Goal: Transaction & Acquisition: Purchase product/service

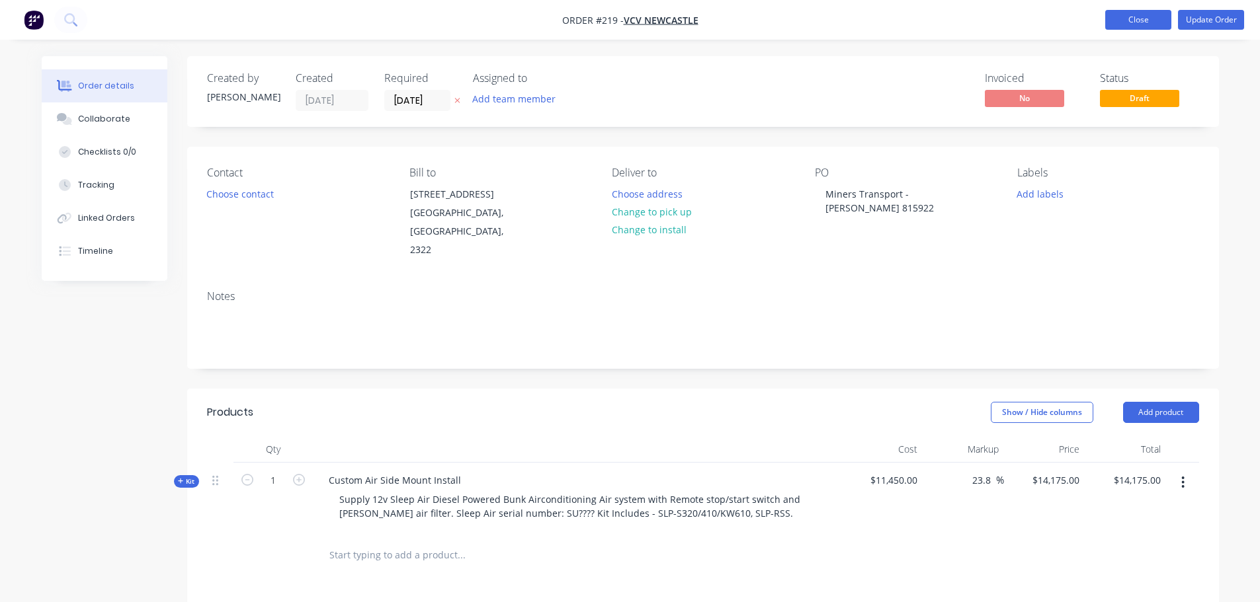
click at [1149, 11] on button "Close" at bounding box center [1138, 20] width 66 height 20
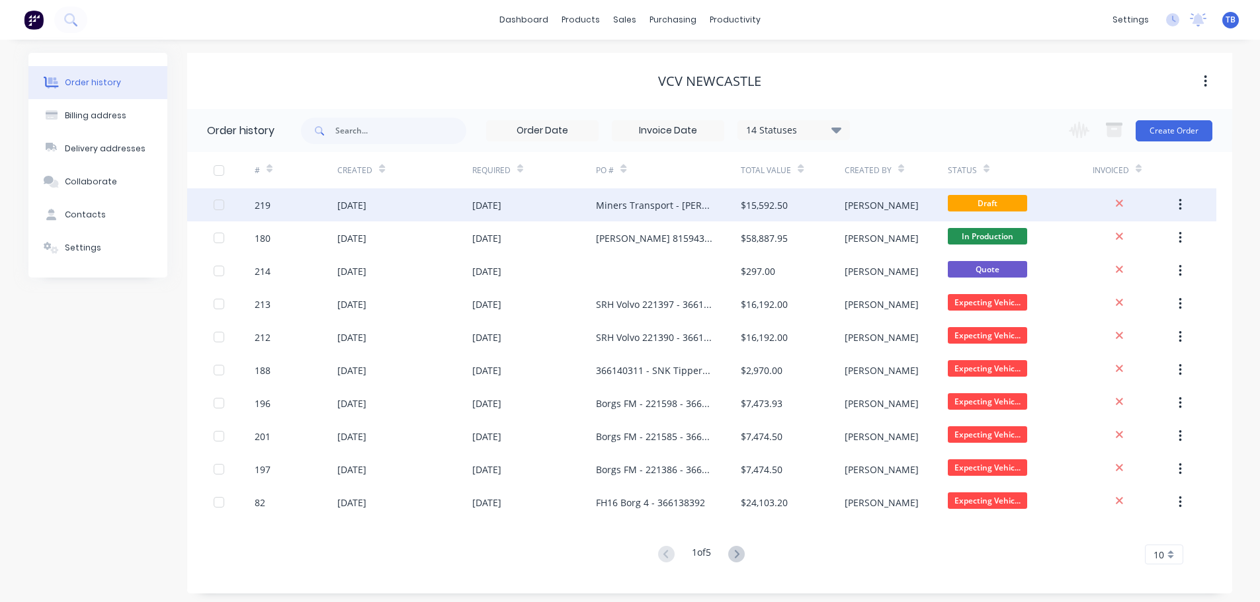
click at [446, 204] on div "[DATE]" at bounding box center [404, 204] width 134 height 33
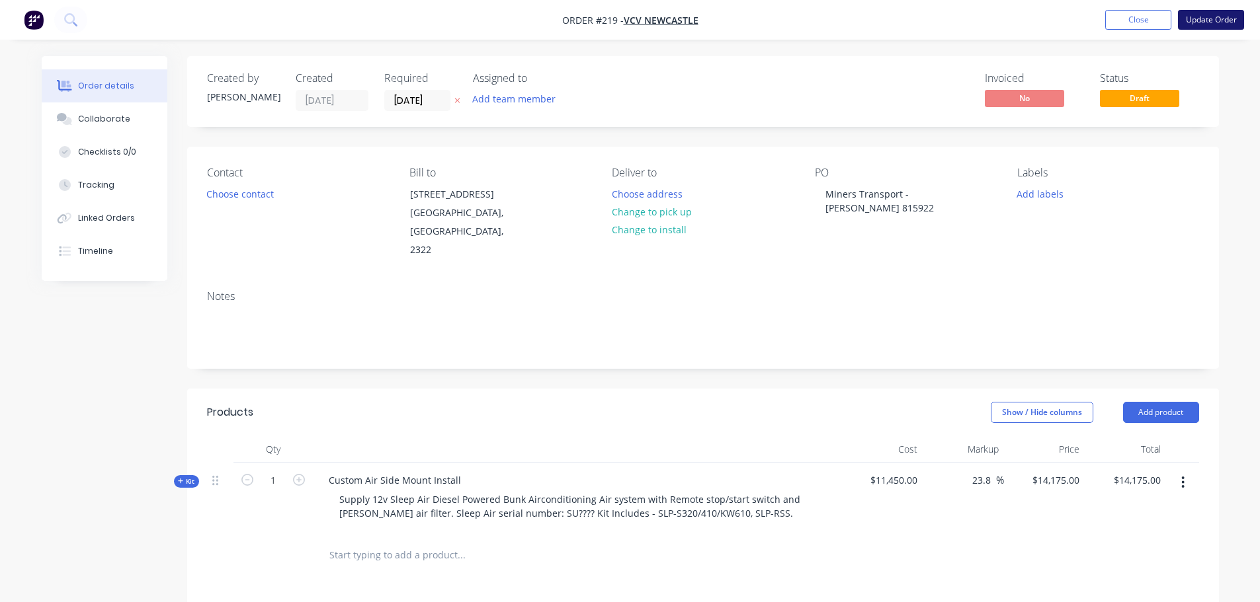
click at [1203, 24] on button "Update Order" at bounding box center [1211, 20] width 66 height 20
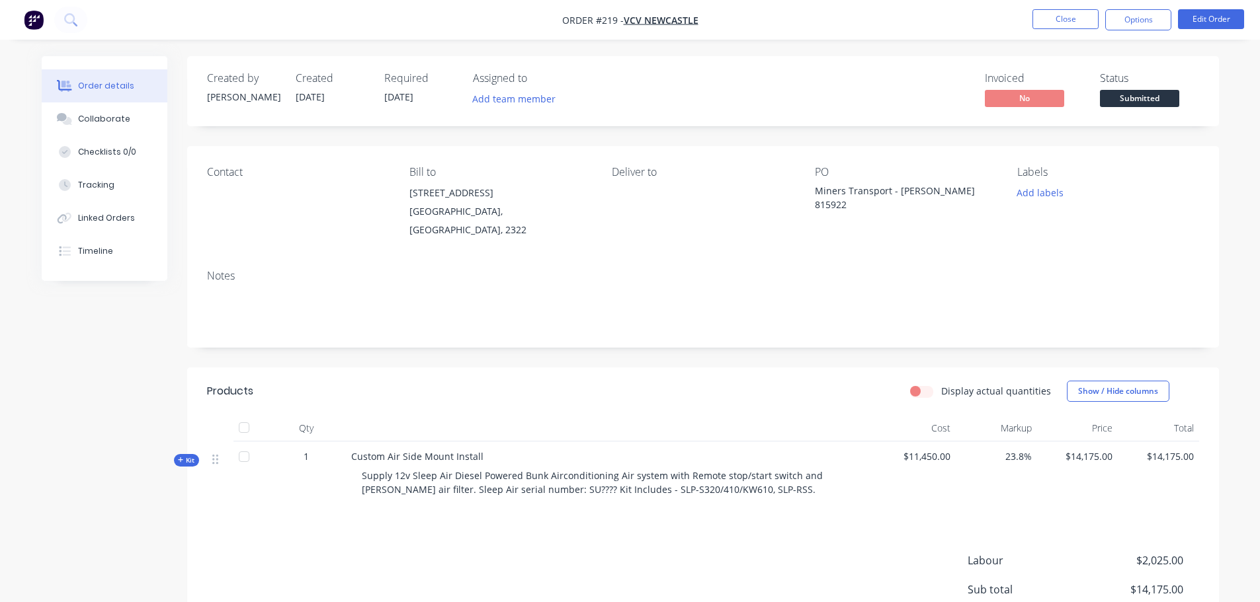
click at [1216, 7] on nav "Order #219 - VCV Newcastle Close Options Edit Order" at bounding box center [630, 20] width 1260 height 40
click at [1217, 16] on button "Edit Order" at bounding box center [1211, 19] width 66 height 20
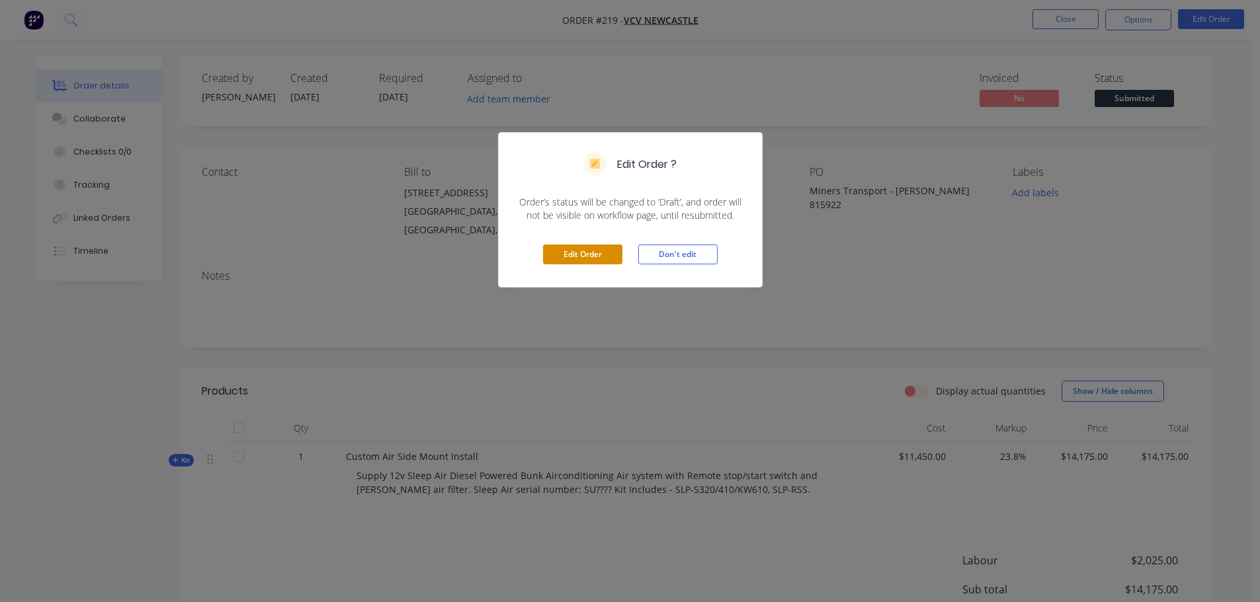
click at [594, 257] on button "Edit Order" at bounding box center [582, 255] width 79 height 20
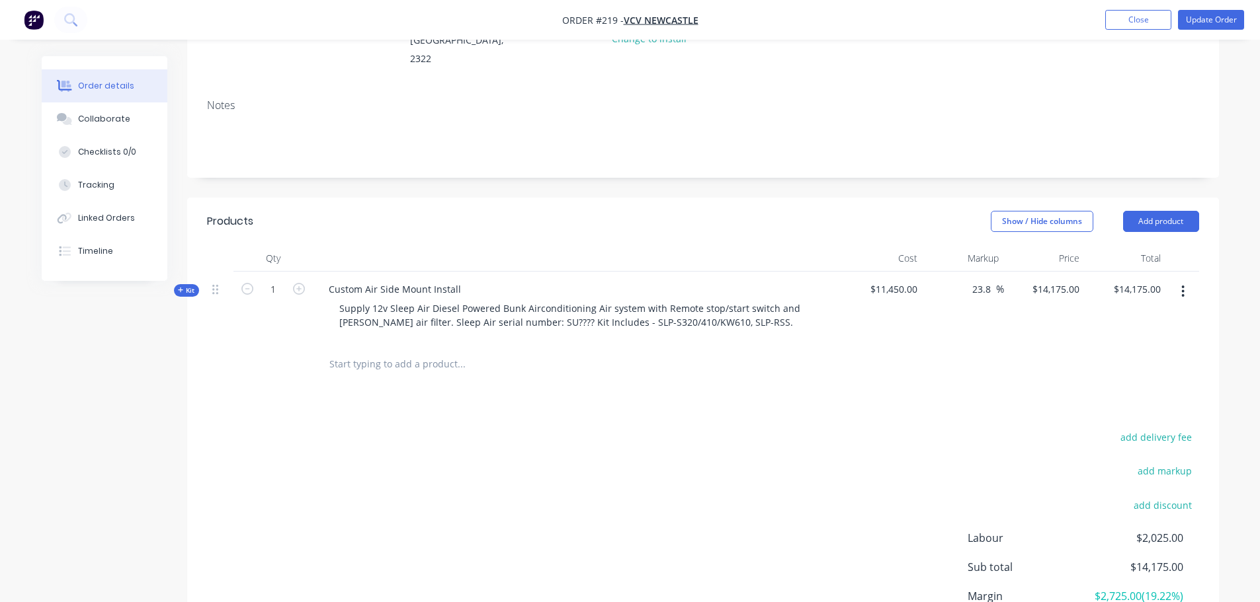
scroll to position [198, 0]
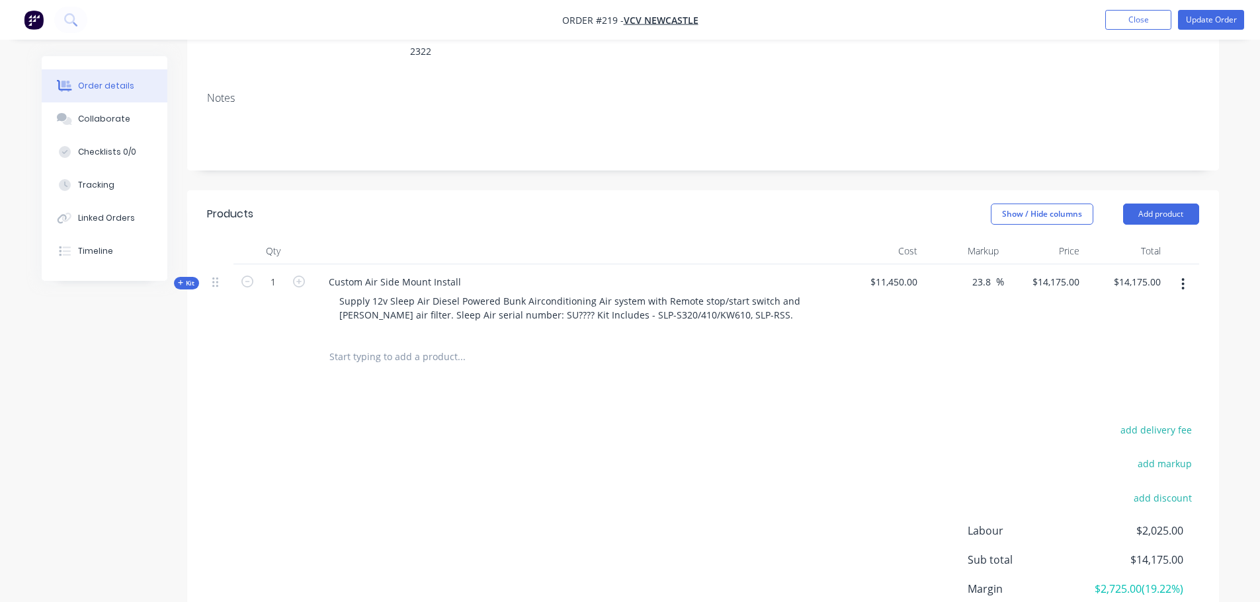
click at [409, 344] on input "text" at bounding box center [461, 357] width 264 height 26
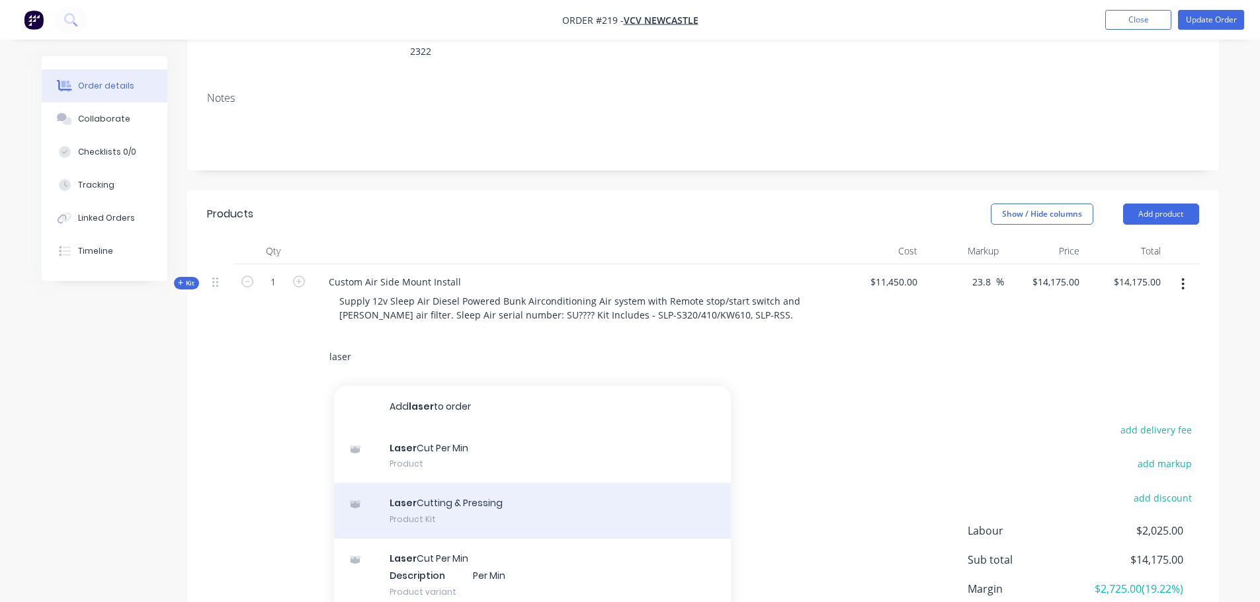
type input "laser"
click at [522, 485] on div "Laser Cutting & Pressing Product Kit" at bounding box center [532, 511] width 397 height 56
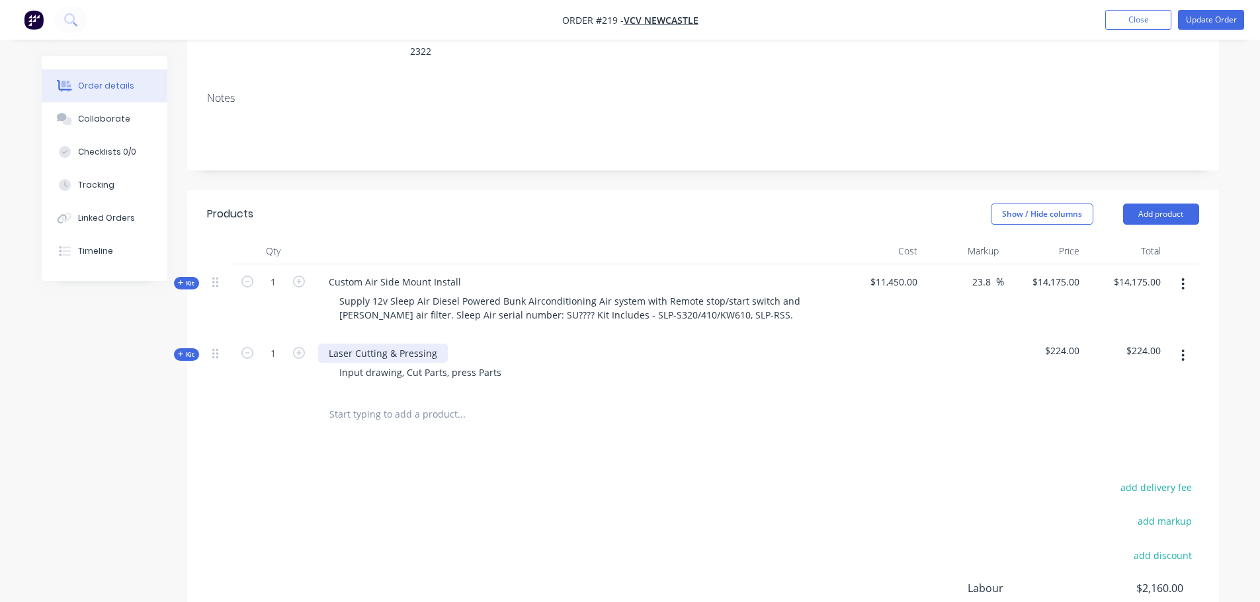
click at [400, 344] on div "Laser Cutting & Pressing" at bounding box center [383, 353] width 130 height 19
click at [182, 351] on icon at bounding box center [181, 354] width 6 height 7
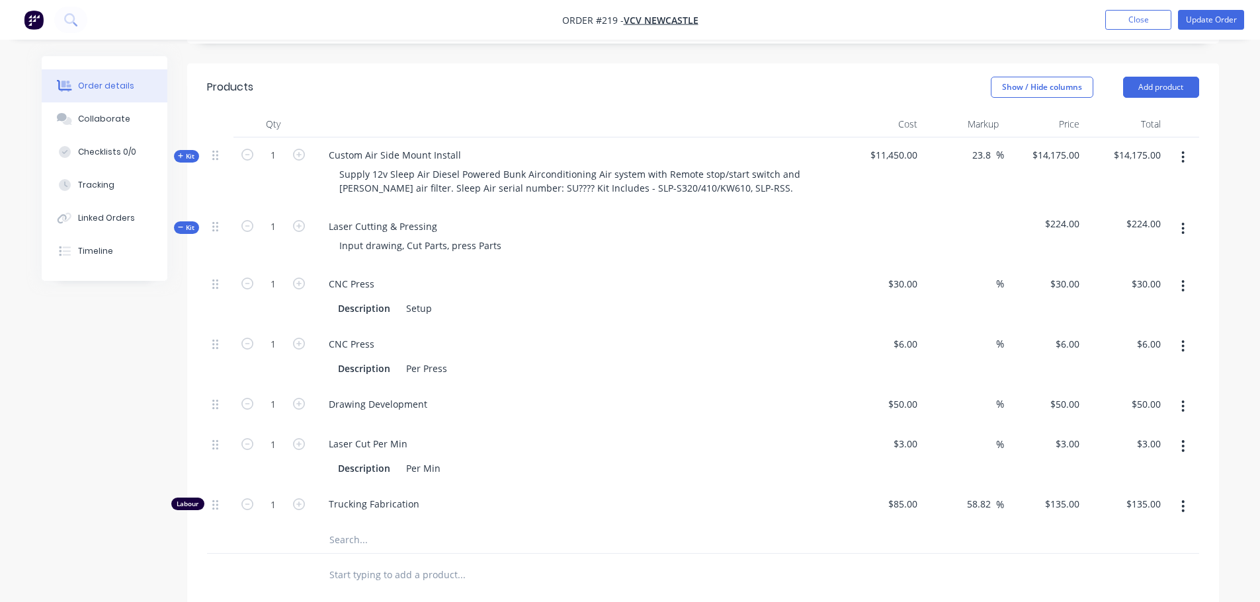
scroll to position [331, 0]
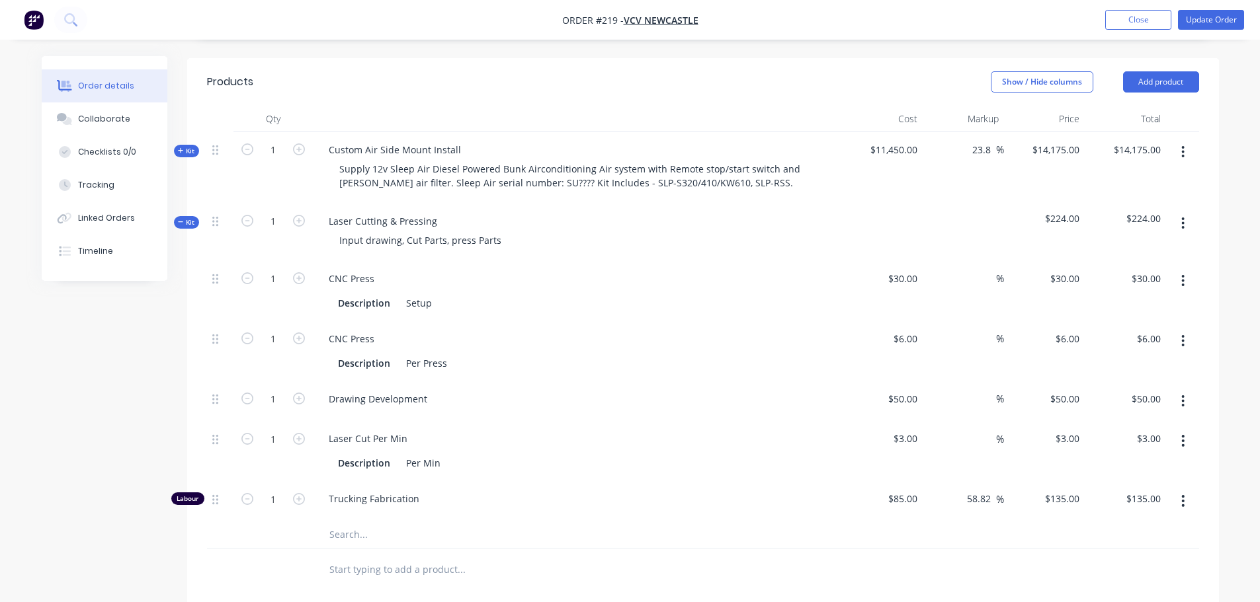
click at [1184, 274] on icon "button" at bounding box center [1182, 281] width 3 height 15
click at [1107, 359] on div "Delete" at bounding box center [1136, 368] width 102 height 19
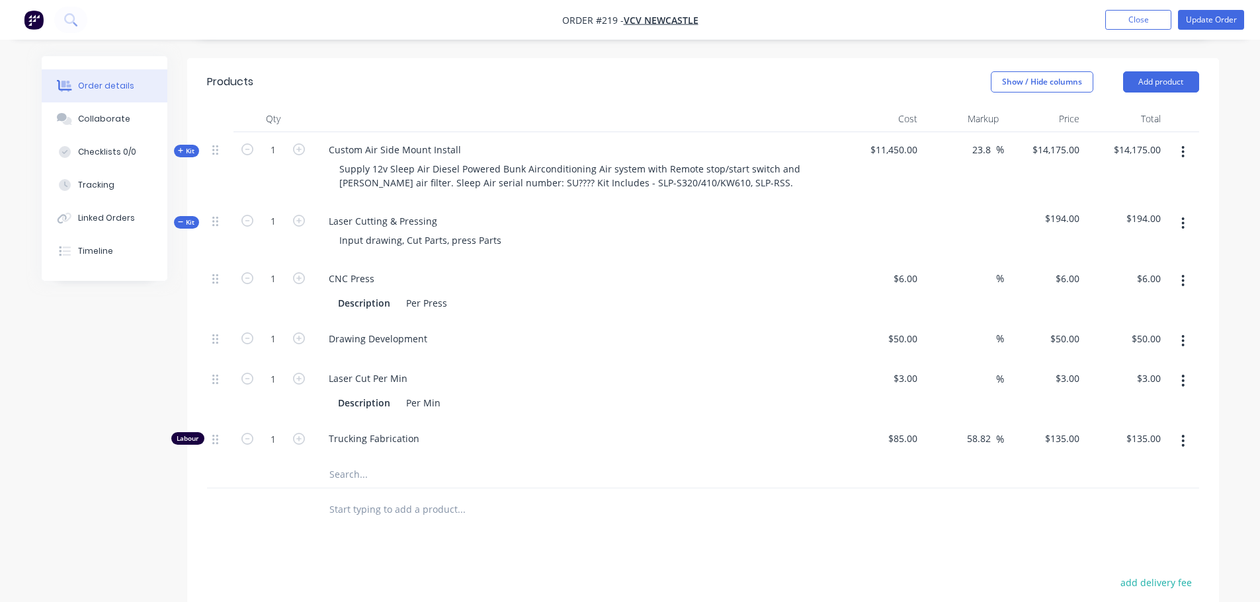
click at [1182, 274] on icon "button" at bounding box center [1182, 281] width 3 height 15
click at [1120, 359] on div "Delete" at bounding box center [1136, 368] width 102 height 19
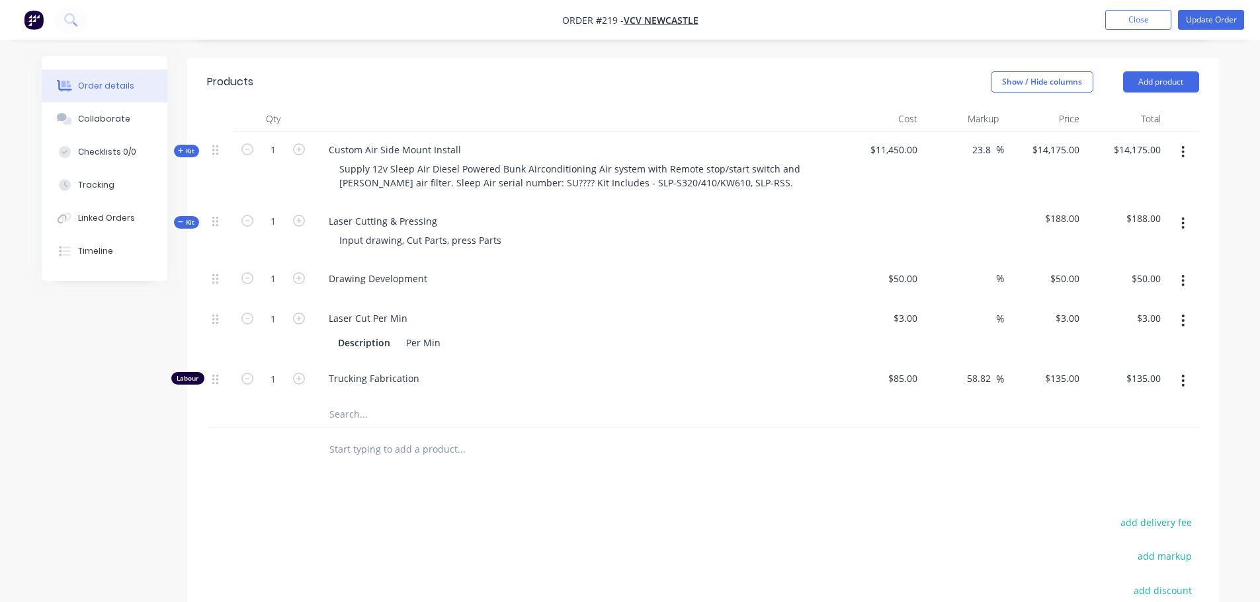
click at [1177, 269] on button "button" at bounding box center [1182, 281] width 31 height 24
click at [1115, 359] on div "Delete" at bounding box center [1136, 368] width 102 height 19
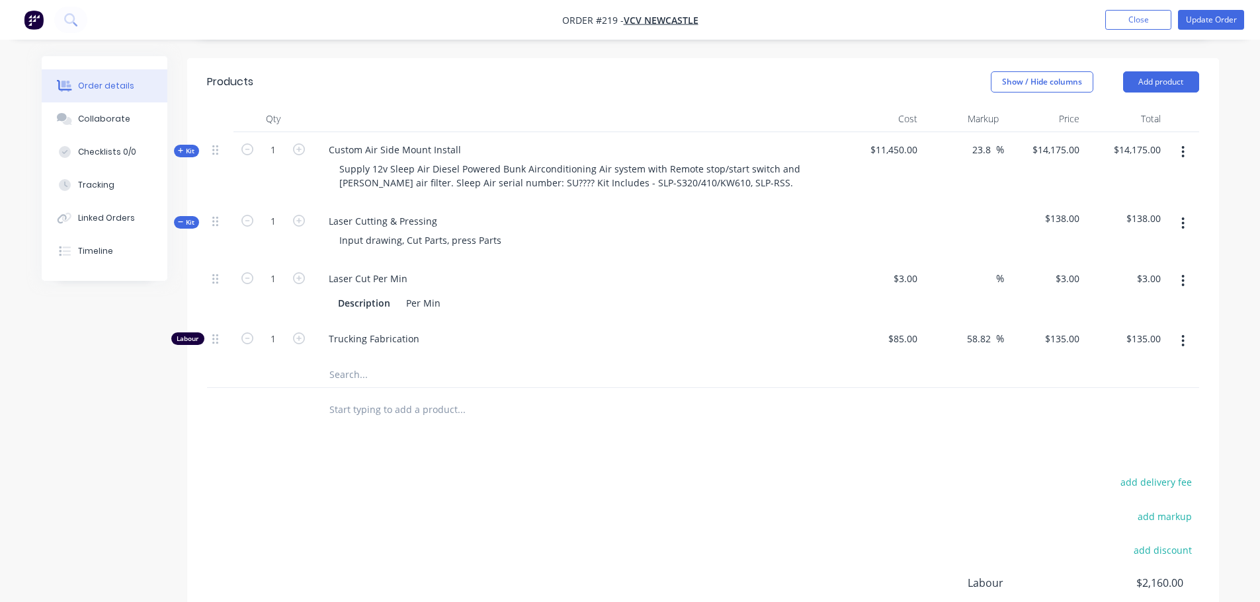
click at [1187, 269] on button "button" at bounding box center [1182, 281] width 31 height 24
click at [1119, 359] on div "Delete" at bounding box center [1136, 368] width 102 height 19
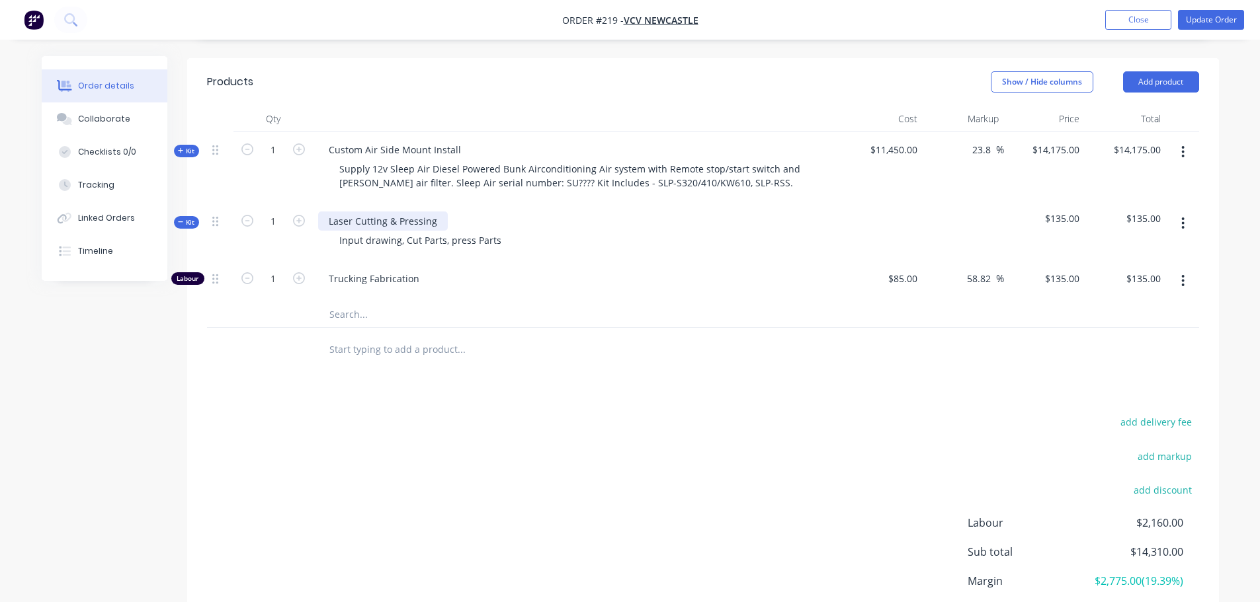
click at [339, 212] on div "Laser Cutting & Pressing" at bounding box center [383, 221] width 130 height 19
drag, startPoint x: 323, startPoint y: 201, endPoint x: 436, endPoint y: 204, distance: 113.1
click at [436, 212] on div "Laser Cutting & Pressing" at bounding box center [383, 221] width 130 height 19
paste div
drag, startPoint x: 421, startPoint y: 216, endPoint x: 505, endPoint y: 214, distance: 84.0
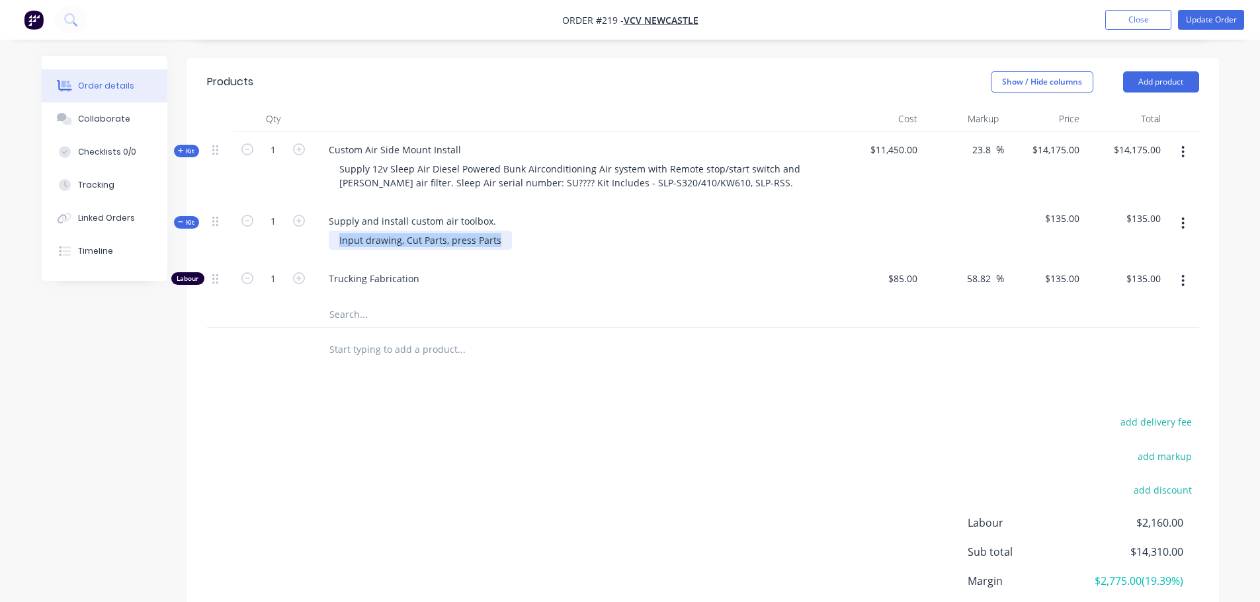
click at [505, 231] on div "Input drawing, Cut Parts, press Parts" at bounding box center [420, 240] width 183 height 19
click at [393, 140] on div "Custom Air Side Mount Install" at bounding box center [394, 149] width 153 height 19
drag, startPoint x: 331, startPoint y: 129, endPoint x: 237, endPoint y: 128, distance: 93.2
click at [237, 132] on div "Kit 1 Custom Air Side Mount Install Supply 12v Sleep Air Diesel Powered Bunk Ai…" at bounding box center [703, 167] width 992 height 71
click at [383, 140] on div "Custom Air Side Mount Install" at bounding box center [394, 149] width 153 height 19
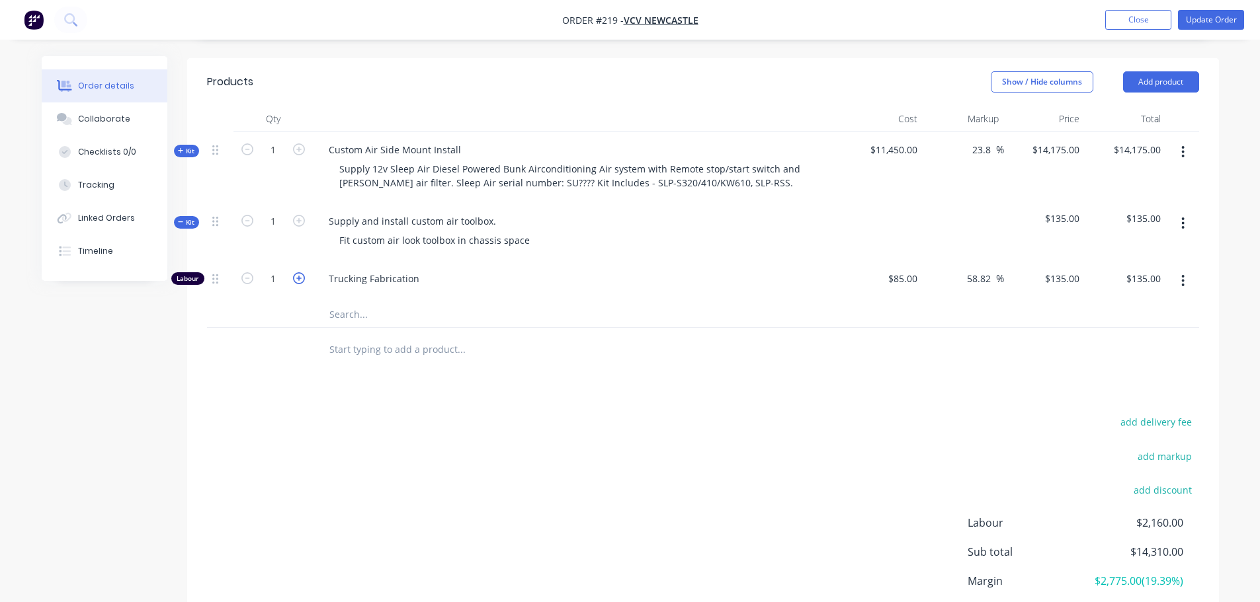
click at [301, 272] on icon "button" at bounding box center [299, 278] width 12 height 12
type input "2"
type input "$270.00"
click at [301, 272] on icon "button" at bounding box center [299, 278] width 12 height 12
type input "3"
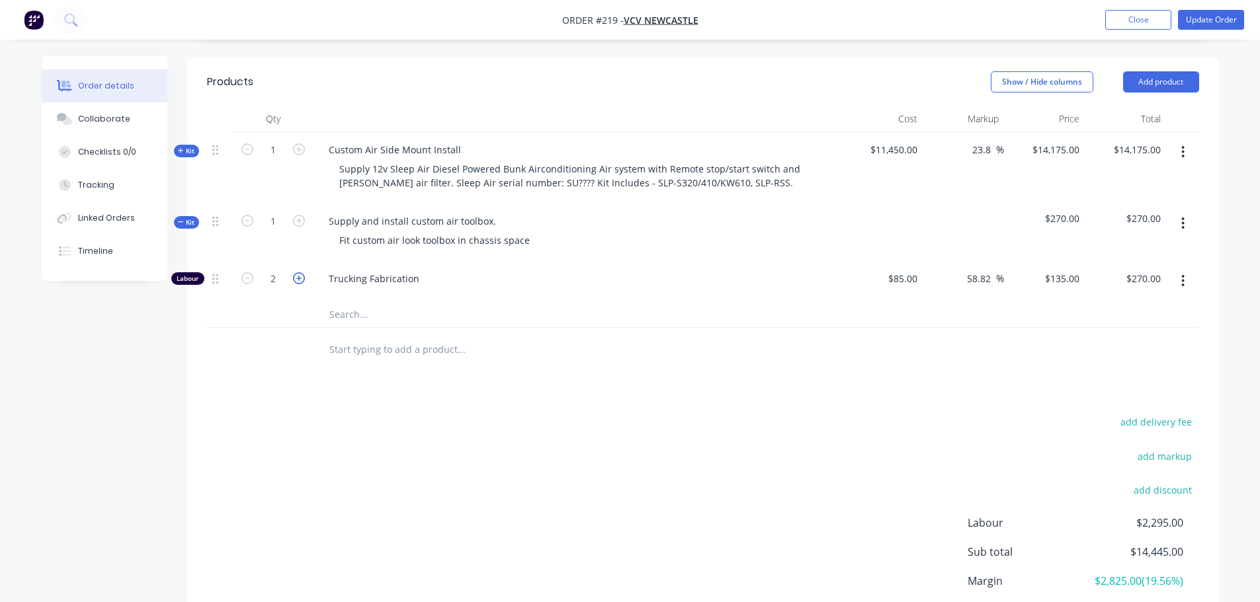
type input "$405.00"
click at [301, 272] on icon "button" at bounding box center [299, 278] width 12 height 12
type input "4"
type input "$540.00"
click at [301, 272] on icon "button" at bounding box center [299, 278] width 12 height 12
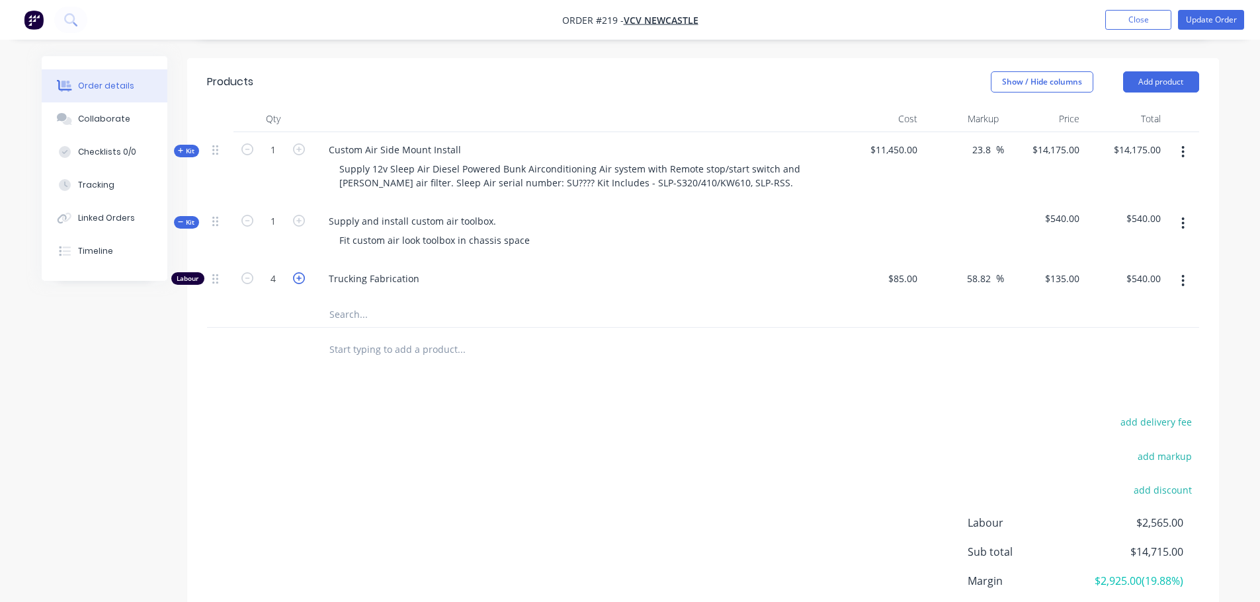
type input "5"
type input "$675.00"
click at [301, 272] on icon "button" at bounding box center [299, 278] width 12 height 12
type input "6"
type input "$810.00"
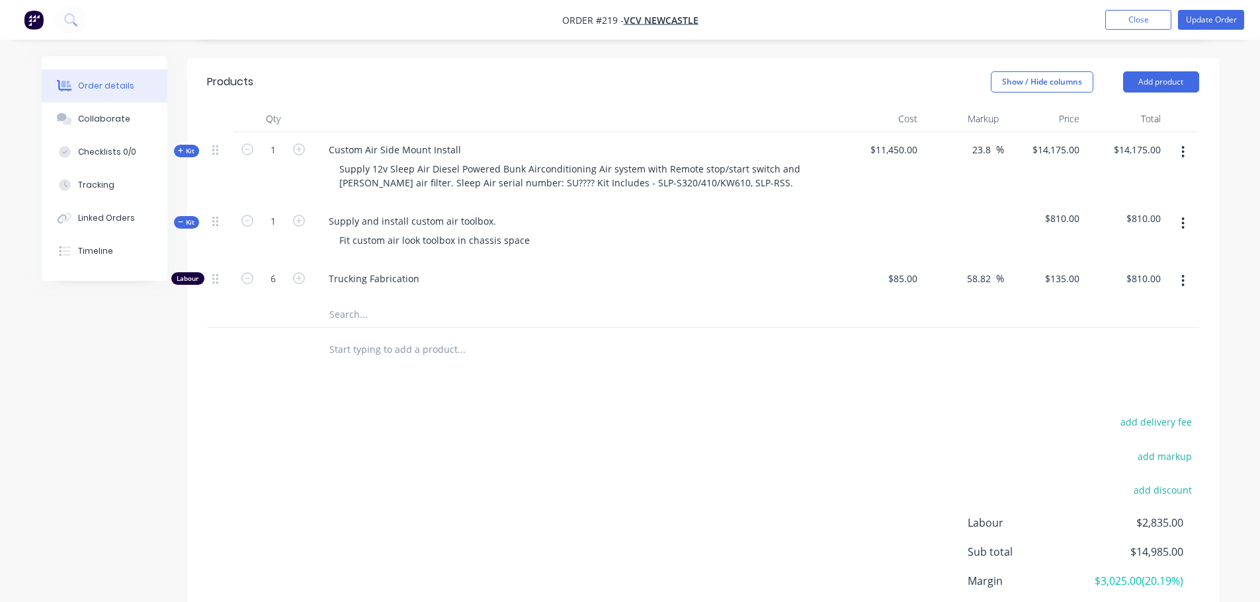
click at [1154, 328] on div at bounding box center [703, 349] width 992 height 43
click at [1139, 212] on span "$810.00" at bounding box center [1125, 219] width 71 height 14
click at [1135, 212] on span "$810.00" at bounding box center [1125, 219] width 71 height 14
click at [1058, 212] on span "$810.00" at bounding box center [1044, 219] width 71 height 14
click at [1179, 212] on button "button" at bounding box center [1182, 224] width 31 height 24
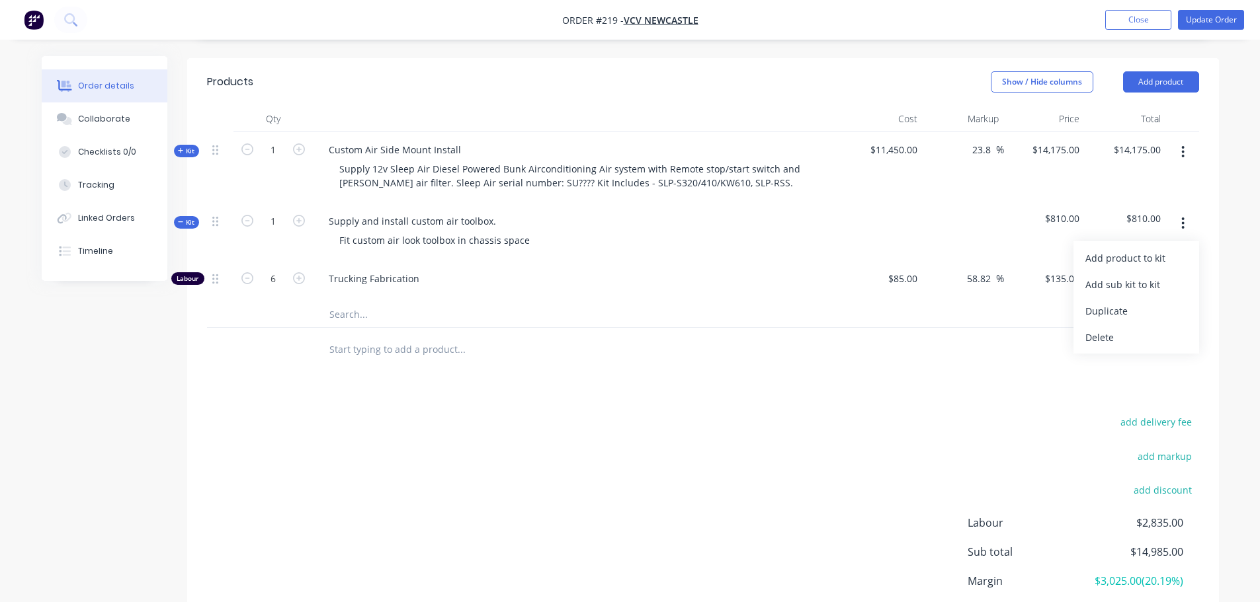
click at [1180, 212] on button "button" at bounding box center [1182, 224] width 31 height 24
click at [461, 336] on input "text" at bounding box center [461, 349] width 264 height 26
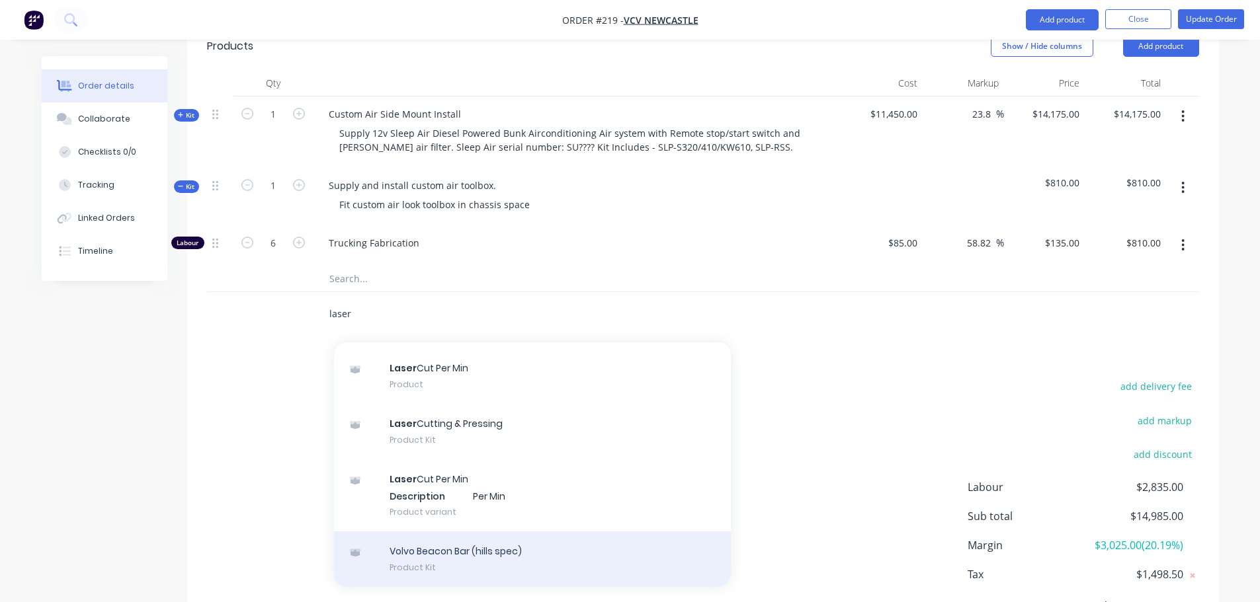
scroll to position [397, 0]
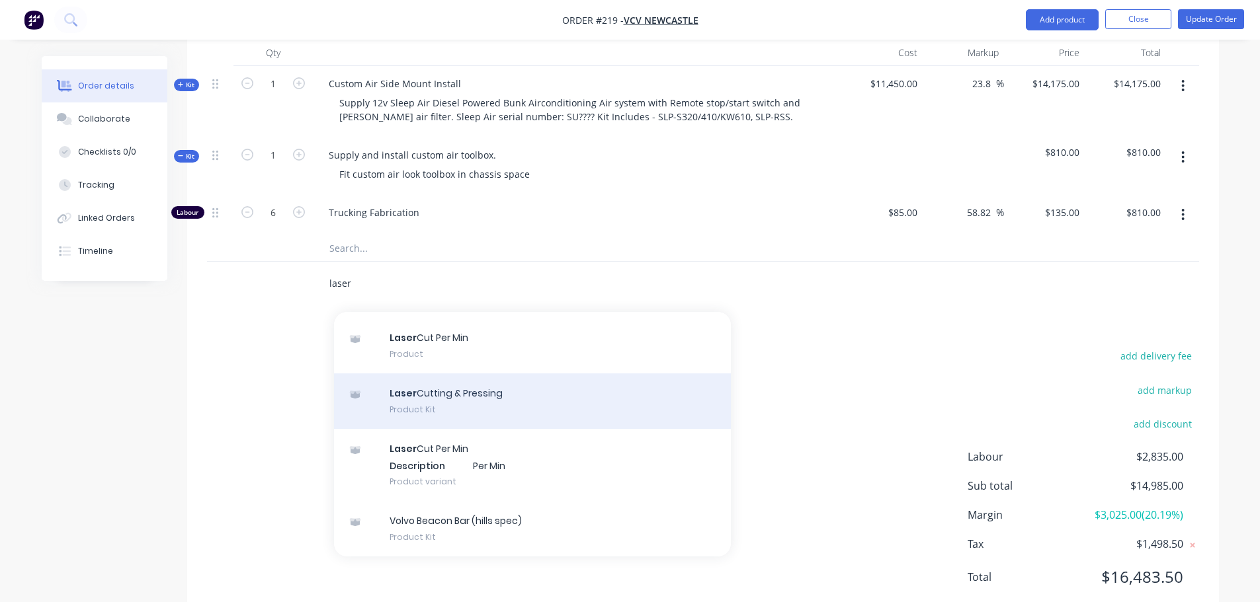
type input "laser"
click at [520, 385] on div "Laser Cutting & Pressing Product Kit" at bounding box center [532, 402] width 397 height 56
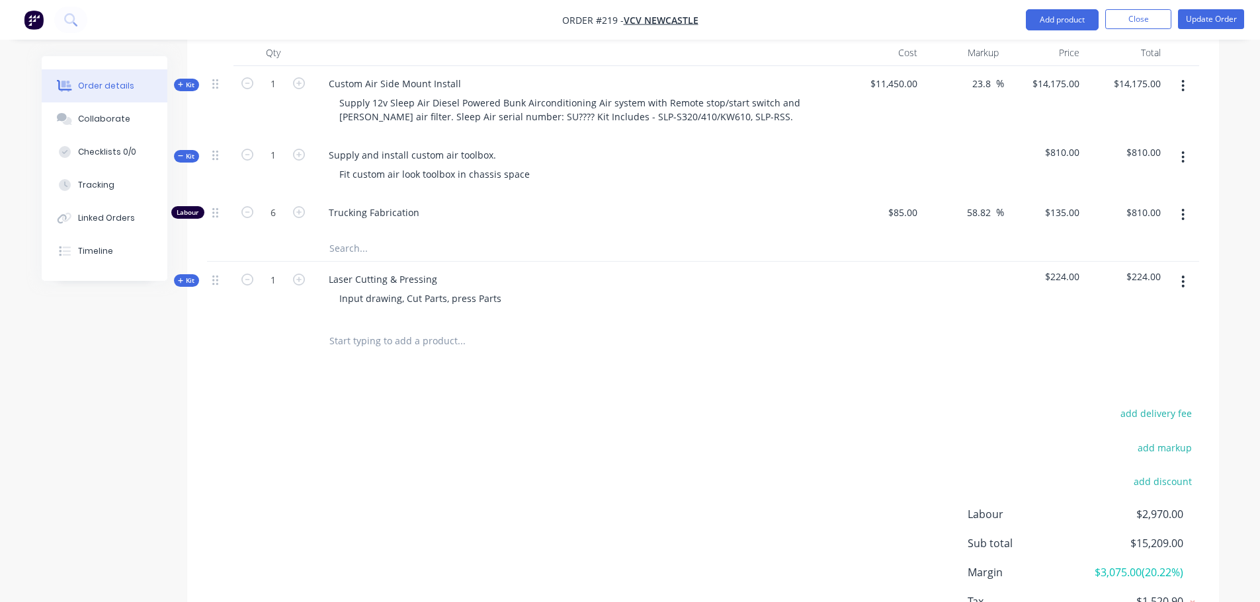
click at [190, 276] on span "Kit" at bounding box center [186, 281] width 17 height 10
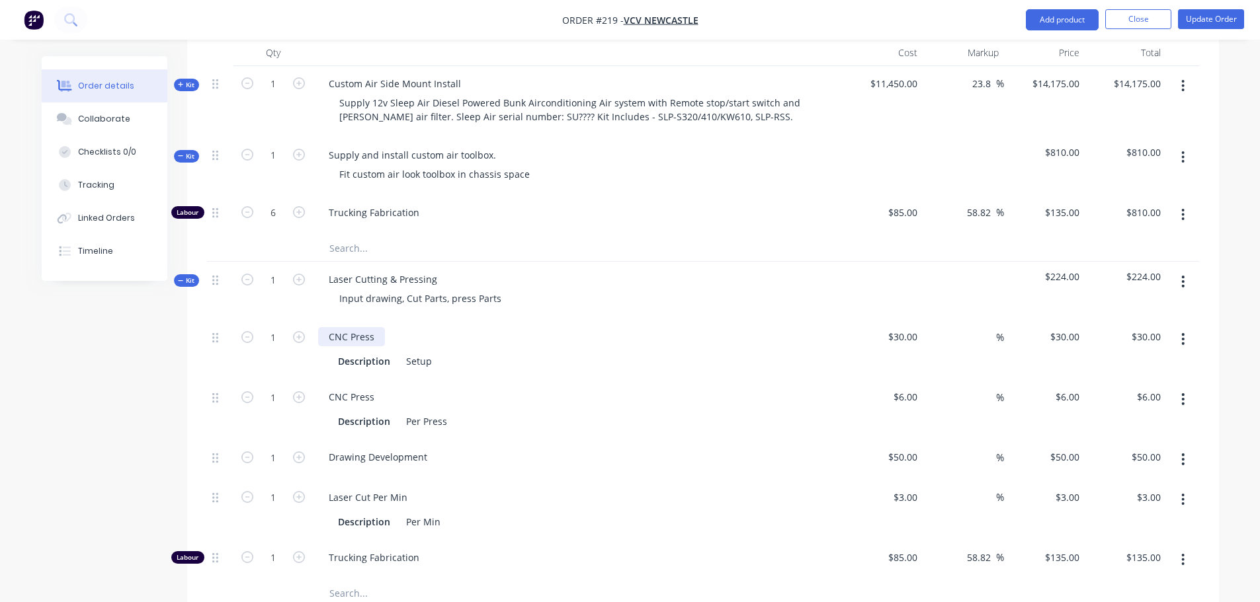
click at [337, 327] on div "CNC Press" at bounding box center [351, 336] width 67 height 19
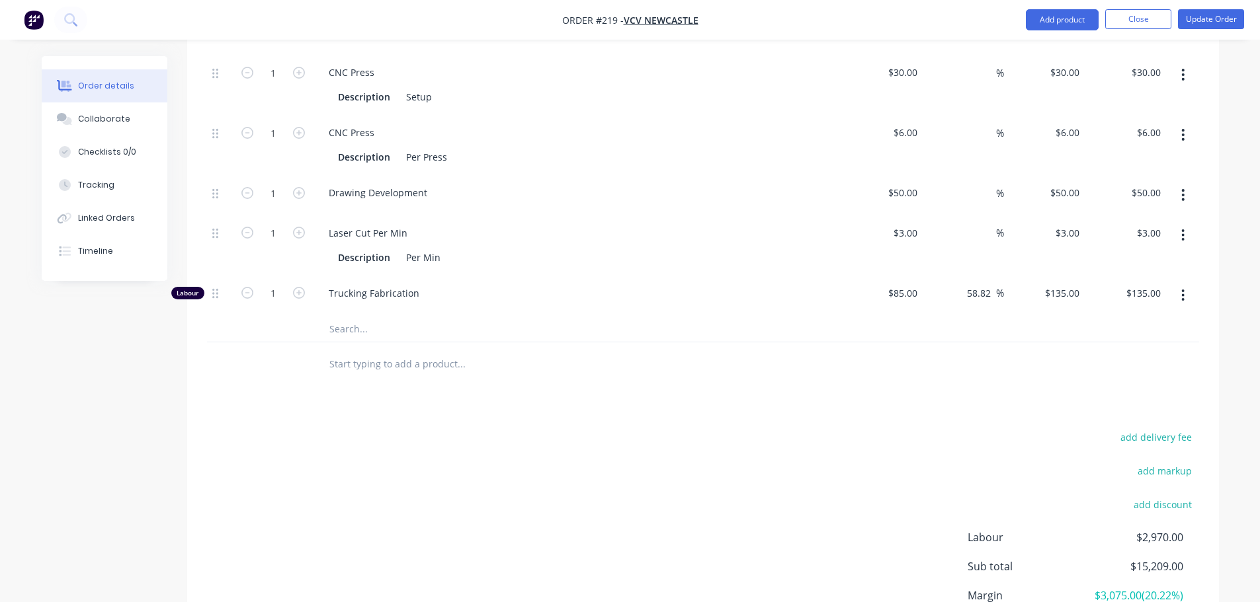
click at [357, 352] on input "text" at bounding box center [461, 363] width 264 height 26
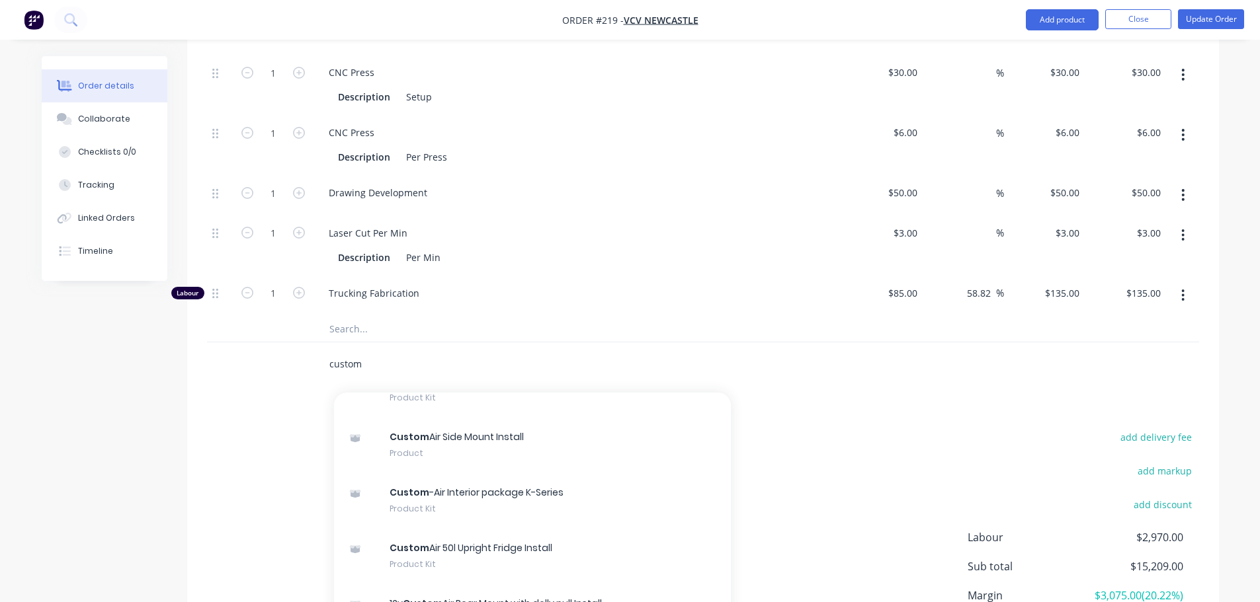
scroll to position [343, 0]
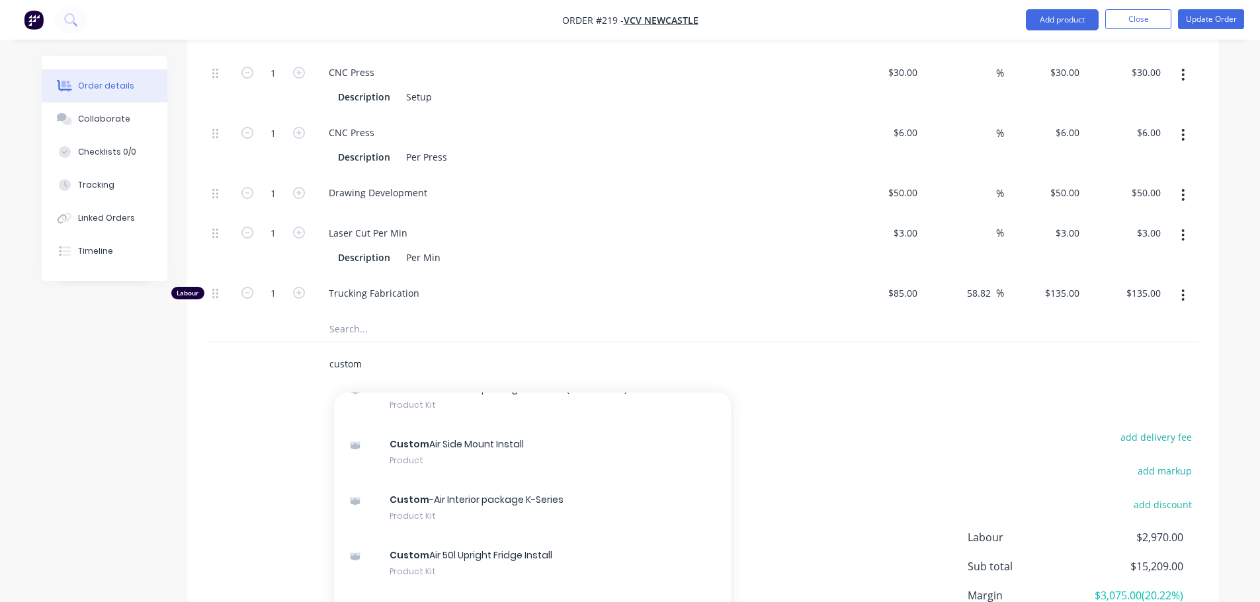
type input "custom"
click at [223, 452] on div "add delivery fee add markup add discount Labour $2,970.00 Sub total $15,209.00 …" at bounding box center [703, 555] width 992 height 255
drag, startPoint x: 239, startPoint y: 341, endPoint x: 174, endPoint y: 341, distance: 64.8
click at [175, 341] on div "Created by [PERSON_NAME] Created [DATE] Required [DATE] Assigned to Add team me…" at bounding box center [630, 59] width 1177 height 1328
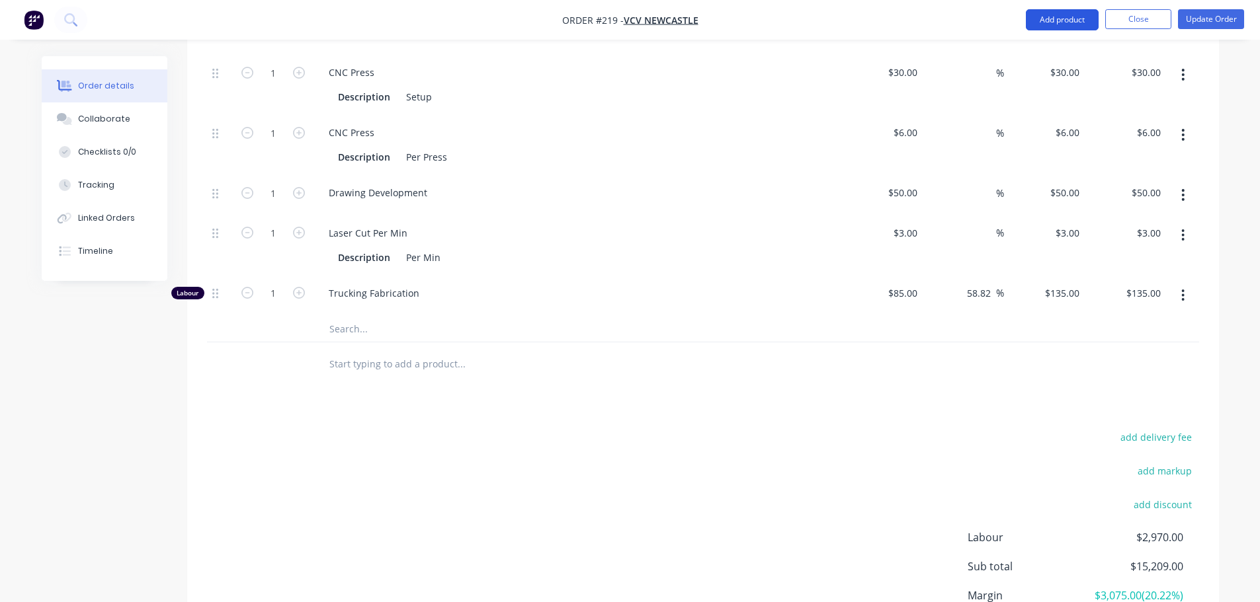
click at [1072, 15] on button "Add product" at bounding box center [1062, 19] width 73 height 21
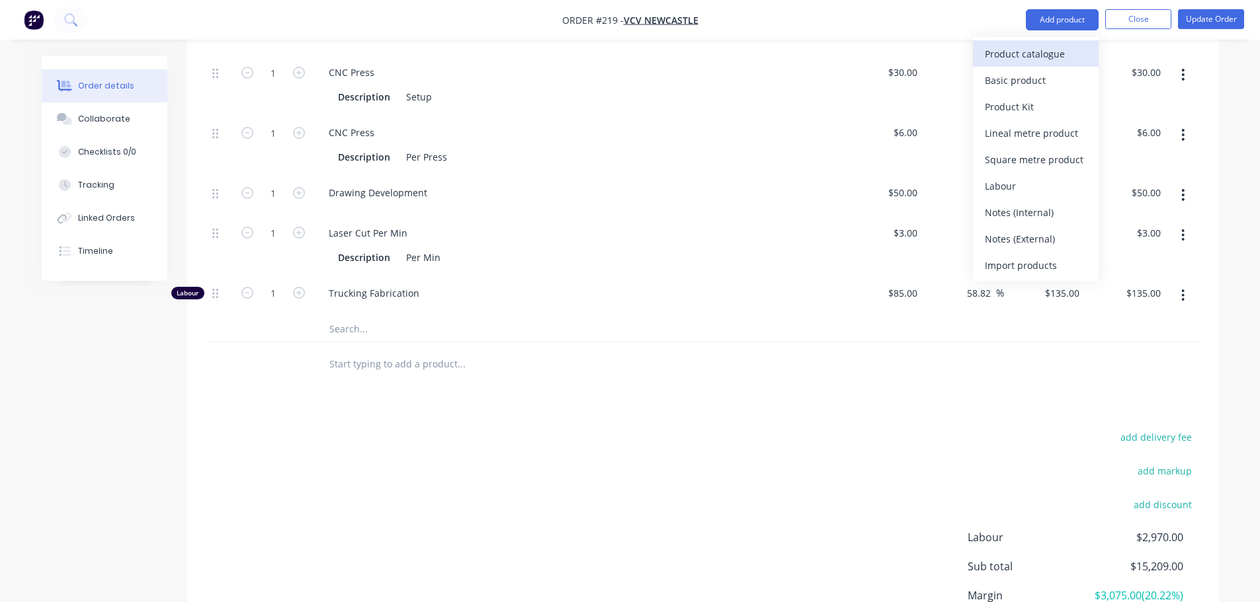
click at [1035, 58] on div "Product catalogue" at bounding box center [1036, 53] width 102 height 19
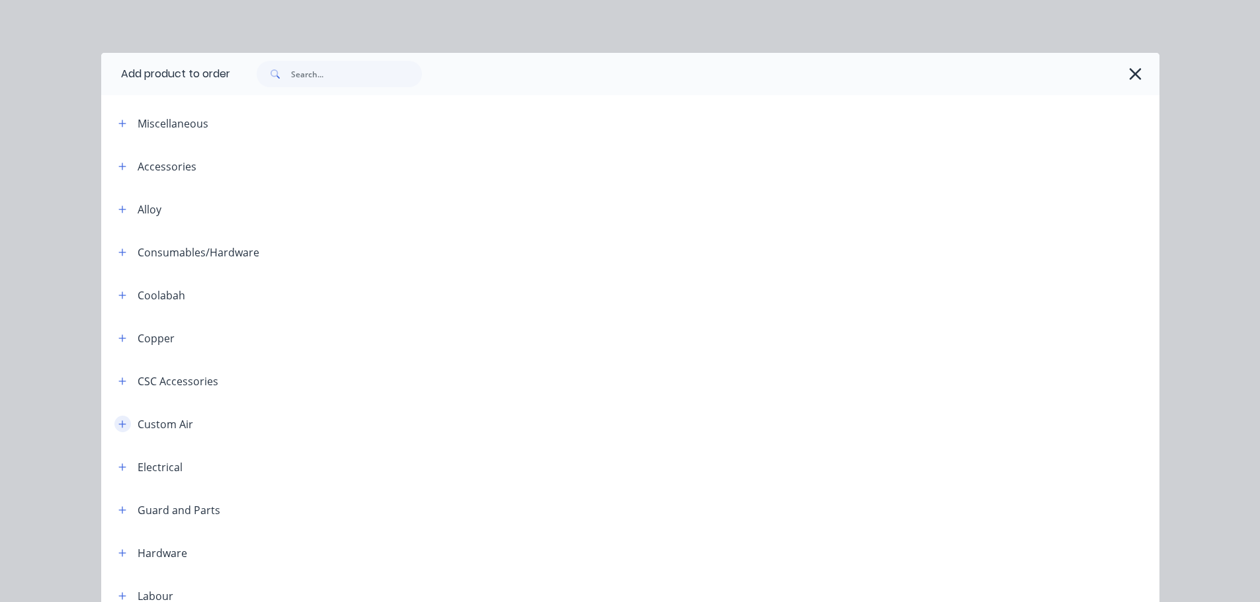
scroll to position [595, 0]
click at [149, 421] on div "Custom Air" at bounding box center [166, 425] width 56 height 16
click at [118, 425] on icon "button" at bounding box center [121, 424] width 7 height 7
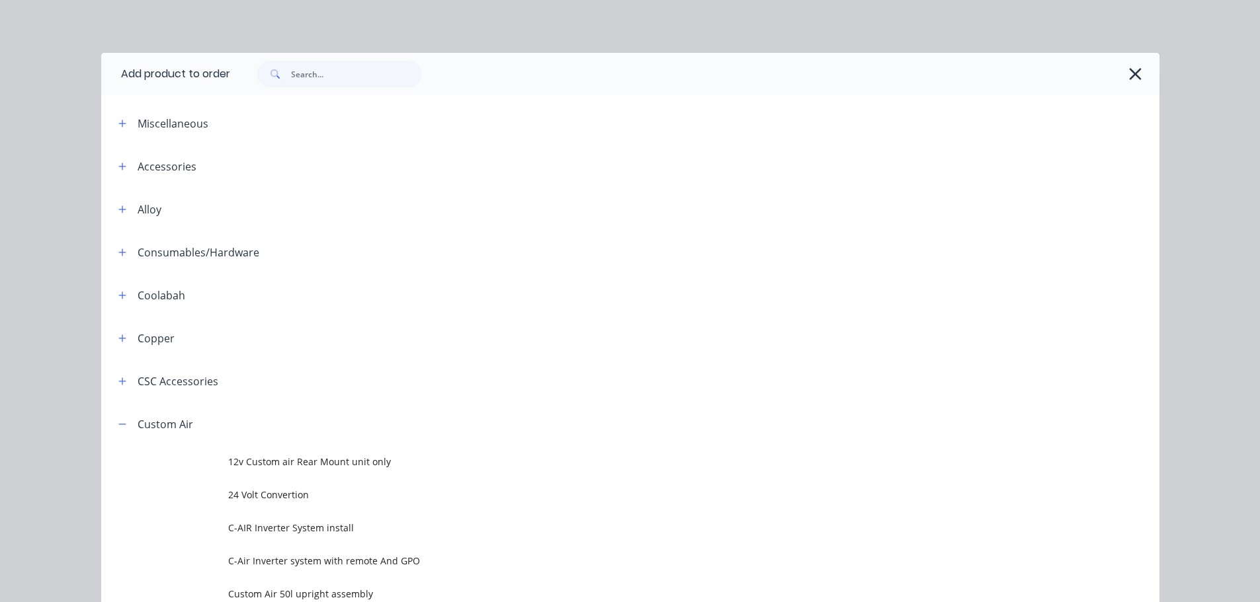
scroll to position [132, 0]
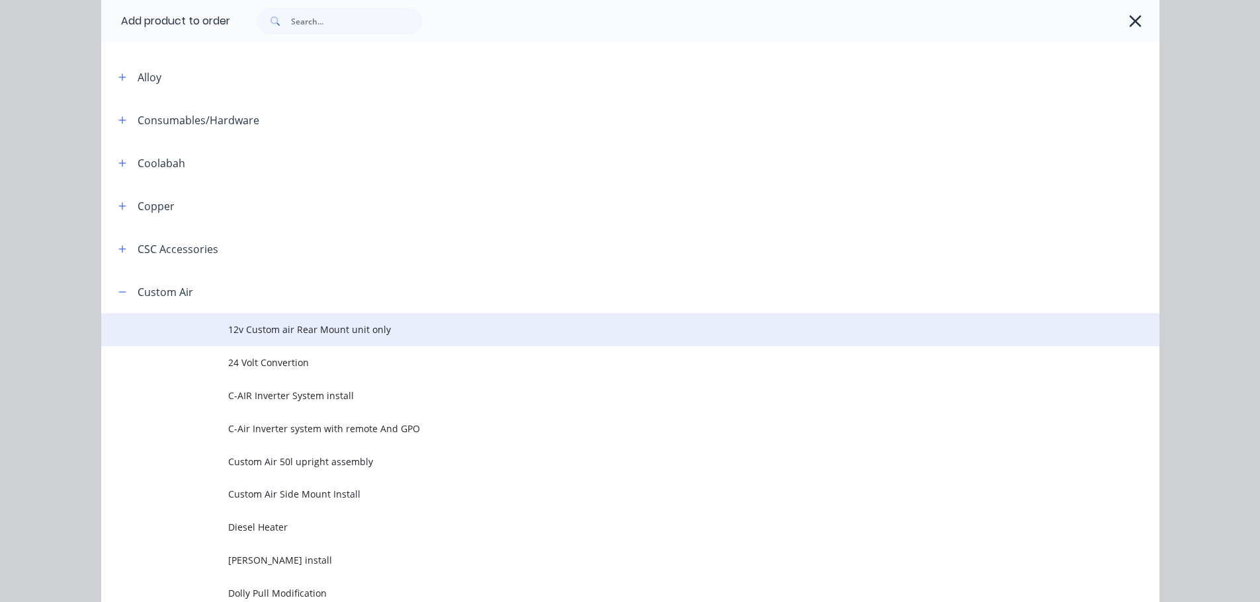
click at [228, 333] on span "12v Custom air Rear Mount unit only" at bounding box center [600, 330] width 745 height 14
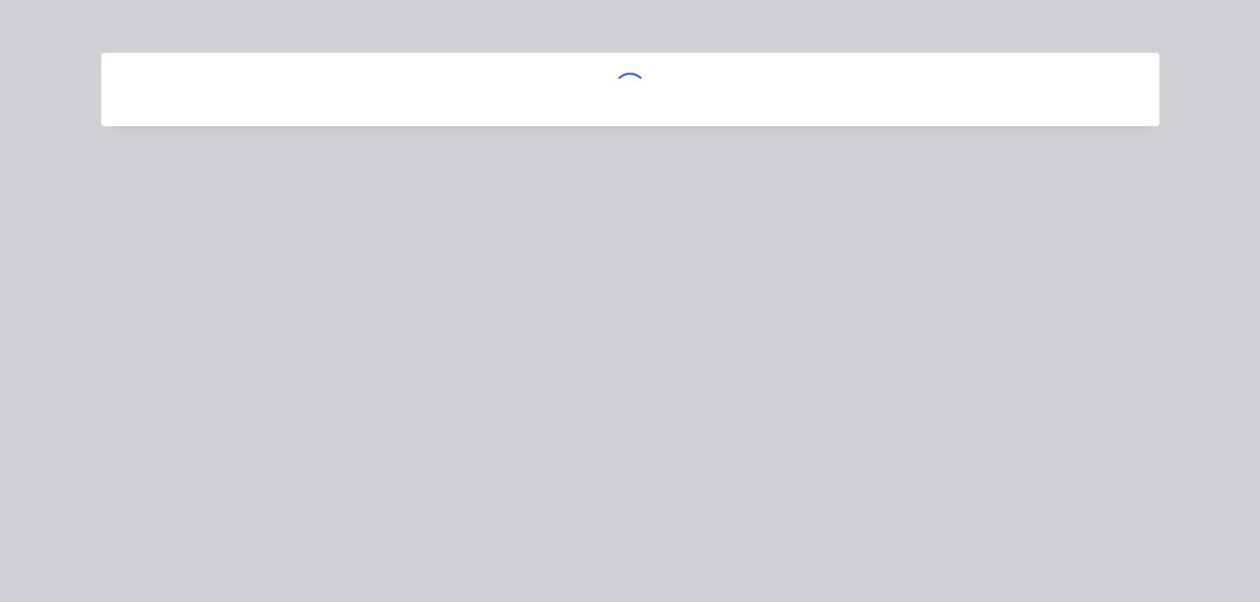
scroll to position [0, 0]
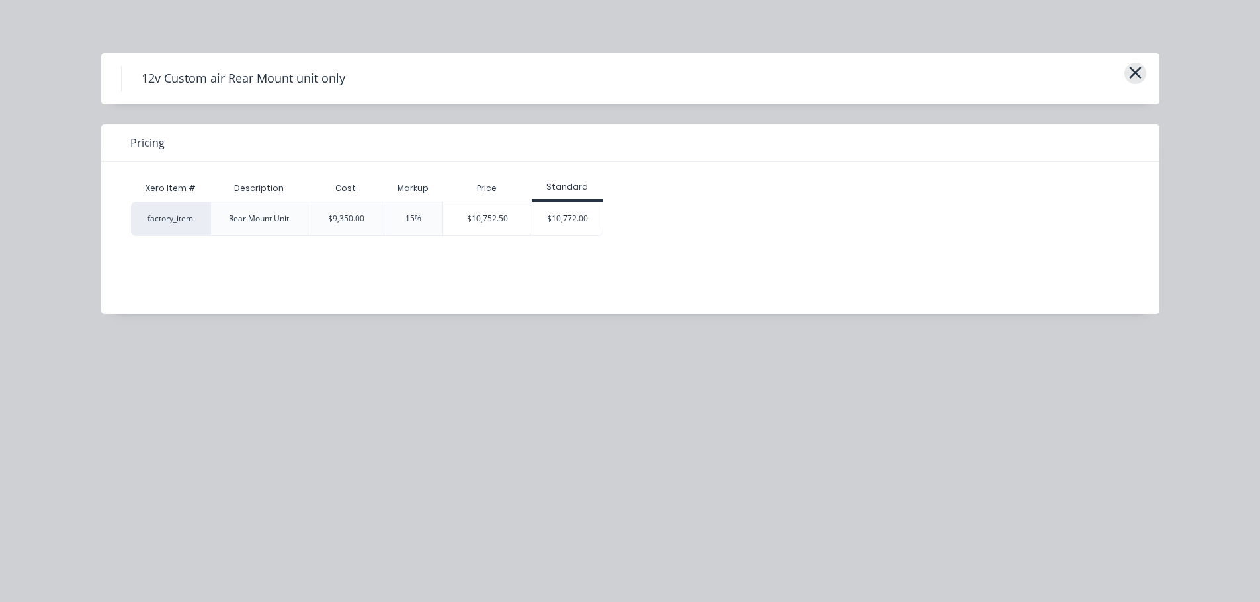
click at [1128, 76] on icon "button" at bounding box center [1135, 72] width 14 height 19
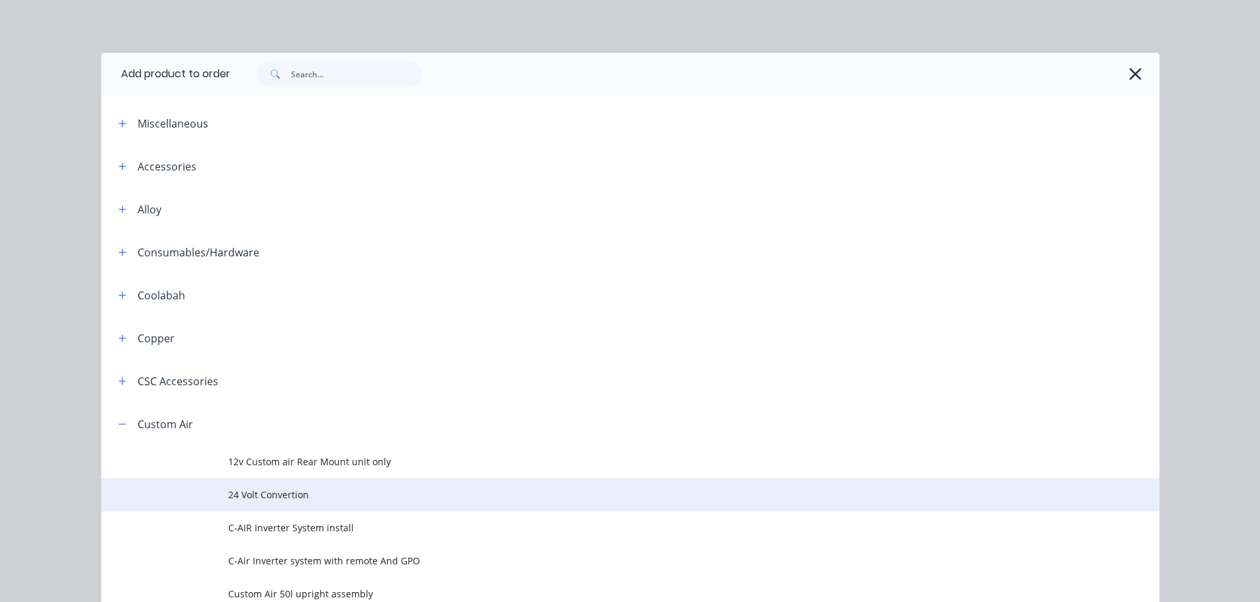
scroll to position [403, 0]
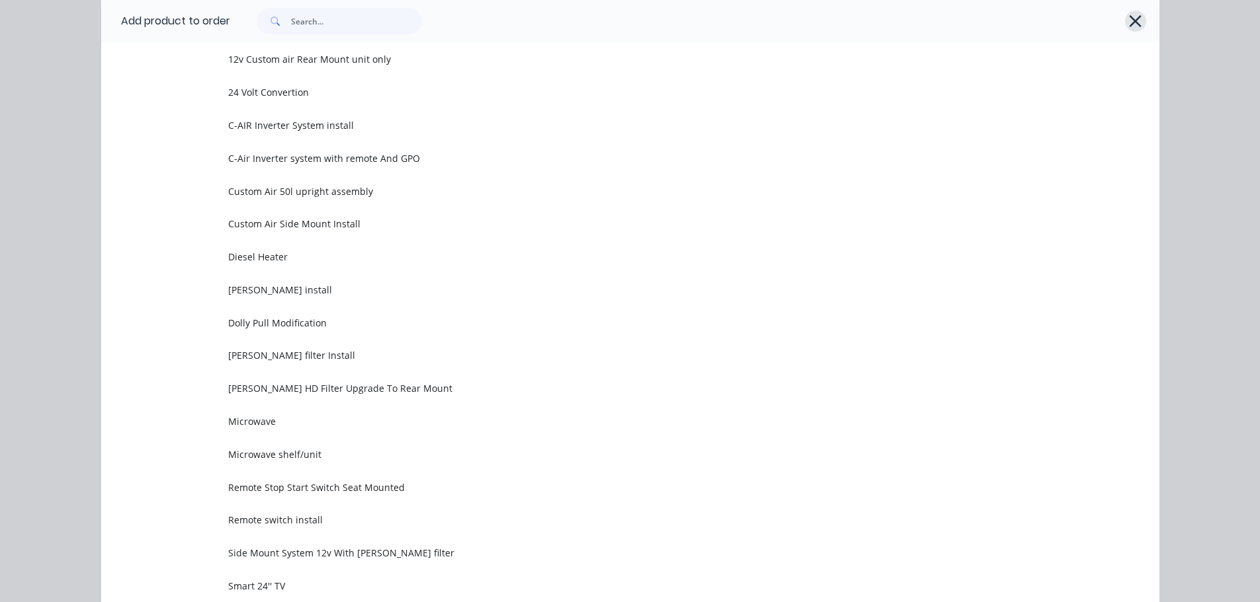
click at [1125, 18] on button "button" at bounding box center [1135, 21] width 21 height 21
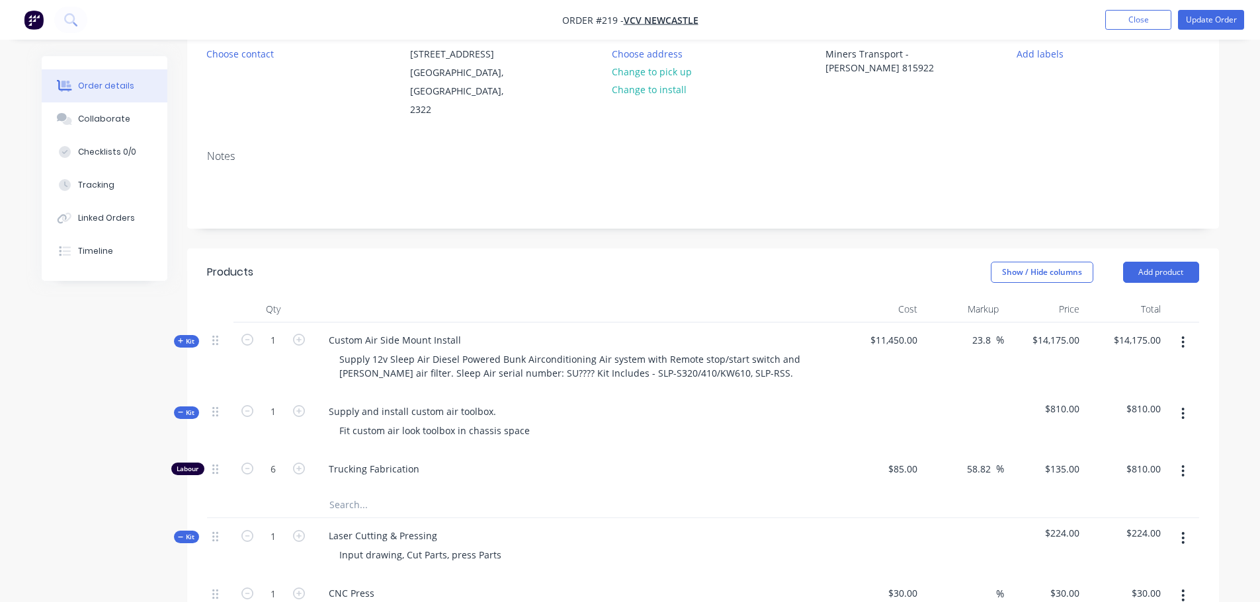
scroll to position [264, 0]
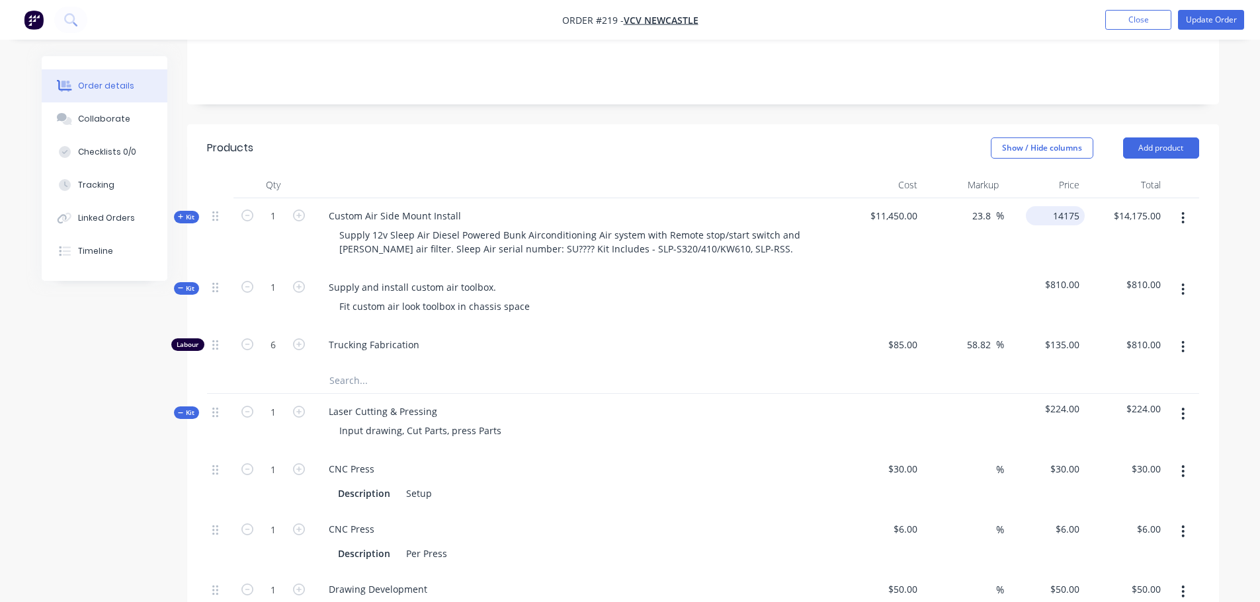
click at [1061, 206] on input "14175" at bounding box center [1058, 215] width 54 height 19
type input "14100"
type input "23.14"
type input "$14,100.00"
click at [1152, 206] on input "14100.00" at bounding box center [1139, 215] width 54 height 19
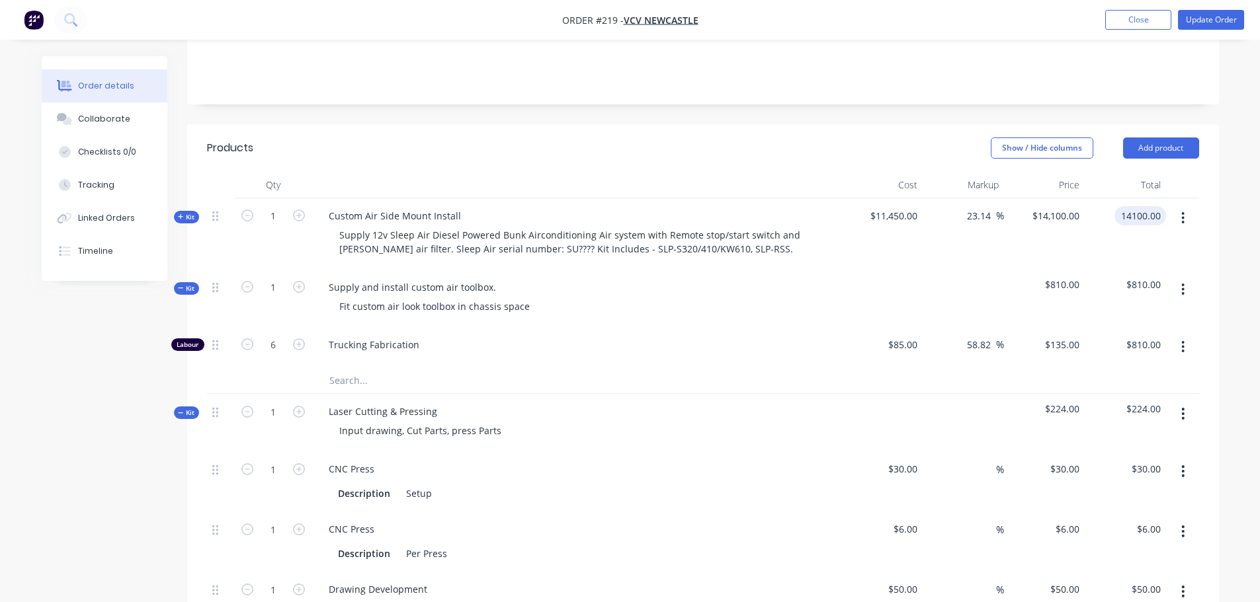
type input "$14,100.00"
click at [1191, 231] on div at bounding box center [1182, 233] width 33 height 71
drag, startPoint x: 379, startPoint y: 196, endPoint x: 395, endPoint y: 198, distance: 15.9
click at [395, 206] on div "Custom Air Side Mount Install" at bounding box center [394, 215] width 153 height 19
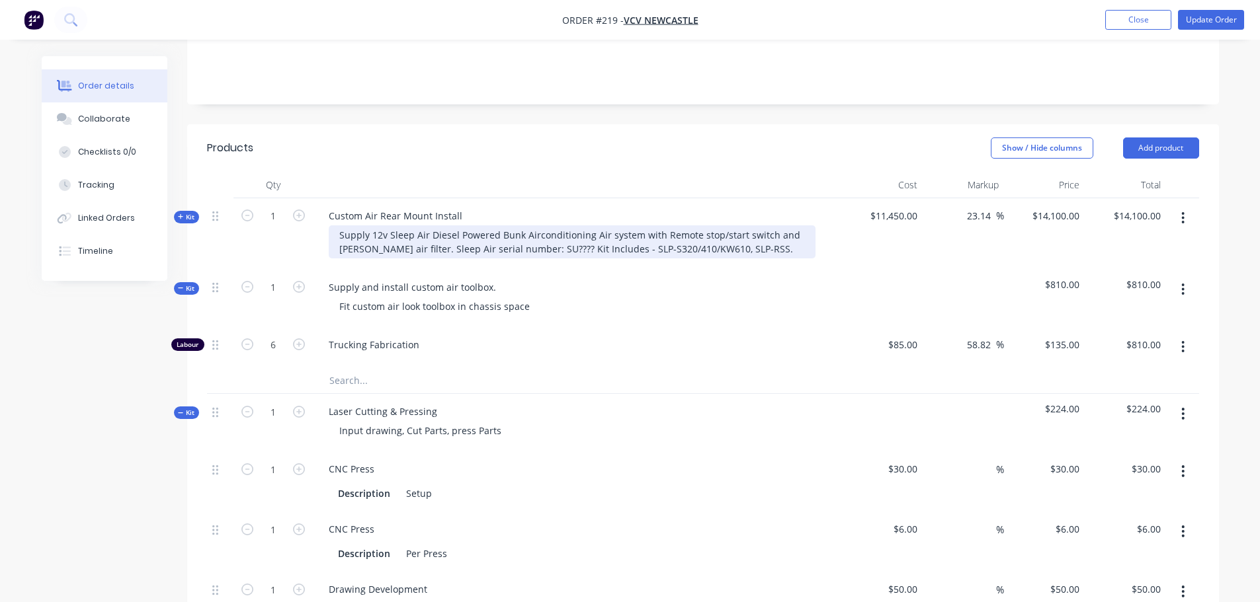
drag, startPoint x: 629, startPoint y: 231, endPoint x: 645, endPoint y: 226, distance: 16.7
click at [631, 231] on div "Supply 12v Sleep Air Diesel Powered Bunk Airconditioning Air system with Remote…" at bounding box center [572, 241] width 487 height 33
drag, startPoint x: 637, startPoint y: 230, endPoint x: 750, endPoint y: 230, distance: 113.1
click at [750, 230] on div "Supply 12v Sleep Air Diesel Powered Bunk Airconditioning Air system with Remote…" at bounding box center [572, 241] width 487 height 33
click at [760, 231] on div "Supply 12v Sleep Air Diesel Powered Bunk Airconditioning Air system with Remote…" at bounding box center [572, 241] width 487 height 33
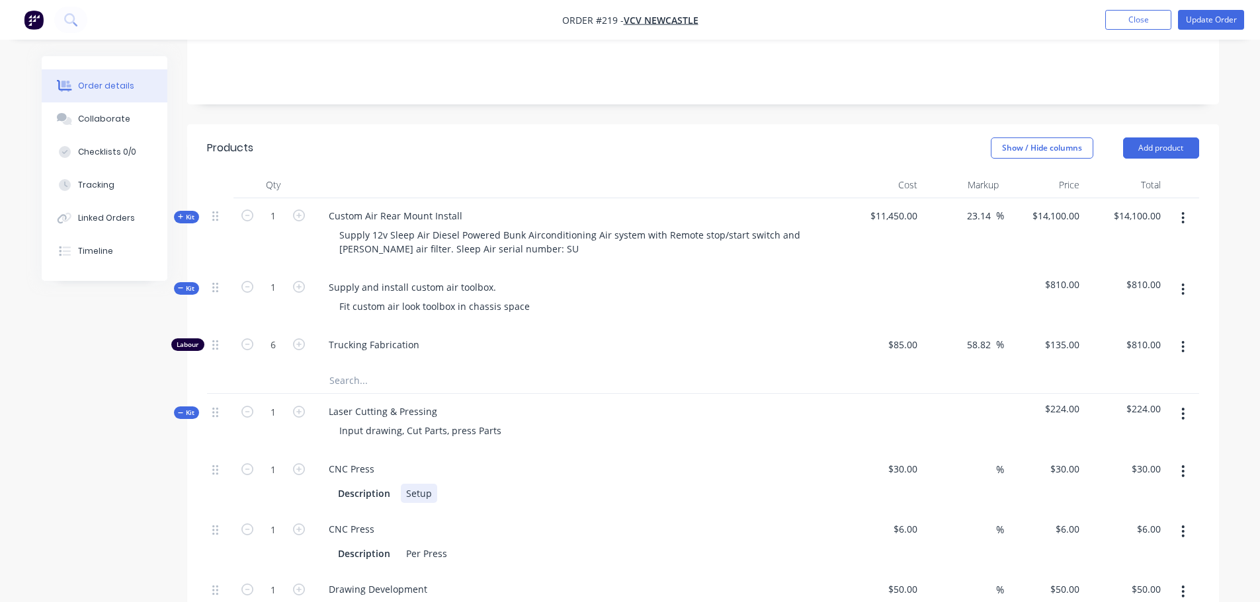
click at [638, 484] on div "Description Setup" at bounding box center [575, 493] width 484 height 19
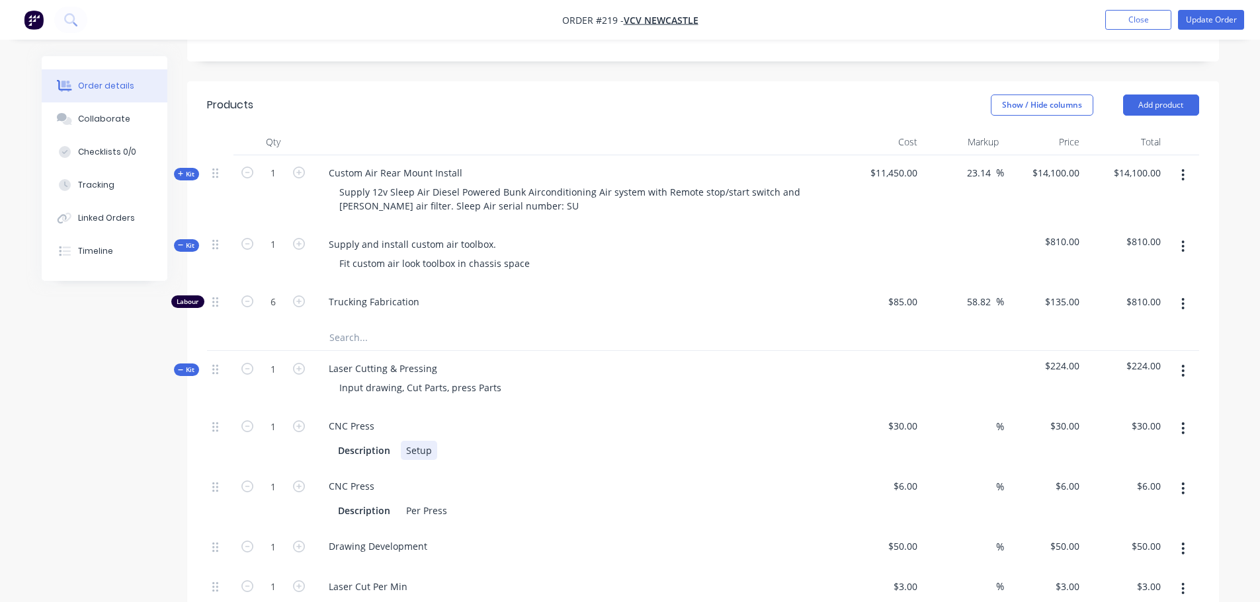
scroll to position [331, 0]
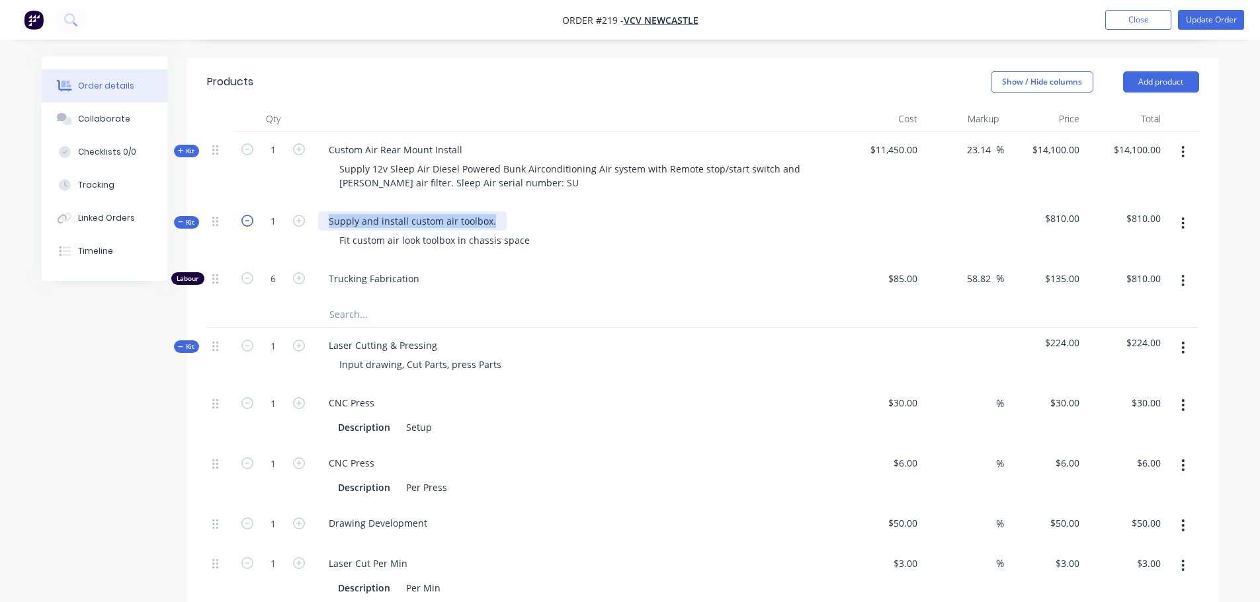
drag, startPoint x: 492, startPoint y: 202, endPoint x: 241, endPoint y: 203, distance: 251.3
click at [241, 204] on div "Kit 1 Supply and install custom air toolbox. Fit custom air look toolbox in cha…" at bounding box center [703, 233] width 992 height 58
copy div "Supply and install custom air toolbox."
click at [397, 272] on span "Trucking Fabrication" at bounding box center [583, 279] width 508 height 14
drag, startPoint x: 432, startPoint y: 326, endPoint x: 324, endPoint y: 327, distance: 107.8
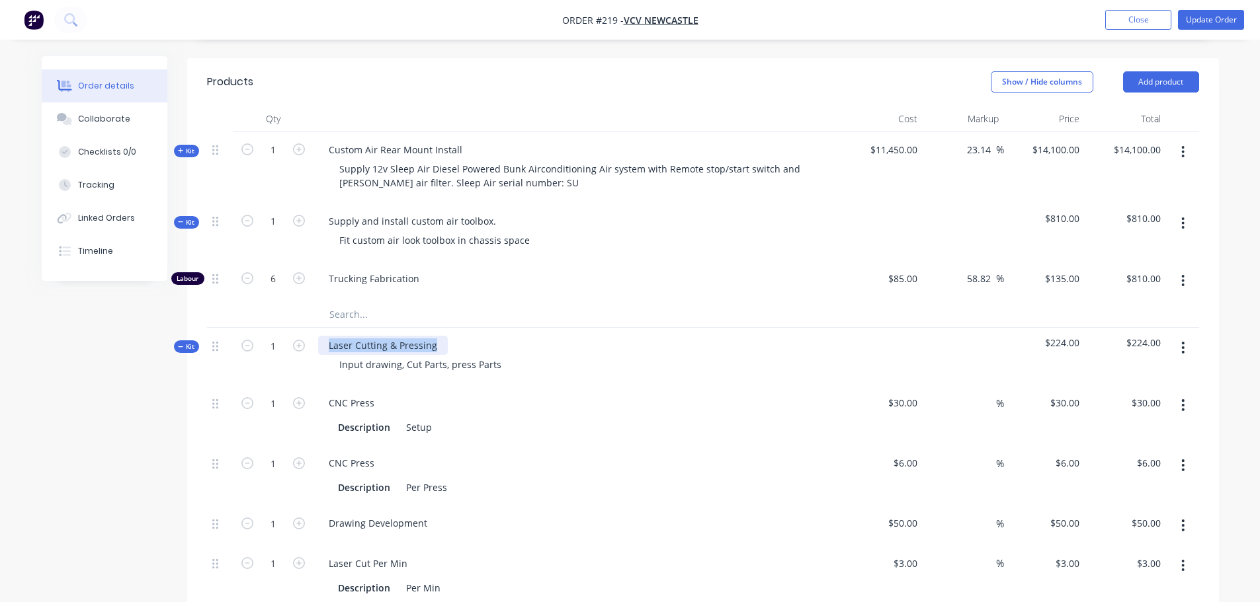
click at [324, 336] on div "Laser Cutting & Pressing" at bounding box center [383, 345] width 130 height 19
paste div
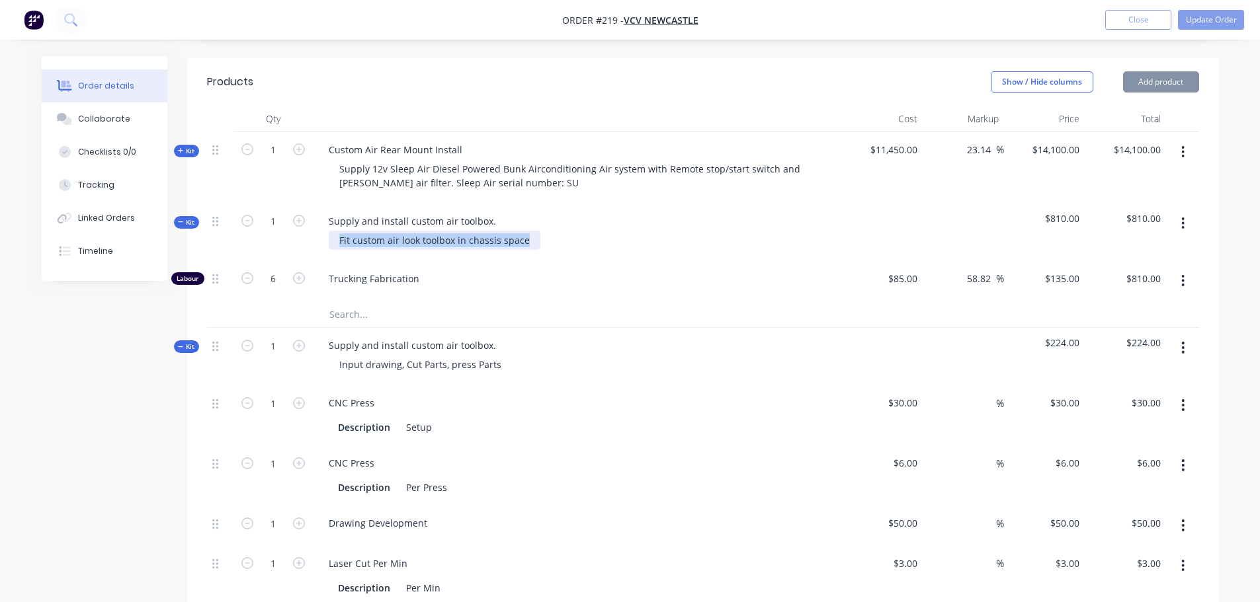
drag, startPoint x: 518, startPoint y: 222, endPoint x: 330, endPoint y: 223, distance: 188.5
click at [330, 231] on div "Fit custom air look toolbox in chassis space" at bounding box center [435, 240] width 212 height 19
copy div "Fit custom air look toolbox in chassis space"
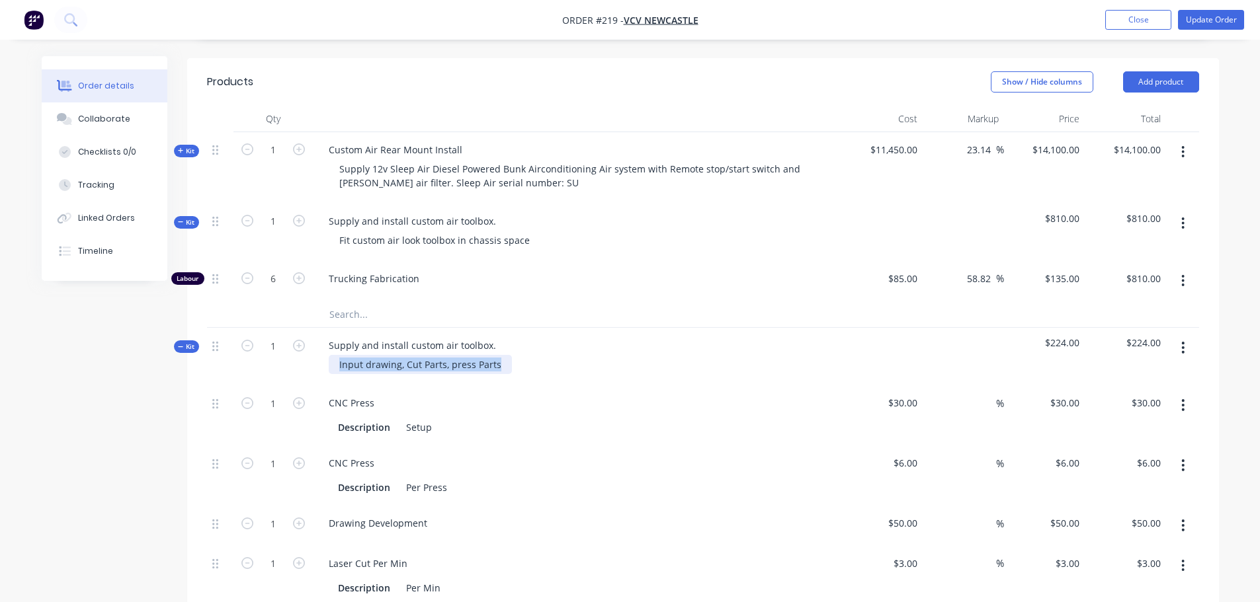
drag, startPoint x: 499, startPoint y: 348, endPoint x: 315, endPoint y: 348, distance: 183.8
click at [315, 348] on div "Supply and install custom air toolbox. Input drawing, Cut Parts, press Parts" at bounding box center [577, 357] width 529 height 58
paste div
drag, startPoint x: 282, startPoint y: 387, endPoint x: 224, endPoint y: 387, distance: 58.2
click at [225, 387] on div "1 CNC Press Description Setup $30.00 $30.00 % $30.00 $30.00 $30.00 $30.00" at bounding box center [703, 415] width 992 height 60
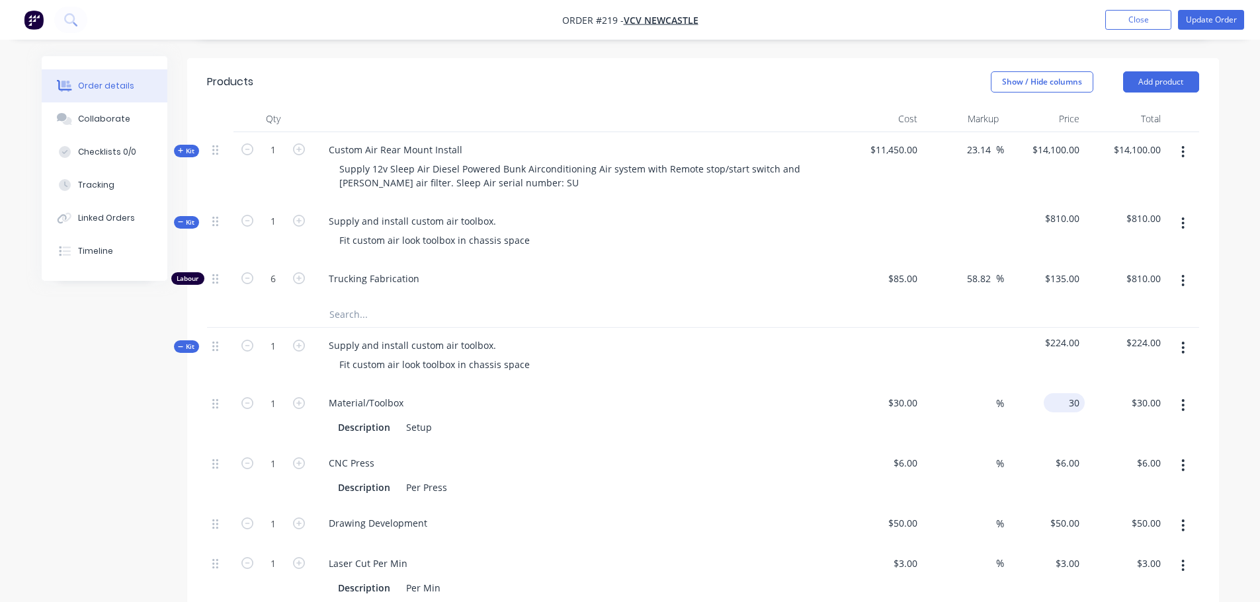
click at [1073, 393] on input "30" at bounding box center [1067, 402] width 36 height 19
type input "2110"
type input "6933.33"
type input "$2,110.00"
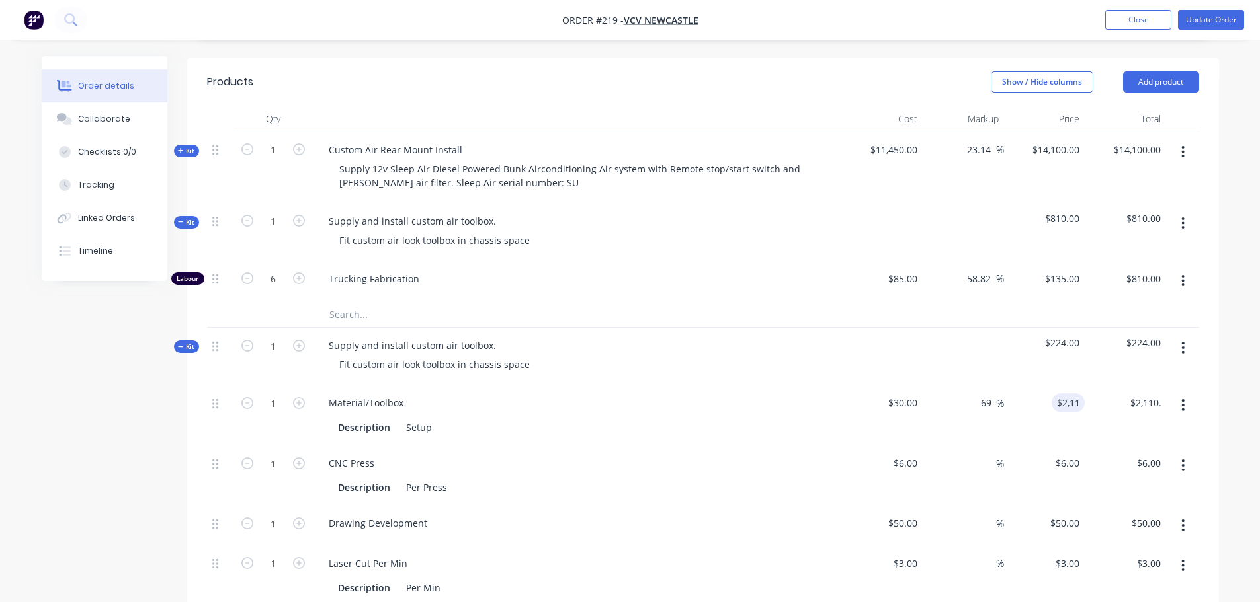
click at [1110, 426] on div "$2,110.00 $30.00" at bounding box center [1124, 415] width 81 height 60
click at [1185, 454] on button "button" at bounding box center [1182, 466] width 31 height 24
drag, startPoint x: 1139, startPoint y: 538, endPoint x: 1161, endPoint y: 509, distance: 36.2
click at [1138, 544] on div "Delete" at bounding box center [1136, 553] width 102 height 19
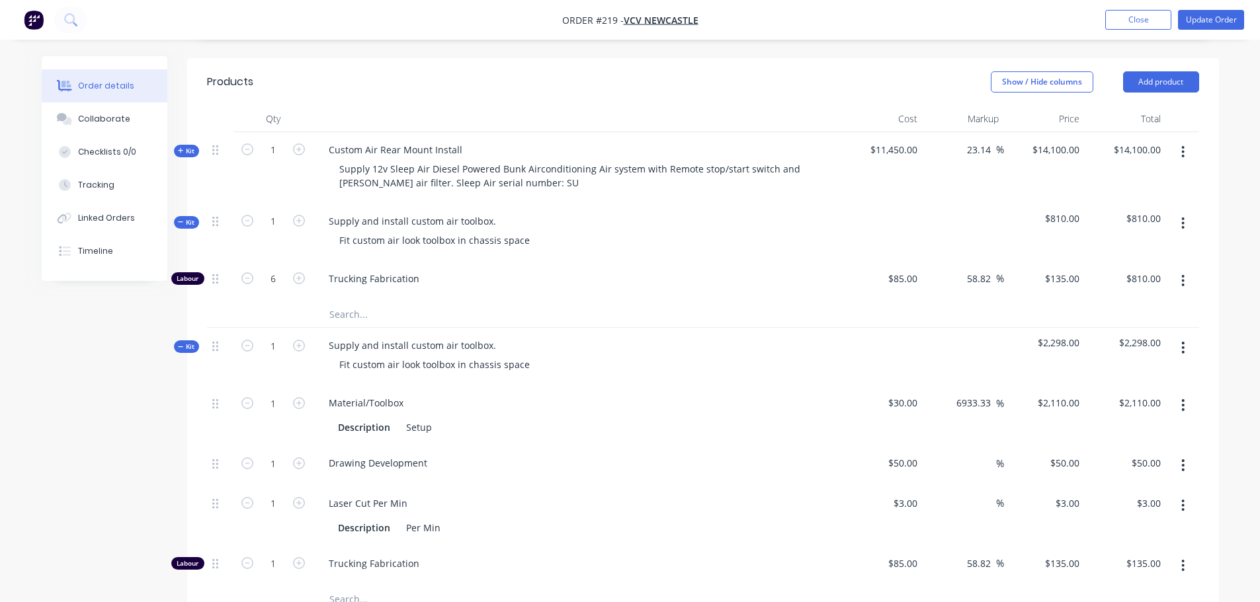
click at [1185, 454] on button "button" at bounding box center [1182, 466] width 31 height 24
click at [1171, 544] on div "Delete" at bounding box center [1136, 553] width 102 height 19
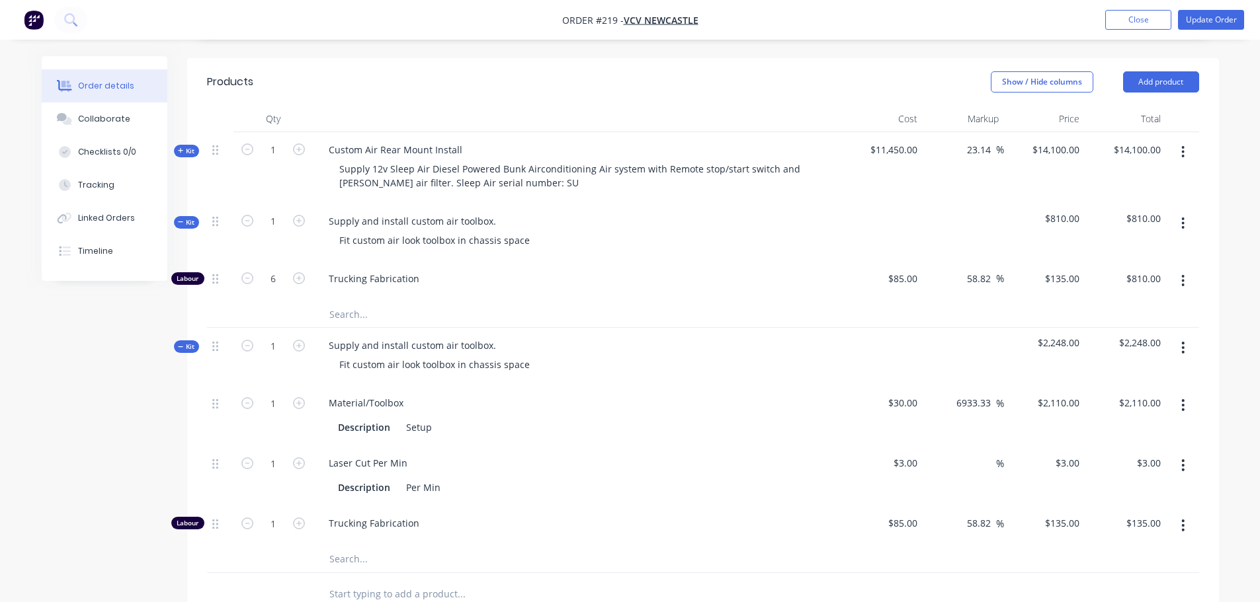
click at [1188, 454] on button "button" at bounding box center [1182, 466] width 31 height 24
click at [1159, 540] on button "Delete" at bounding box center [1136, 553] width 126 height 26
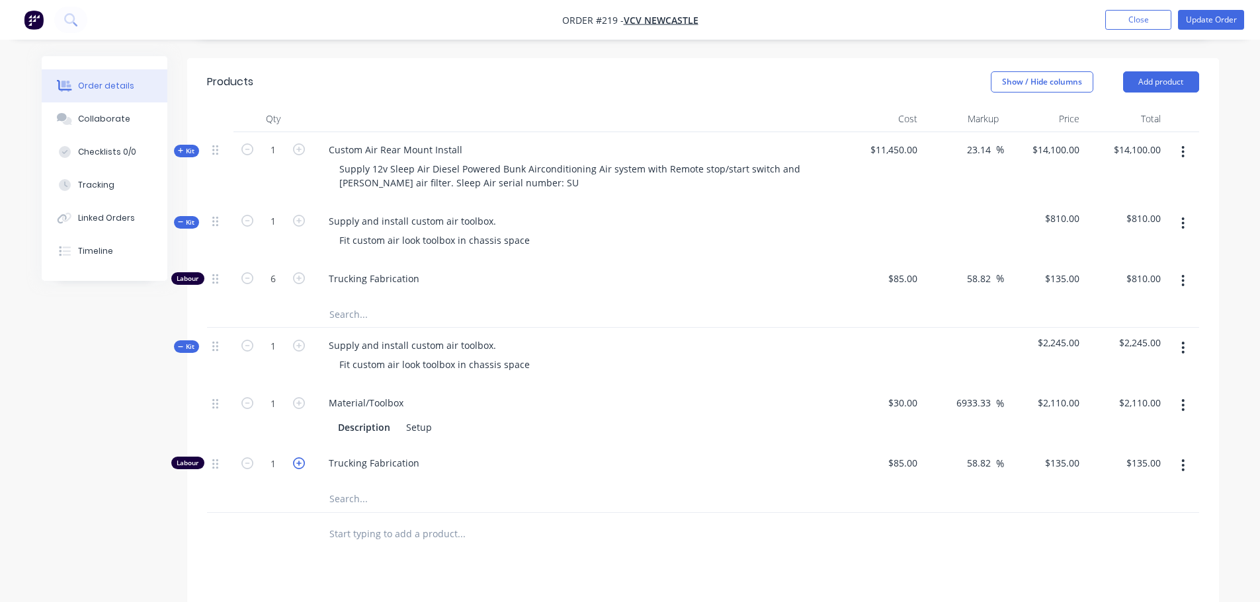
click at [298, 458] on icon "button" at bounding box center [299, 464] width 12 height 12
type input "2"
type input "$270.00"
click at [298, 458] on icon "button" at bounding box center [299, 464] width 12 height 12
type input "3"
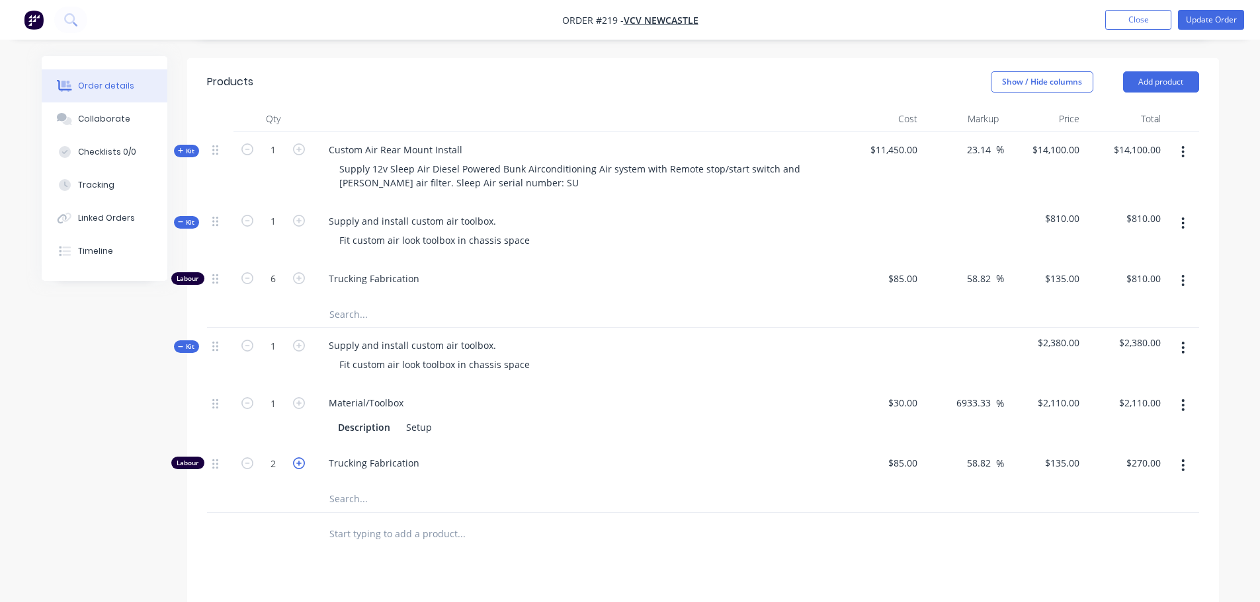
type input "$405.00"
click at [298, 458] on icon "button" at bounding box center [299, 464] width 12 height 12
type input "4"
type input "$540.00"
click at [298, 458] on icon "button" at bounding box center [299, 464] width 12 height 12
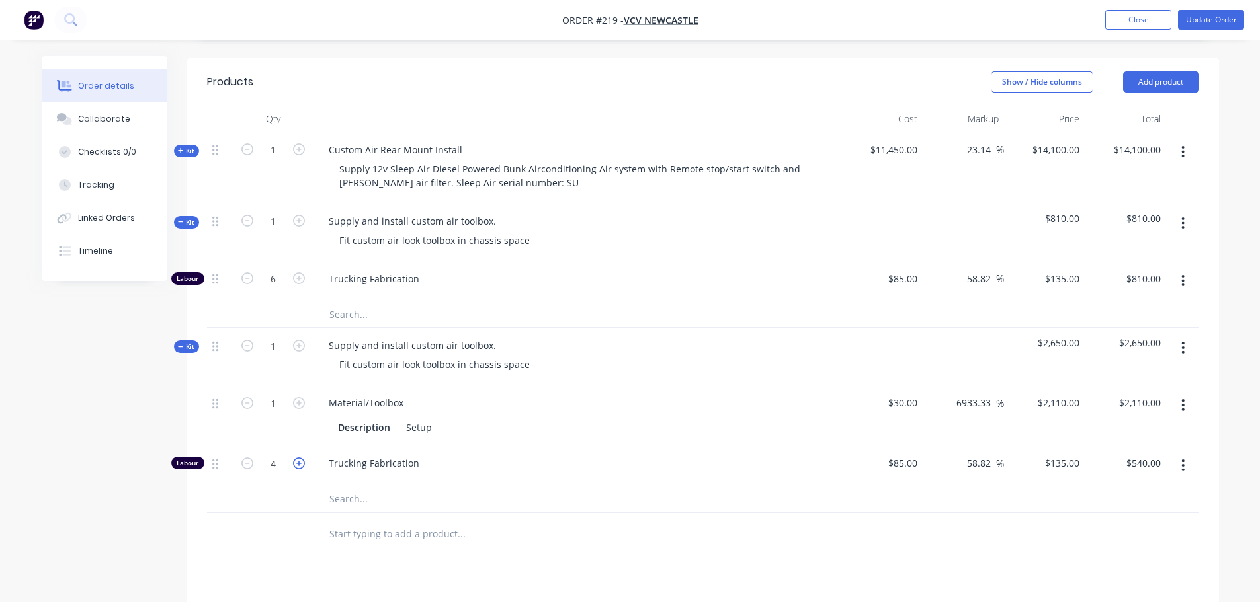
type input "5"
type input "$675.00"
click at [252, 458] on icon "button" at bounding box center [247, 464] width 12 height 12
type input "4"
type input "$540.00"
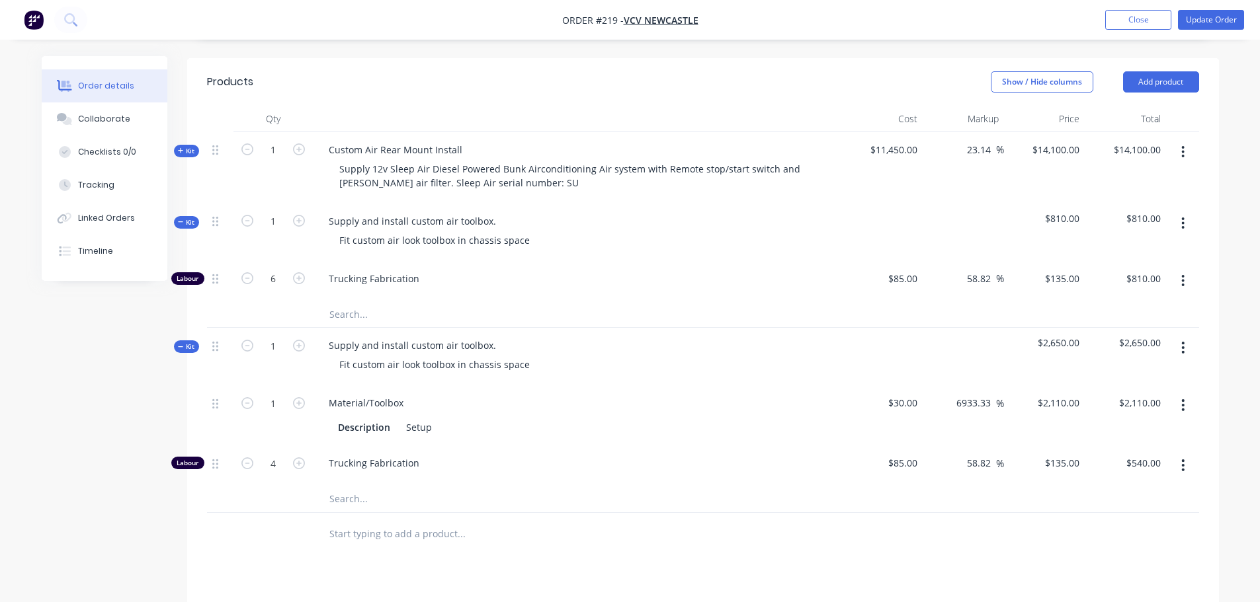
click at [1181, 216] on icon "button" at bounding box center [1182, 223] width 3 height 15
click at [1136, 328] on div "Delete" at bounding box center [1136, 337] width 102 height 19
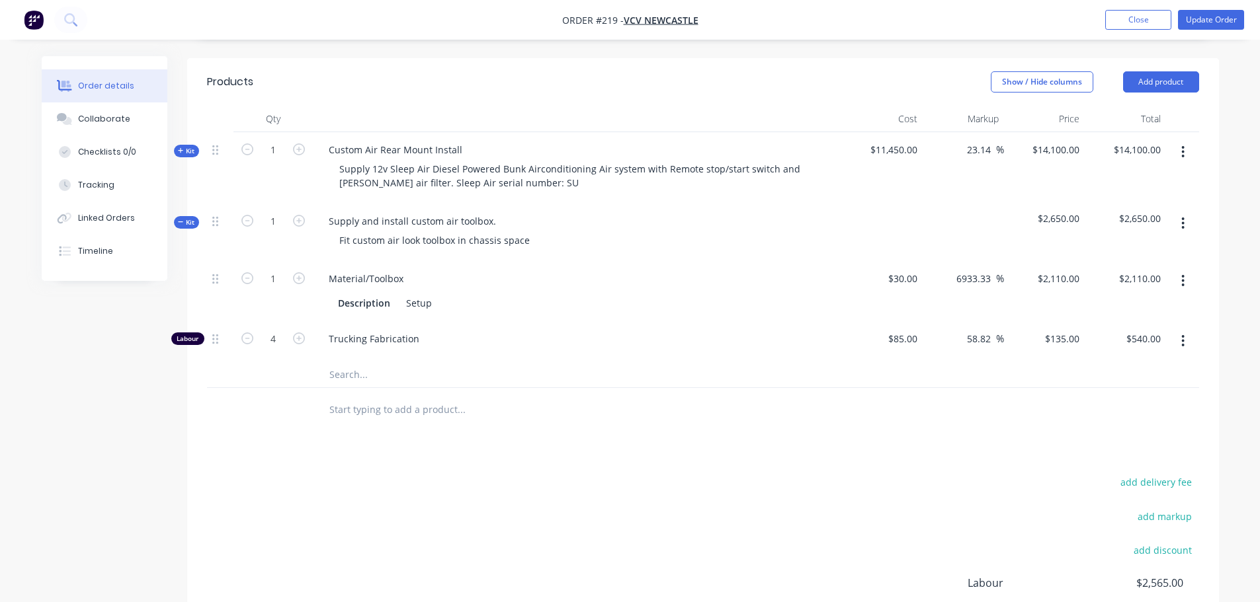
click at [184, 218] on span "Kit" at bounding box center [186, 223] width 17 height 10
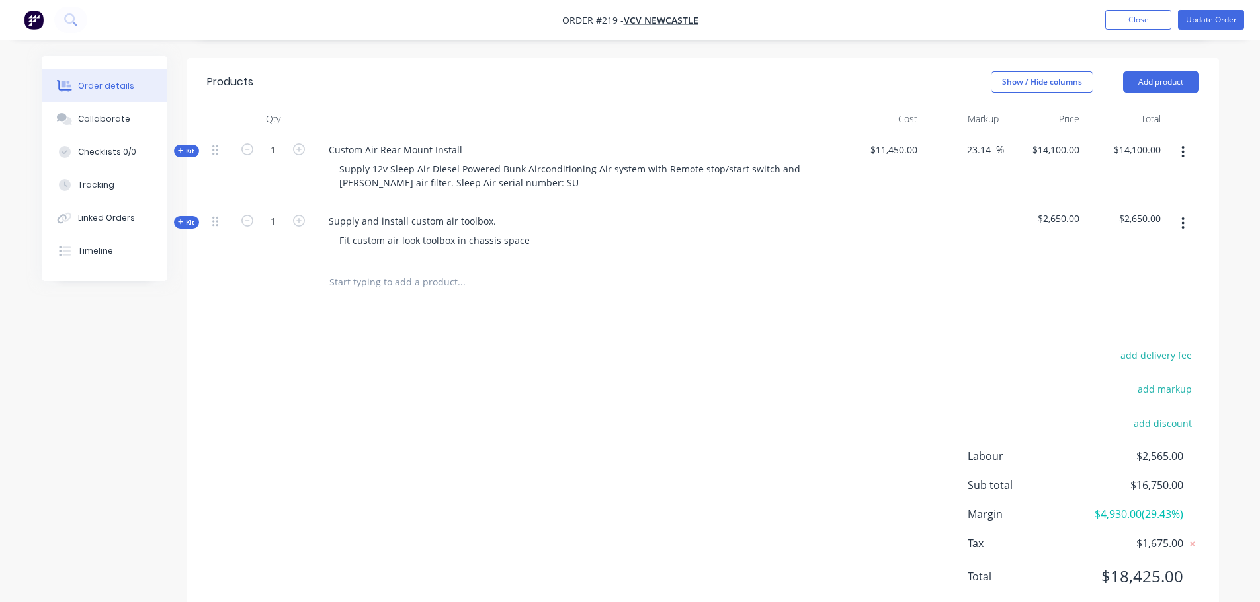
click at [181, 148] on icon at bounding box center [180, 150] width 5 height 5
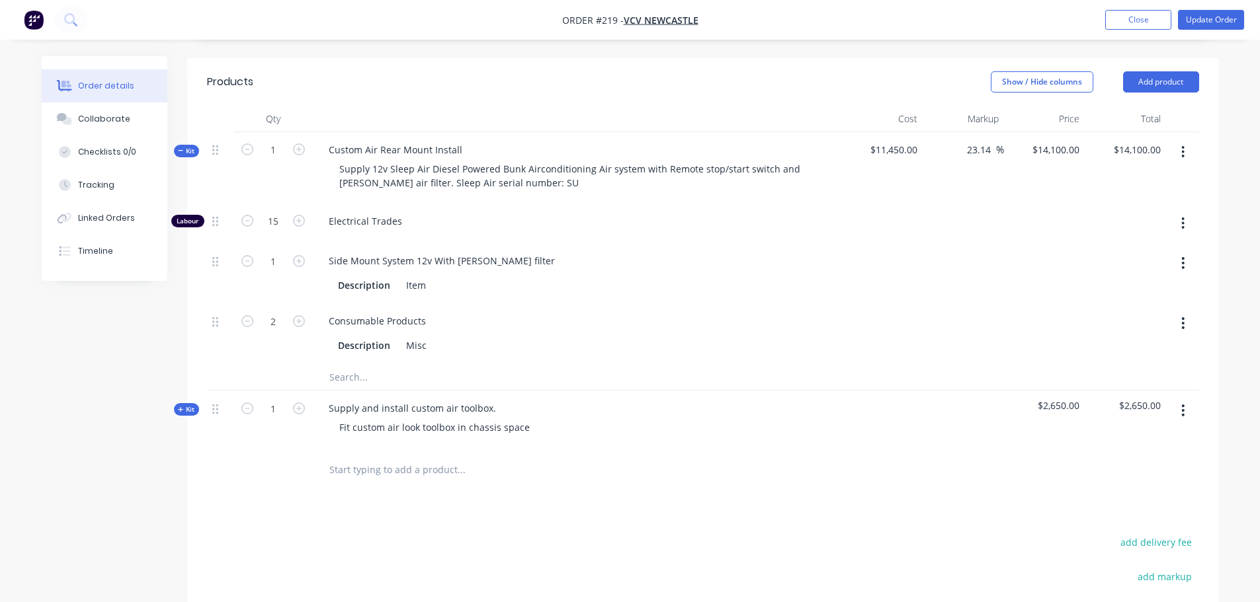
click at [181, 147] on icon at bounding box center [181, 150] width 6 height 7
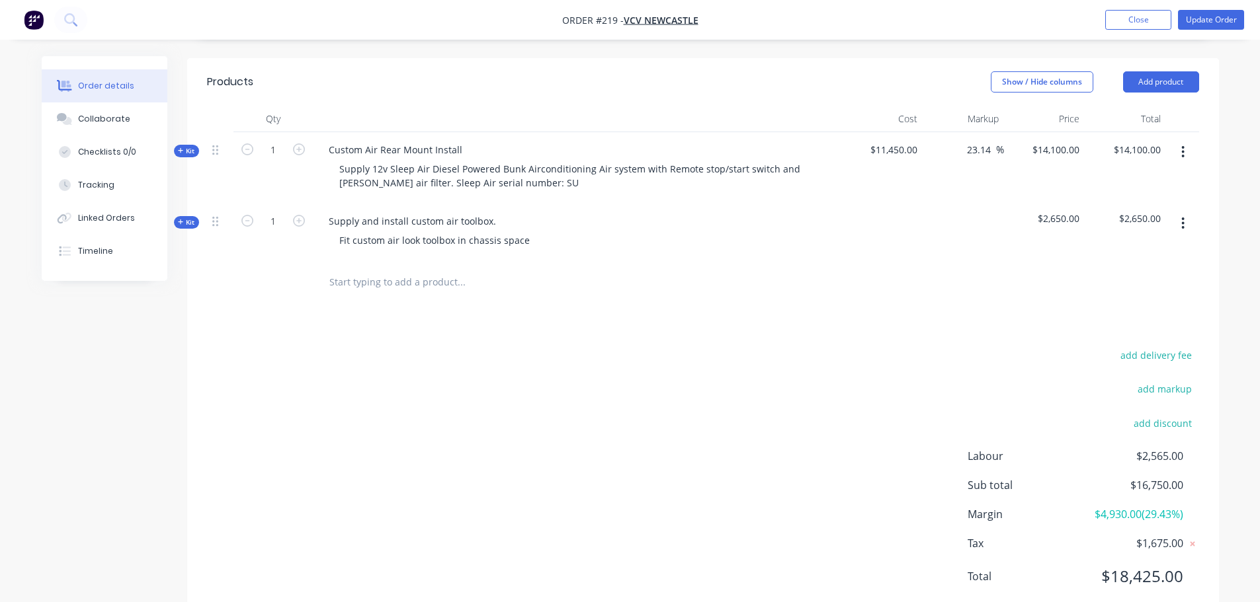
click at [184, 212] on div "Order details Collaborate Checklists 0/0 Tracking Linked Orders Timeline" at bounding box center [114, 168] width 145 height 225
click at [185, 218] on span "Kit" at bounding box center [186, 223] width 17 height 10
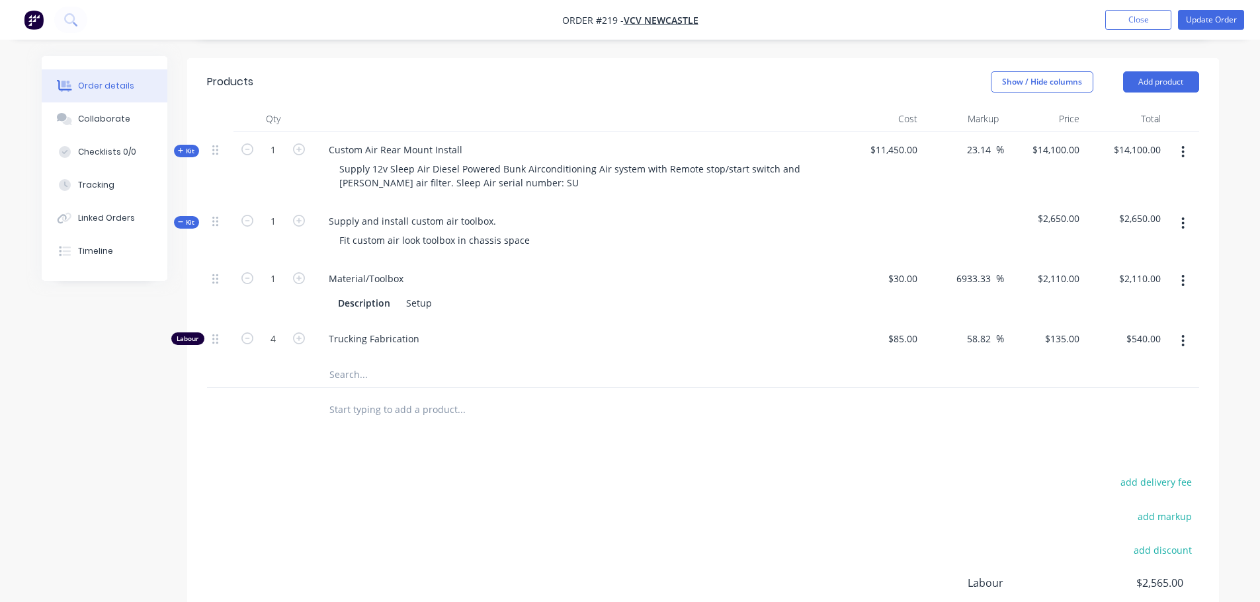
click at [380, 332] on span "Trucking Fabrication" at bounding box center [583, 339] width 508 height 14
click at [372, 332] on span "Trucking Fabrication" at bounding box center [583, 339] width 508 height 14
click at [182, 333] on div "Labour" at bounding box center [187, 339] width 33 height 13
click at [385, 325] on div "Trucking Fabrication" at bounding box center [577, 341] width 529 height 40
click at [384, 332] on span "Trucking Fabrication" at bounding box center [583, 339] width 508 height 14
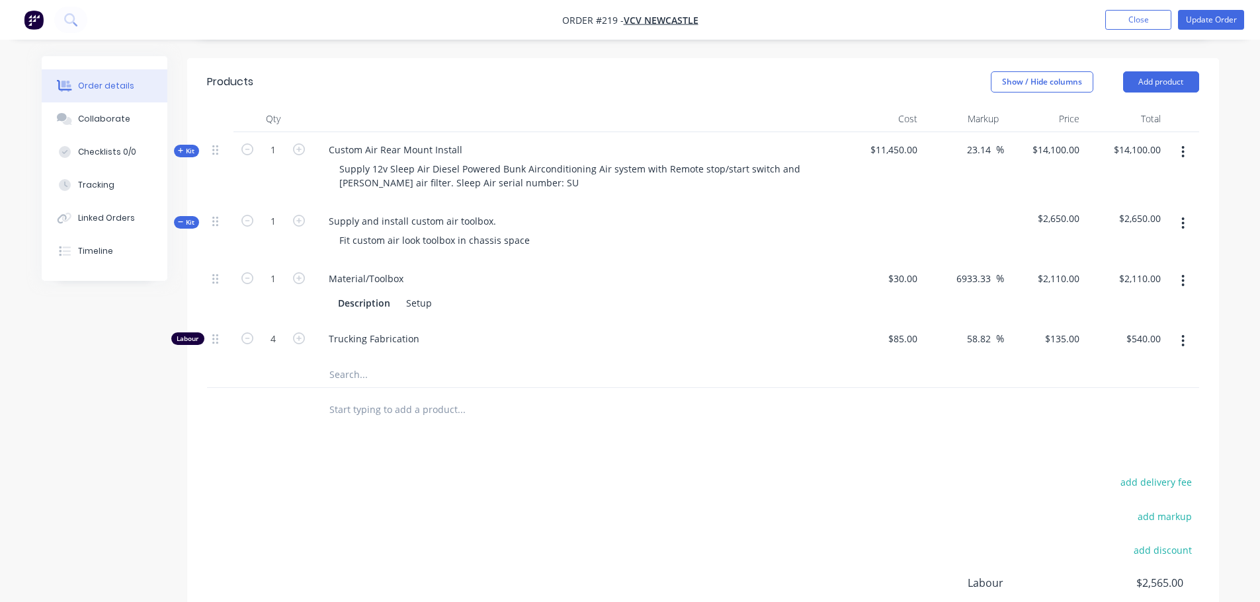
click at [384, 332] on span "Trucking Fabrication" at bounding box center [583, 339] width 508 height 14
click at [397, 332] on span "Trucking Fabrication" at bounding box center [583, 339] width 508 height 14
drag, startPoint x: 500, startPoint y: 381, endPoint x: 536, endPoint y: 472, distance: 98.0
click at [500, 396] on input "text" at bounding box center [461, 409] width 264 height 26
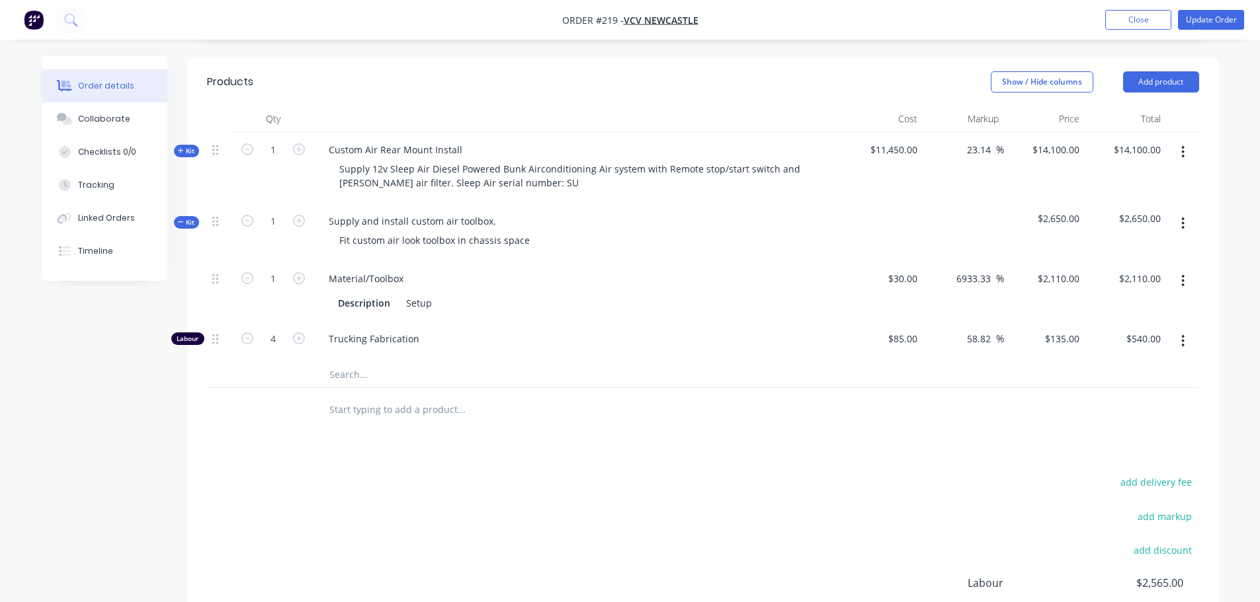
click at [580, 532] on div "add delivery fee add markup add discount Labour $2,565.00 Sub total $16,750.00 …" at bounding box center [703, 600] width 992 height 255
click at [193, 333] on div "Labour" at bounding box center [187, 339] width 33 height 13
click at [183, 218] on span "Kit" at bounding box center [186, 223] width 17 height 10
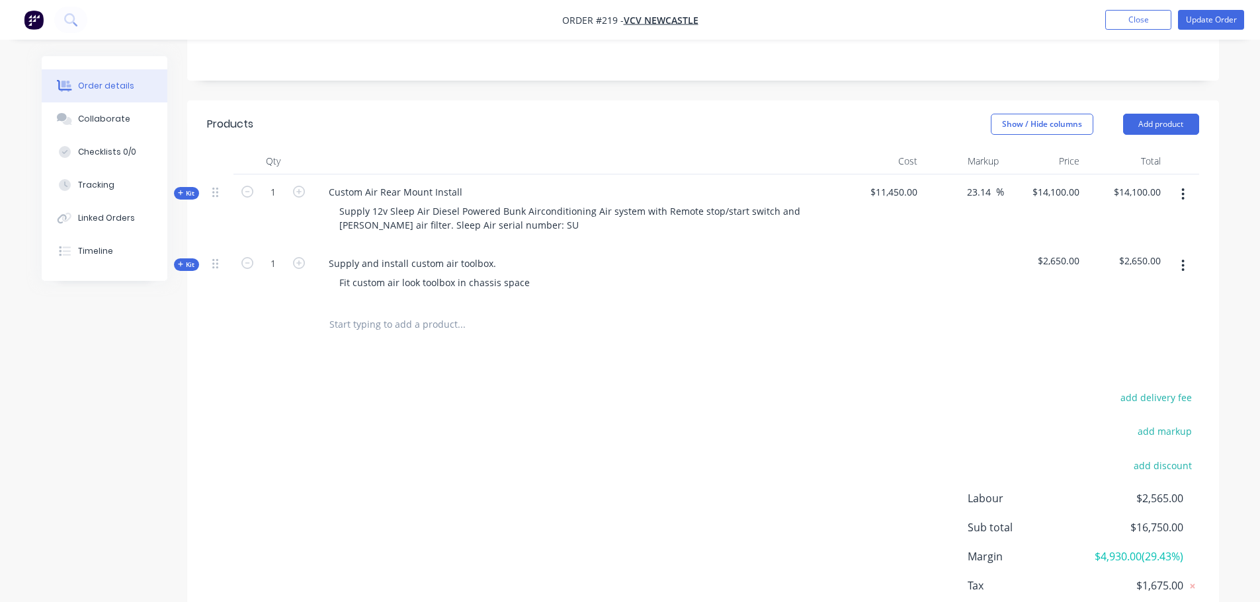
scroll to position [285, 0]
click at [181, 265] on icon at bounding box center [180, 267] width 5 height 5
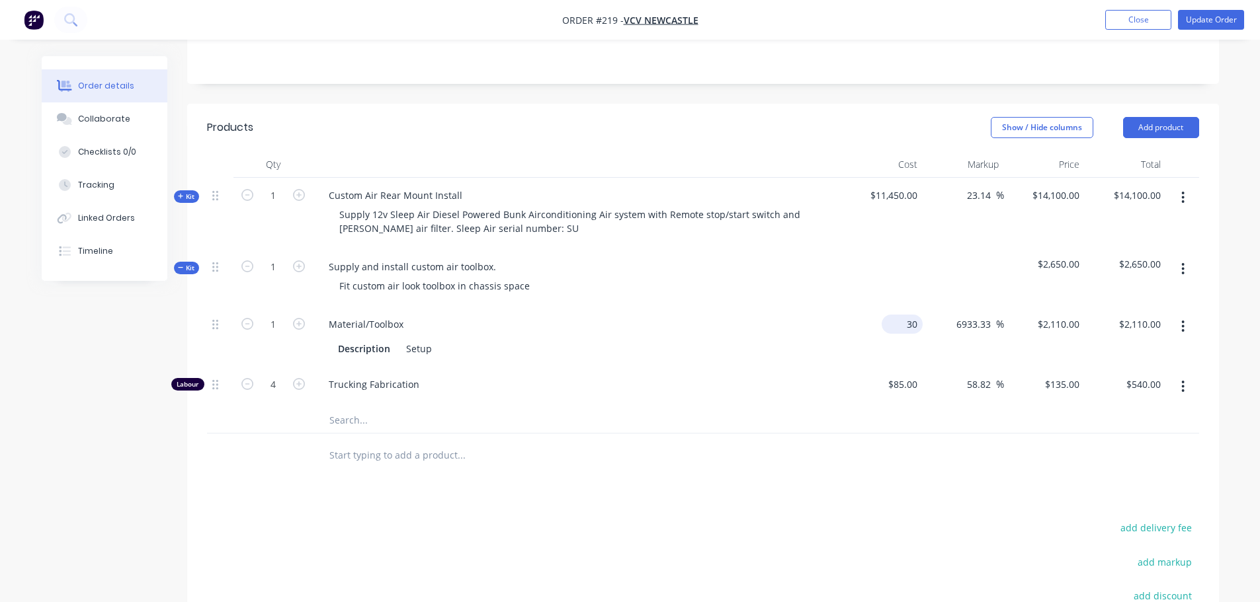
click at [897, 309] on div "30 $30.00" at bounding box center [882, 337] width 81 height 60
type input "$1,950.00"
type input "$137,150.00"
click at [1002, 481] on div "Products Show / Hide columns Add product Qty Cost Markup Price Total Kit 1 Cust…" at bounding box center [703, 449] width 1032 height 691
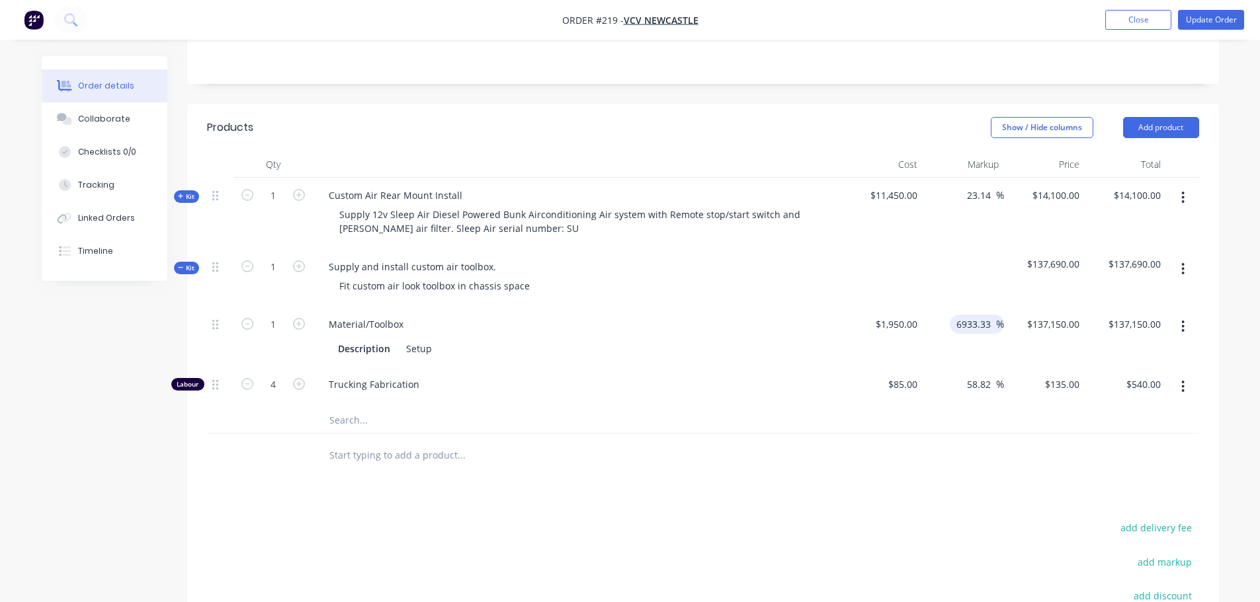
click at [985, 315] on input "6933.33" at bounding box center [975, 324] width 41 height 19
drag, startPoint x: 992, startPoint y: 306, endPoint x: 815, endPoint y: 314, distance: 177.4
click at [815, 314] on div "1 Material/Toolbox Description Setup $1,950.00 $1,950.00 6933.33 6933.33 % $137…" at bounding box center [703, 337] width 992 height 60
type input "$1,950.00"
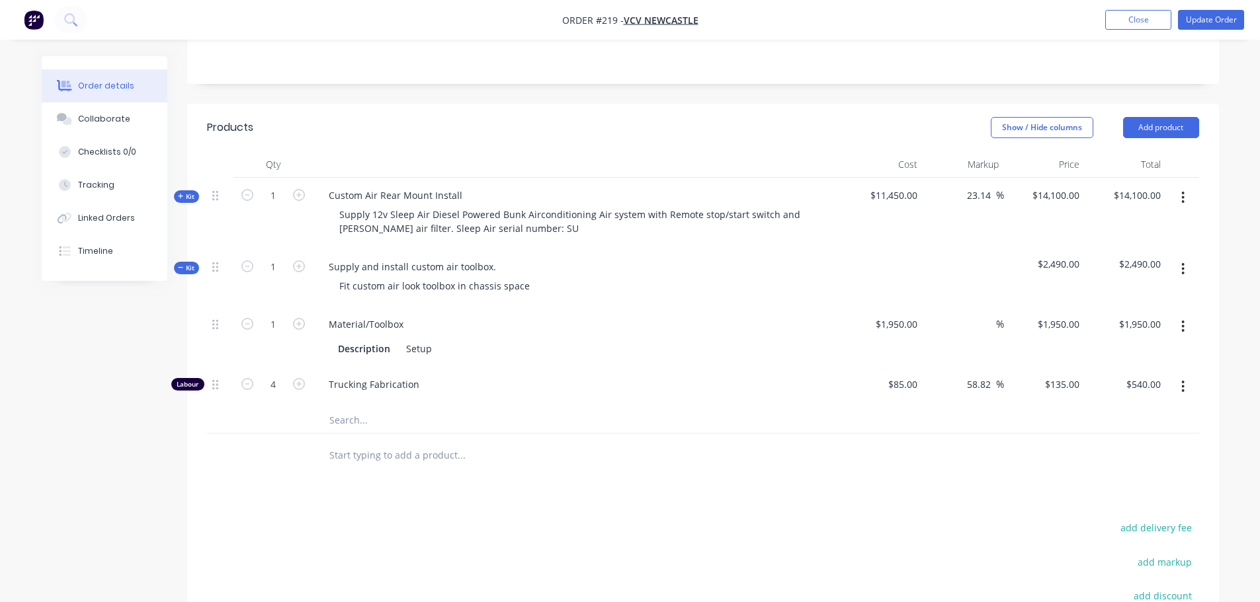
click at [923, 456] on div at bounding box center [703, 455] width 992 height 43
click at [1056, 315] on div "1950 $1,950.00" at bounding box center [1058, 324] width 54 height 19
type input "2650"
type input "35.9"
type input "$2,650.00"
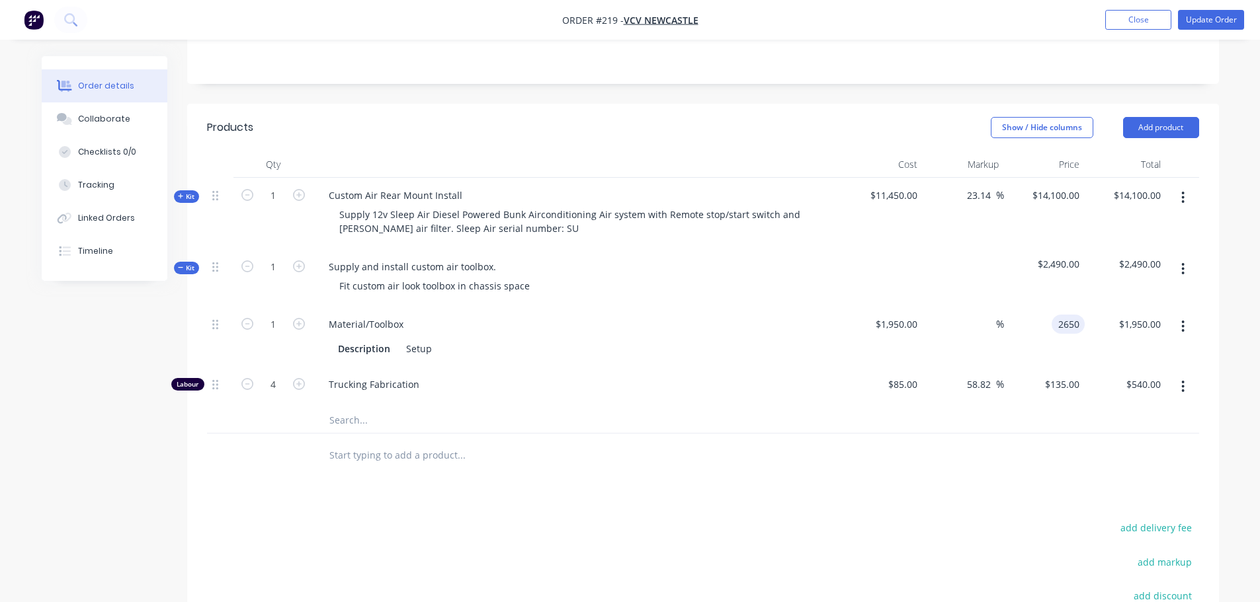
type input "$2,650.00"
click at [1081, 475] on div "Products Show / Hide columns Add product Qty Cost Markup Price Total Kit 1 Cust…" at bounding box center [703, 449] width 1032 height 691
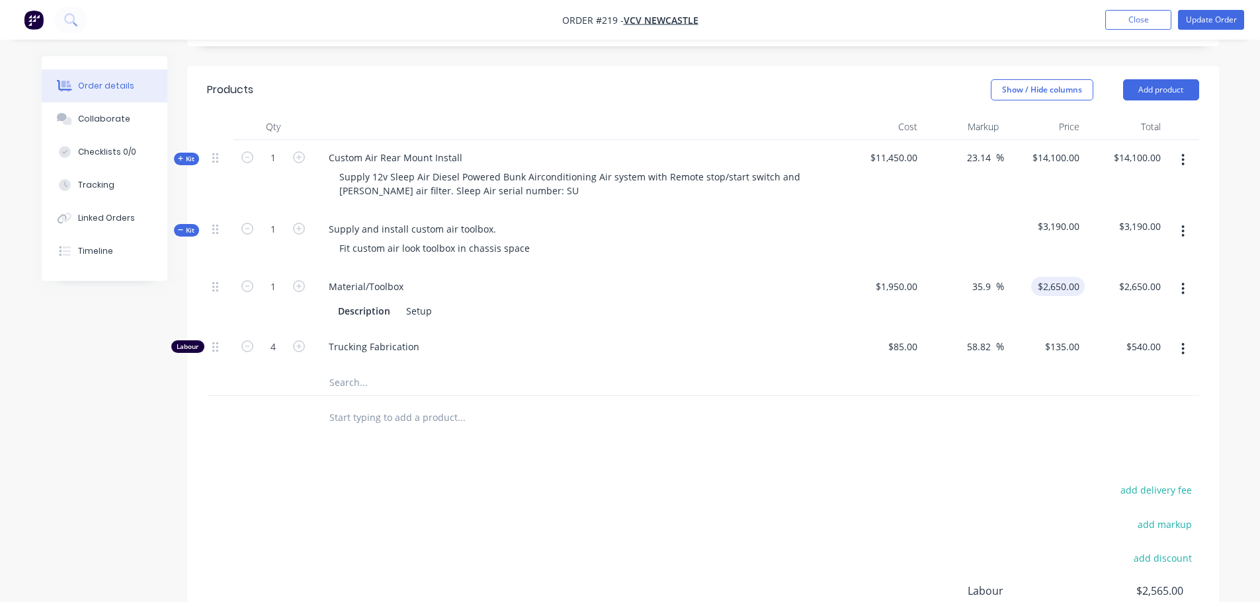
scroll to position [280, 0]
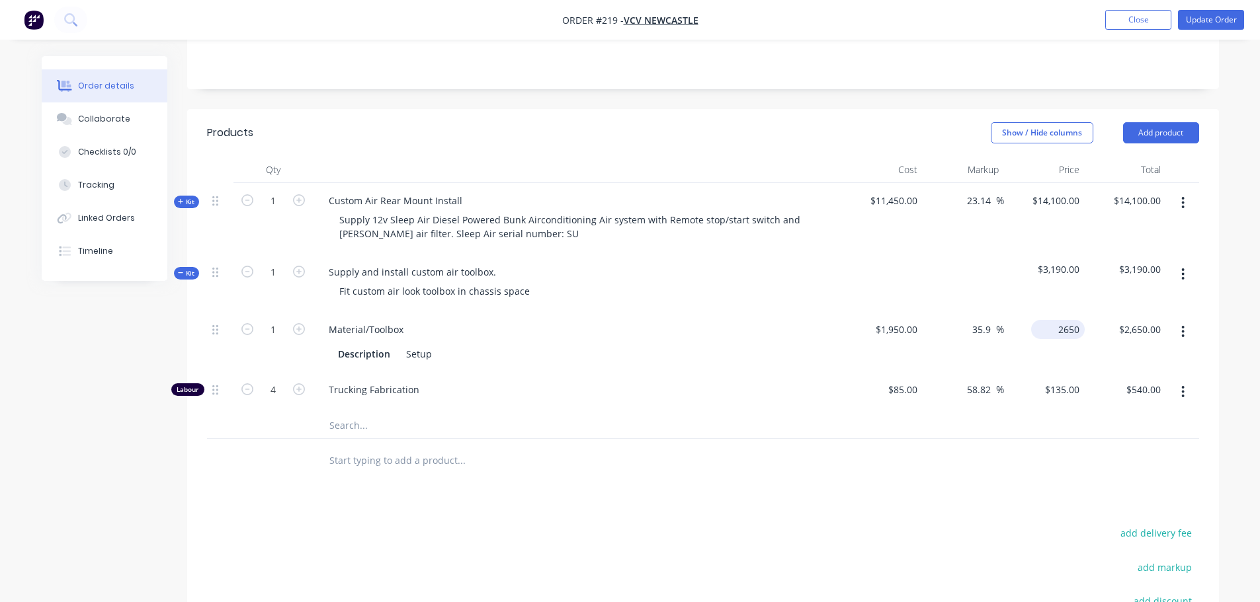
click at [1068, 320] on input "2650" at bounding box center [1060, 329] width 48 height 19
type input "2110"
type input "8.21"
type input "$2,110.00"
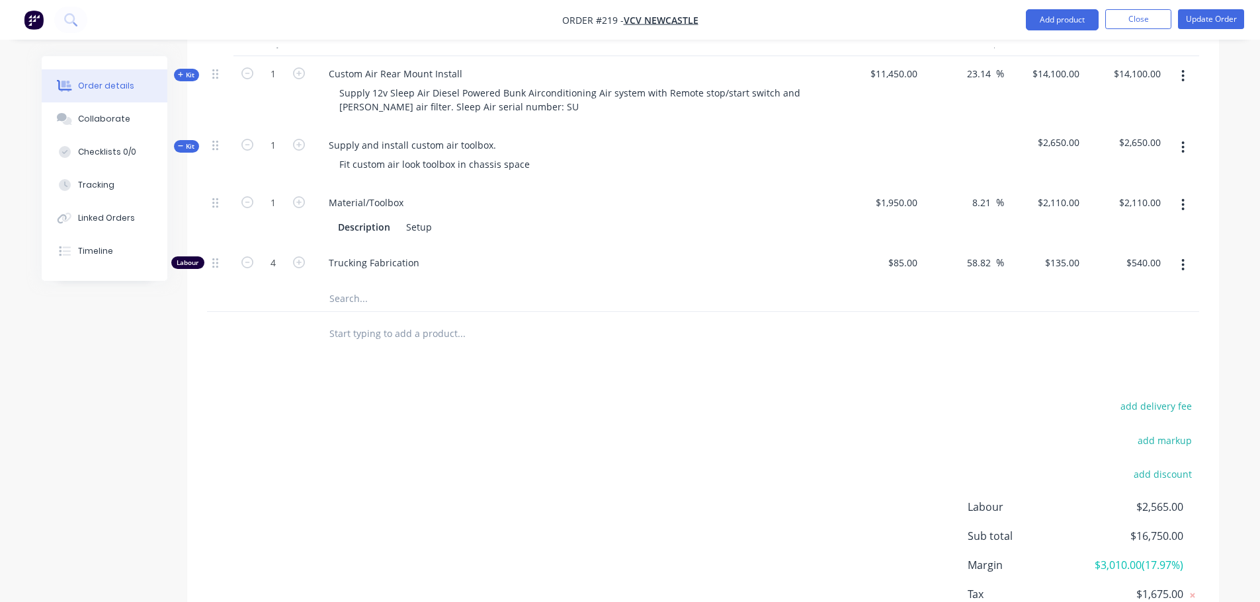
scroll to position [412, 0]
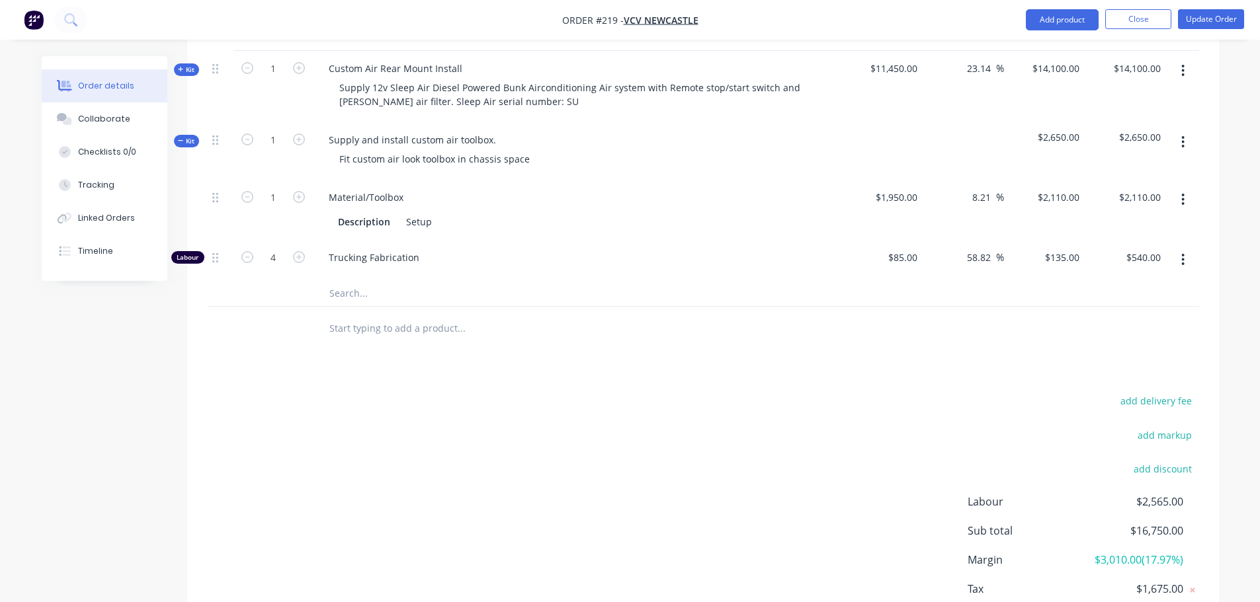
click at [380, 315] on input "text" at bounding box center [461, 328] width 264 height 26
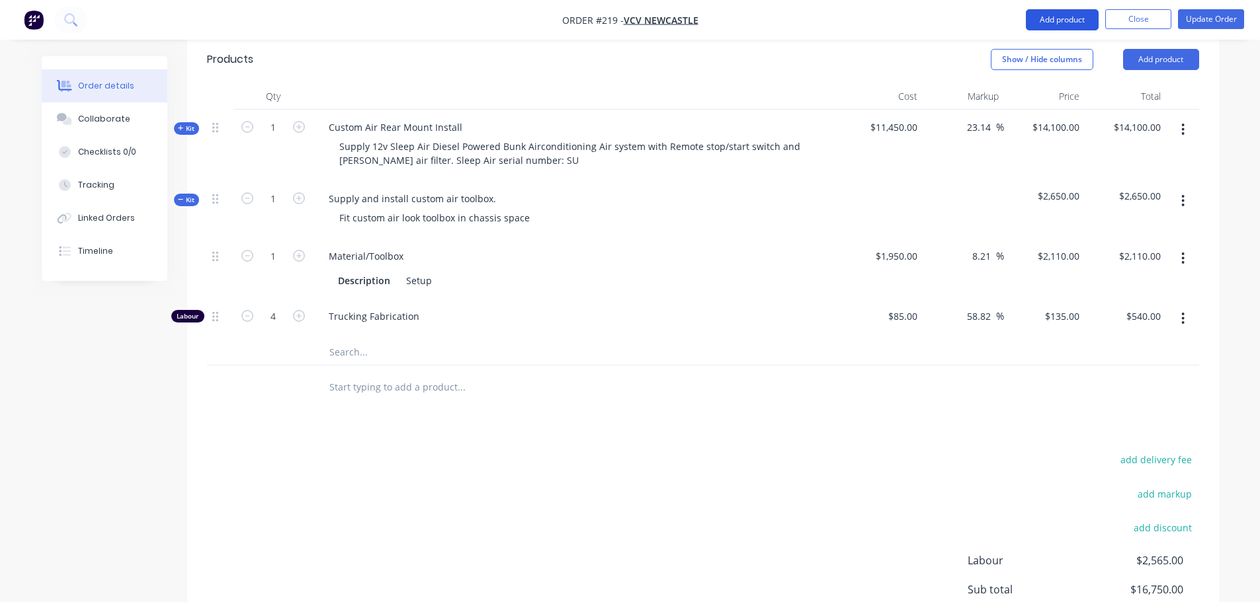
click at [1065, 17] on nav "Order #219 - VCV Newcastle Add product Close Update Order" at bounding box center [630, 20] width 1260 height 40
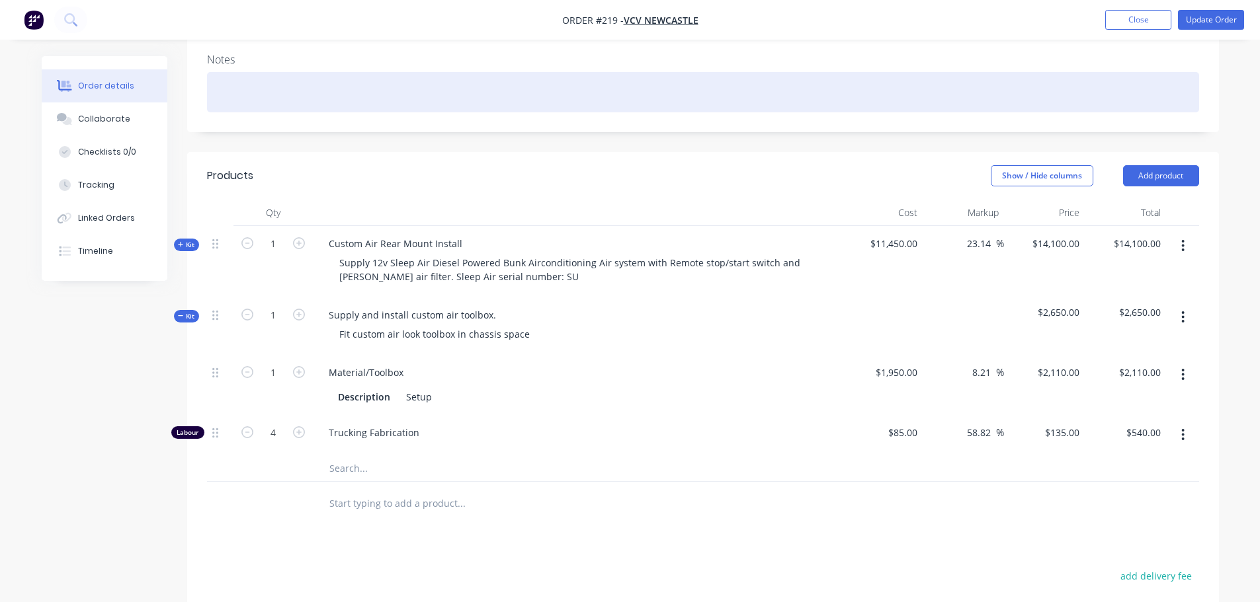
scroll to position [214, 0]
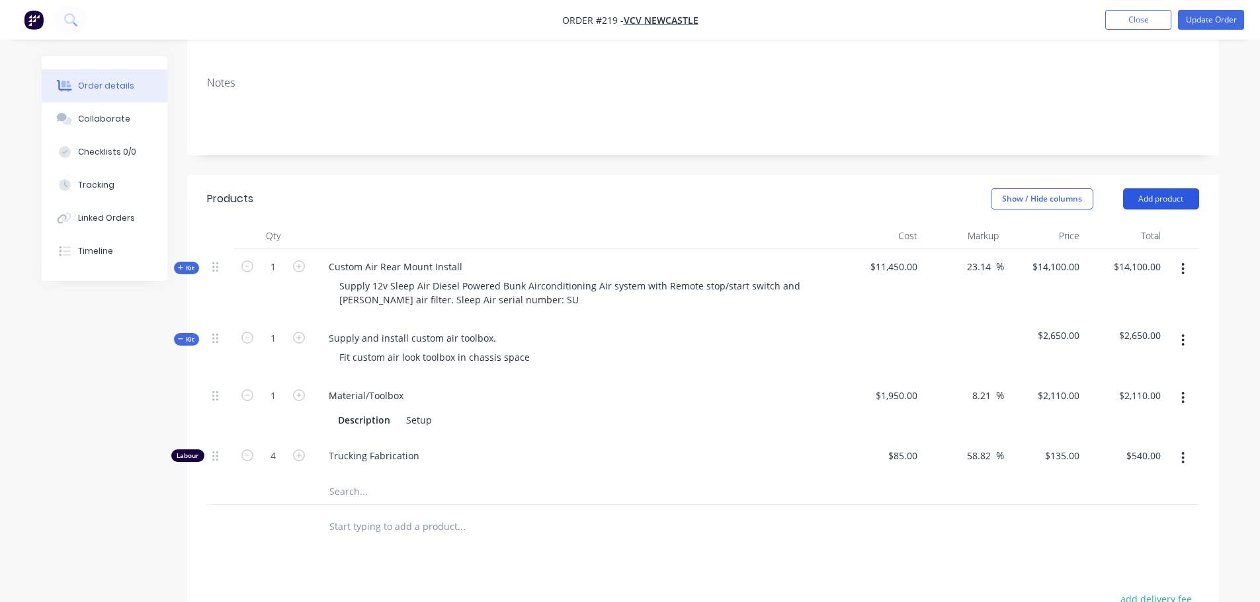
drag, startPoint x: 1188, startPoint y: 173, endPoint x: 1180, endPoint y: 175, distance: 7.5
click at [1187, 188] on button "Add product" at bounding box center [1161, 198] width 76 height 21
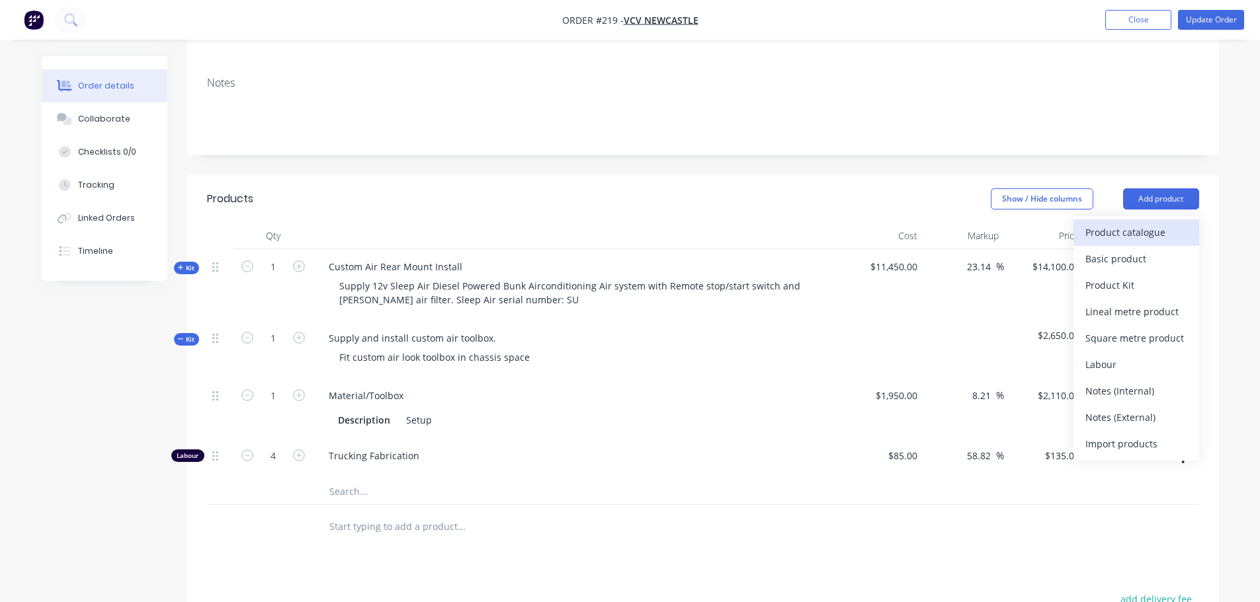
click at [1137, 223] on div "Product catalogue" at bounding box center [1136, 232] width 102 height 19
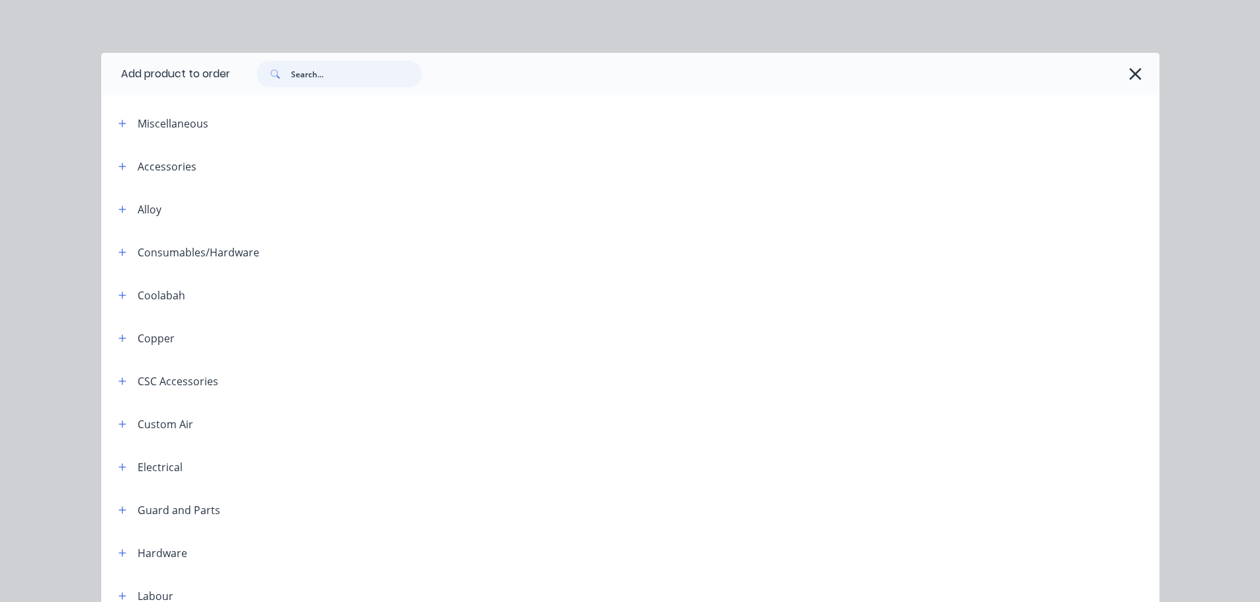
click at [305, 81] on input "text" at bounding box center [356, 74] width 131 height 26
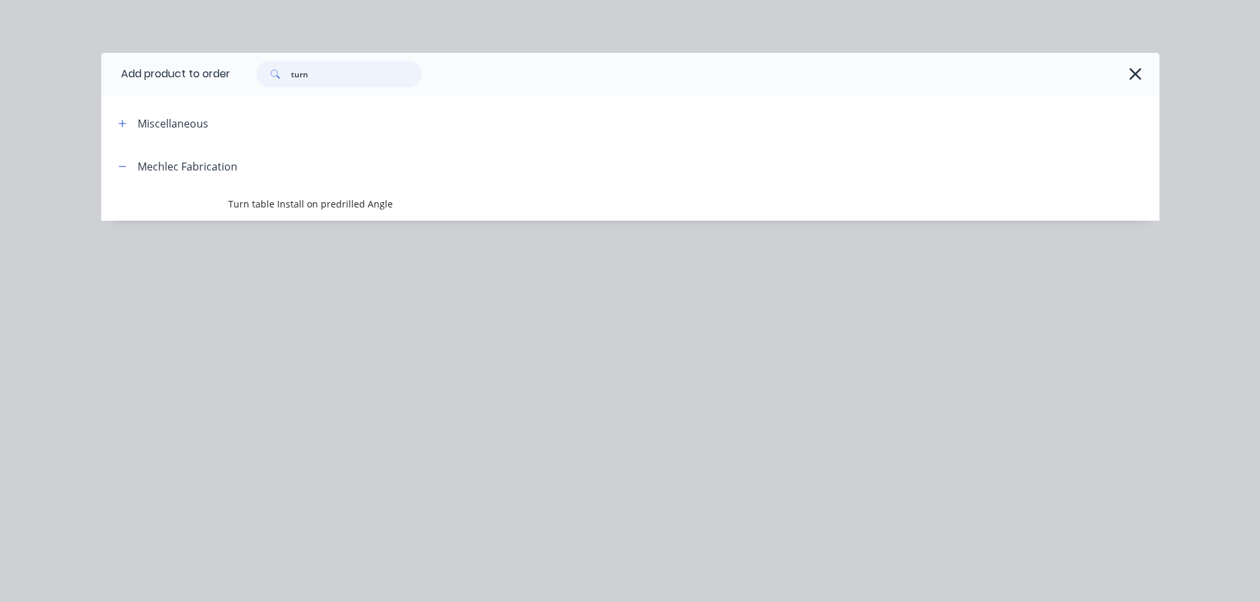
type input "turn"
click at [166, 120] on div "Miscellaneous" at bounding box center [173, 124] width 71 height 16
click at [126, 125] on icon "button" at bounding box center [122, 123] width 8 height 9
click at [1144, 74] on button "button" at bounding box center [1135, 73] width 21 height 21
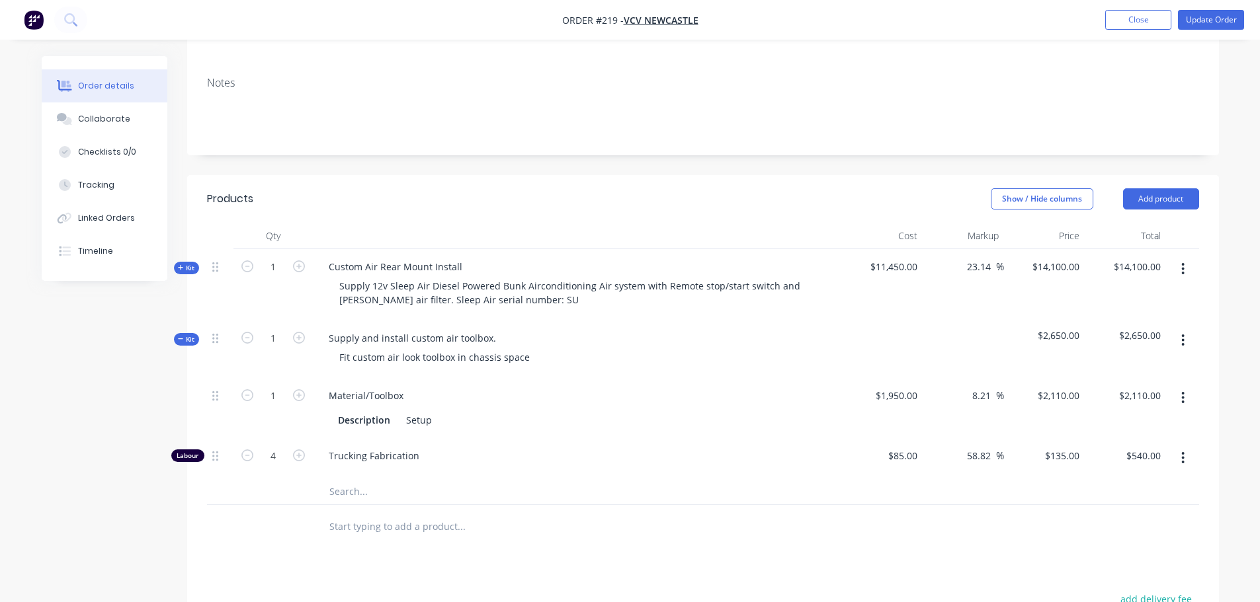
click at [365, 513] on input "text" at bounding box center [461, 526] width 264 height 26
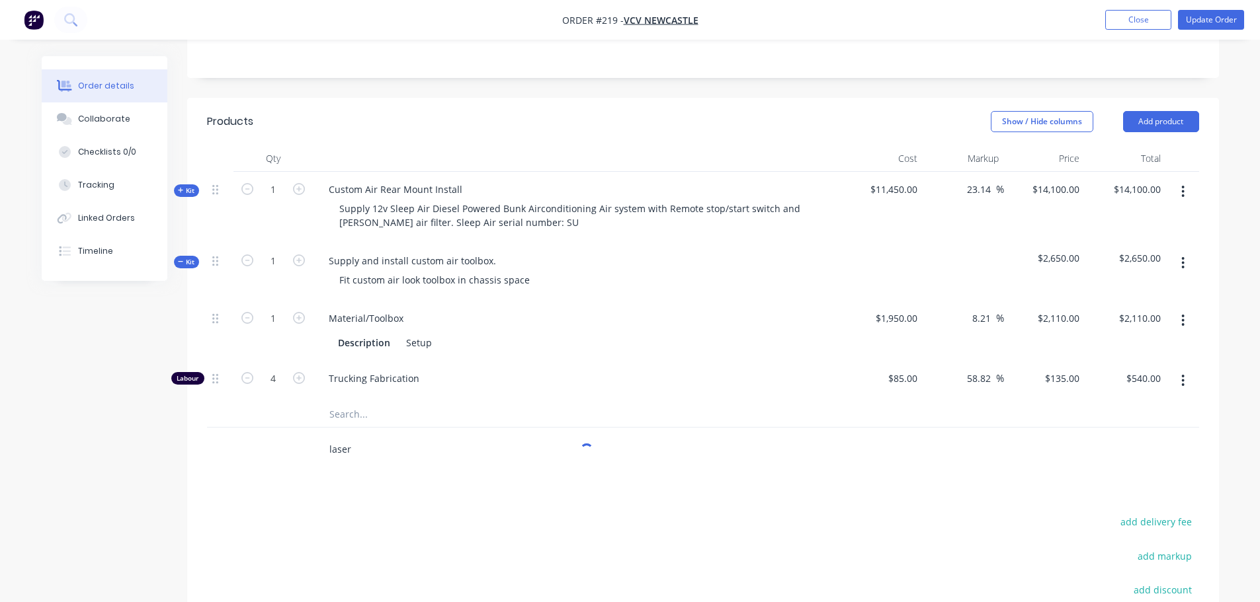
scroll to position [478, 0]
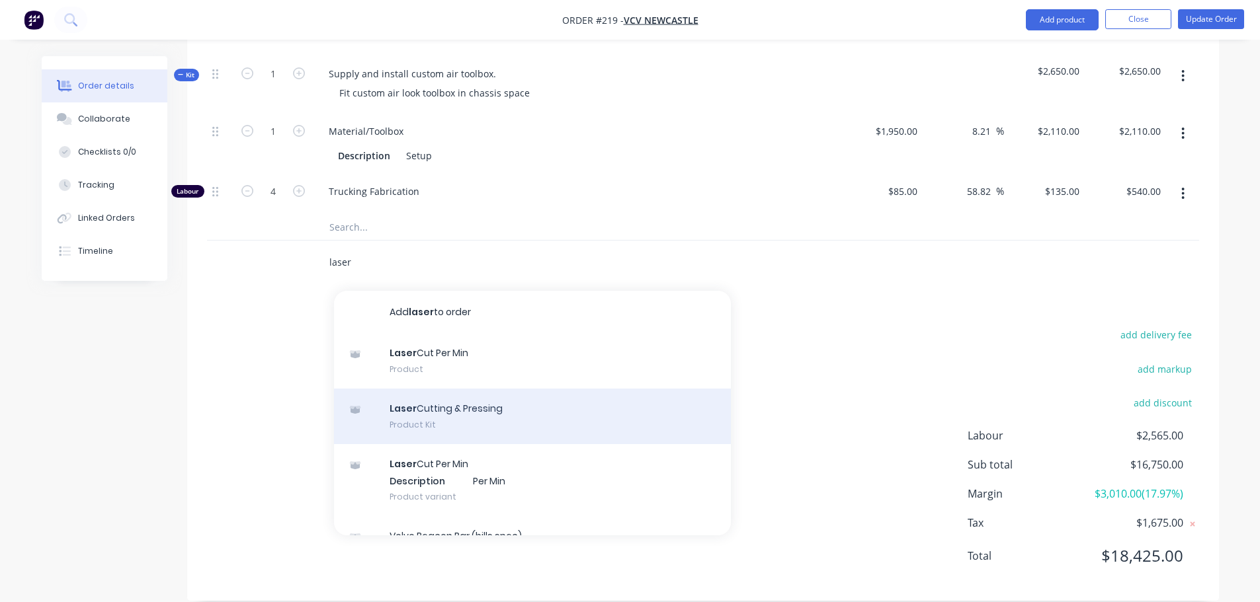
type input "laser"
click at [435, 389] on div "Laser Cutting & Pressing Product Kit" at bounding box center [532, 417] width 397 height 56
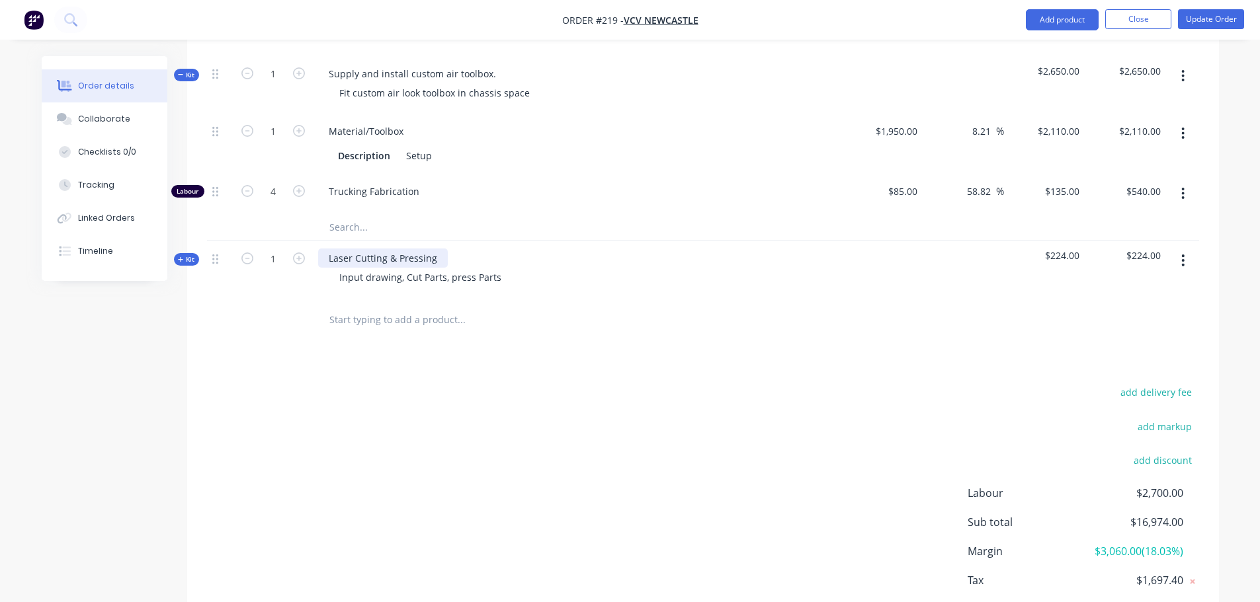
click at [436, 249] on div "Laser Cutting & Pressing" at bounding box center [383, 258] width 130 height 19
click at [399, 249] on div "Laser Cutting & Pressing" at bounding box center [383, 258] width 130 height 19
drag, startPoint x: 438, startPoint y: 241, endPoint x: 66, endPoint y: 243, distance: 371.6
click at [66, 243] on div "Order details Collaborate Checklists 0/0 Tracking Linked Orders Timeline Order …" at bounding box center [629, 128] width 1203 height 1100
paste div
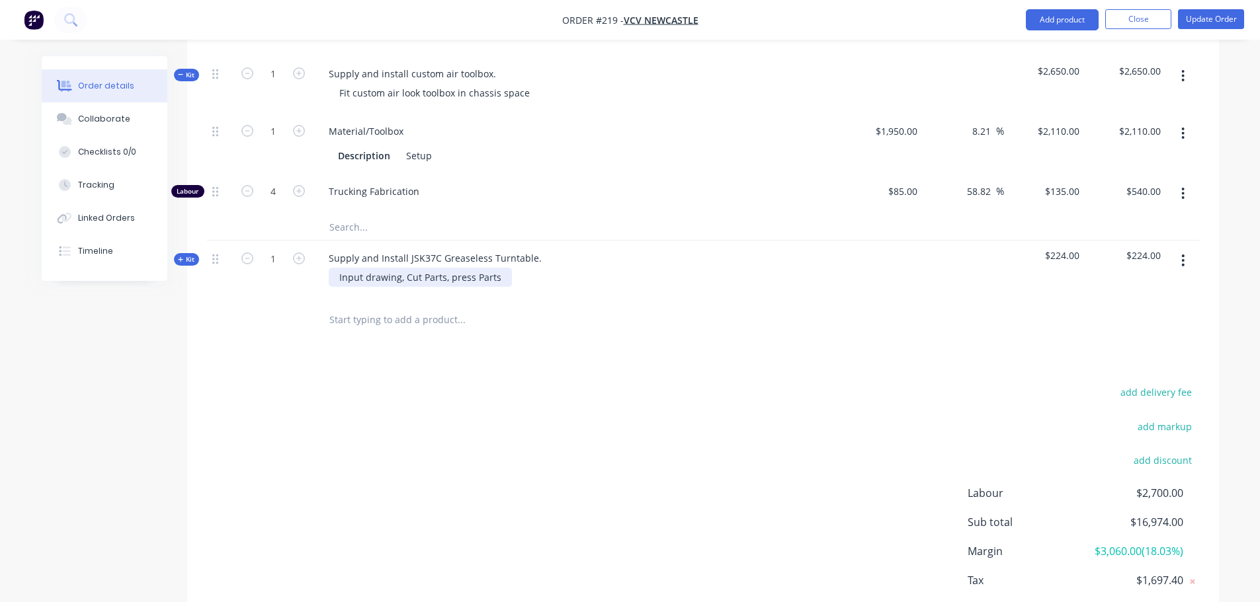
click at [464, 268] on div "Input drawing, Cut Parts, press Parts" at bounding box center [420, 277] width 183 height 19
drag, startPoint x: 500, startPoint y: 261, endPoint x: 309, endPoint y: 263, distance: 190.4
click at [309, 263] on div "Kit 1 Supply and Install JSK37C Greaseless Turntable. Input drawing, Cut Parts,…" at bounding box center [703, 270] width 992 height 58
paste div
click at [409, 403] on div "add delivery fee add markup add discount Labour $2,700.00 Sub total $16,974.00 …" at bounding box center [703, 511] width 992 height 255
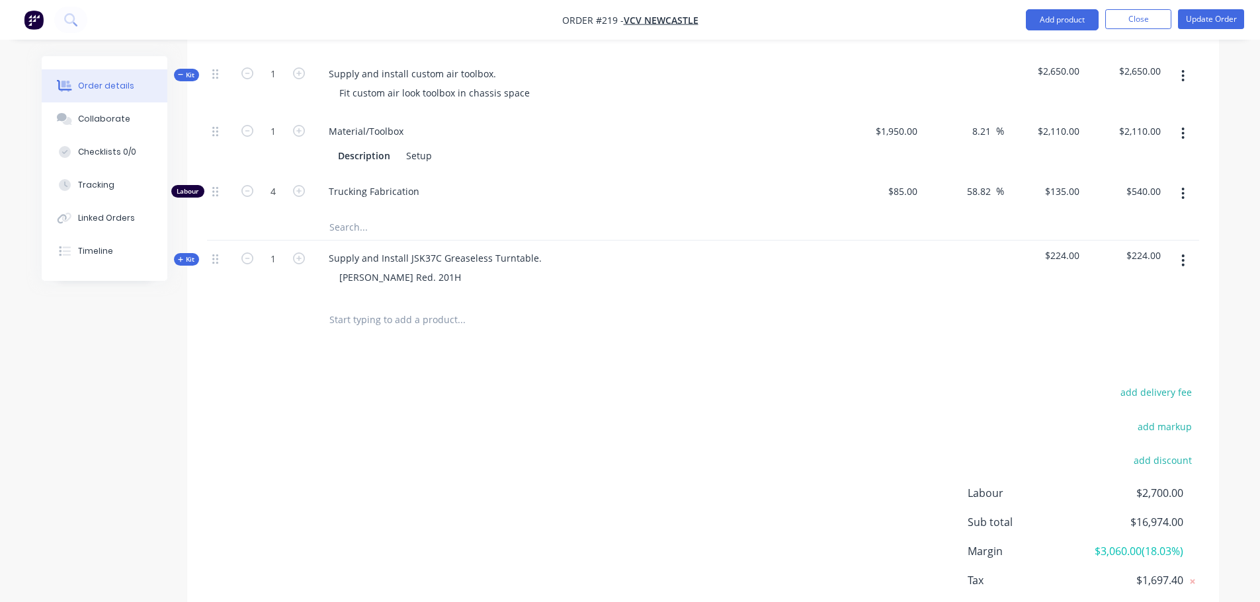
click at [192, 255] on span "Kit" at bounding box center [186, 260] width 17 height 10
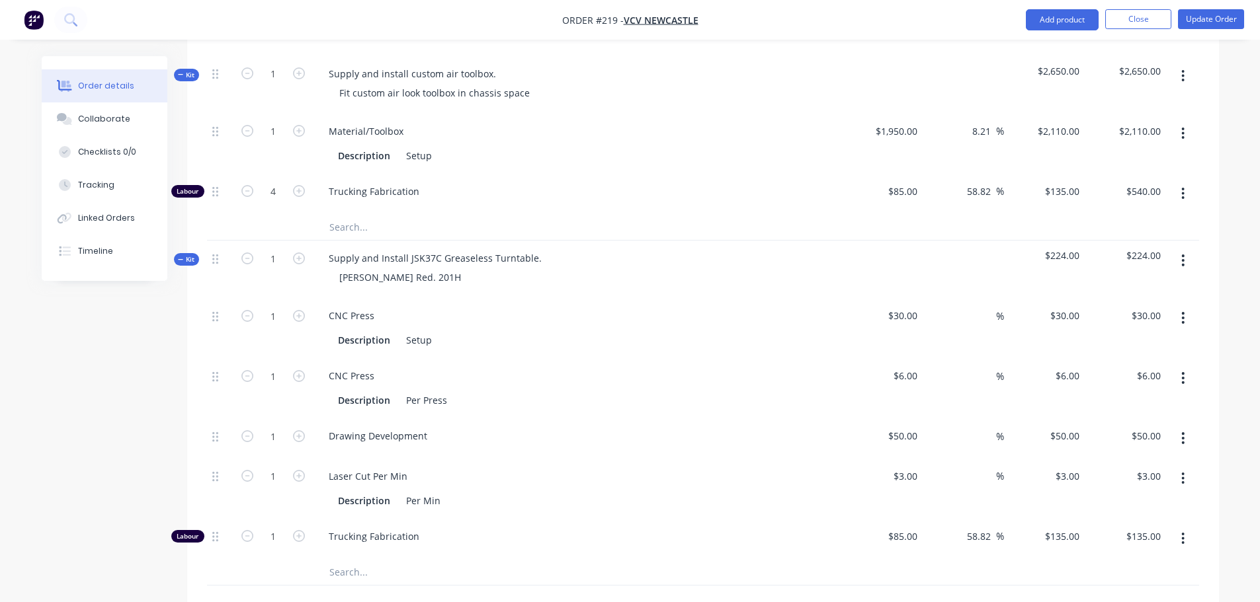
click at [1185, 306] on button "button" at bounding box center [1182, 318] width 31 height 24
click at [1155, 396] on div "Delete" at bounding box center [1136, 405] width 102 height 19
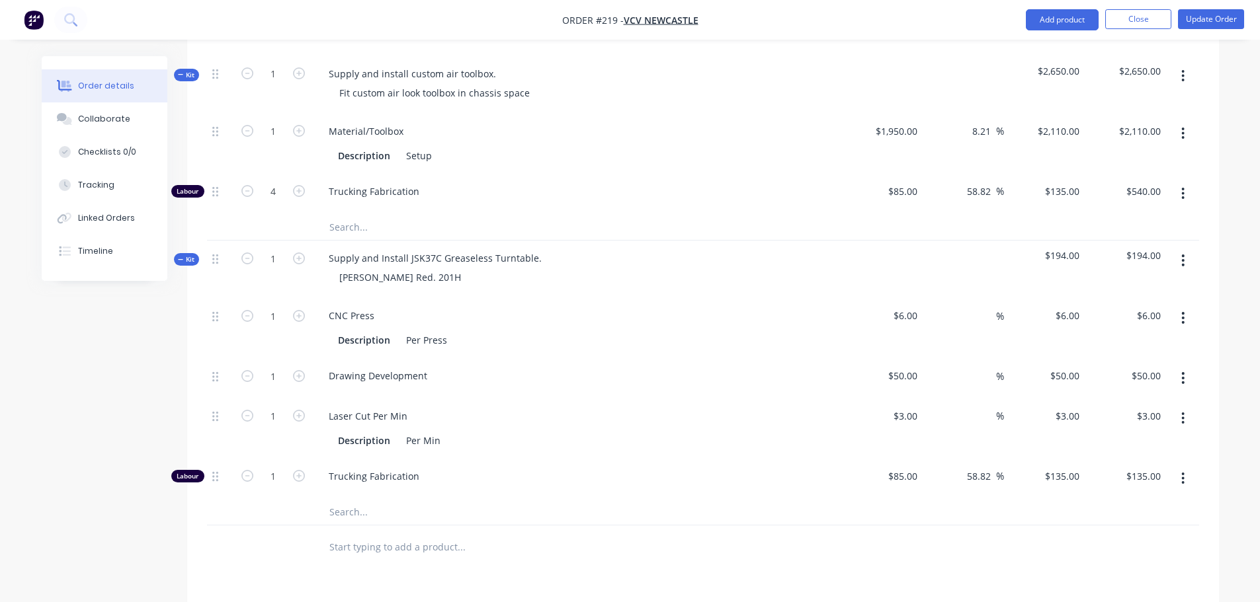
click at [1179, 306] on button "button" at bounding box center [1182, 318] width 31 height 24
click at [1151, 396] on div "Delete" at bounding box center [1136, 405] width 102 height 19
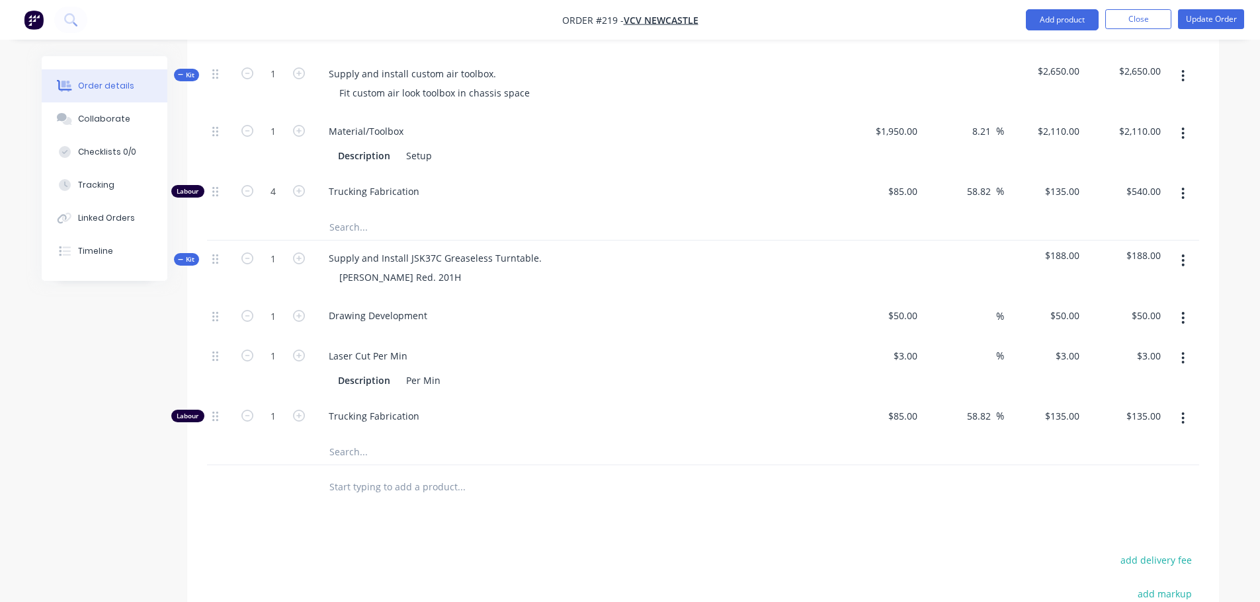
click at [1182, 312] on icon "button" at bounding box center [1183, 318] width 3 height 12
click at [1160, 396] on div "Delete" at bounding box center [1136, 405] width 102 height 19
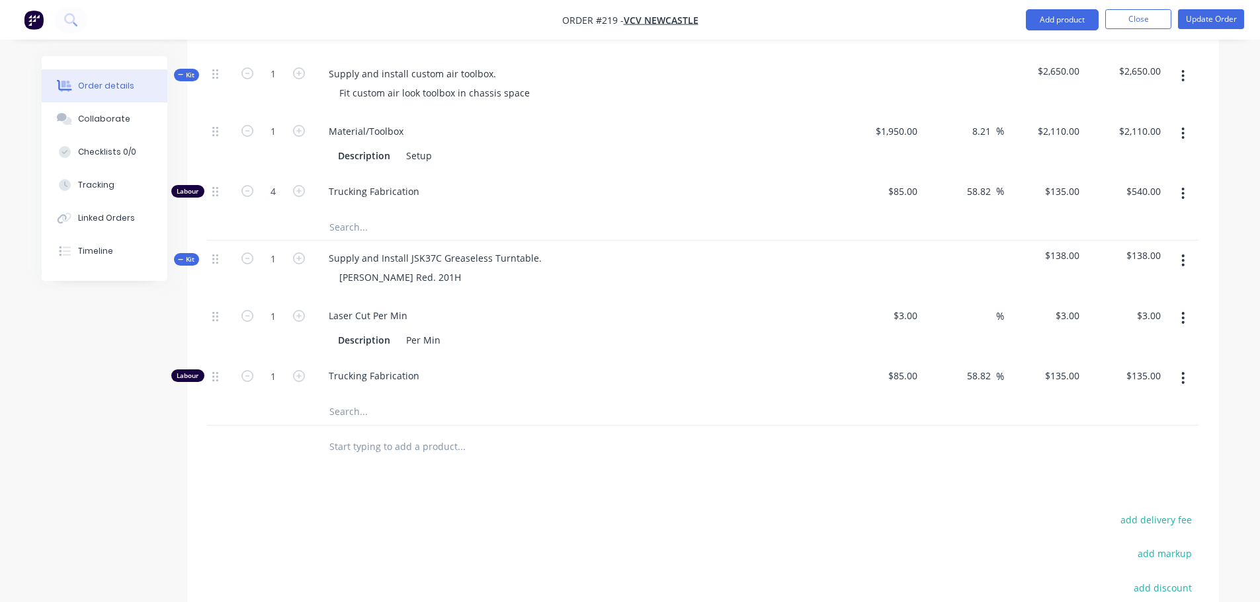
click at [1189, 306] on button "button" at bounding box center [1182, 318] width 31 height 24
click at [1157, 396] on div "Delete" at bounding box center [1136, 405] width 102 height 19
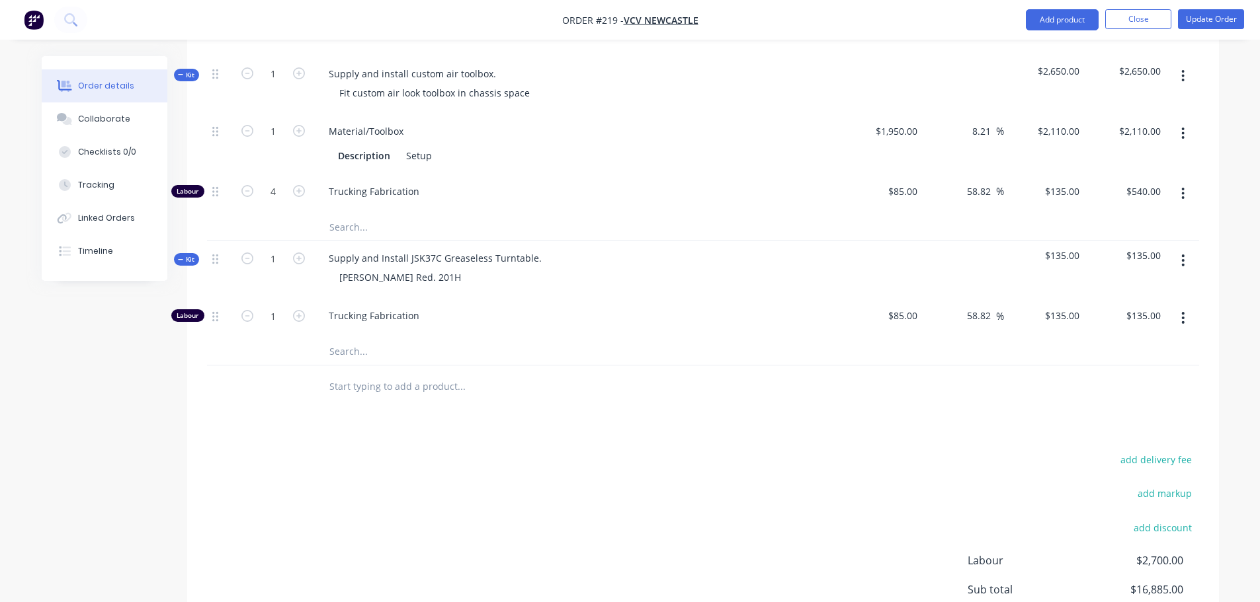
click at [292, 308] on button "button" at bounding box center [298, 315] width 17 height 14
type input "2"
type input "$270.00"
click at [294, 310] on icon "button" at bounding box center [299, 316] width 12 height 12
type input "3"
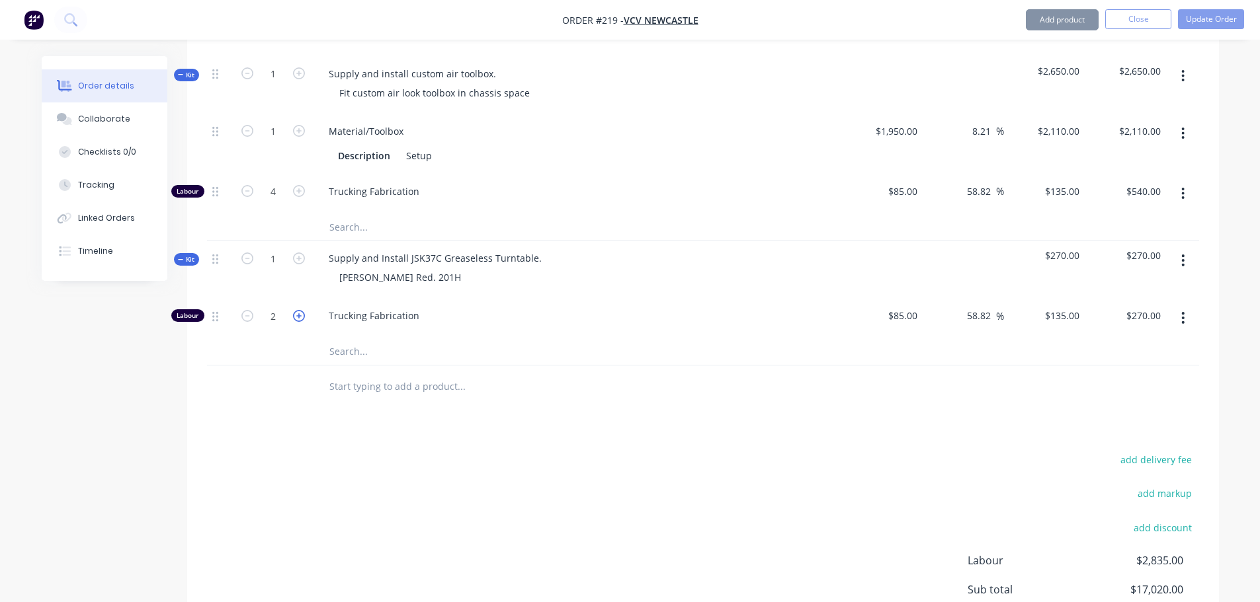
type input "$405.00"
click at [293, 310] on icon "button" at bounding box center [299, 316] width 12 height 12
type input "4"
type input "$540.00"
click at [1067, 249] on span "$540.00" at bounding box center [1044, 256] width 71 height 14
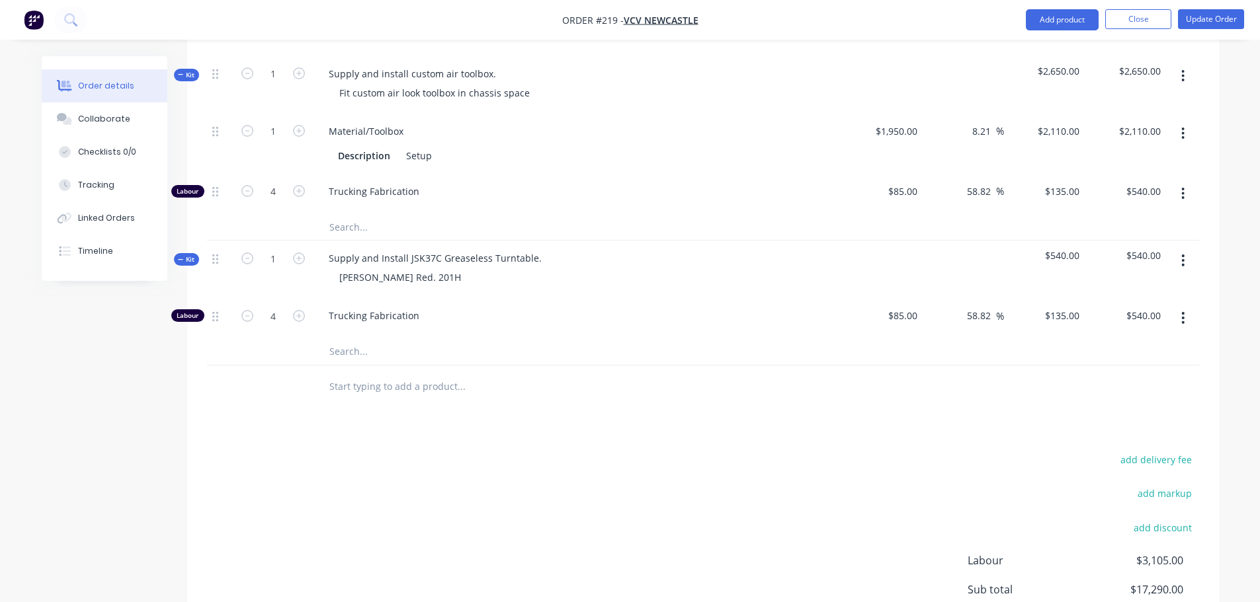
click at [1076, 249] on span "$540.00" at bounding box center [1044, 256] width 71 height 14
click at [1072, 249] on span "$540.00" at bounding box center [1044, 256] width 71 height 14
click at [1067, 249] on span "$540.00" at bounding box center [1044, 256] width 71 height 14
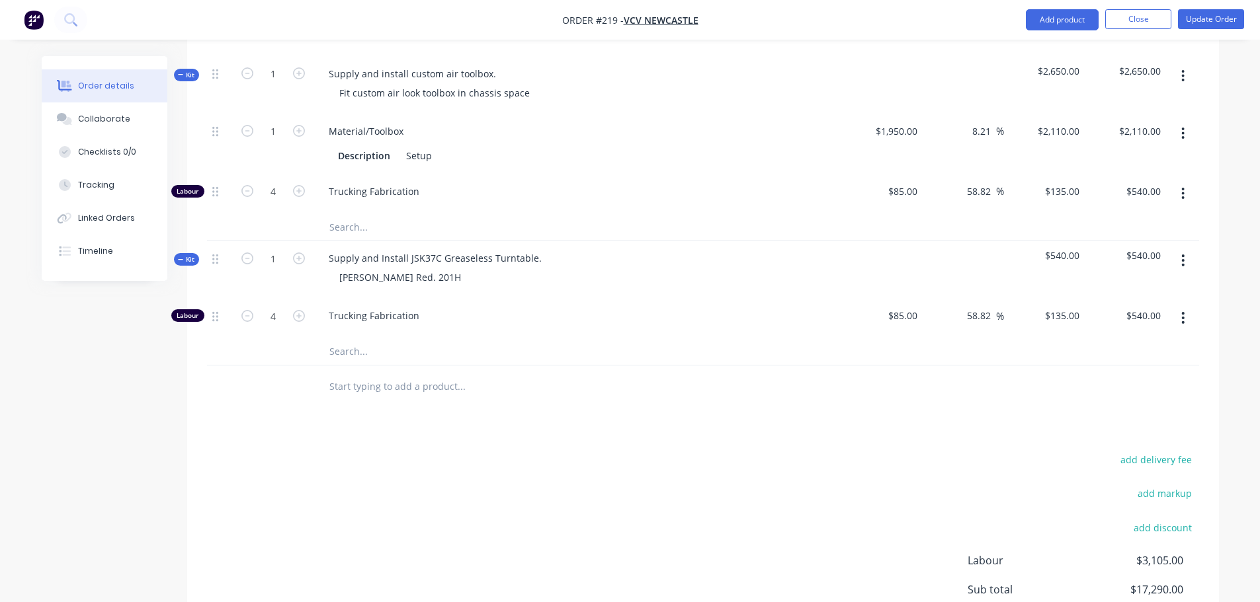
click at [1145, 249] on span "$540.00" at bounding box center [1125, 256] width 71 height 14
click at [372, 249] on div "Supply and Install JSK37C Greaseless Turntable." at bounding box center [435, 258] width 234 height 19
click at [1044, 249] on span "$540.00" at bounding box center [1044, 256] width 71 height 14
click at [1055, 249] on span "$540.00" at bounding box center [1044, 256] width 71 height 14
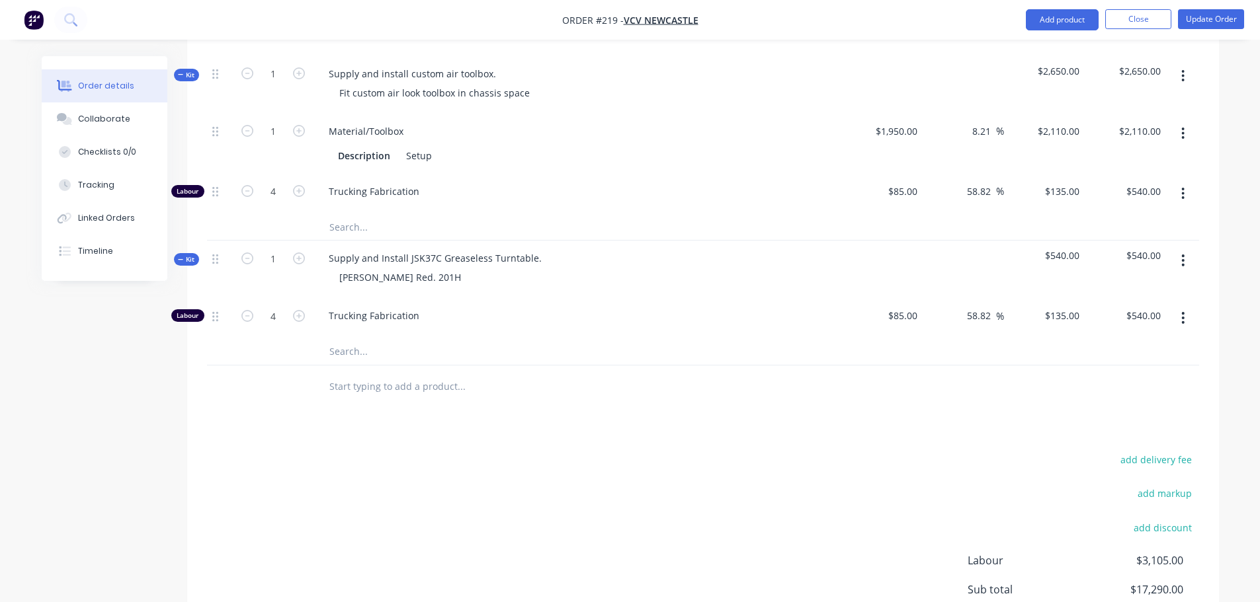
click at [1063, 249] on span "$540.00" at bounding box center [1044, 256] width 71 height 14
drag, startPoint x: 735, startPoint y: 509, endPoint x: 449, endPoint y: 298, distance: 355.1
click at [734, 508] on div "add delivery fee add markup add discount Labour $3,105.00 Sub total $17,290.00 …" at bounding box center [703, 578] width 992 height 255
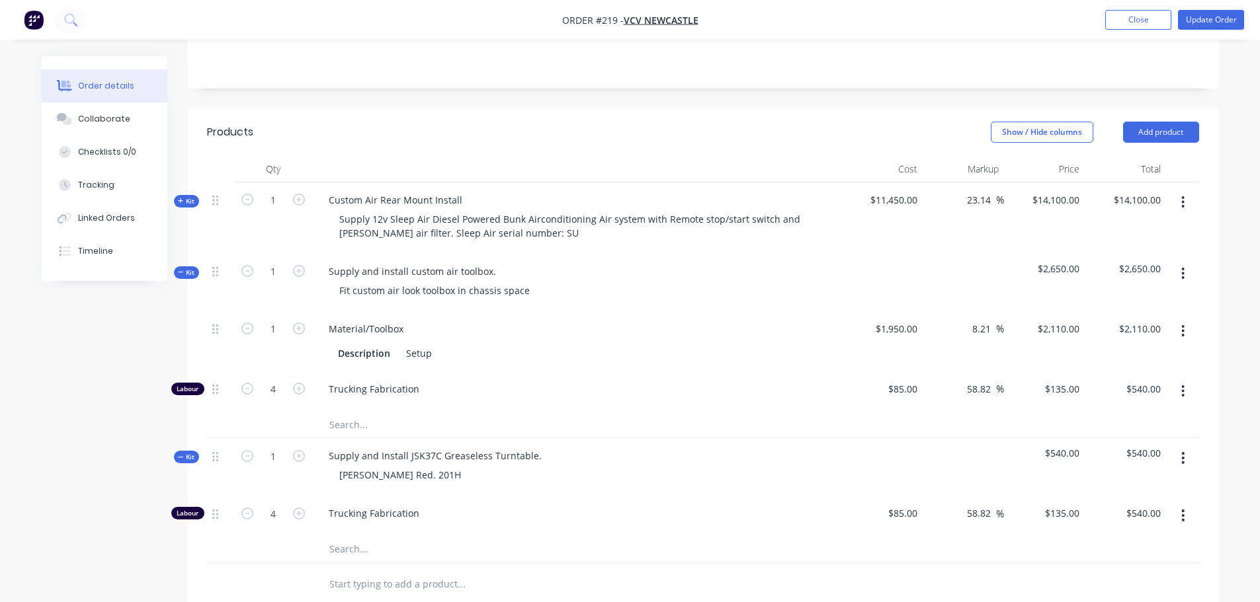
scroll to position [280, 0]
click at [1051, 318] on div "2110 $2,110.00" at bounding box center [1044, 342] width 81 height 60
type input "$2,110.00"
click at [1059, 447] on span "$540.00" at bounding box center [1044, 454] width 71 height 14
click at [1057, 447] on span "$540.00" at bounding box center [1044, 454] width 71 height 14
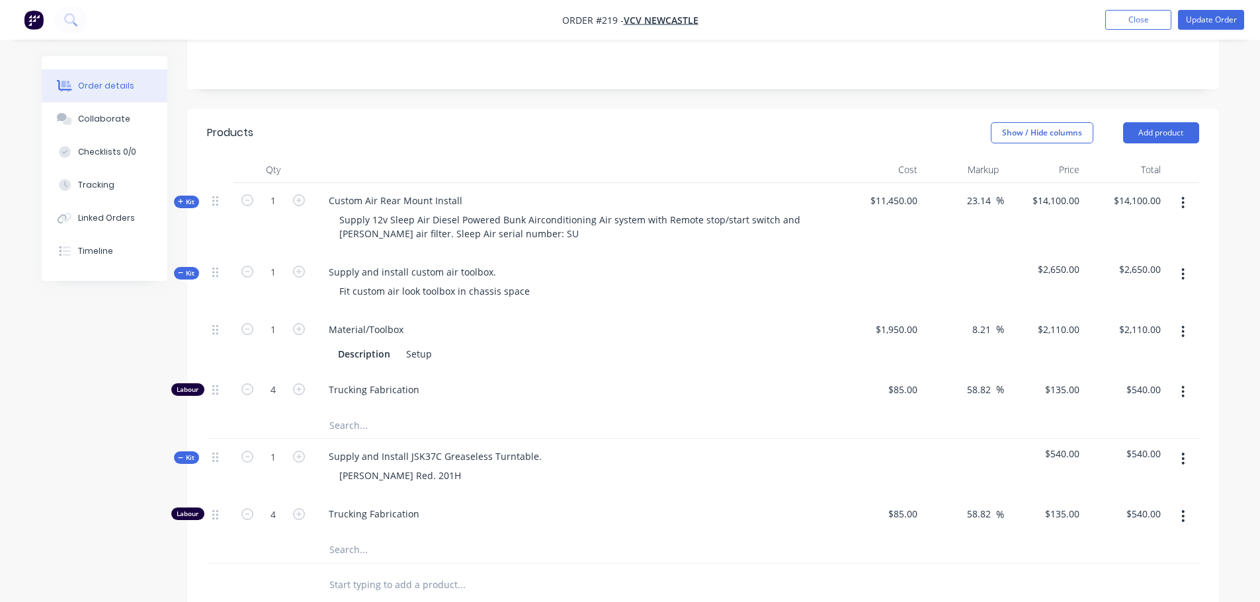
click at [1051, 447] on span "$540.00" at bounding box center [1044, 454] width 71 height 14
click at [1046, 447] on span "$540.00" at bounding box center [1044, 454] width 71 height 14
drag, startPoint x: 1043, startPoint y: 434, endPoint x: 1033, endPoint y: 435, distance: 10.7
click at [1042, 447] on span "$540.00" at bounding box center [1044, 454] width 71 height 14
drag, startPoint x: 1032, startPoint y: 436, endPoint x: 1047, endPoint y: 436, distance: 15.2
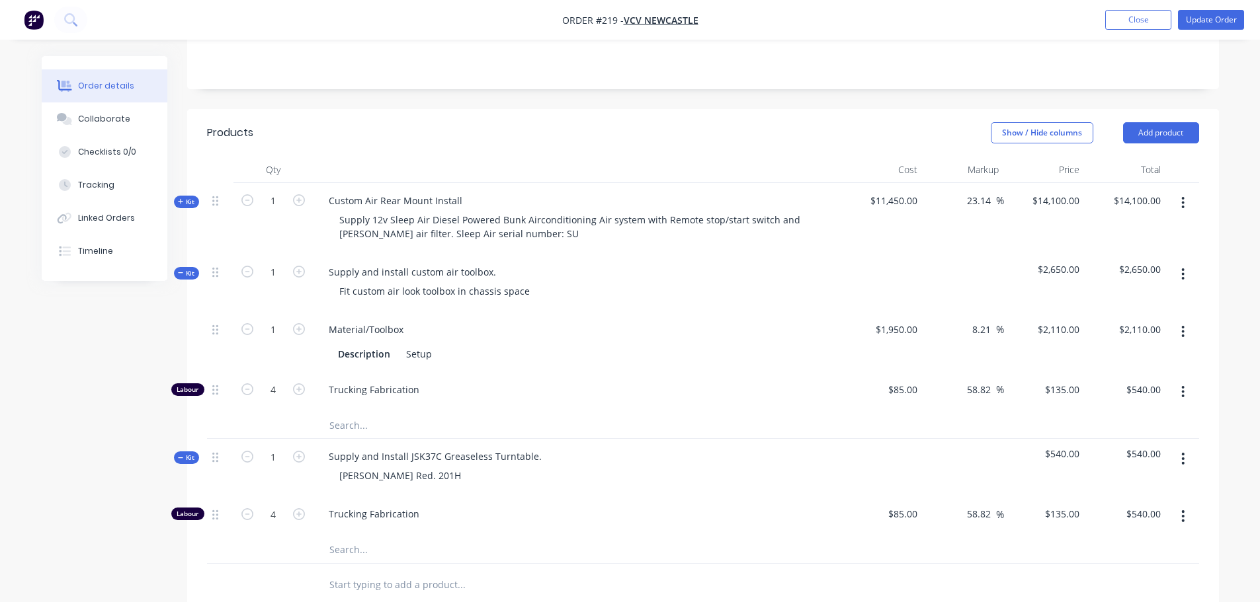
click at [1032, 447] on span "$540.00" at bounding box center [1044, 454] width 71 height 14
click at [1151, 447] on span "$540.00" at bounding box center [1125, 454] width 71 height 14
click at [1150, 447] on span "$540.00" at bounding box center [1125, 454] width 71 height 14
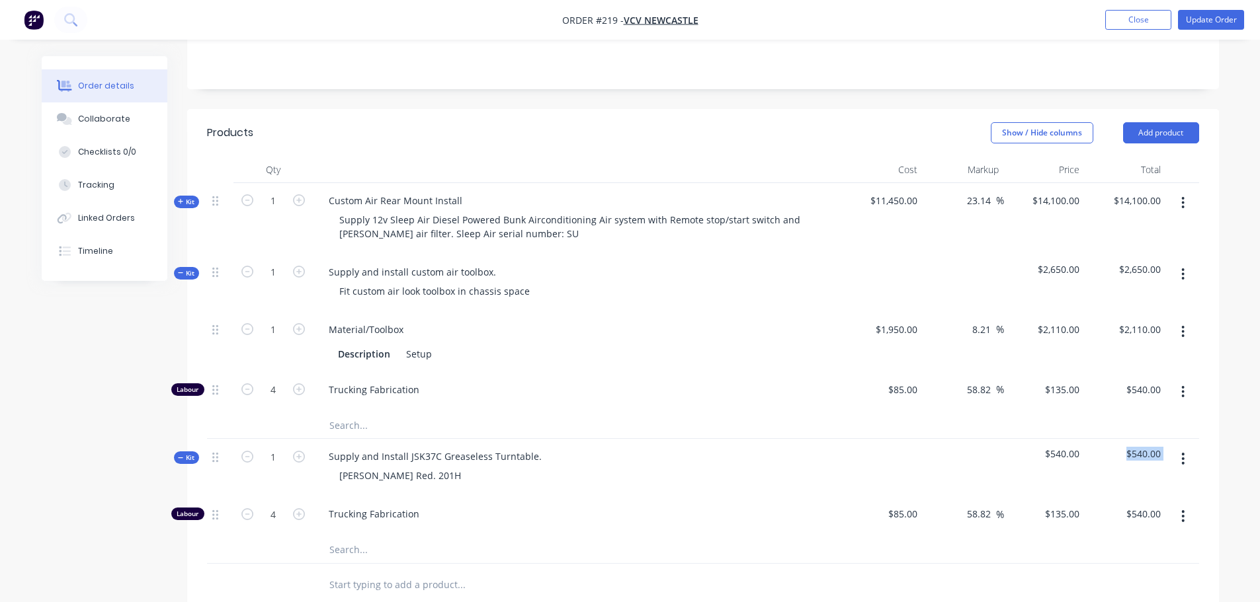
click at [1150, 447] on span "$540.00" at bounding box center [1125, 454] width 71 height 14
click at [1140, 505] on input "540.00" at bounding box center [1145, 514] width 41 height 19
type input "$540.00"
click at [1063, 447] on span "$540.00" at bounding box center [1044, 454] width 71 height 14
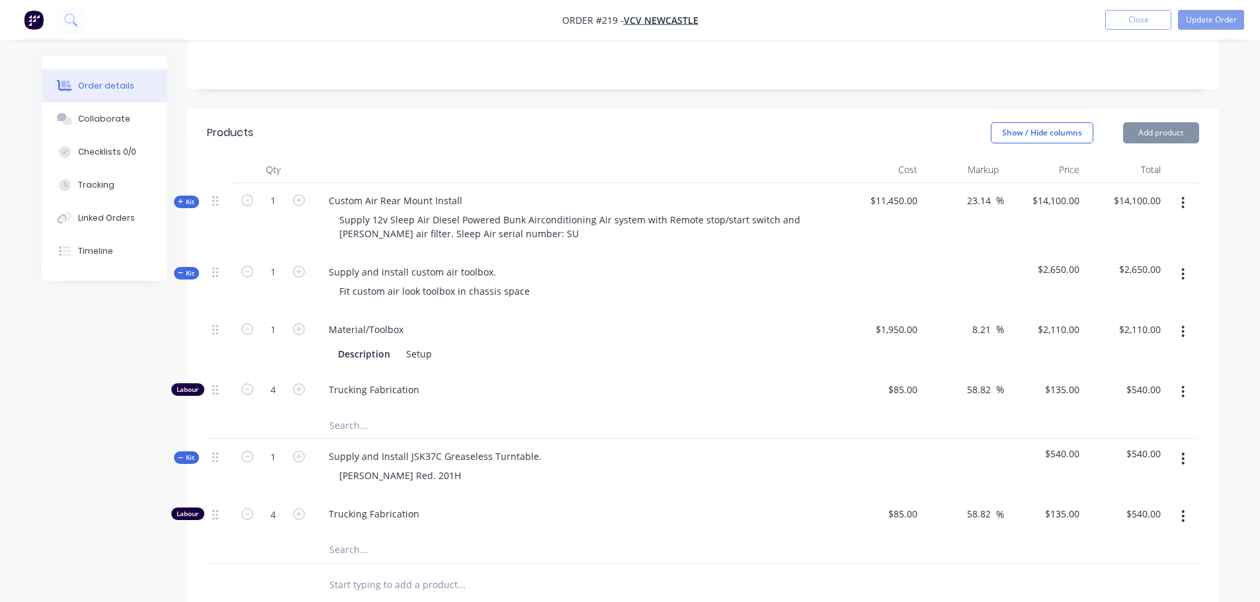
click at [1065, 447] on span "$540.00" at bounding box center [1044, 454] width 71 height 14
click at [1059, 447] on span "$540.00" at bounding box center [1044, 454] width 71 height 14
click at [904, 439] on div at bounding box center [882, 468] width 81 height 58
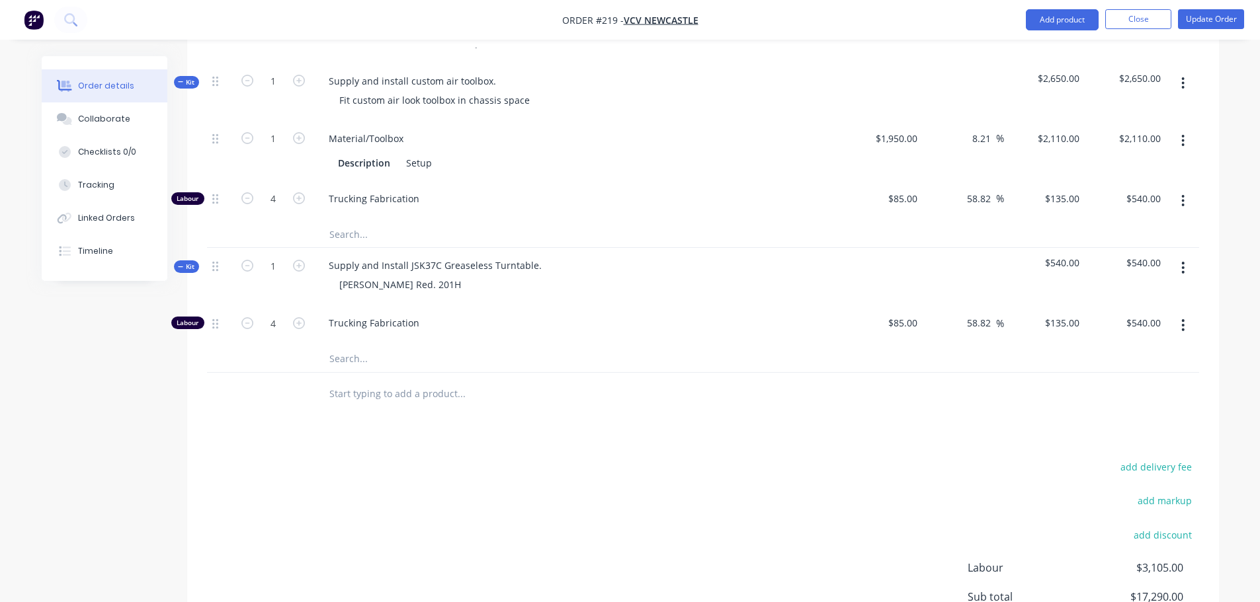
scroll to position [478, 0]
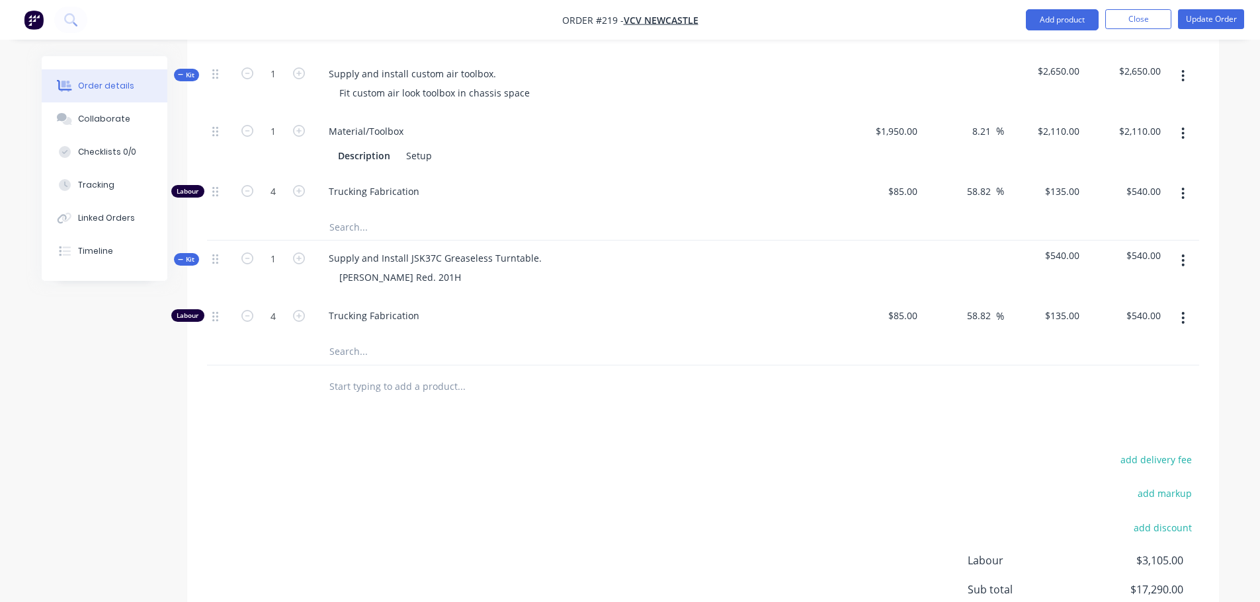
click at [397, 374] on input "text" at bounding box center [461, 387] width 264 height 26
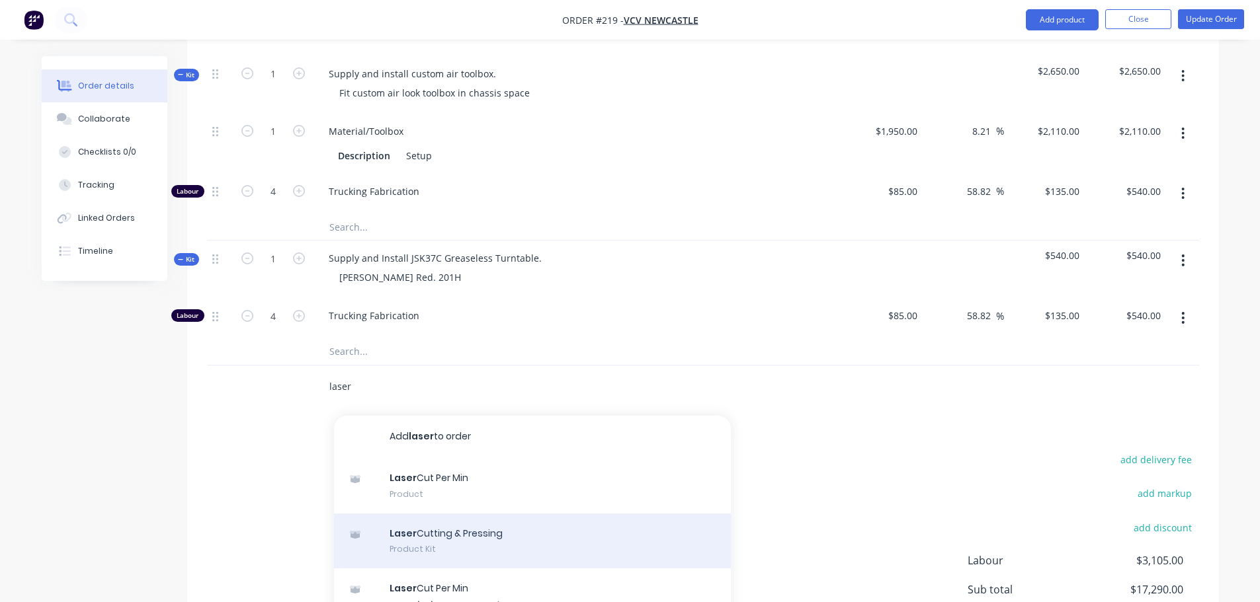
type input "laser"
click at [530, 528] on div "Laser Cutting & Pressing Product Kit" at bounding box center [532, 542] width 397 height 56
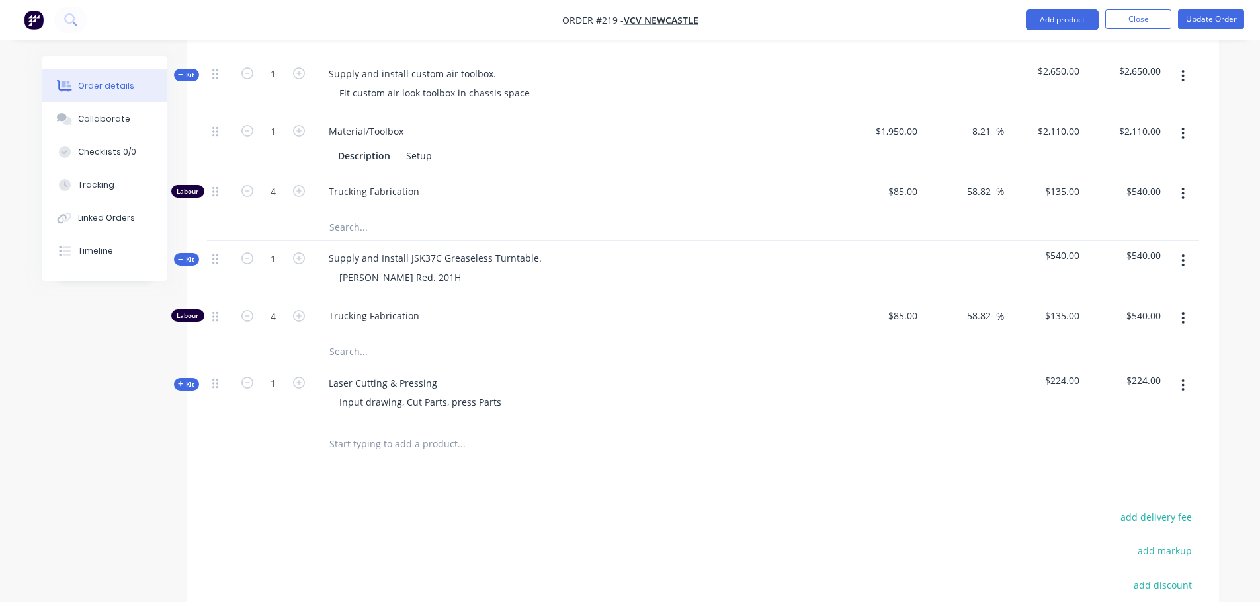
click at [1067, 374] on span "$224.00" at bounding box center [1044, 381] width 71 height 14
click at [184, 380] on span "Kit" at bounding box center [186, 385] width 17 height 10
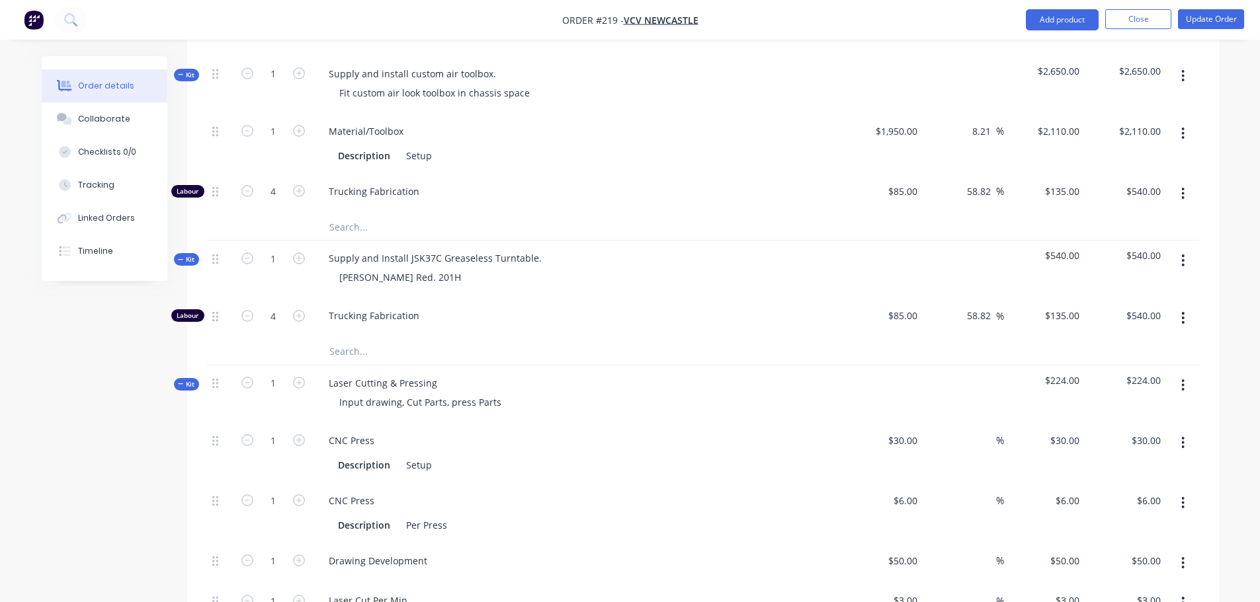
click at [1069, 374] on span "$224.00" at bounding box center [1044, 381] width 71 height 14
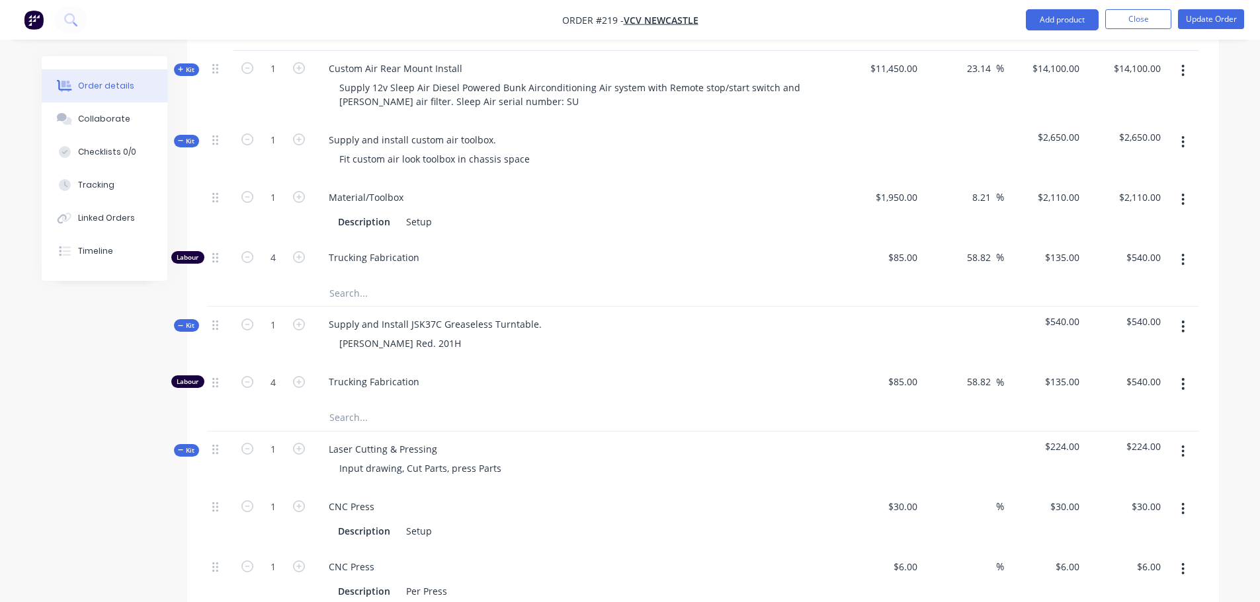
scroll to position [346, 0]
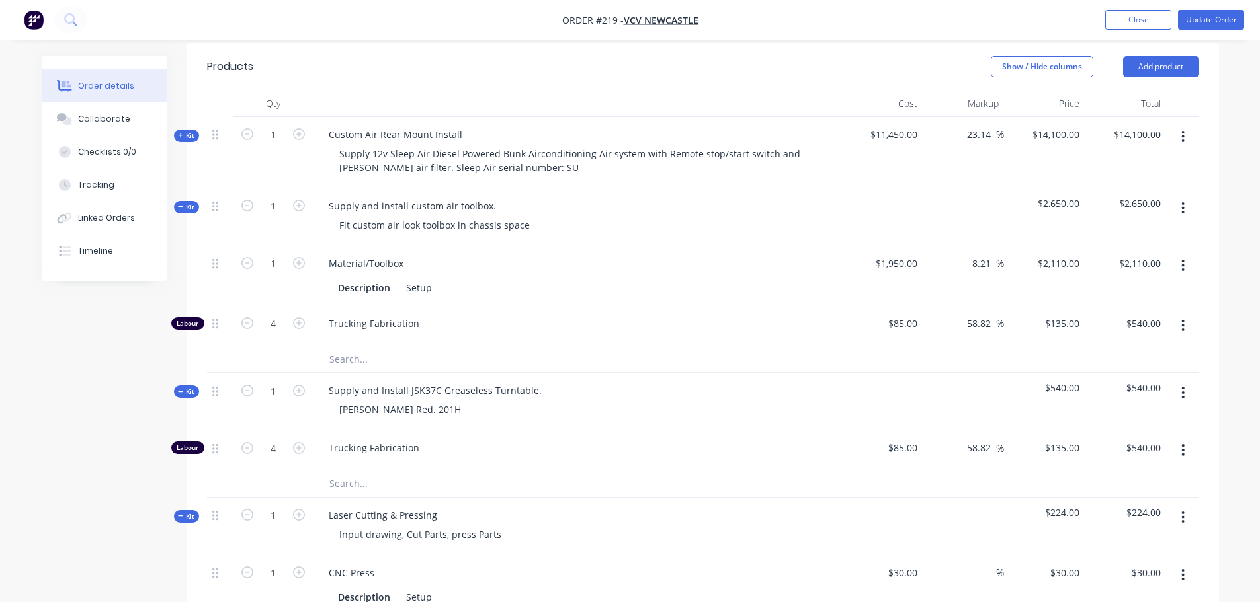
drag, startPoint x: 893, startPoint y: 372, endPoint x: 1049, endPoint y: 385, distance: 155.9
click at [895, 373] on div at bounding box center [882, 402] width 81 height 58
click at [1051, 385] on div "$540.00" at bounding box center [1044, 402] width 81 height 58
click at [360, 400] on div "[PERSON_NAME] Red. 201H" at bounding box center [400, 409] width 143 height 19
click at [1061, 391] on div "$540.00" at bounding box center [1044, 402] width 81 height 58
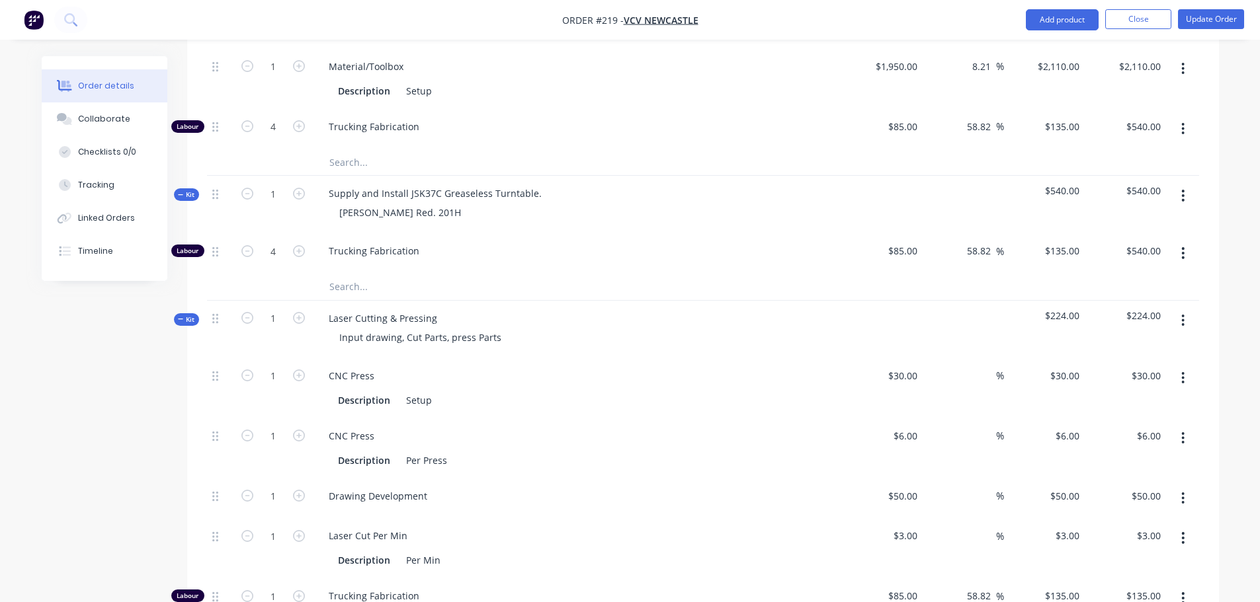
scroll to position [544, 0]
click at [1076, 324] on div "$224.00" at bounding box center [1044, 329] width 81 height 58
click at [1065, 365] on div "30 $30.00" at bounding box center [1063, 374] width 41 height 19
type input "$30.00"
drag, startPoint x: 413, startPoint y: 194, endPoint x: 277, endPoint y: 179, distance: 137.1
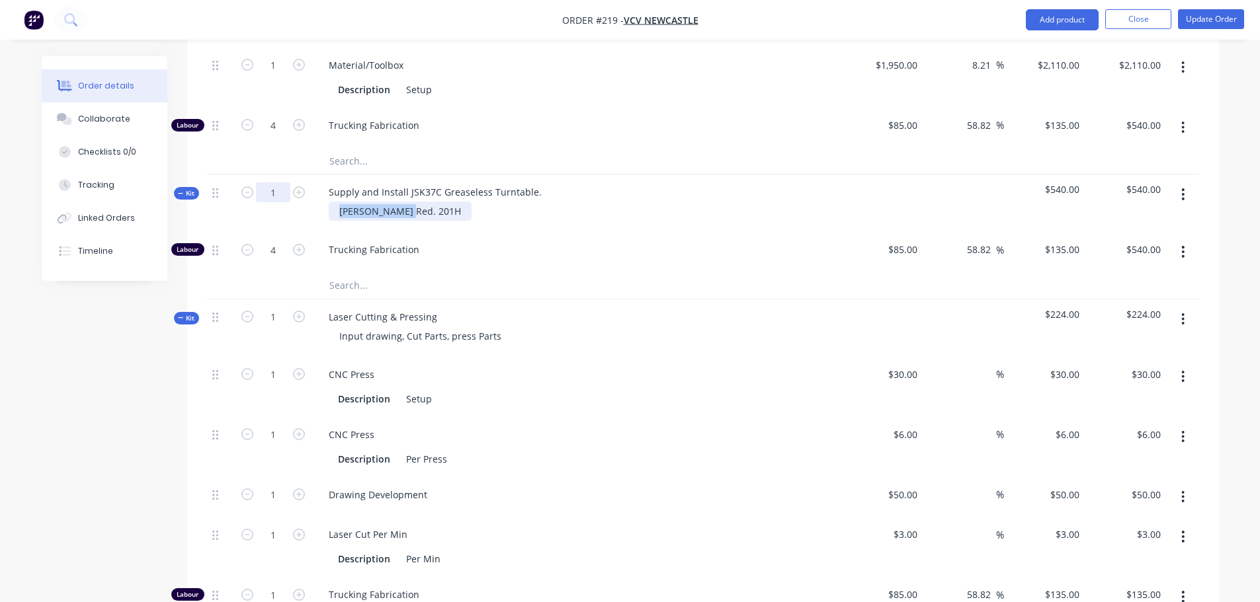
click at [277, 179] on div "Kit 1 Supply and Install JSK37C Greaseless Turntable. [PERSON_NAME] Red. 201H $…" at bounding box center [703, 204] width 992 height 58
copy div "[PERSON_NAME] Red. 201H"
drag, startPoint x: 500, startPoint y: 317, endPoint x: 171, endPoint y: 319, distance: 328.6
click at [171, 319] on div "Created by [PERSON_NAME] Created [DATE] Required [DATE] Assigned to Add team me…" at bounding box center [630, 268] width 1177 height 1513
paste div
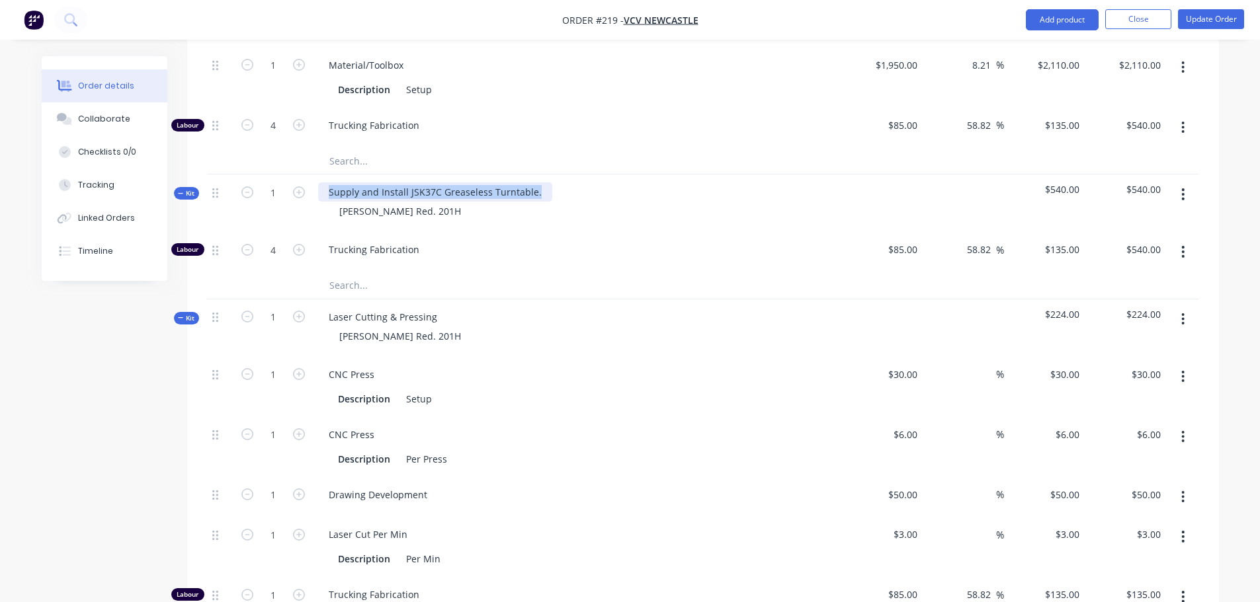
drag, startPoint x: 532, startPoint y: 175, endPoint x: 198, endPoint y: 177, distance: 333.3
click at [207, 177] on div "Kit 1 Supply and Install JSK37C Greaseless Turntable. [PERSON_NAME] Red. 201H $…" at bounding box center [703, 204] width 992 height 58
copy div "Supply and Install JSK37C Greaseless Turntable."
click at [441, 307] on div "Laser Cutting & Pressing" at bounding box center [383, 316] width 130 height 19
drag, startPoint x: 441, startPoint y: 298, endPoint x: 137, endPoint y: 296, distance: 304.2
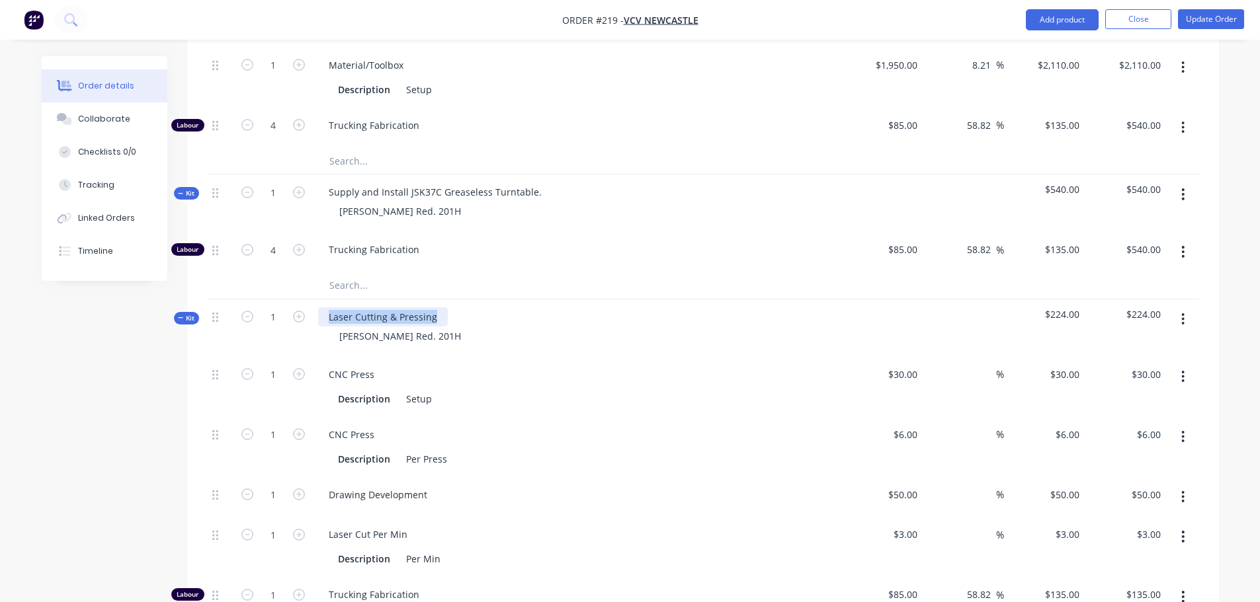
click at [137, 296] on div "Created by [PERSON_NAME] Created [DATE] Required [DATE] Assigned to Add team me…" at bounding box center [630, 268] width 1177 height 1513
paste div
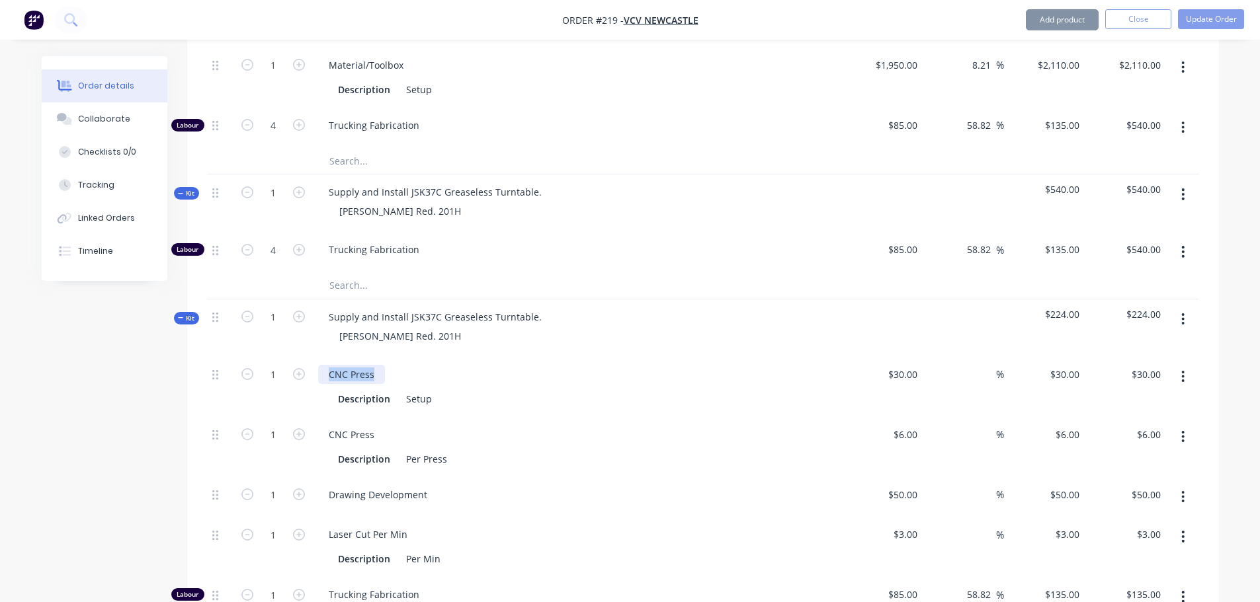
drag, startPoint x: 374, startPoint y: 352, endPoint x: 222, endPoint y: 351, distance: 152.1
click at [231, 357] on div "1 CNC Press Description Setup $30.00 $30.00 % $30.00 $30.00 $30.00 $30.00" at bounding box center [703, 387] width 992 height 60
click at [1190, 425] on button "button" at bounding box center [1182, 437] width 31 height 24
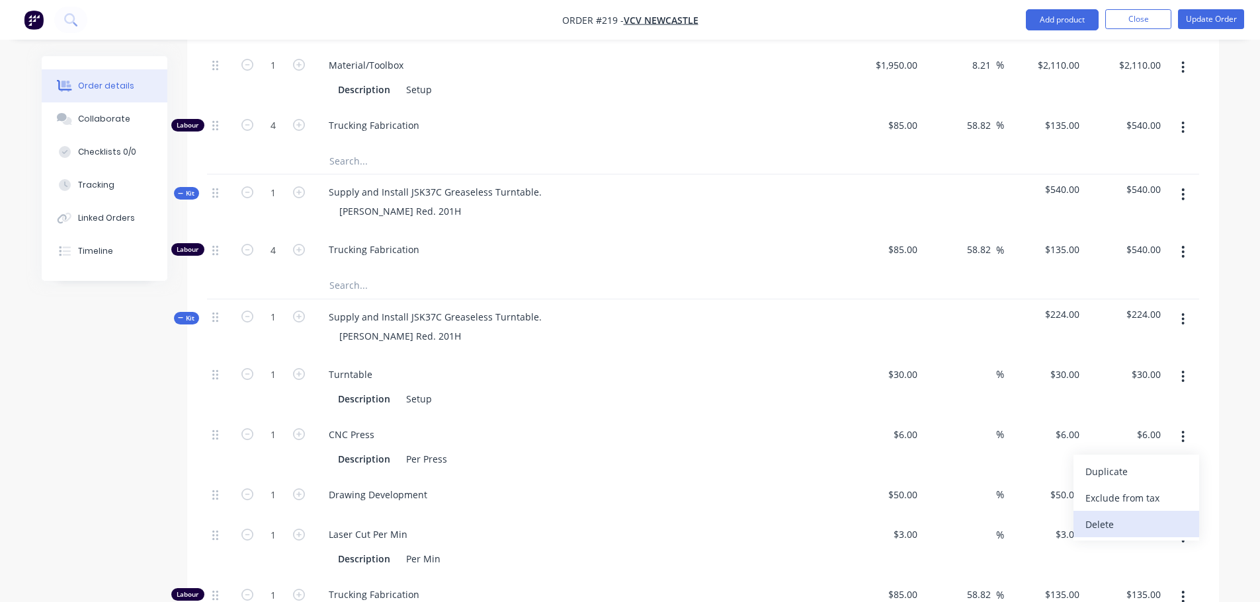
click at [1123, 515] on div "Delete" at bounding box center [1136, 524] width 102 height 19
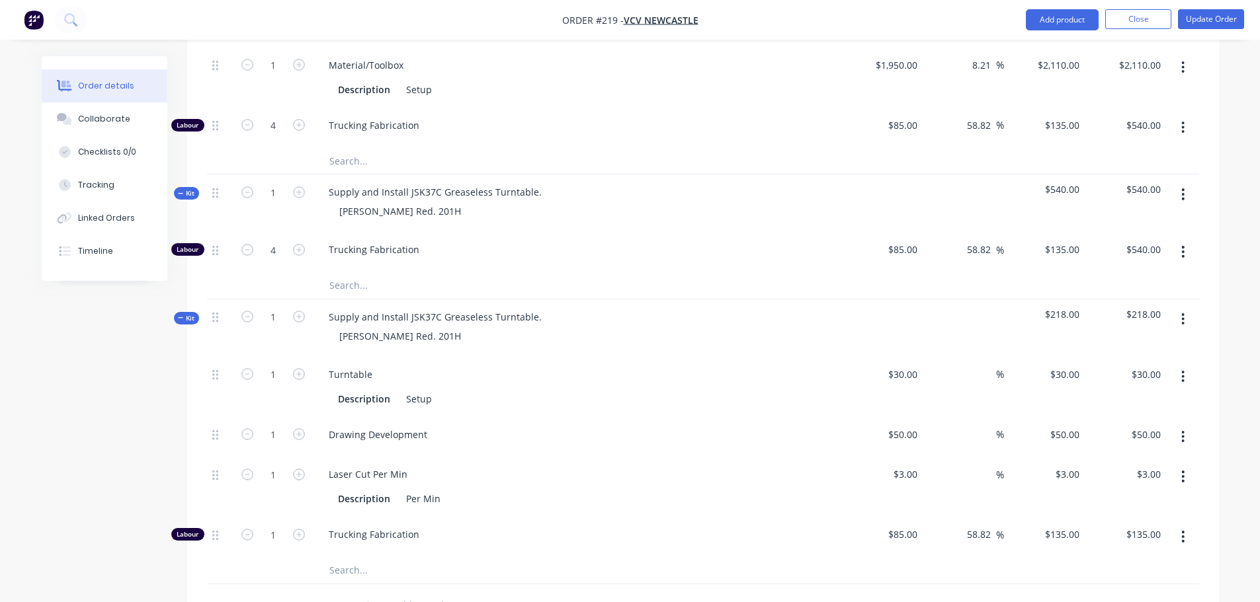
click at [1186, 425] on button "button" at bounding box center [1182, 437] width 31 height 24
click at [1139, 515] on div "Delete" at bounding box center [1136, 524] width 102 height 19
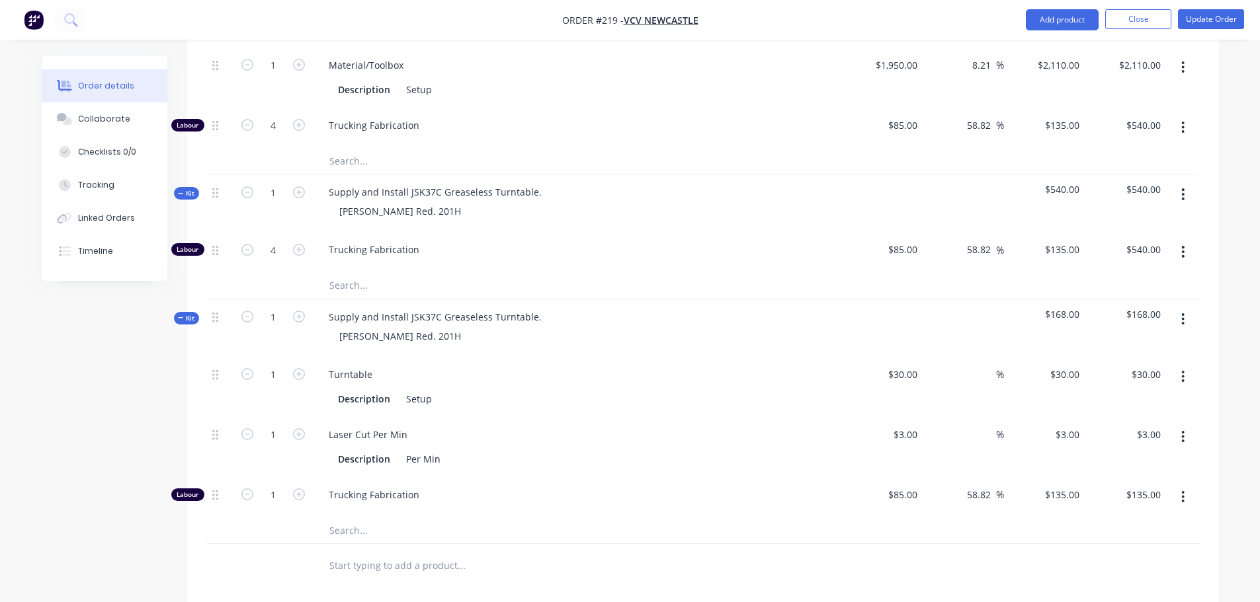
click at [1184, 430] on icon "button" at bounding box center [1182, 437] width 3 height 15
click at [1156, 515] on div "Delete" at bounding box center [1136, 524] width 102 height 19
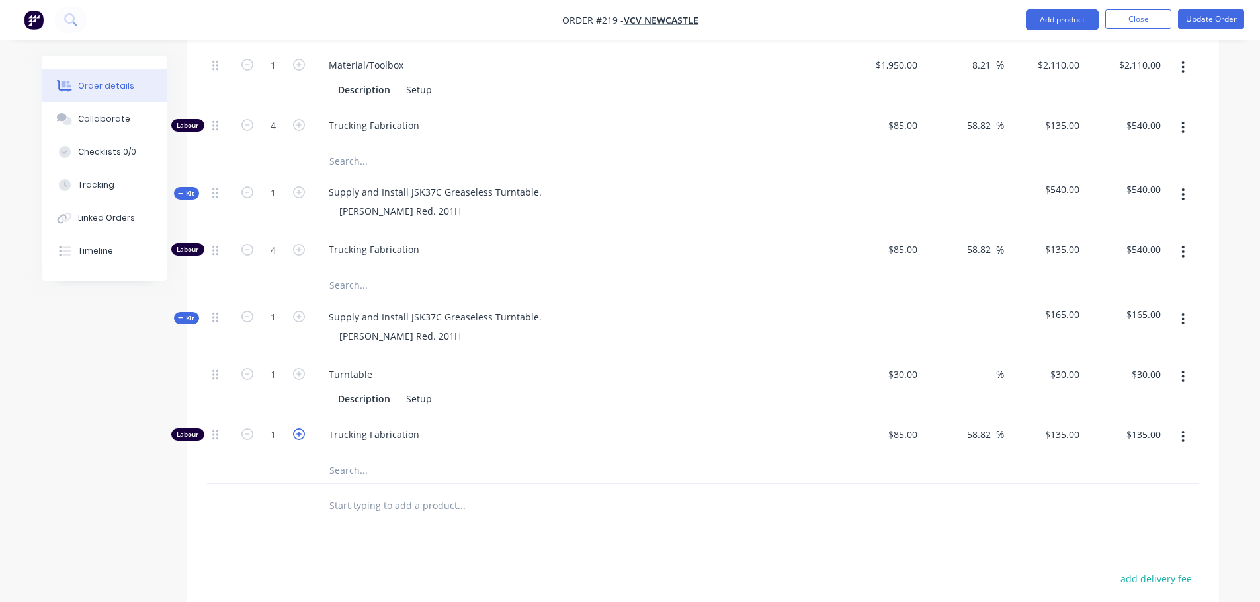
click at [301, 428] on icon "button" at bounding box center [299, 434] width 12 height 12
type input "2"
type input "$270.00"
click at [301, 428] on icon "button" at bounding box center [299, 434] width 12 height 12
type input "3"
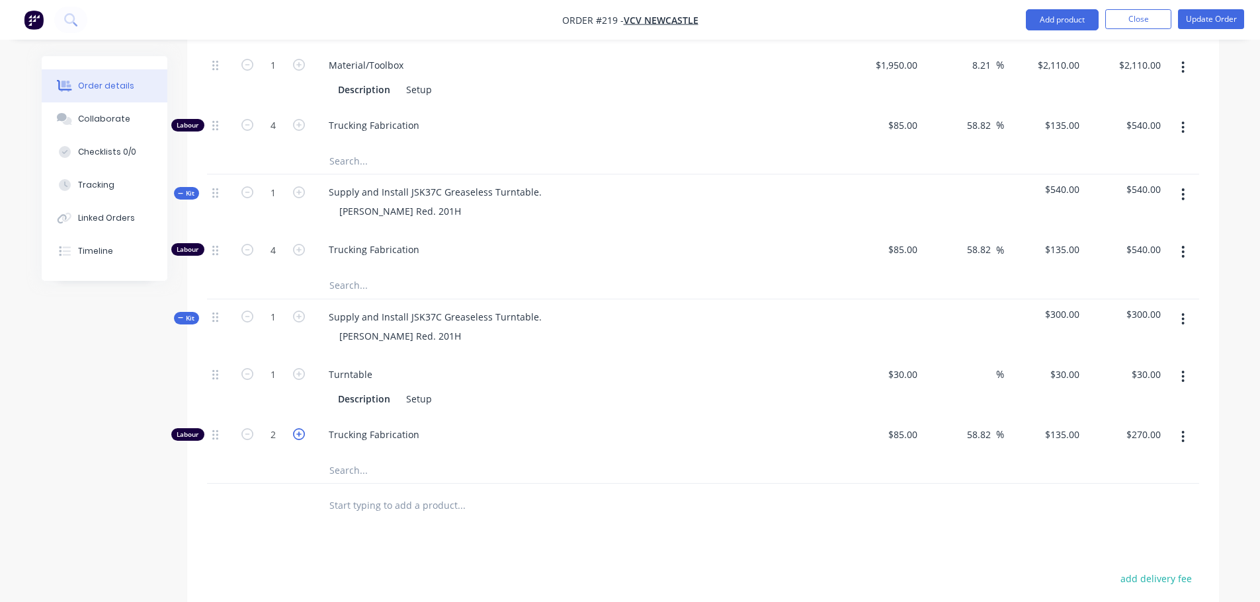
type input "$405.00"
click at [301, 428] on icon "button" at bounding box center [299, 434] width 12 height 12
type input "4"
type input "$540.00"
click at [1075, 365] on input "30" at bounding box center [1075, 374] width 17 height 19
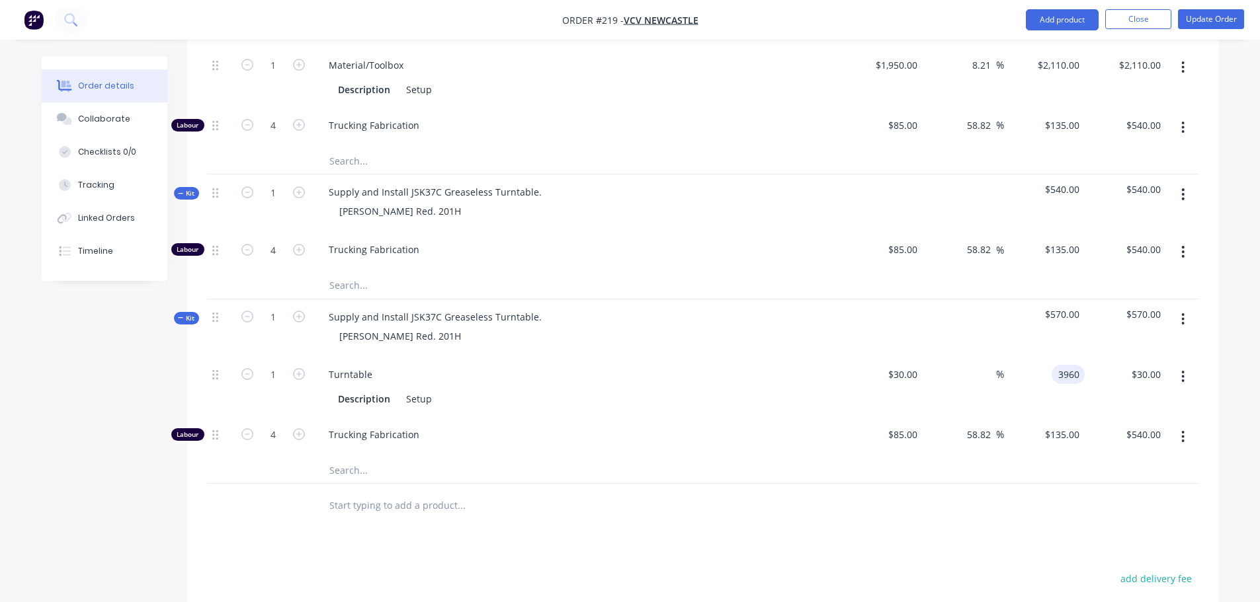
type input "3960"
type input "13100"
type input "$3,960.00"
click at [1069, 512] on div "Products Show / Hide columns Add product Qty Cost Markup Price Total Kit 1 Cust…" at bounding box center [703, 345] width 1032 height 1000
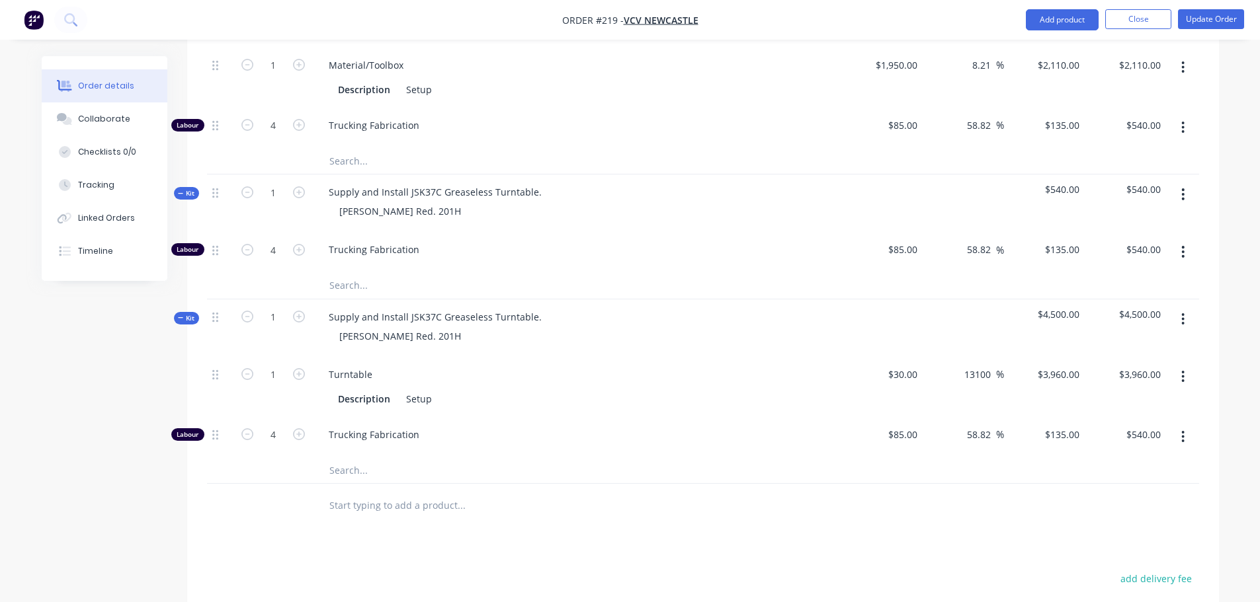
click at [1185, 182] on button "button" at bounding box center [1182, 194] width 31 height 24
click at [1128, 299] on div "Delete" at bounding box center [1136, 308] width 102 height 19
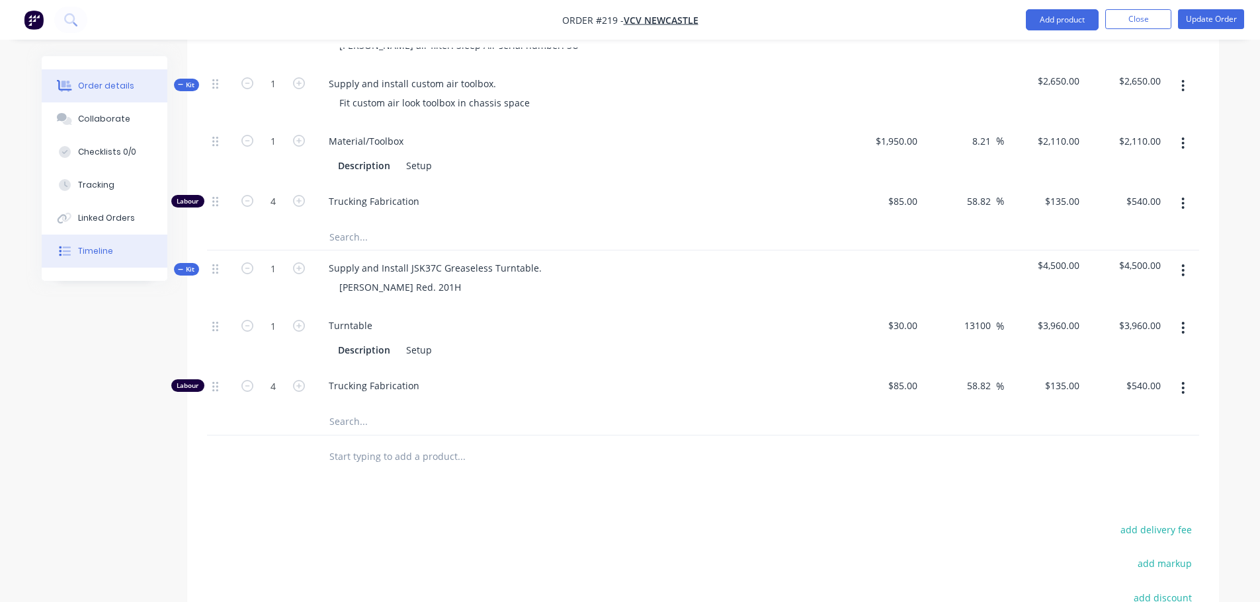
scroll to position [346, 0]
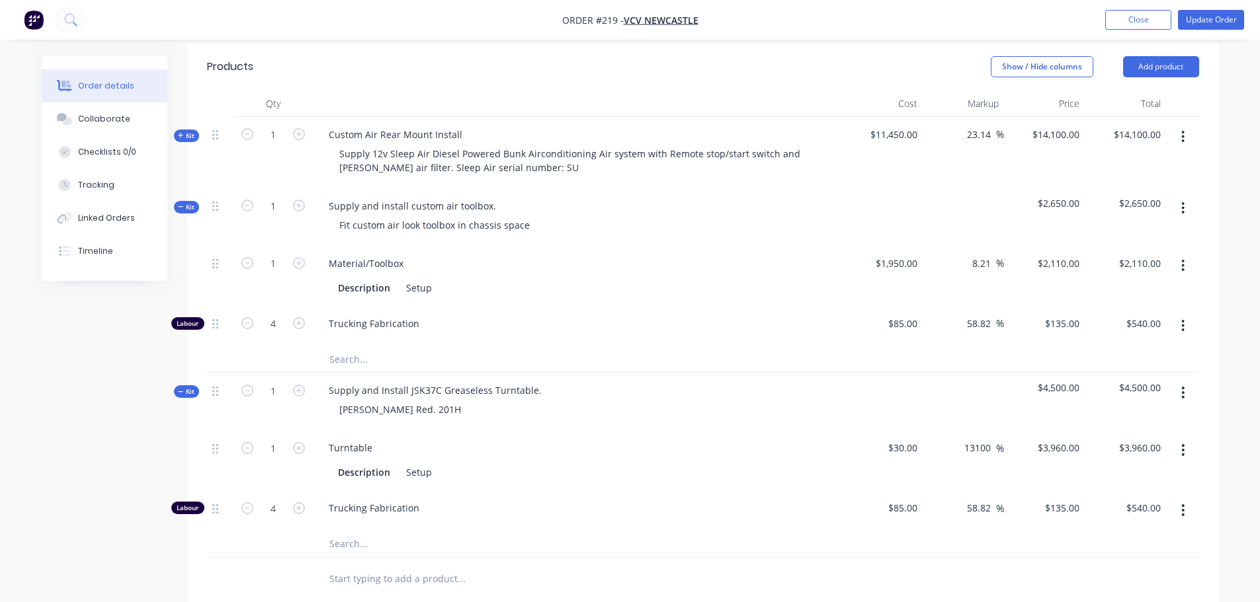
click at [187, 387] on span "Kit" at bounding box center [186, 392] width 17 height 10
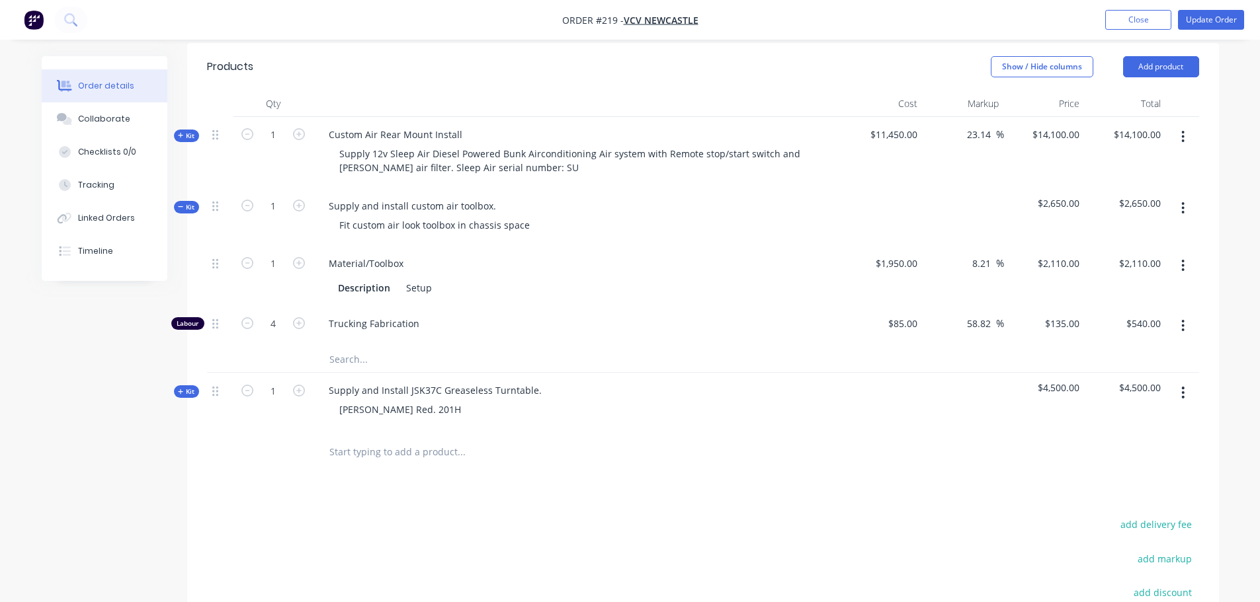
click at [185, 202] on span "Kit" at bounding box center [186, 207] width 17 height 10
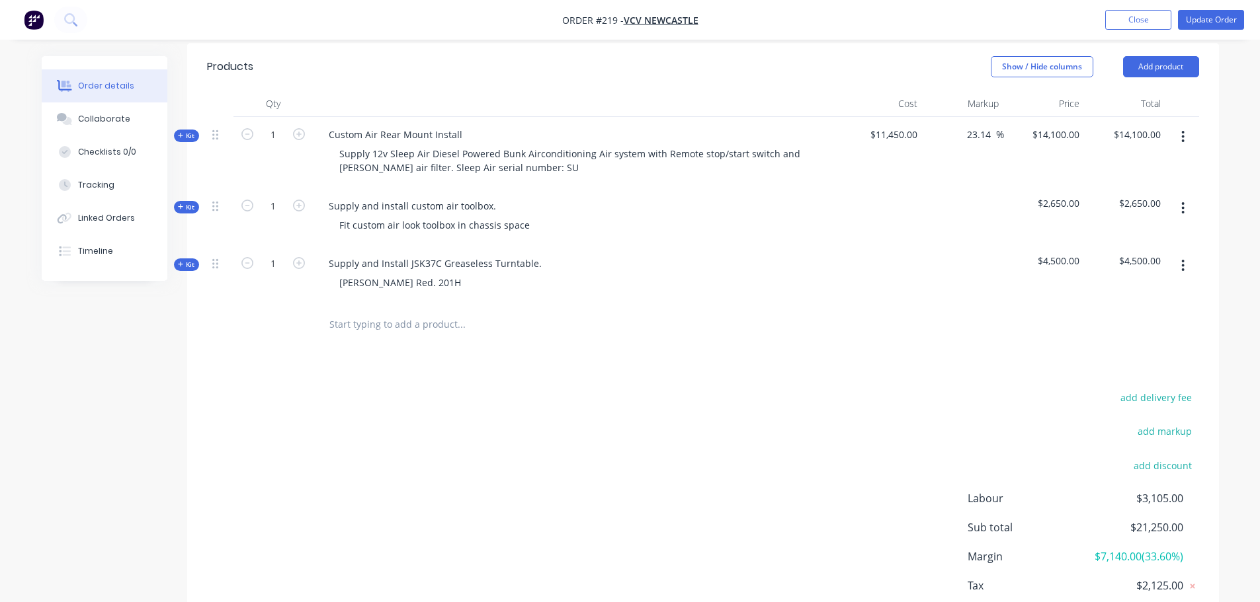
click at [184, 260] on span "Kit" at bounding box center [186, 265] width 17 height 10
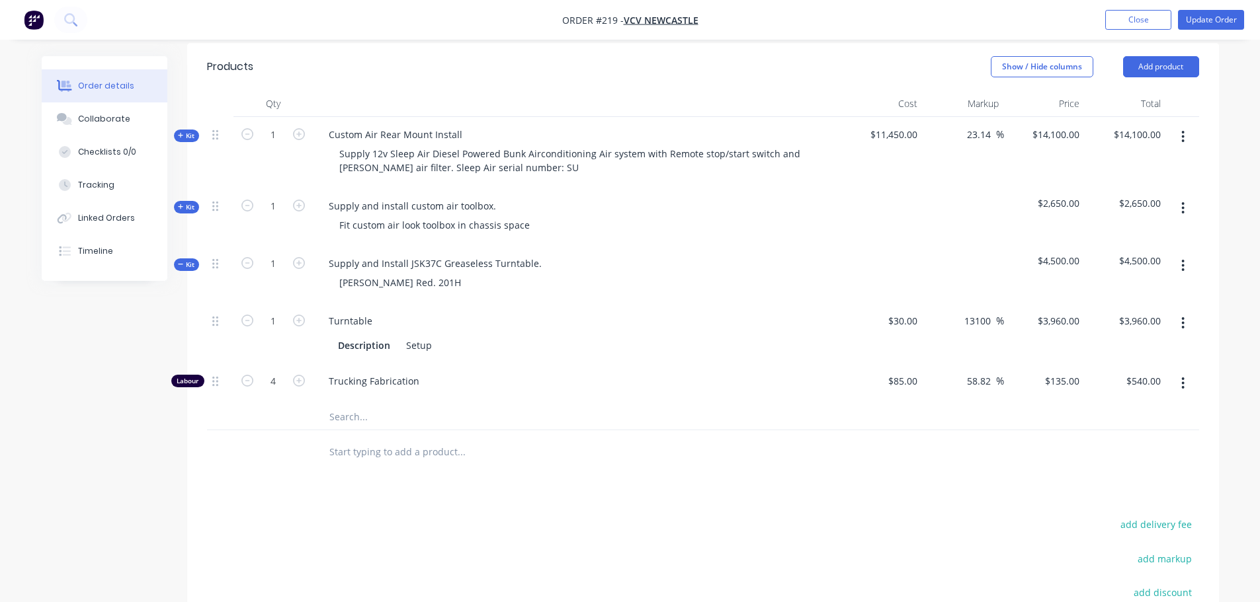
click at [349, 403] on input "text" at bounding box center [461, 416] width 264 height 26
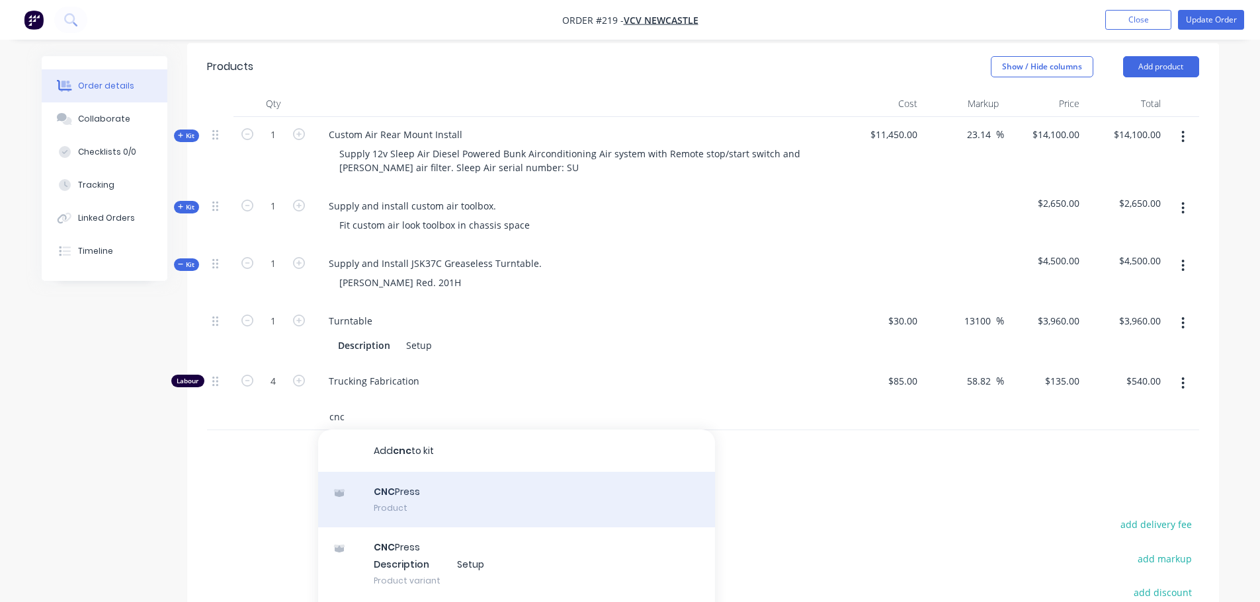
type input "cnc"
click at [405, 483] on div "CNC Press Product" at bounding box center [516, 500] width 397 height 56
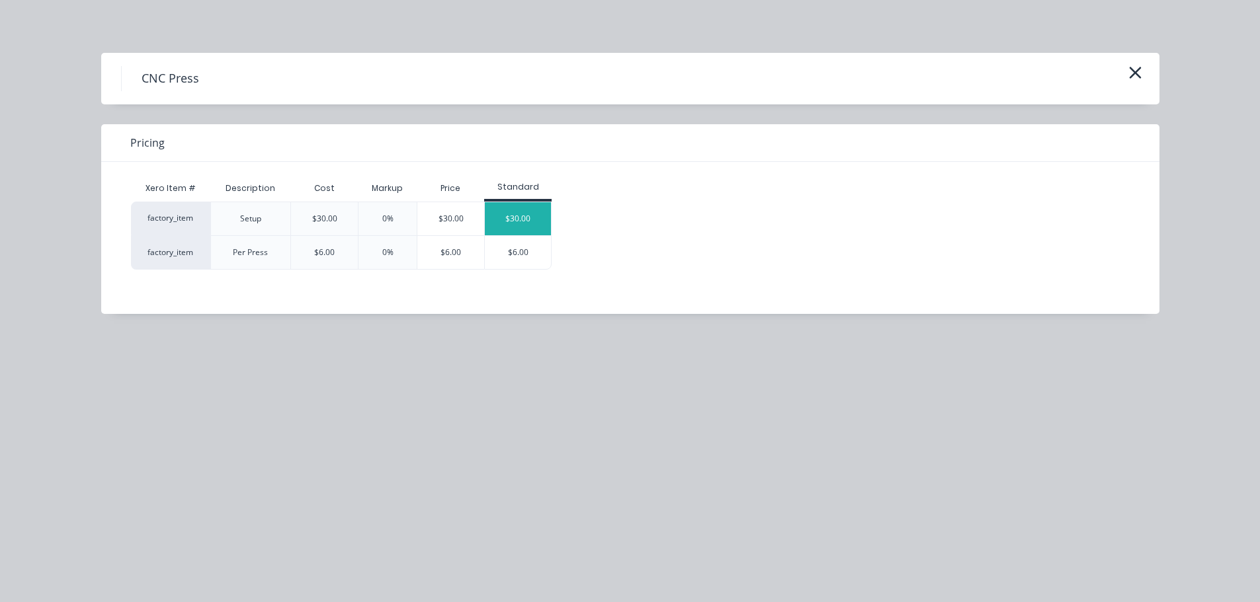
click at [510, 220] on div "$30.00" at bounding box center [518, 218] width 66 height 33
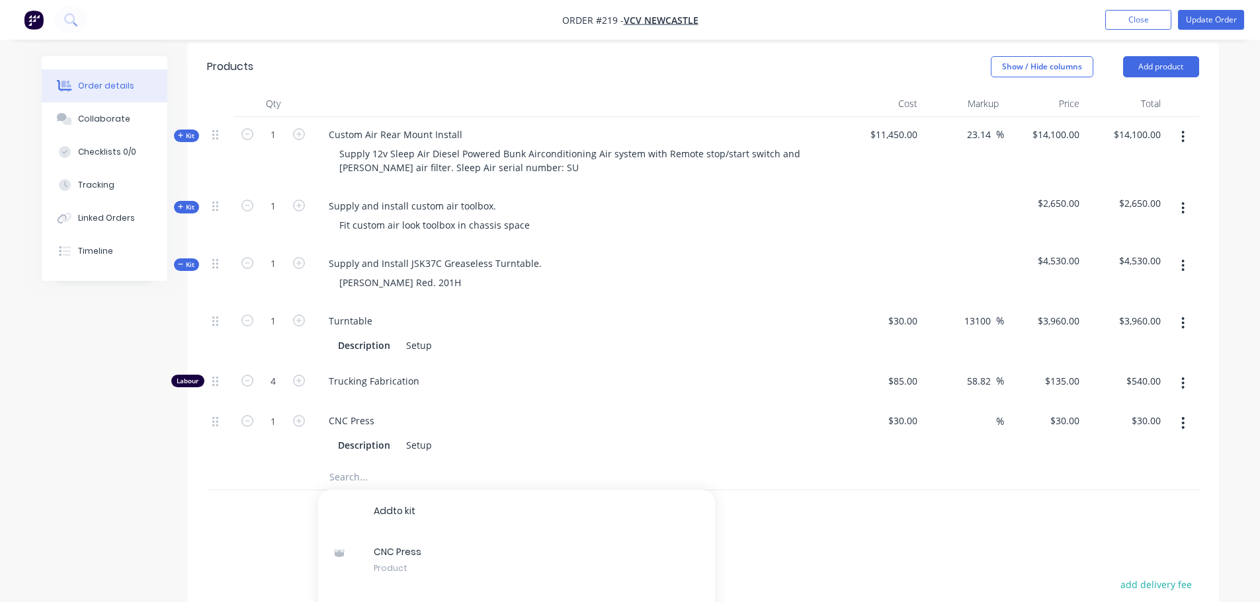
click at [276, 514] on div at bounding box center [272, 512] width 79 height 43
drag, startPoint x: 375, startPoint y: 402, endPoint x: 298, endPoint y: 403, distance: 77.4
click at [298, 403] on div "1 CNC Press Description Setup $30.00 $30.00 % $30.00 $30.00 $30.00 $30.00" at bounding box center [703, 433] width 992 height 60
click at [909, 411] on input "30" at bounding box center [905, 420] width 36 height 19
type input "$600.00"
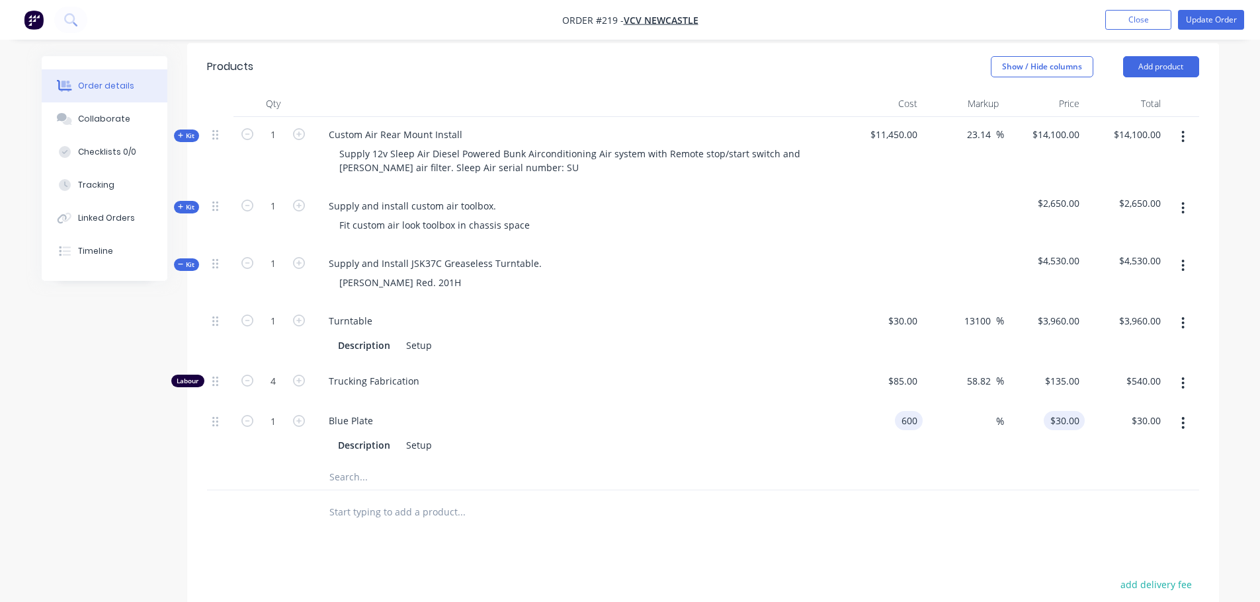
type input "600"
type input "$600.00"
click at [1056, 403] on div "600 600" at bounding box center [1044, 433] width 81 height 60
type input "700"
type input "16.67"
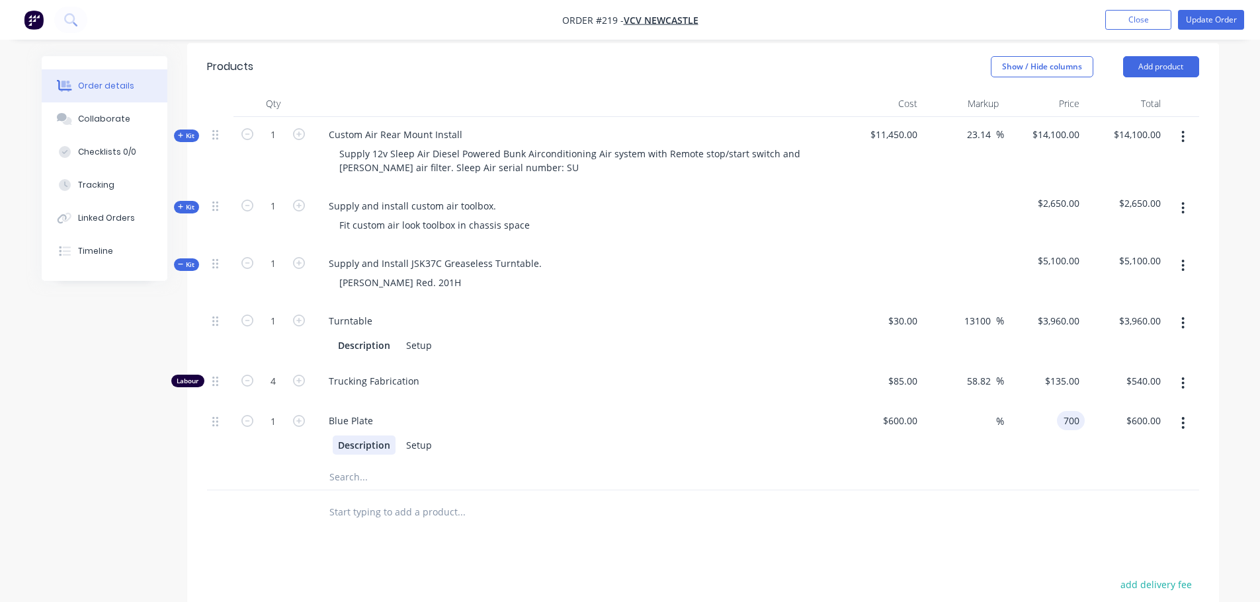
type input "$700.00"
click at [391, 436] on div "Description" at bounding box center [364, 445] width 63 height 19
click at [465, 436] on div "Setup" at bounding box center [465, 445] width 36 height 19
drag, startPoint x: 476, startPoint y: 427, endPoint x: 440, endPoint y: 430, distance: 36.5
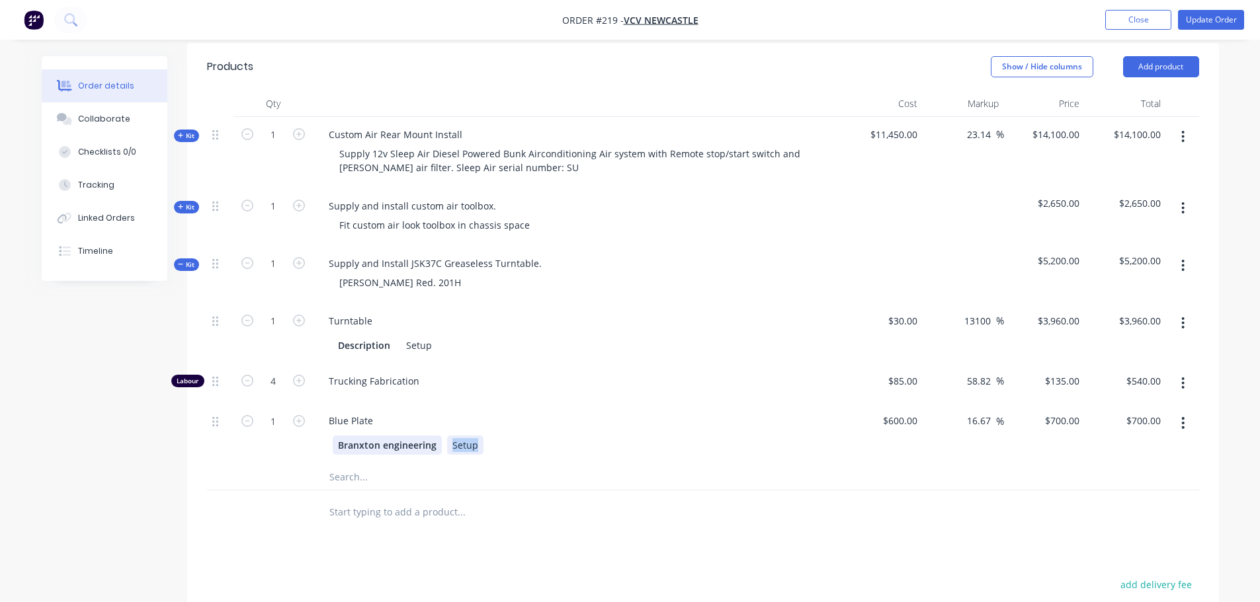
click at [440, 436] on div "Branxton engineering Setup" at bounding box center [575, 445] width 484 height 19
click at [466, 545] on div "Products Show / Hide columns Add product Qty Cost Markup Price Total Kit 1 Cust…" at bounding box center [703, 447] width 1032 height 809
drag, startPoint x: 392, startPoint y: 329, endPoint x: 226, endPoint y: 330, distance: 166.0
click at [226, 330] on div "1 Turntable Description Setup $30.00 $30.00 13100 13100 % $3,960.00 $3,960.00 $…" at bounding box center [703, 334] width 992 height 60
click at [354, 336] on div "Setup" at bounding box center [575, 345] width 484 height 19
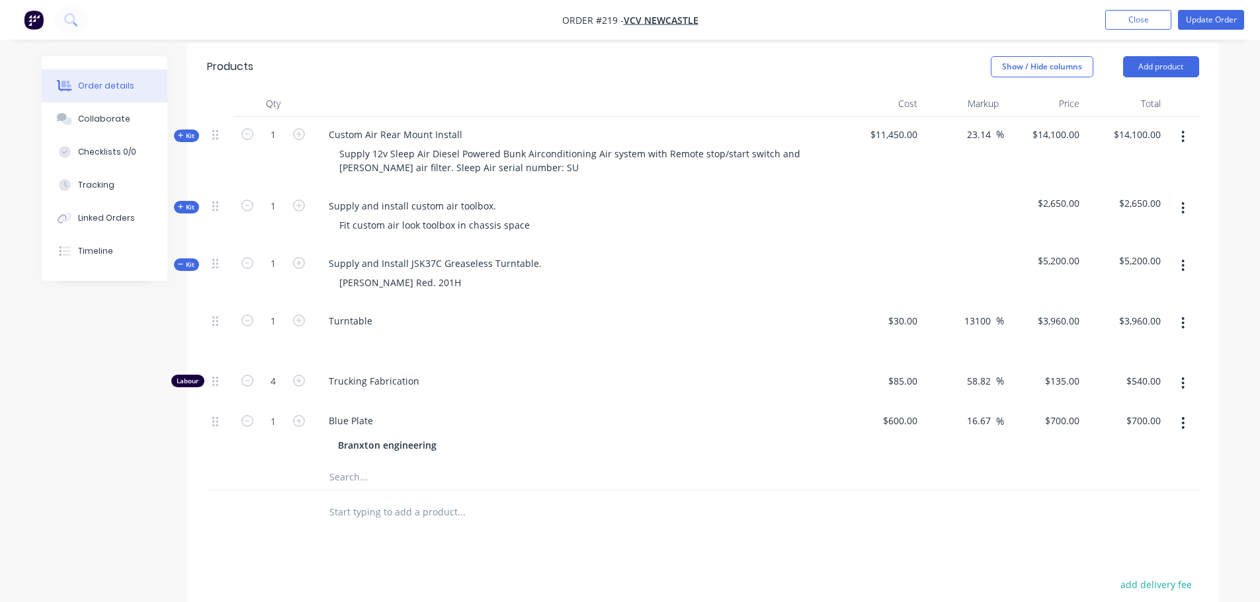
click at [188, 260] on span "Kit" at bounding box center [186, 265] width 17 height 10
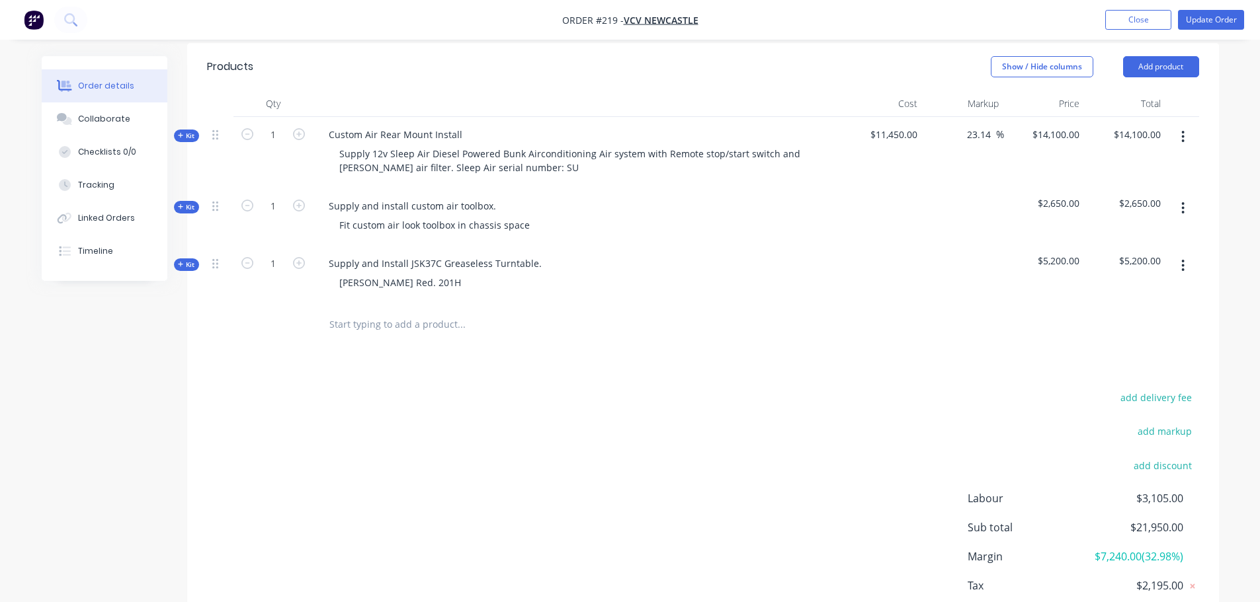
click at [460, 313] on input "text" at bounding box center [461, 324] width 264 height 26
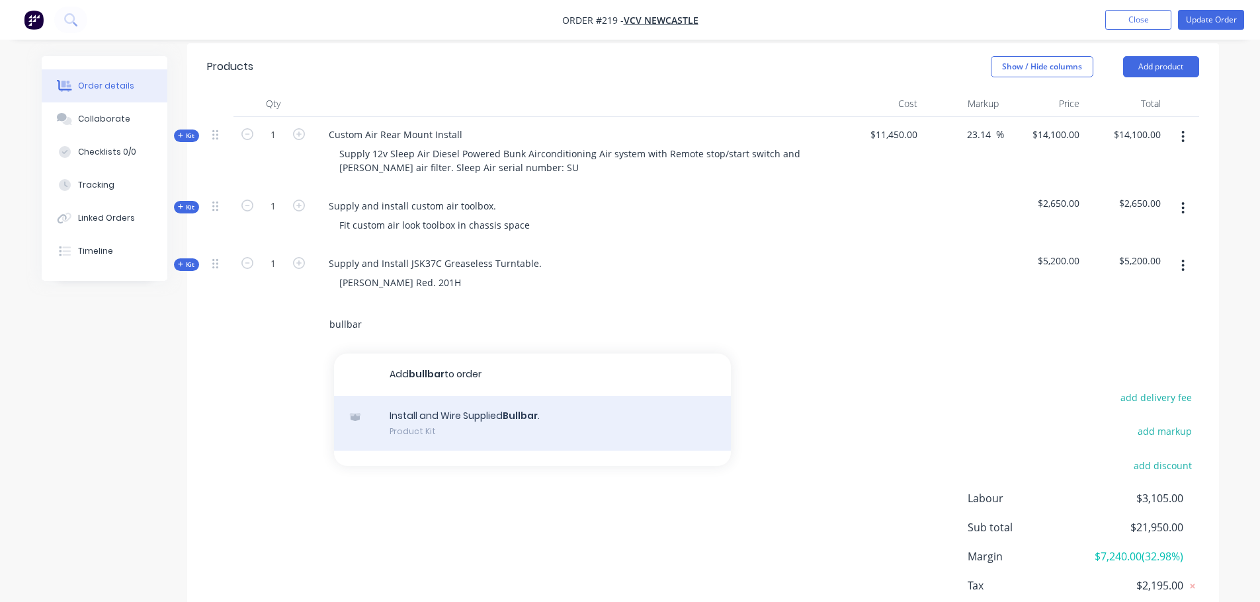
type input "bullbar"
click at [524, 406] on div "Install and Wire Supplied Bullbar . Product Kit" at bounding box center [532, 424] width 397 height 56
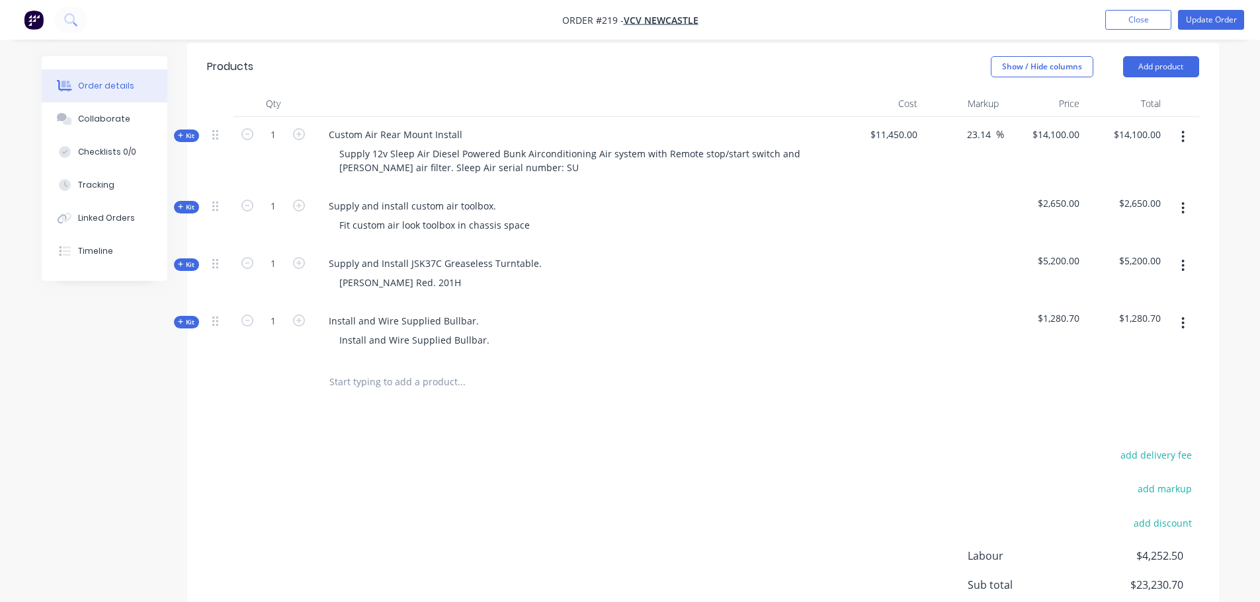
click at [1059, 311] on span "$1,280.70" at bounding box center [1044, 318] width 71 height 14
click at [384, 311] on div "Install and Wire Supplied Bullbar." at bounding box center [403, 320] width 171 height 19
click at [1063, 311] on span "$1,280.70" at bounding box center [1044, 318] width 71 height 14
click at [192, 317] on span "Kit" at bounding box center [186, 322] width 17 height 10
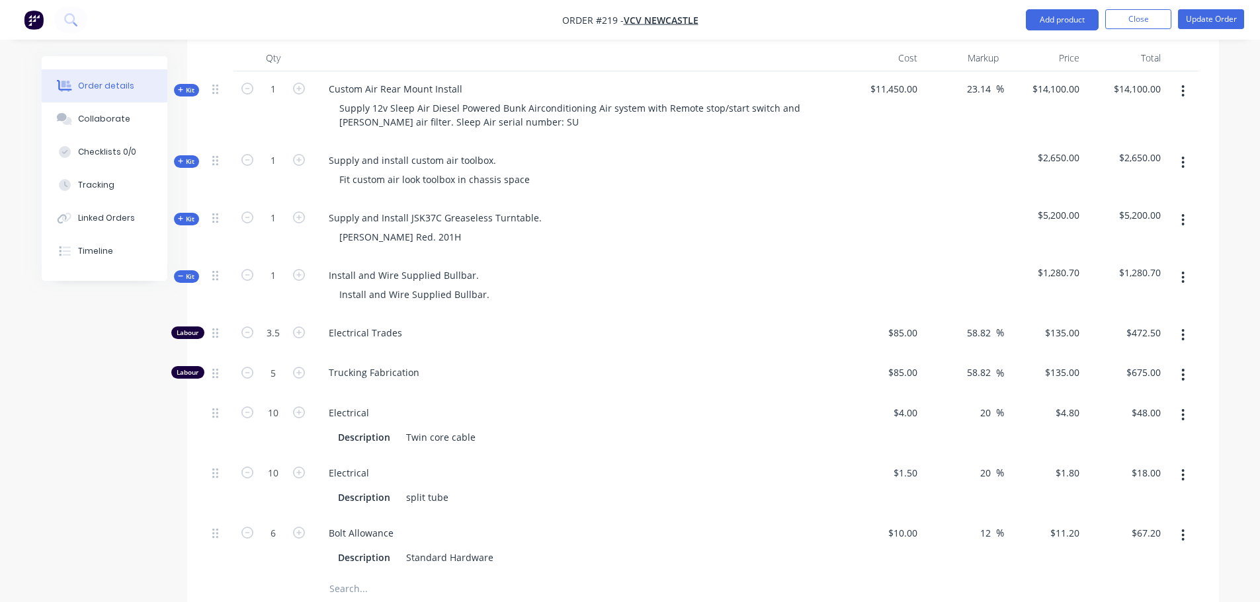
scroll to position [478, 0]
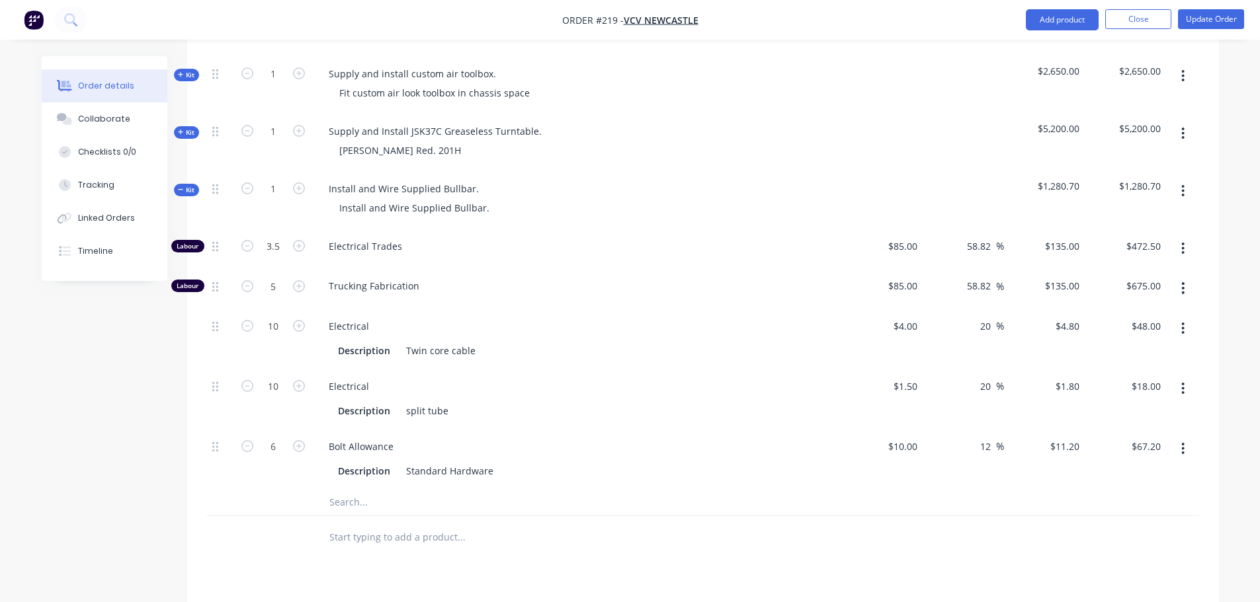
click at [190, 185] on span "Kit" at bounding box center [186, 190] width 17 height 10
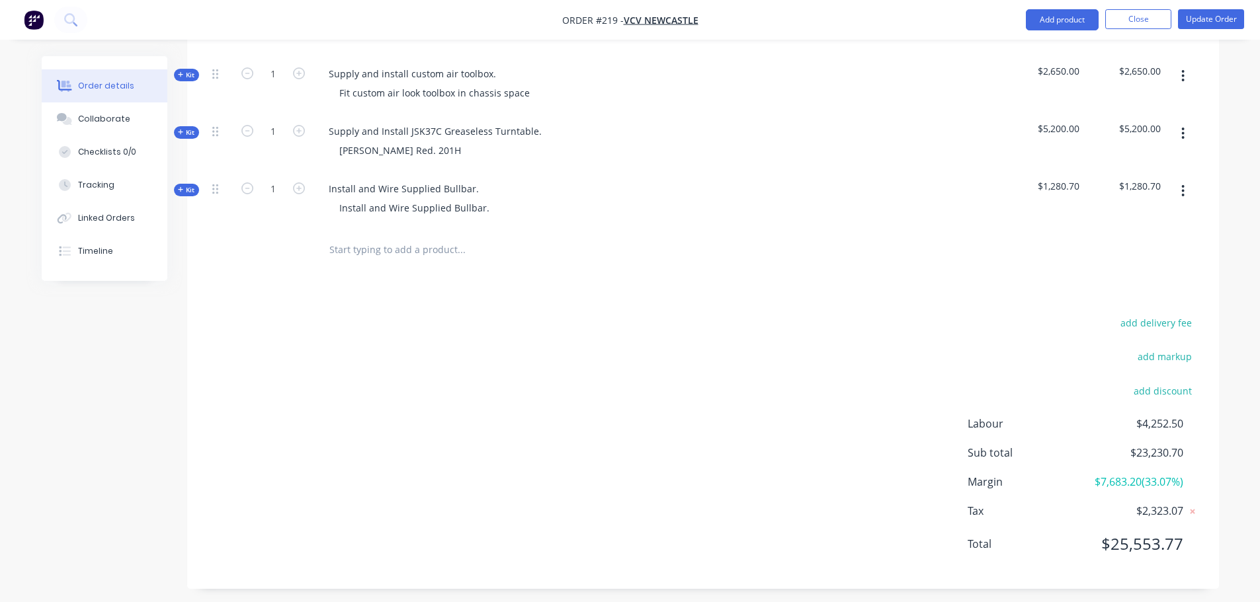
scroll to position [466, 0]
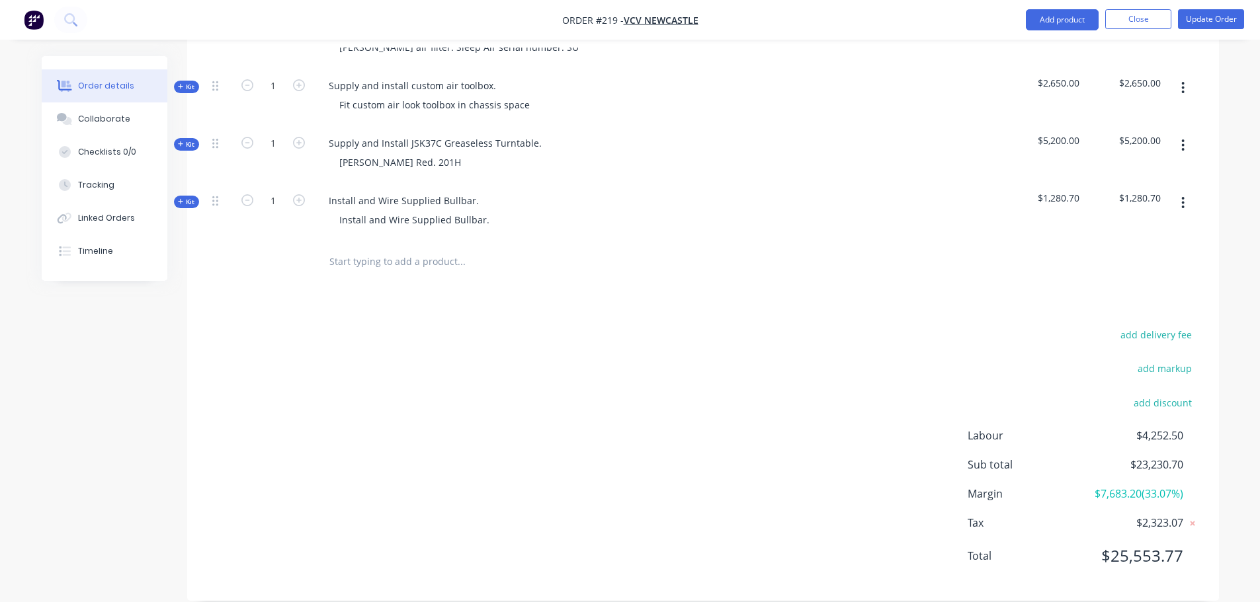
click at [378, 249] on input "text" at bounding box center [461, 262] width 264 height 26
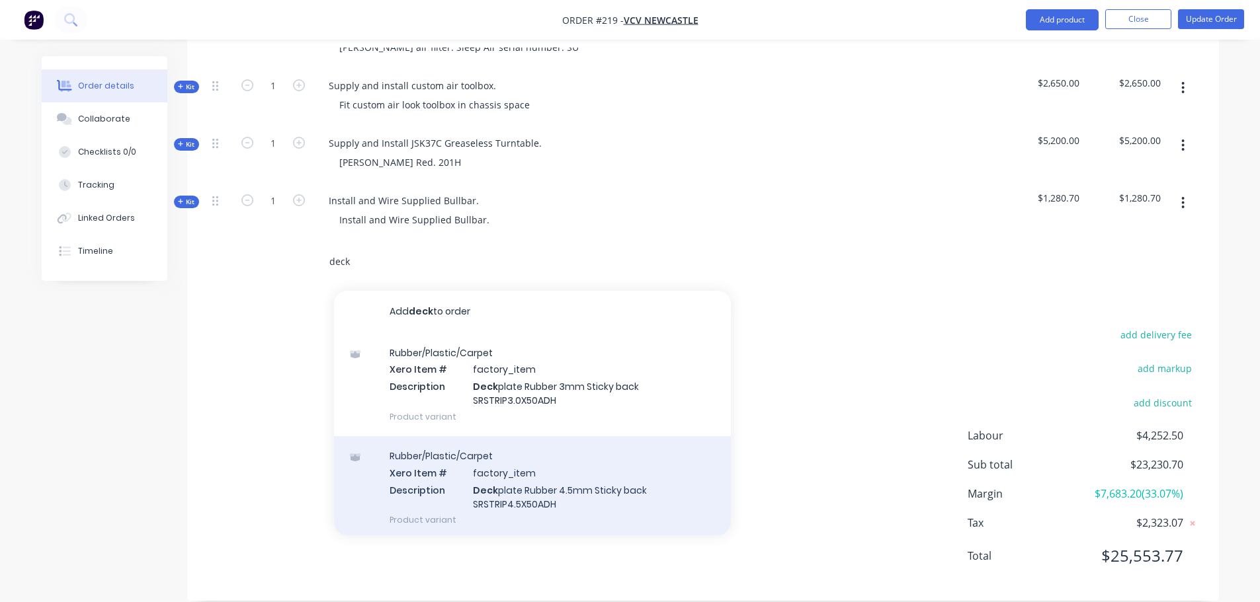
scroll to position [198, 0]
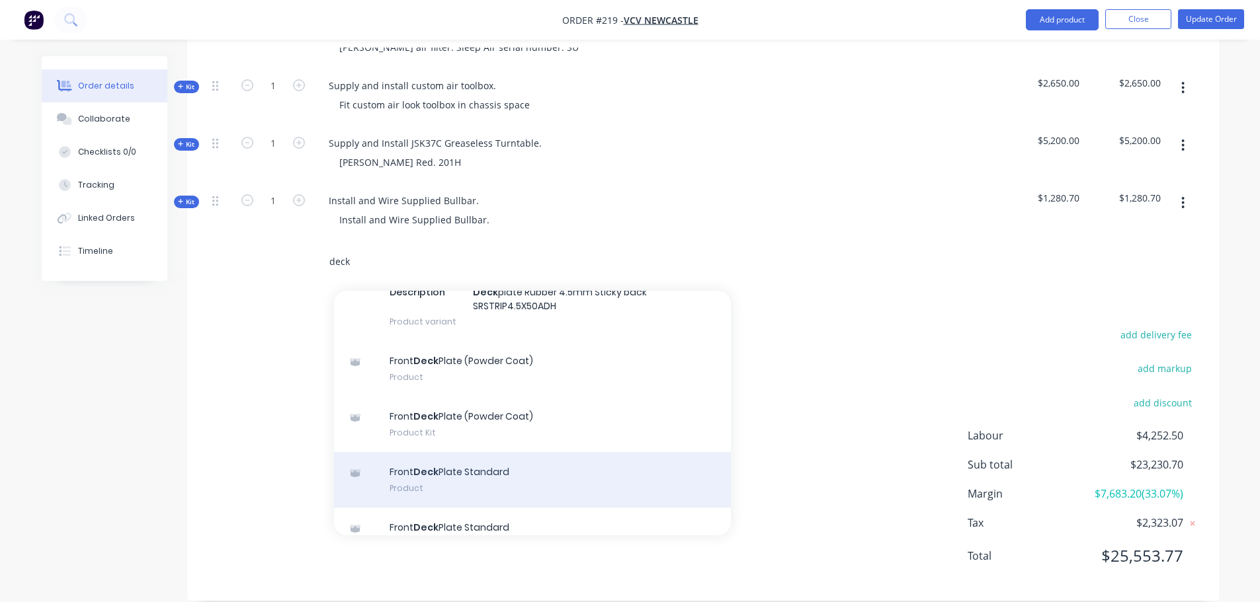
type input "deck"
click at [537, 455] on div "Front Deck Plate Standard Product" at bounding box center [532, 480] width 397 height 56
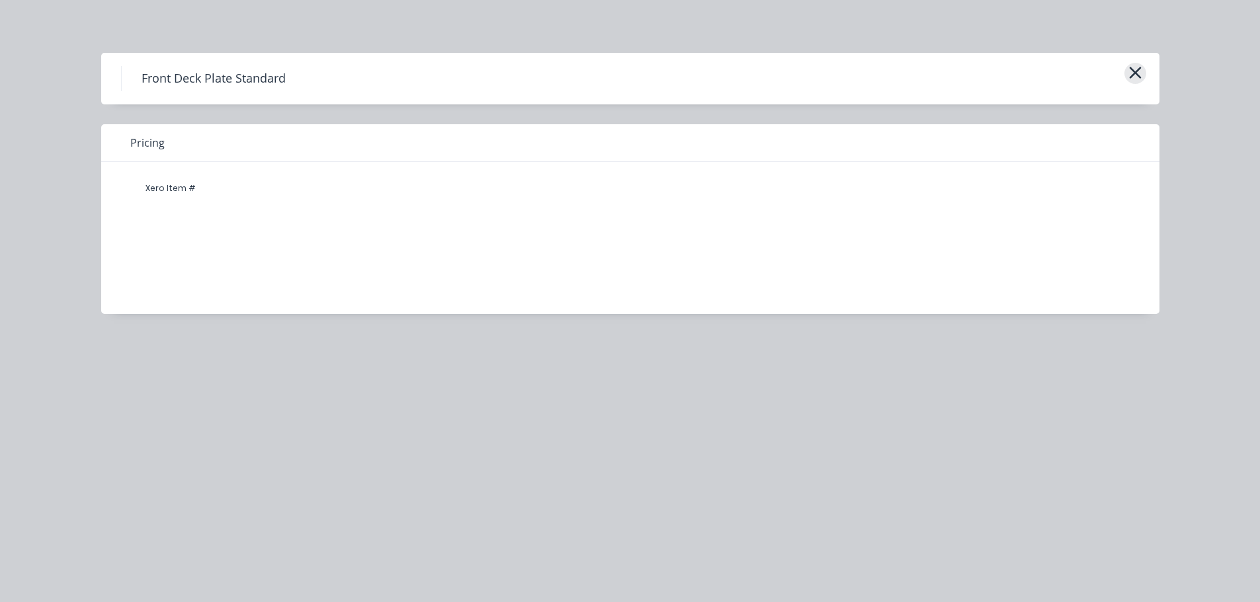
click at [1125, 75] on button "button" at bounding box center [1135, 73] width 22 height 21
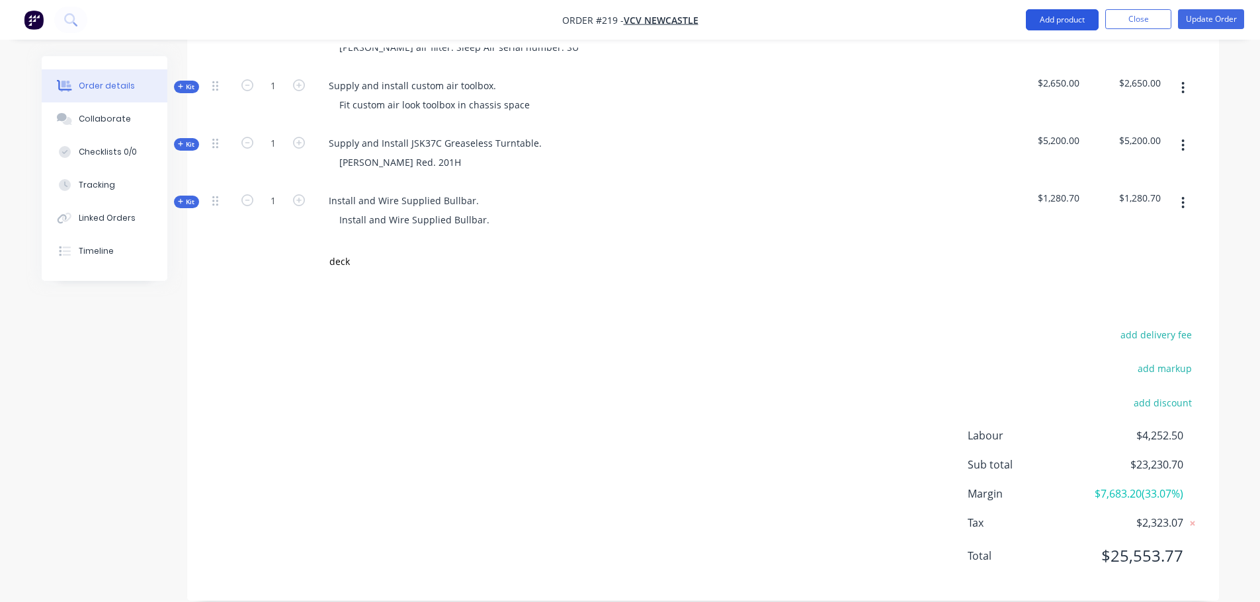
click at [1079, 19] on button "Add product" at bounding box center [1062, 19] width 73 height 21
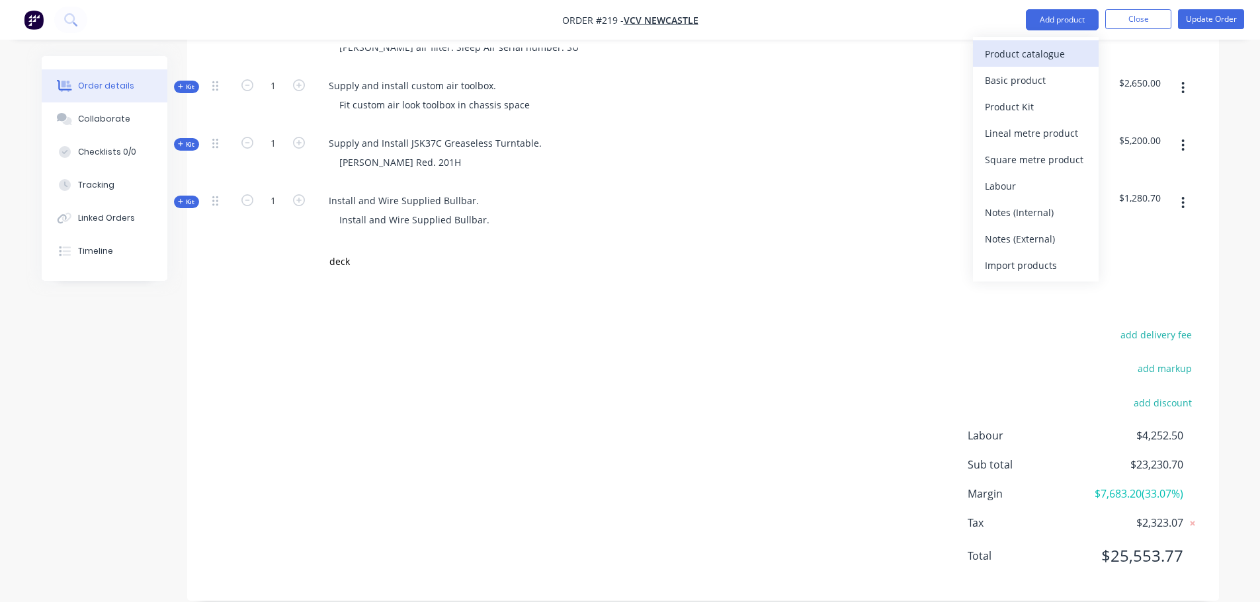
click at [1062, 44] on div "Product catalogue" at bounding box center [1036, 53] width 102 height 19
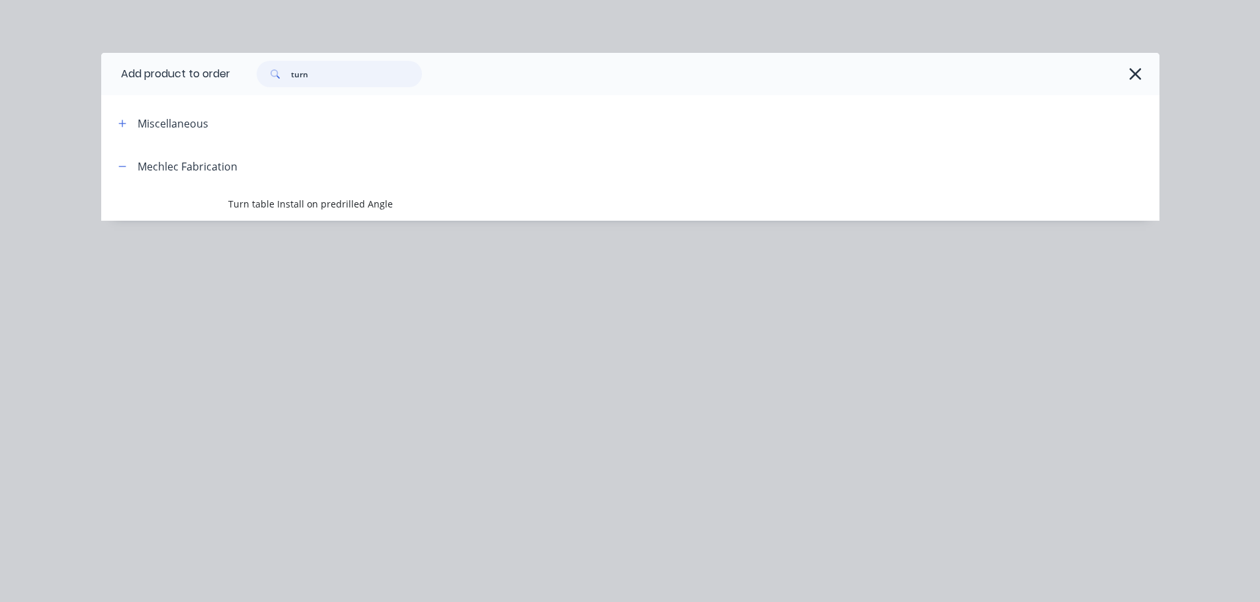
drag, startPoint x: 338, startPoint y: 73, endPoint x: 143, endPoint y: 79, distance: 195.1
click at [143, 79] on header "Add product to order turn" at bounding box center [630, 74] width 1058 height 42
type input "deck"
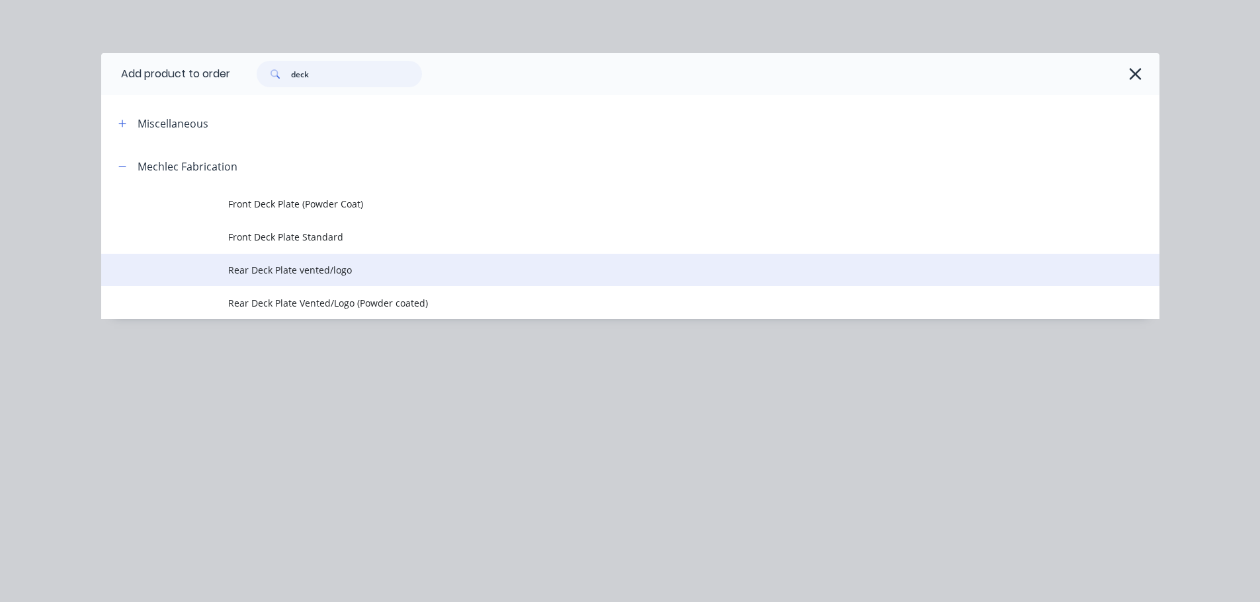
scroll to position [485, 0]
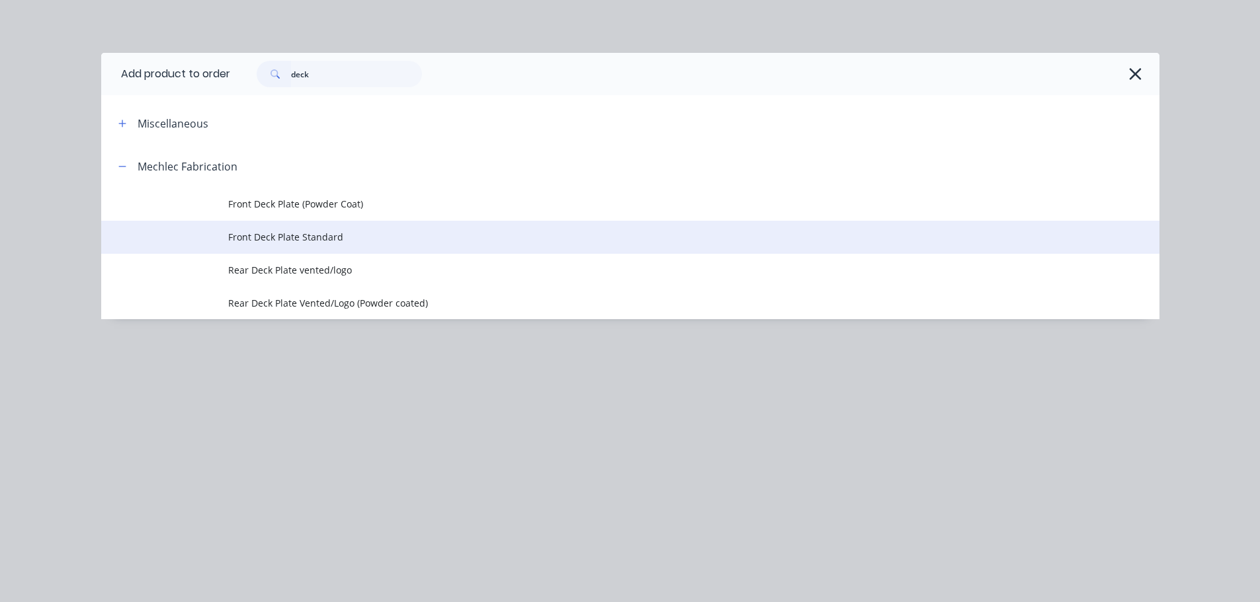
click at [244, 231] on span "Front Deck Plate Standard" at bounding box center [600, 237] width 745 height 14
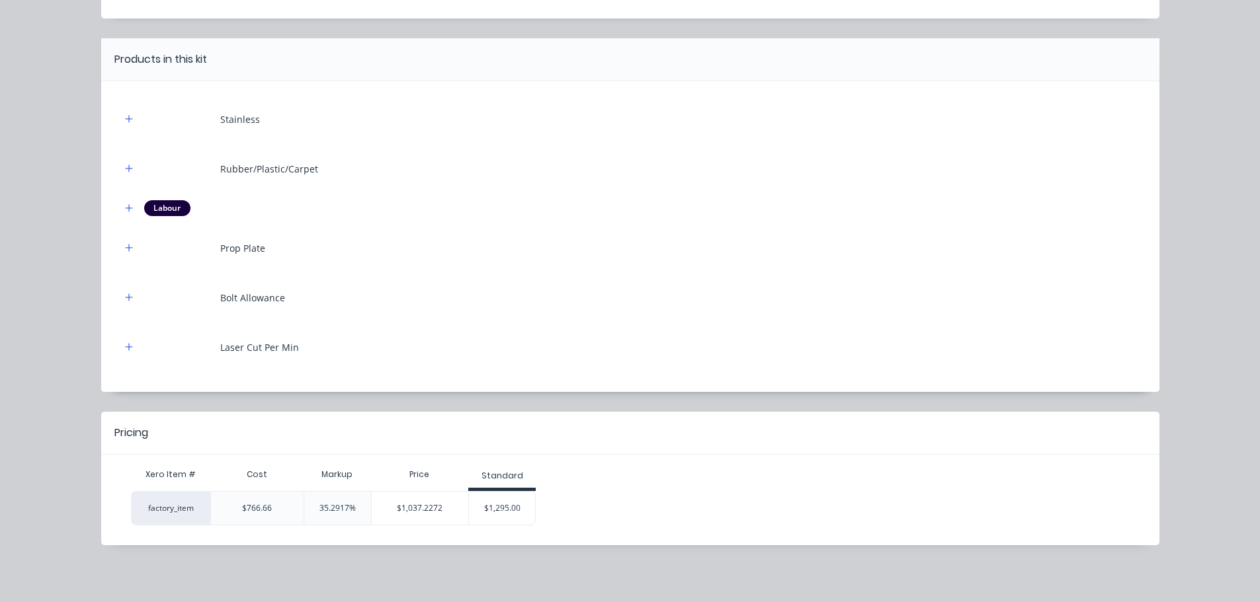
scroll to position [87, 0]
click at [500, 510] on div "$1,295.00" at bounding box center [502, 507] width 66 height 33
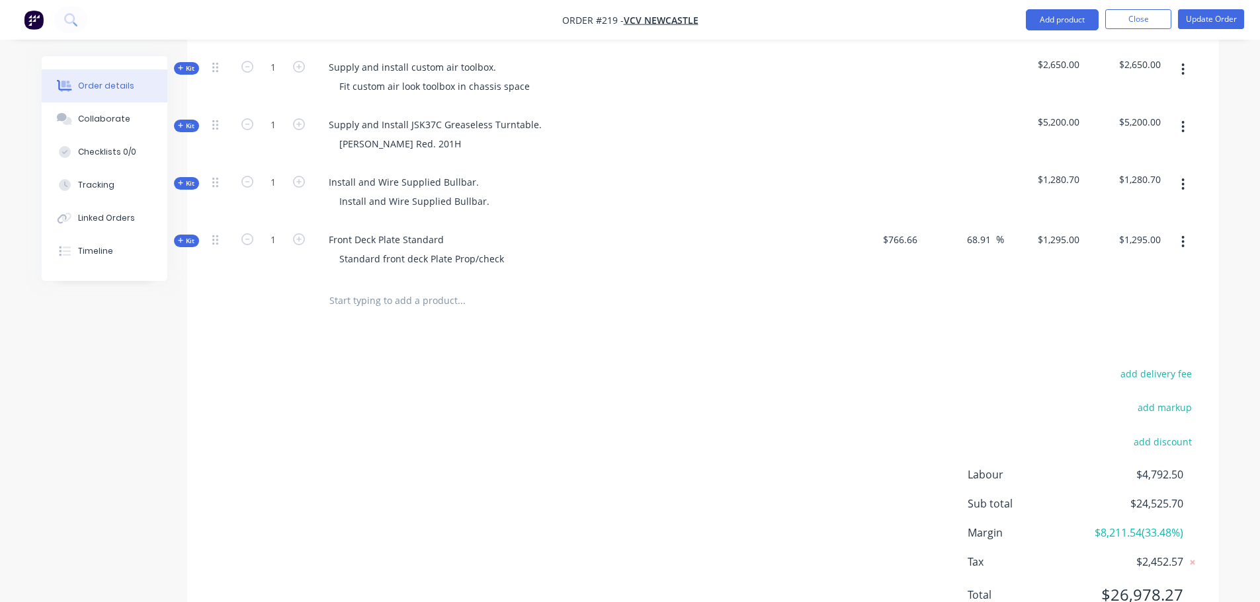
click at [1183, 236] on icon "button" at bounding box center [1183, 242] width 3 height 12
click at [1135, 320] on div "Duplicate" at bounding box center [1136, 329] width 102 height 19
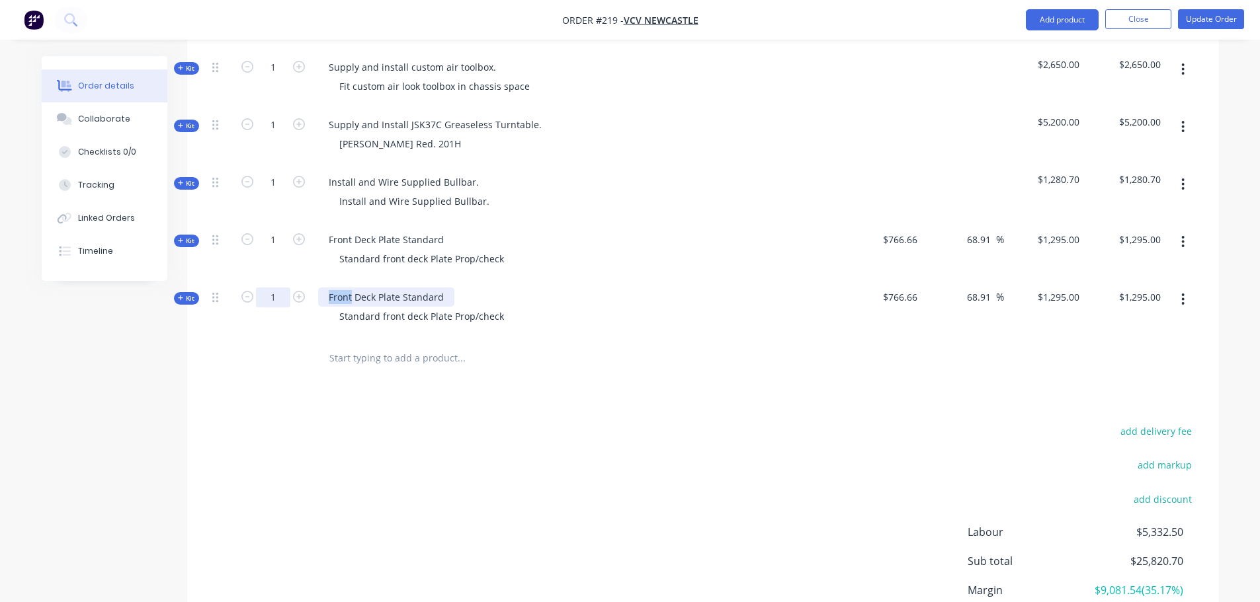
drag, startPoint x: 298, startPoint y: 278, endPoint x: 259, endPoint y: 278, distance: 39.0
click at [259, 280] on div "Kit 1 Front Deck Plate Standard Standard front deck Plate Prop/check $766.66 68…" at bounding box center [703, 309] width 992 height 58
drag, startPoint x: 400, startPoint y: 300, endPoint x: 382, endPoint y: 300, distance: 17.9
click at [380, 307] on div "Standard front deck Plate Prop/check" at bounding box center [422, 316] width 186 height 19
click at [478, 423] on div "add delivery fee add markup add discount Labour $5,332.50 Sub total $25,820.70 …" at bounding box center [703, 550] width 992 height 255
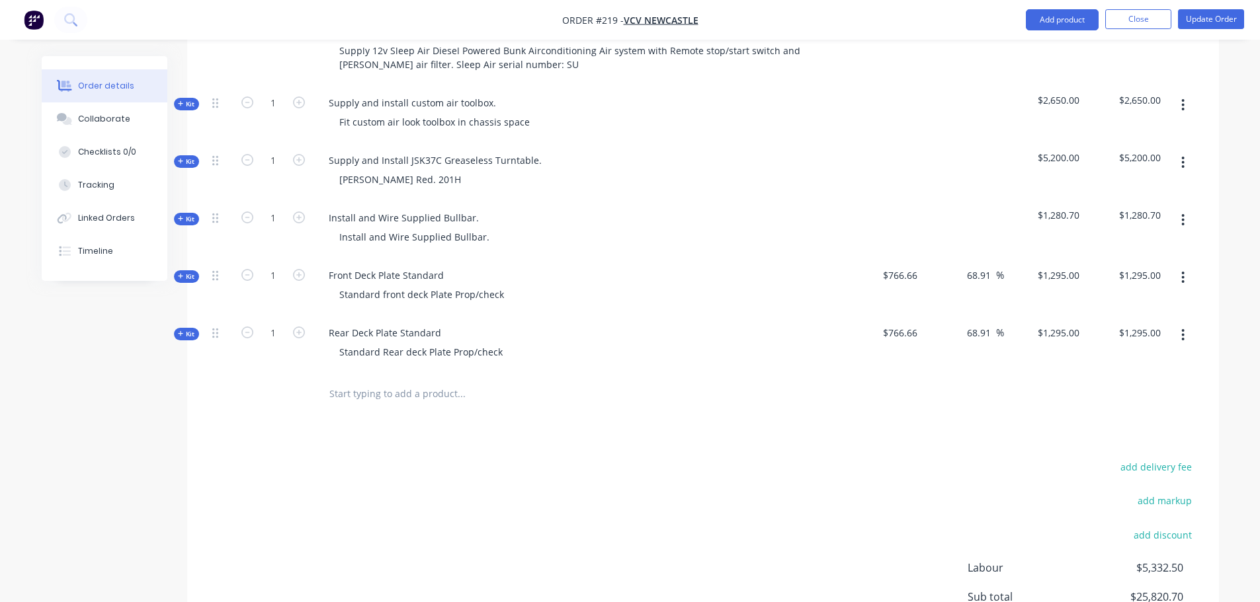
scroll to position [515, 0]
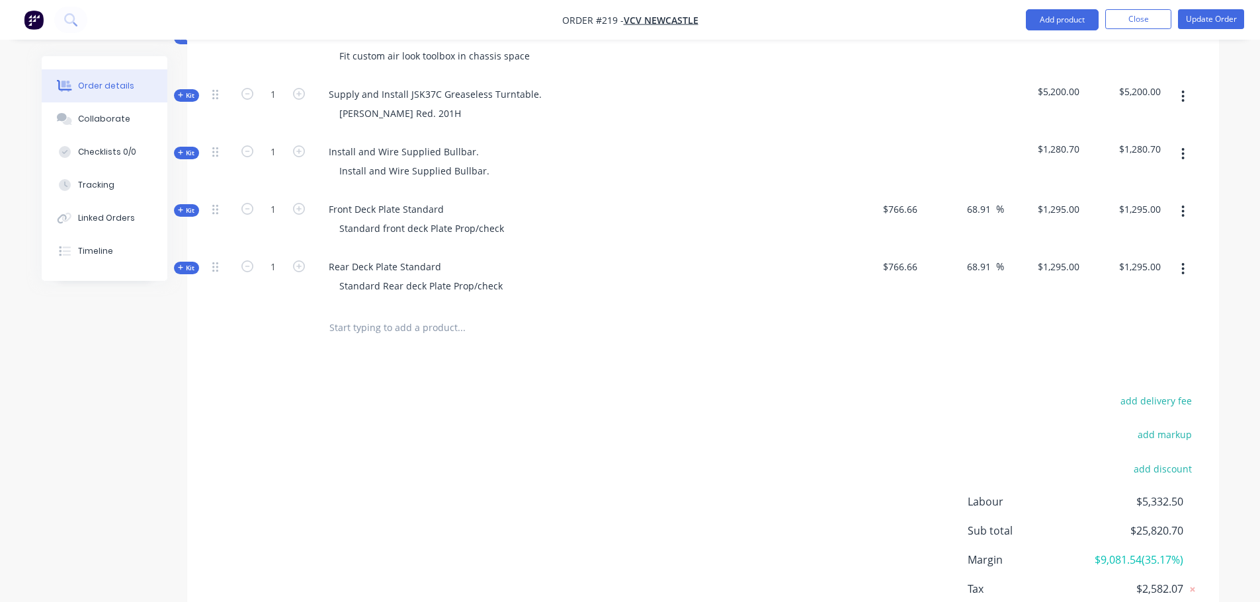
click at [366, 315] on input "text" at bounding box center [461, 328] width 264 height 26
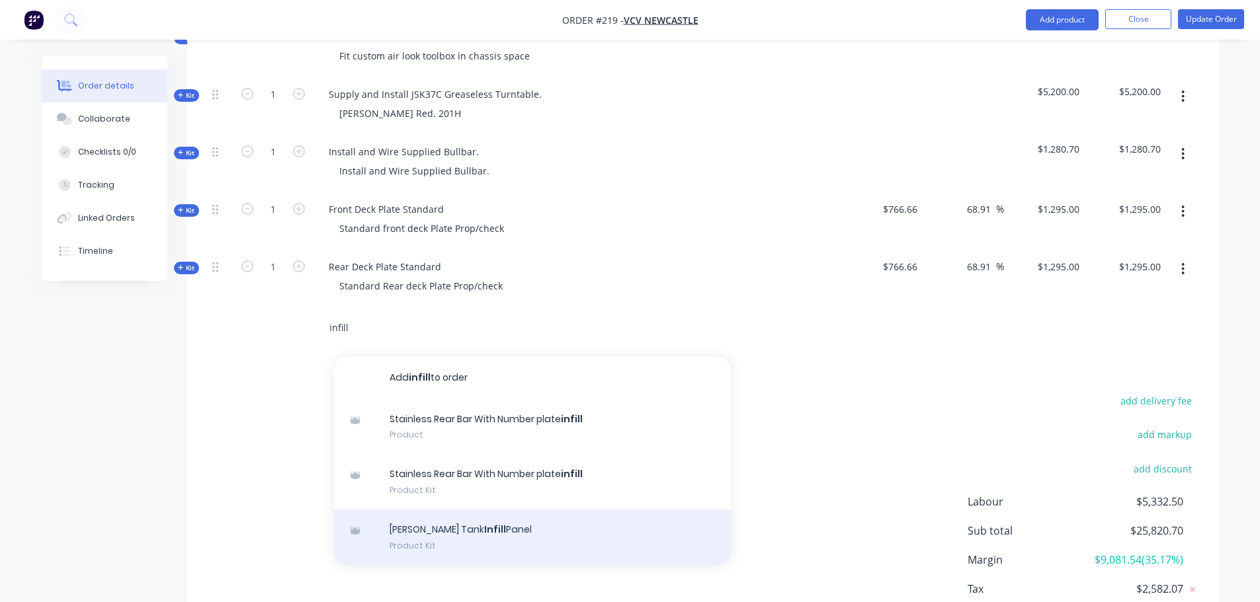
type input "infill"
click at [460, 520] on div "[PERSON_NAME] Tank Infill Panel Product Kit" at bounding box center [532, 538] width 397 height 56
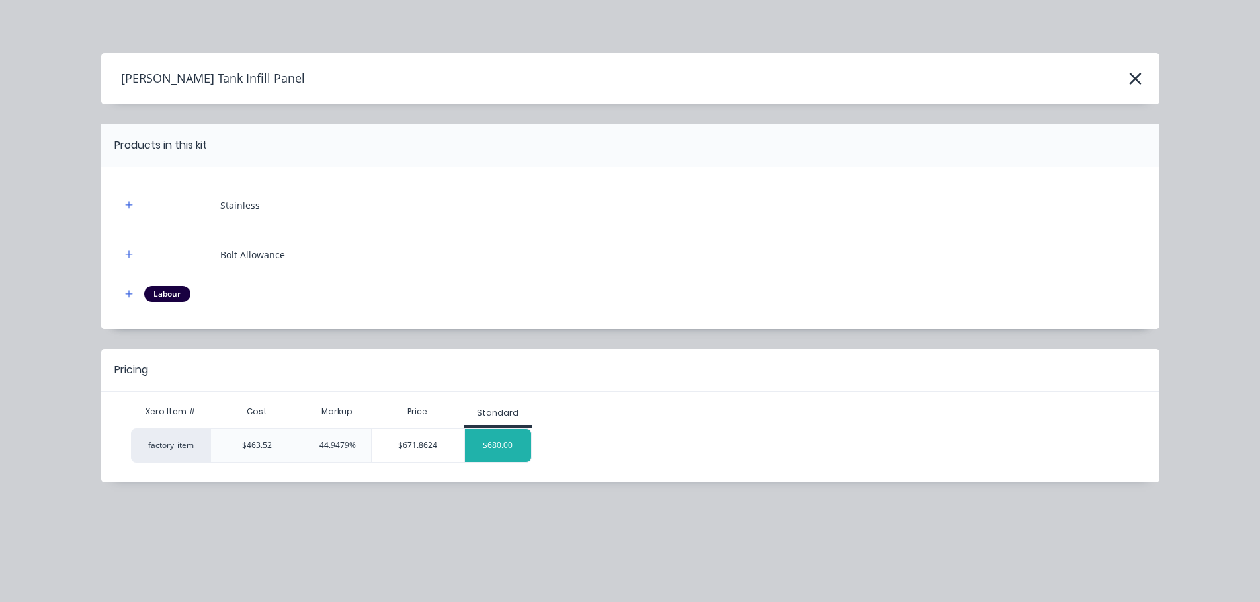
click at [515, 454] on div "$680.00" at bounding box center [498, 445] width 66 height 33
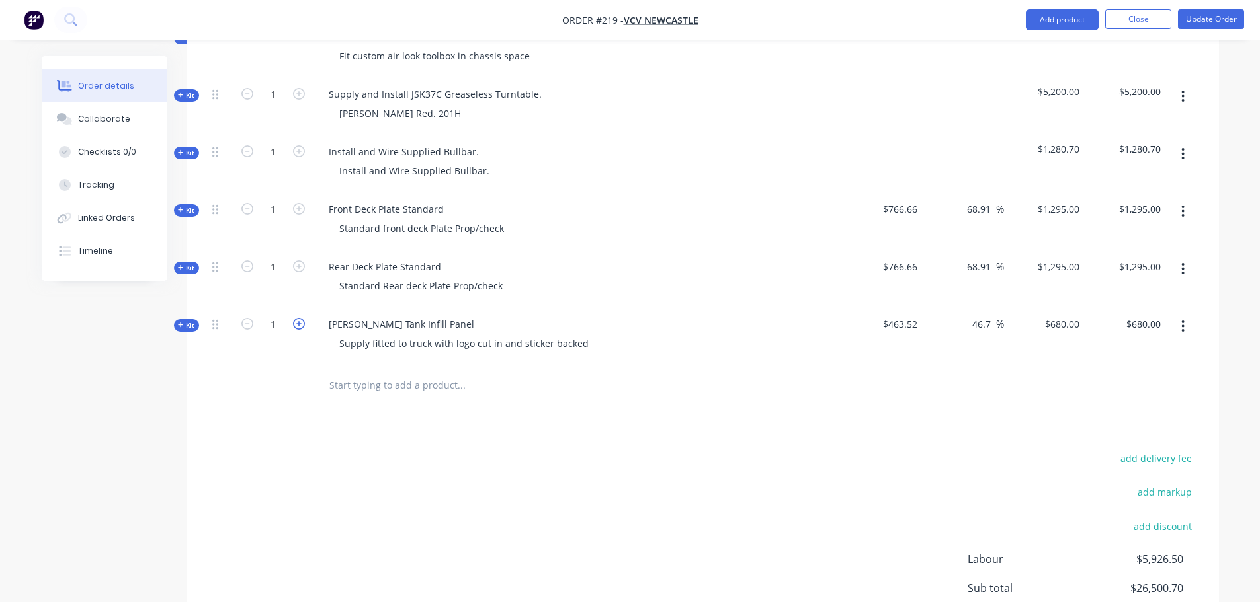
click at [298, 318] on icon "button" at bounding box center [299, 324] width 12 height 12
type input "2"
type input "$1,360.00"
click at [425, 420] on div "Products Show / Hide columns Add product Qty Cost Markup Price Total Kit 1 Cust…" at bounding box center [703, 299] width 1032 height 851
click at [354, 372] on input "text" at bounding box center [461, 385] width 264 height 26
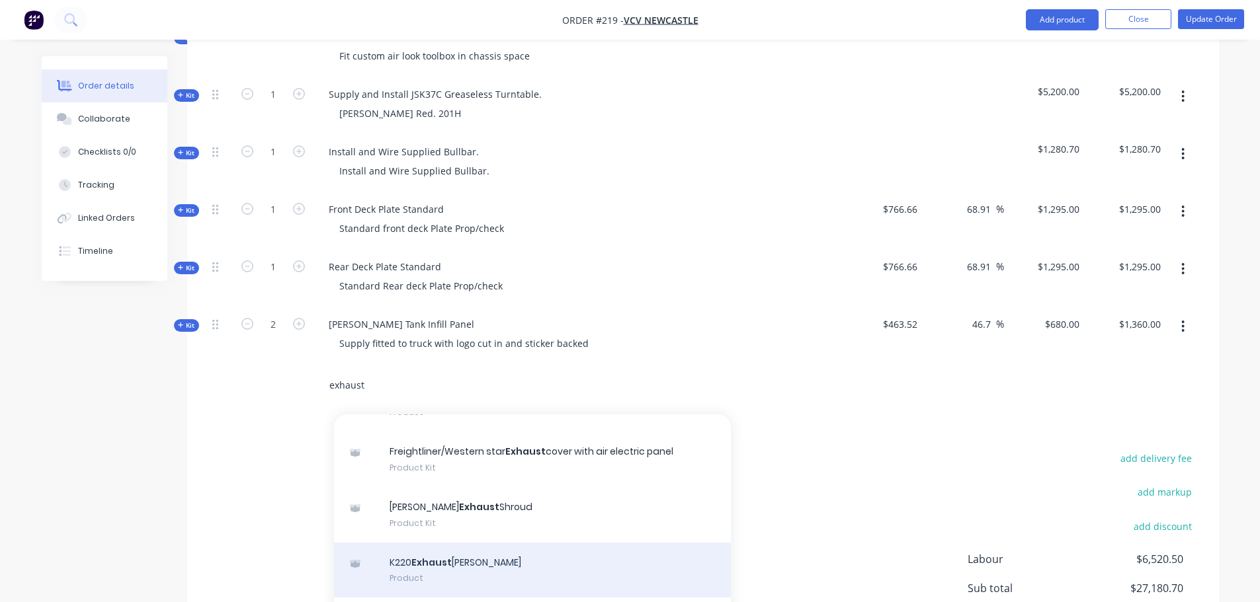
scroll to position [170, 0]
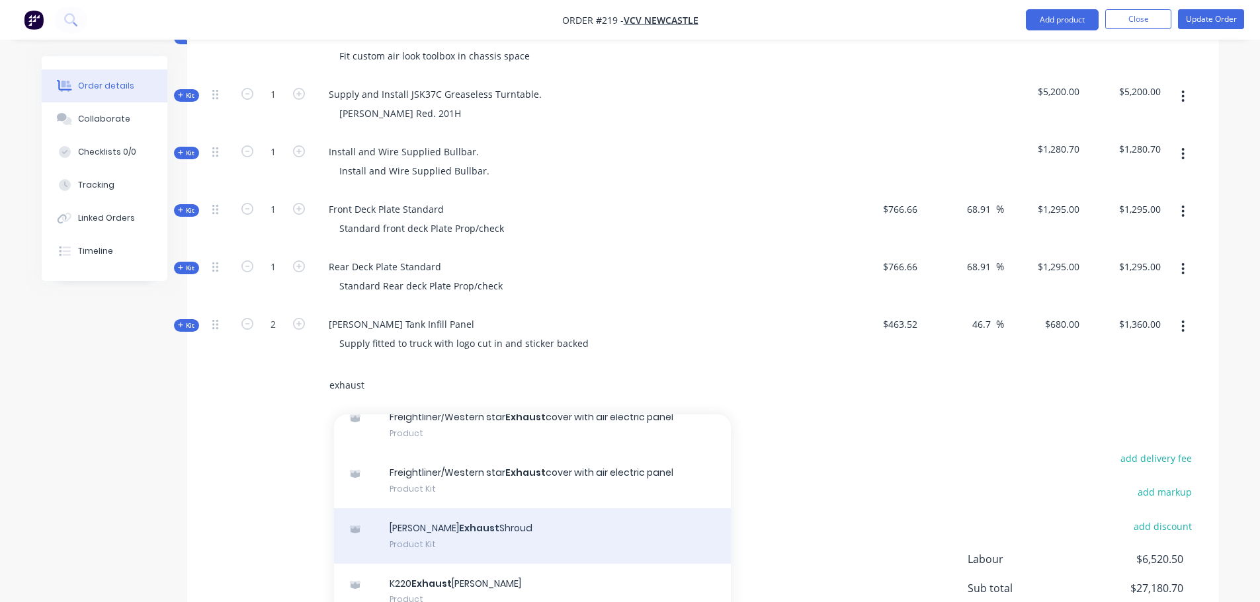
type input "exhaust"
click at [483, 526] on div "[PERSON_NAME] Exhaust Shroud Product Kit" at bounding box center [532, 536] width 397 height 56
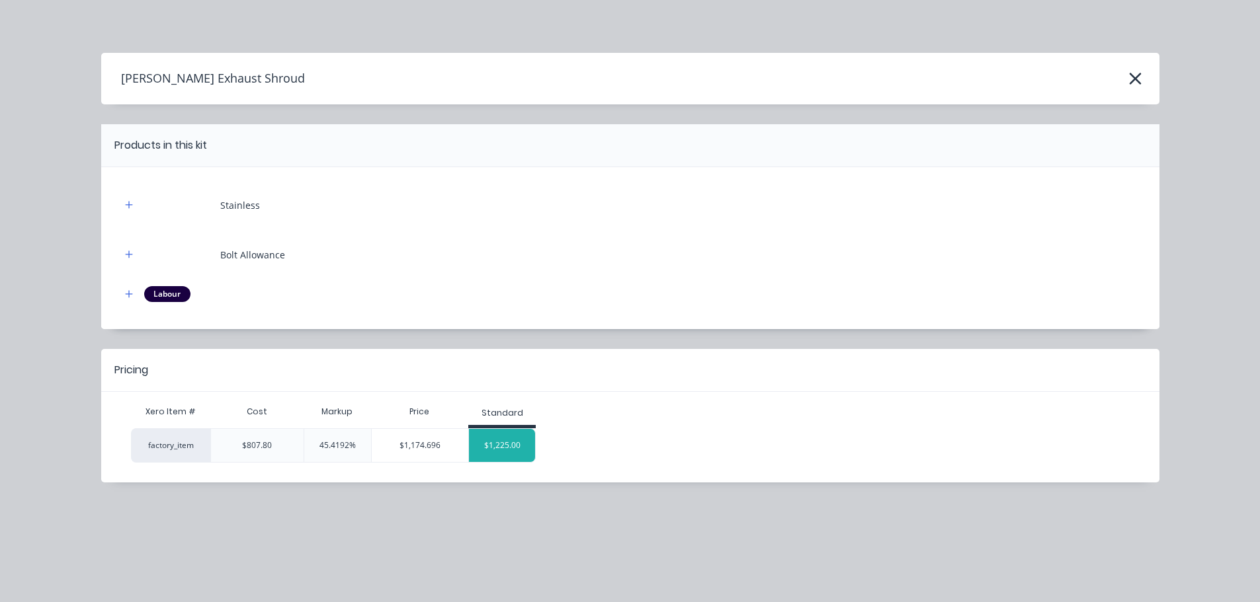
click at [487, 452] on div "$1,225.00" at bounding box center [502, 445] width 66 height 33
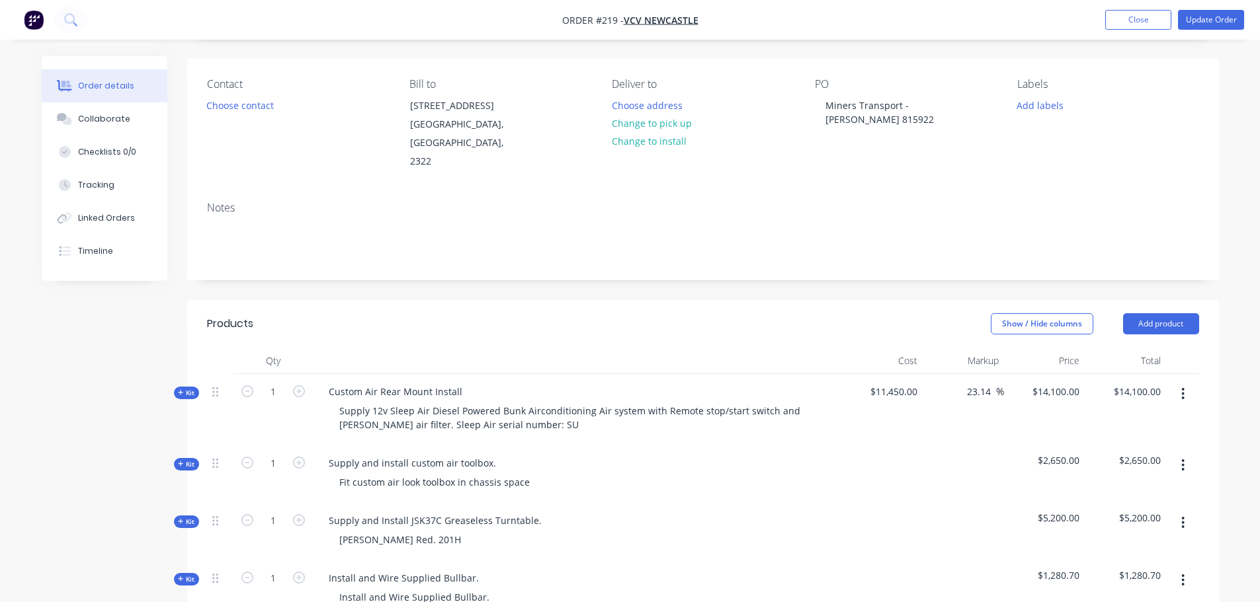
scroll to position [0, 0]
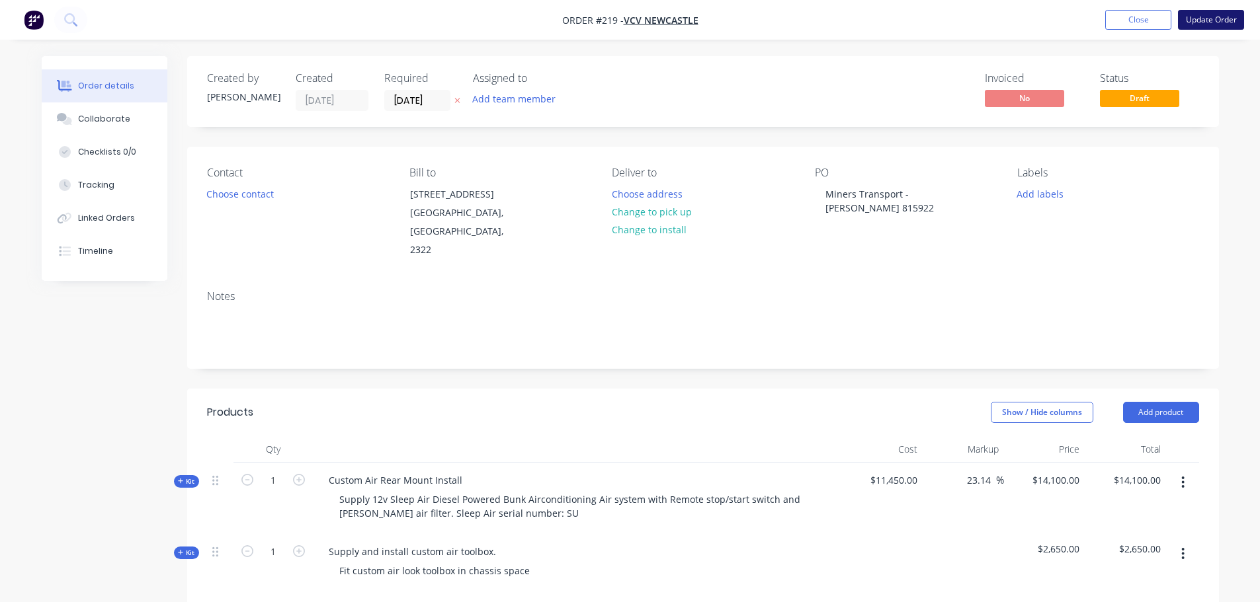
click at [1201, 17] on button "Update Order" at bounding box center [1211, 20] width 66 height 20
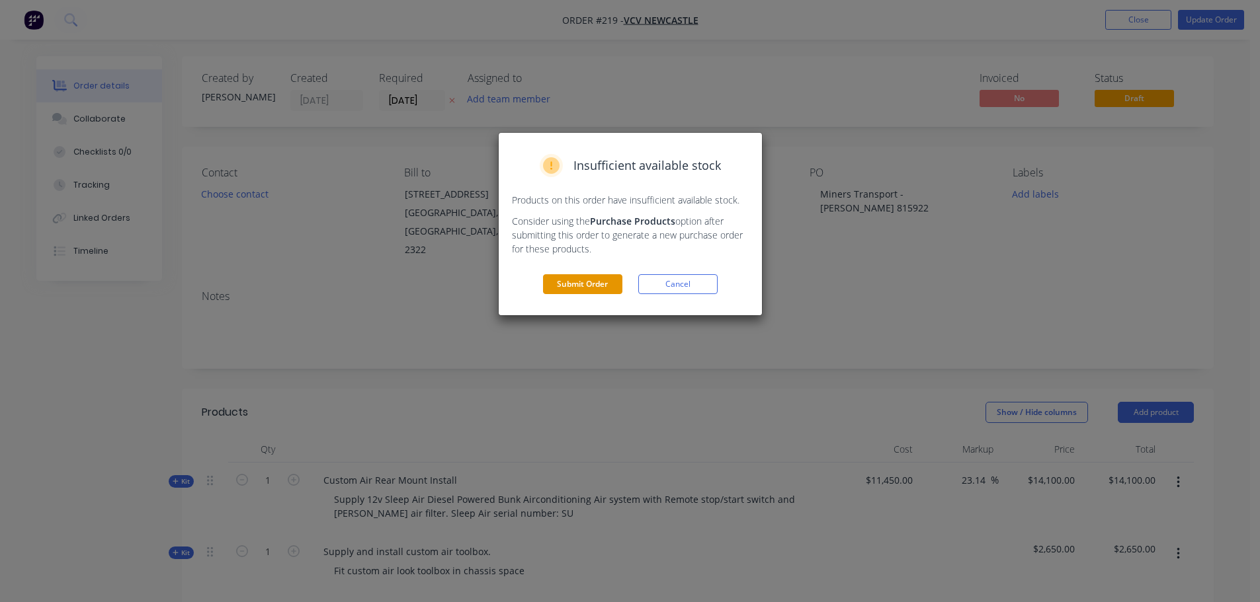
click at [561, 280] on button "Submit Order" at bounding box center [582, 284] width 79 height 20
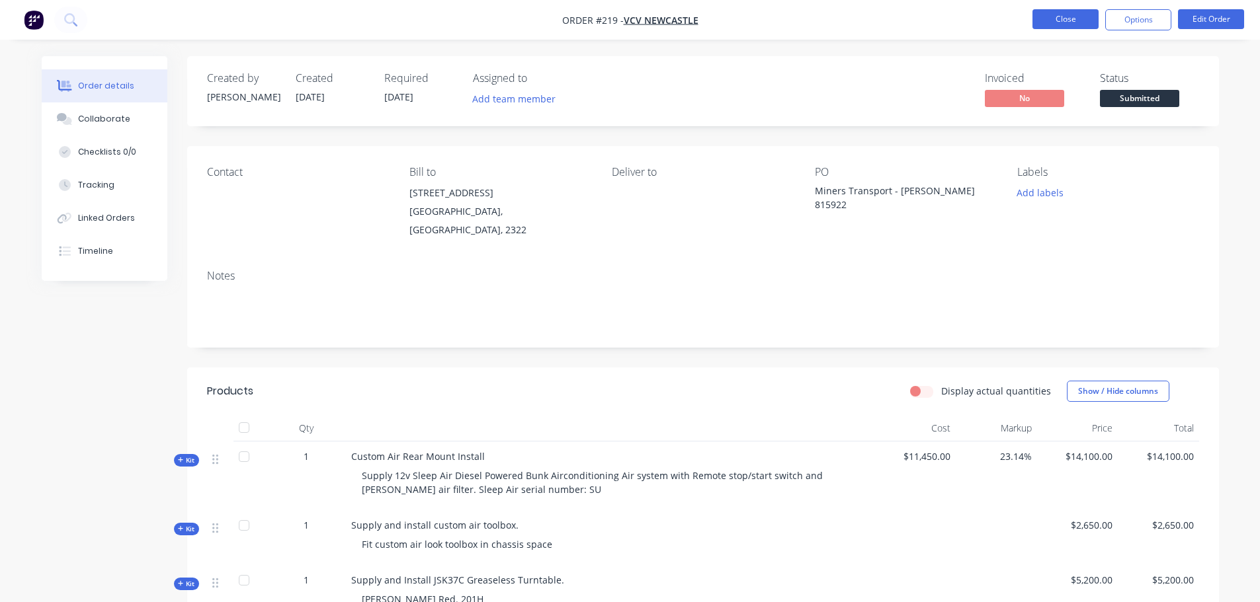
click at [1072, 24] on button "Close" at bounding box center [1065, 19] width 66 height 20
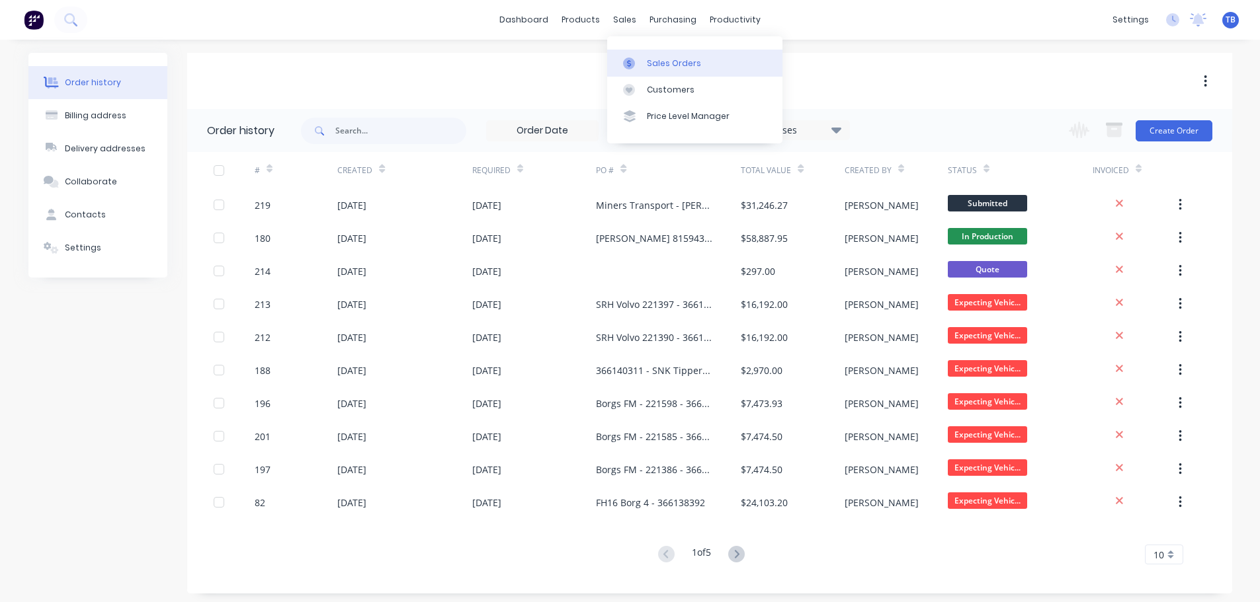
click at [663, 58] on div "Sales Orders" at bounding box center [674, 64] width 54 height 12
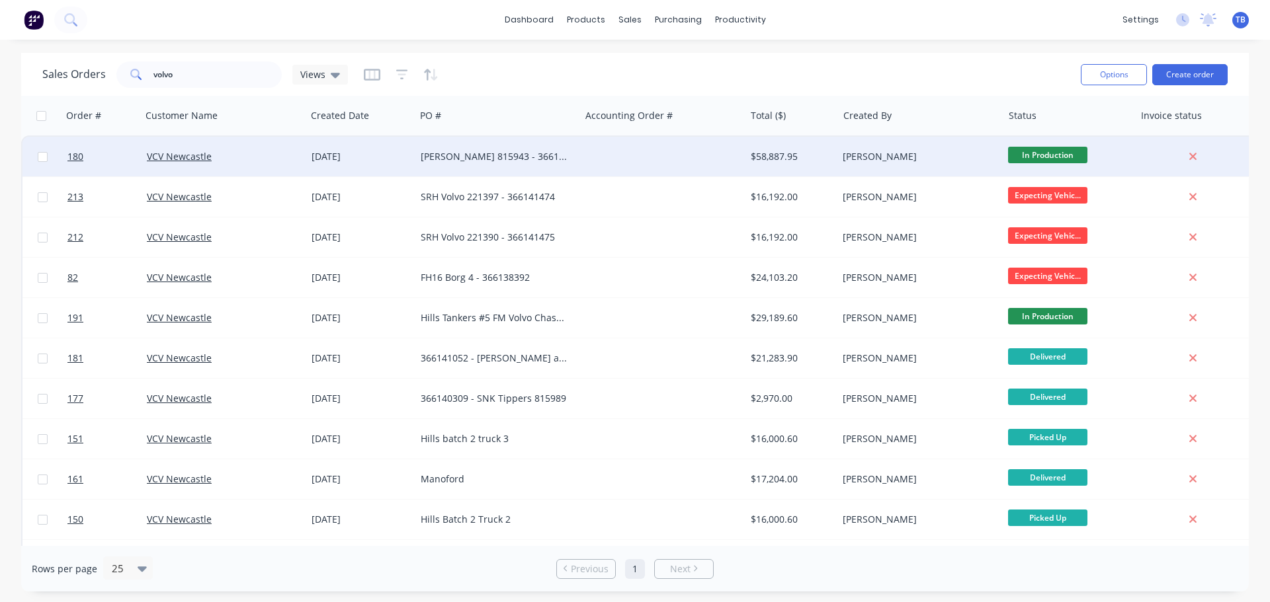
click at [464, 167] on div "[PERSON_NAME] 815943 - 366141255" at bounding box center [497, 157] width 165 height 40
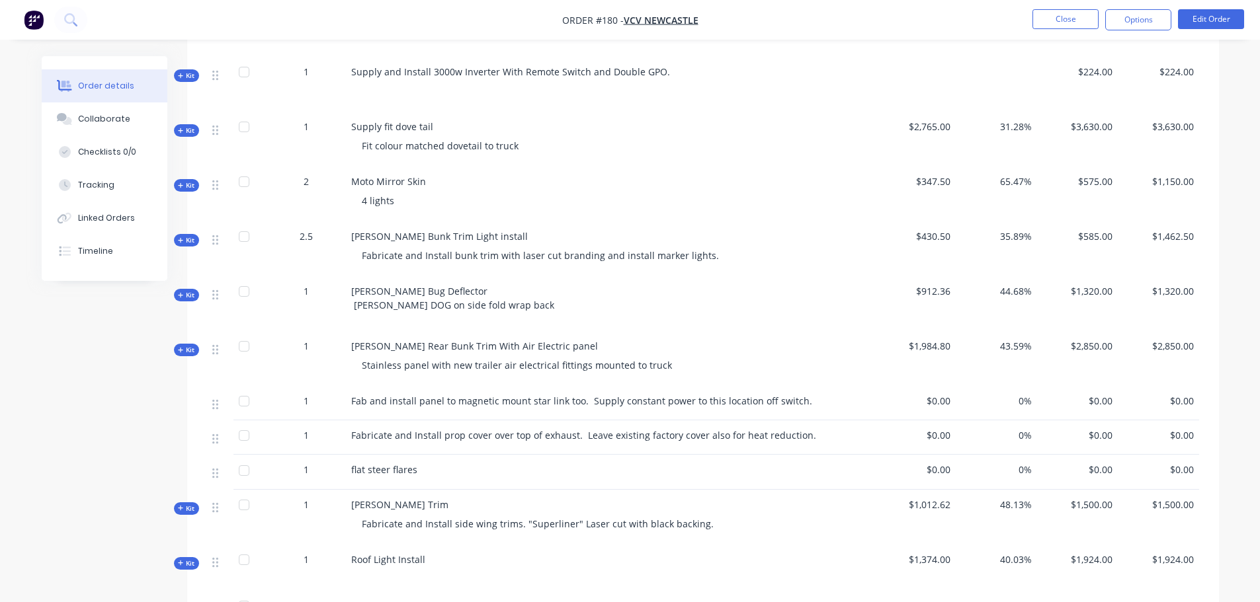
scroll to position [1124, 0]
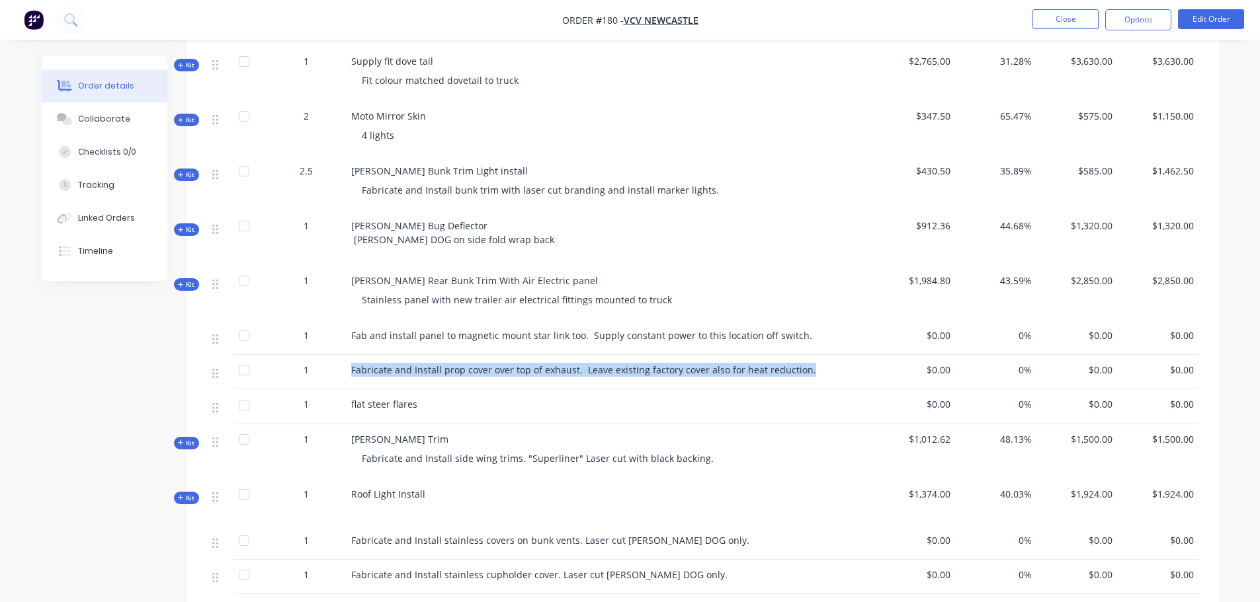
drag, startPoint x: 351, startPoint y: 344, endPoint x: 811, endPoint y: 351, distance: 460.3
click at [811, 363] on div "Fabricate and Install prop cover over top of exhaust. Leave existing factory co…" at bounding box center [610, 370] width 518 height 14
copy span "Fabricate and Install prop cover over top of exhaust. Leave existing factory co…"
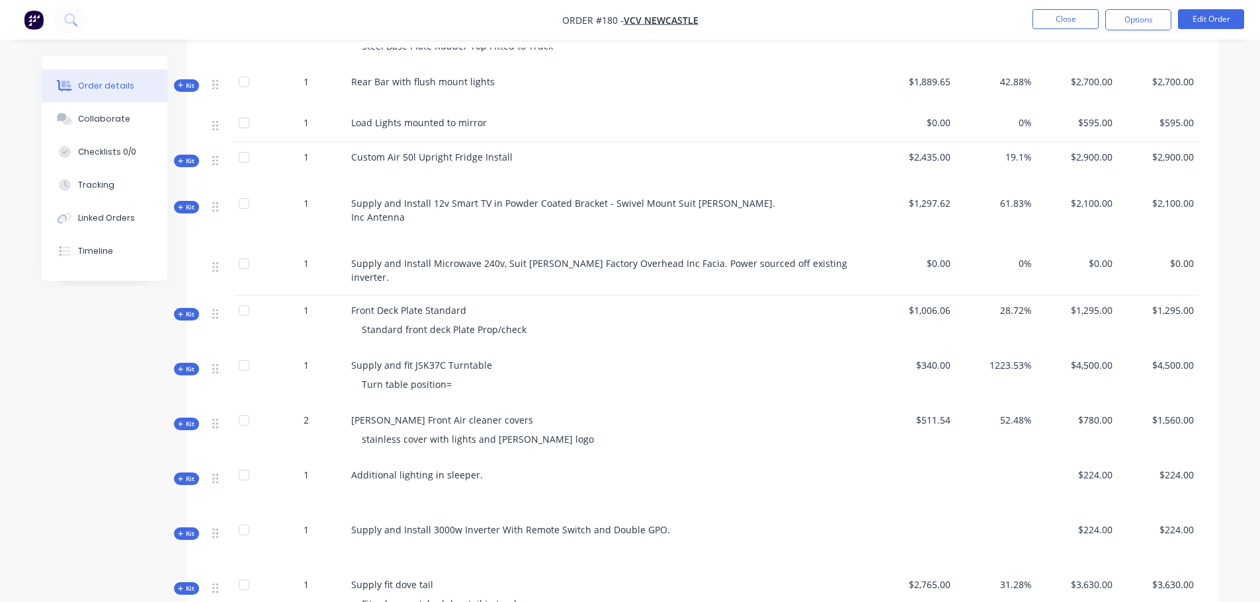
scroll to position [463, 0]
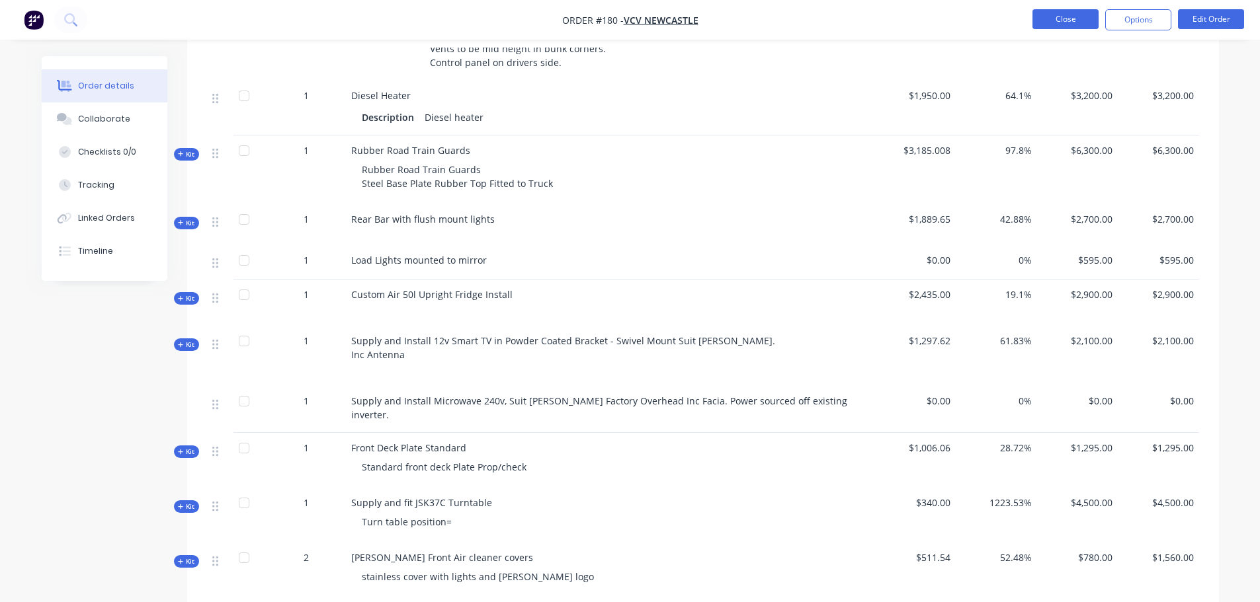
click at [1088, 20] on button "Close" at bounding box center [1065, 19] width 66 height 20
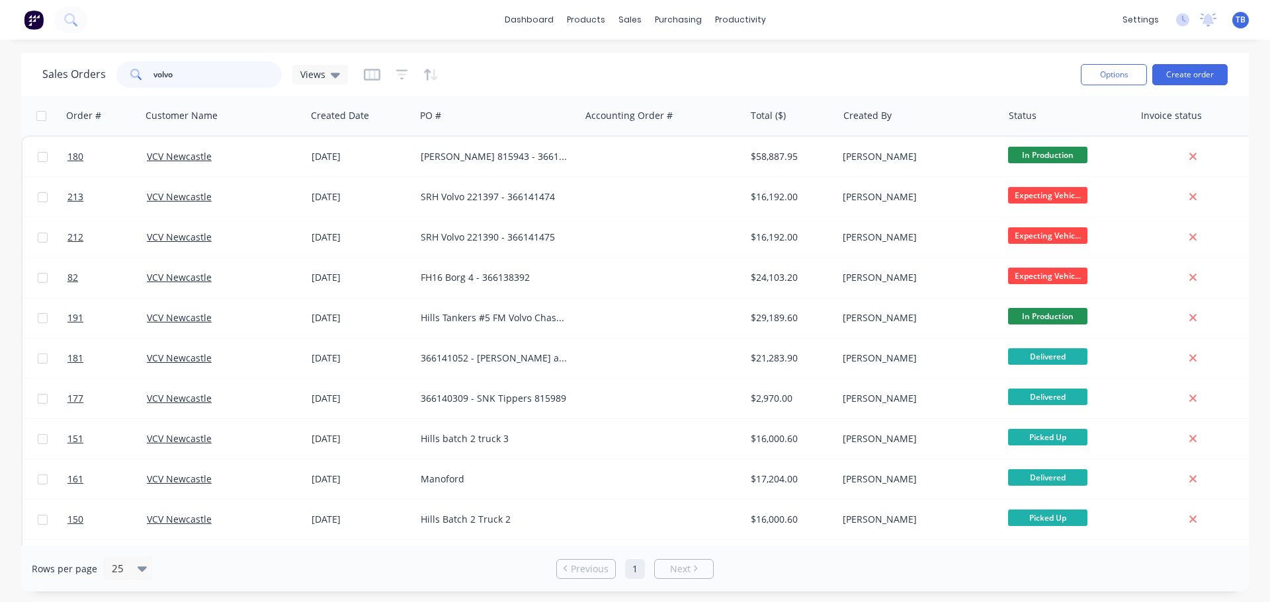
drag, startPoint x: 212, startPoint y: 75, endPoint x: 77, endPoint y: 75, distance: 134.9
click at [77, 75] on div "Sales Orders volvo Views" at bounding box center [194, 74] width 305 height 26
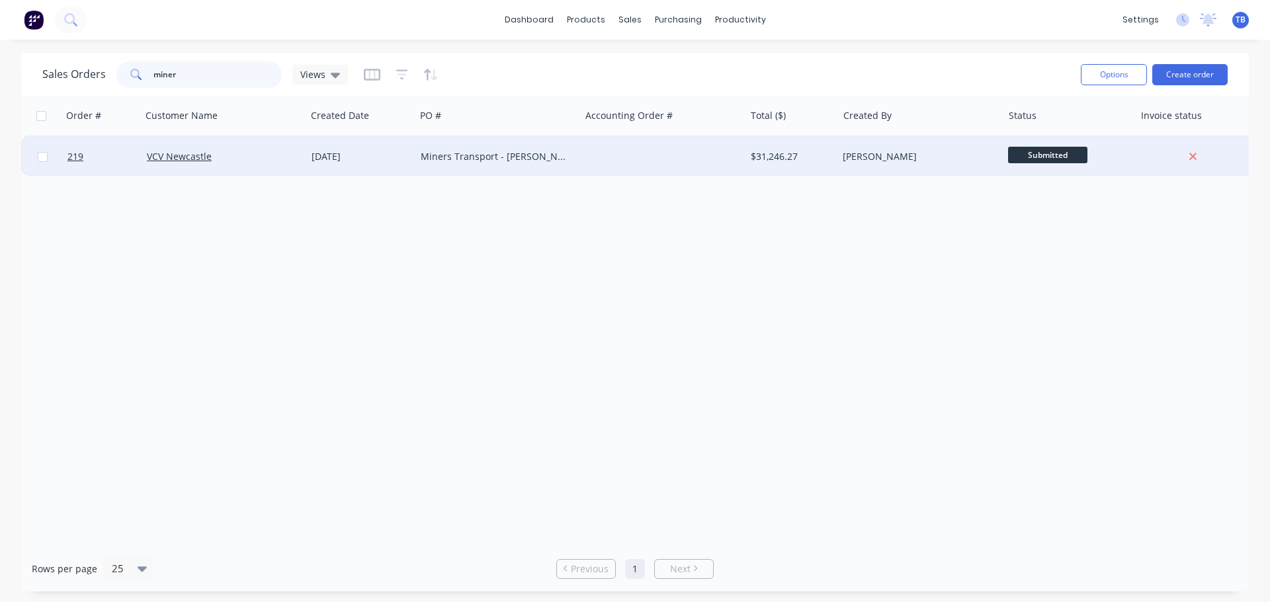
type input "miner"
click at [512, 154] on div "Miners Transport - [PERSON_NAME] 815922" at bounding box center [494, 156] width 147 height 13
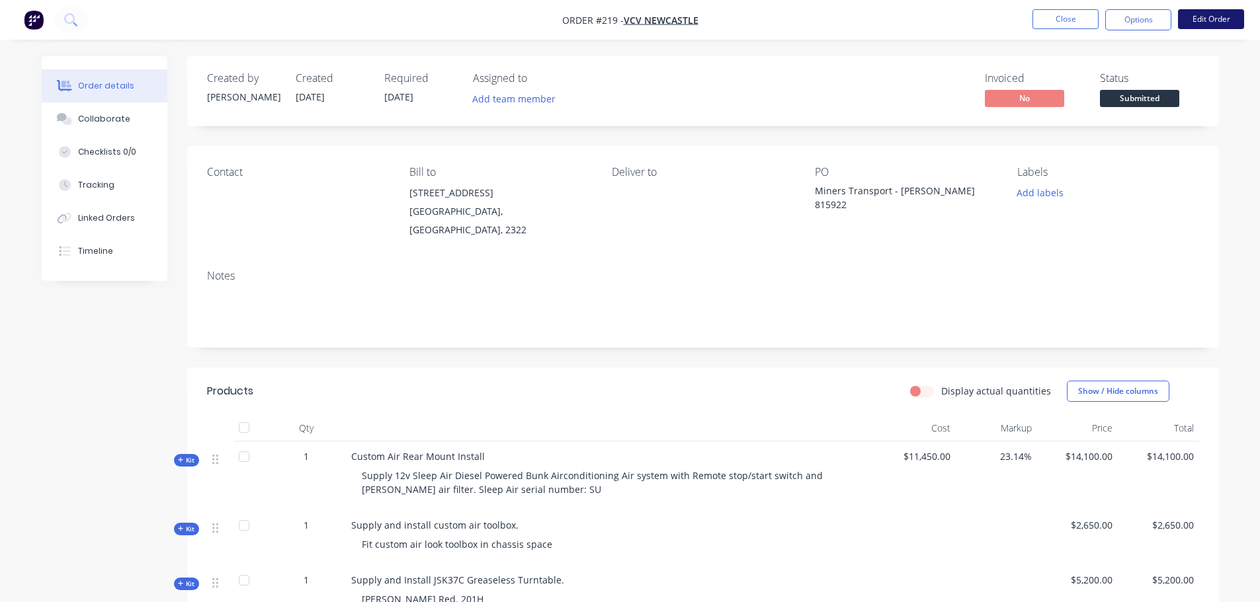
click at [1196, 22] on button "Edit Order" at bounding box center [1211, 19] width 66 height 20
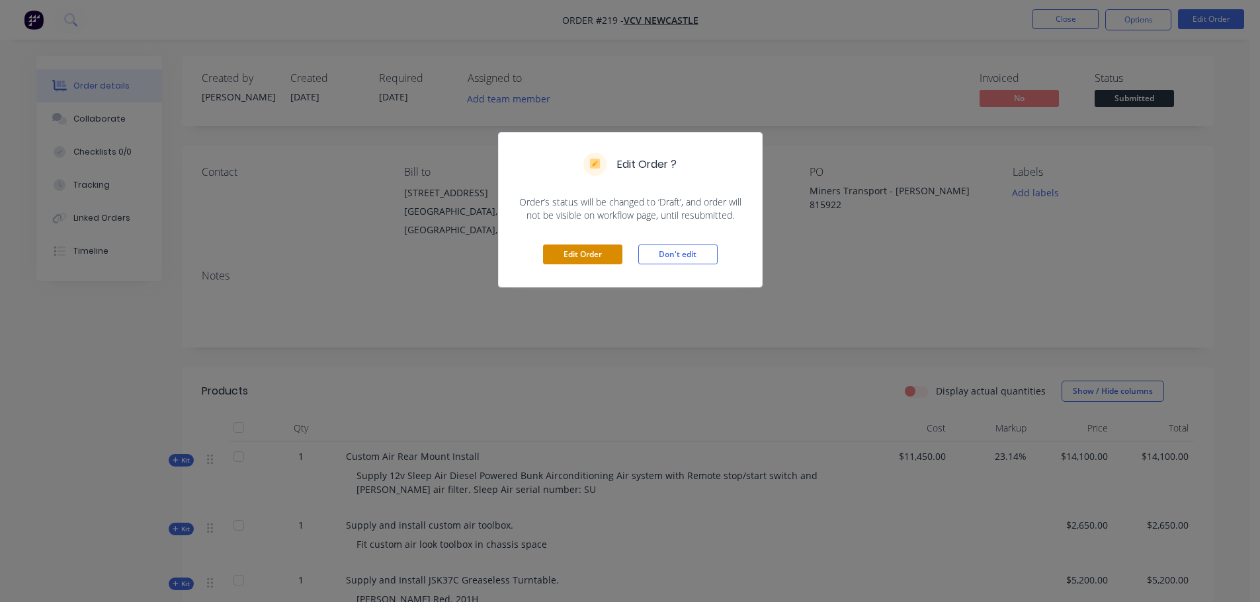
click at [593, 260] on button "Edit Order" at bounding box center [582, 255] width 79 height 20
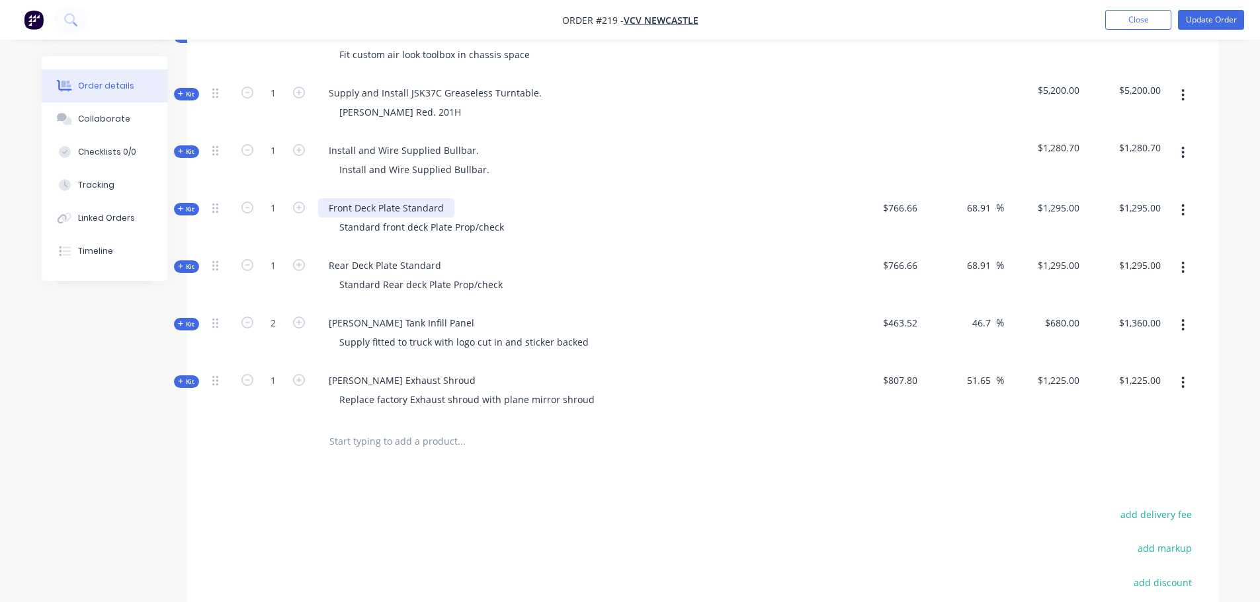
scroll to position [661, 0]
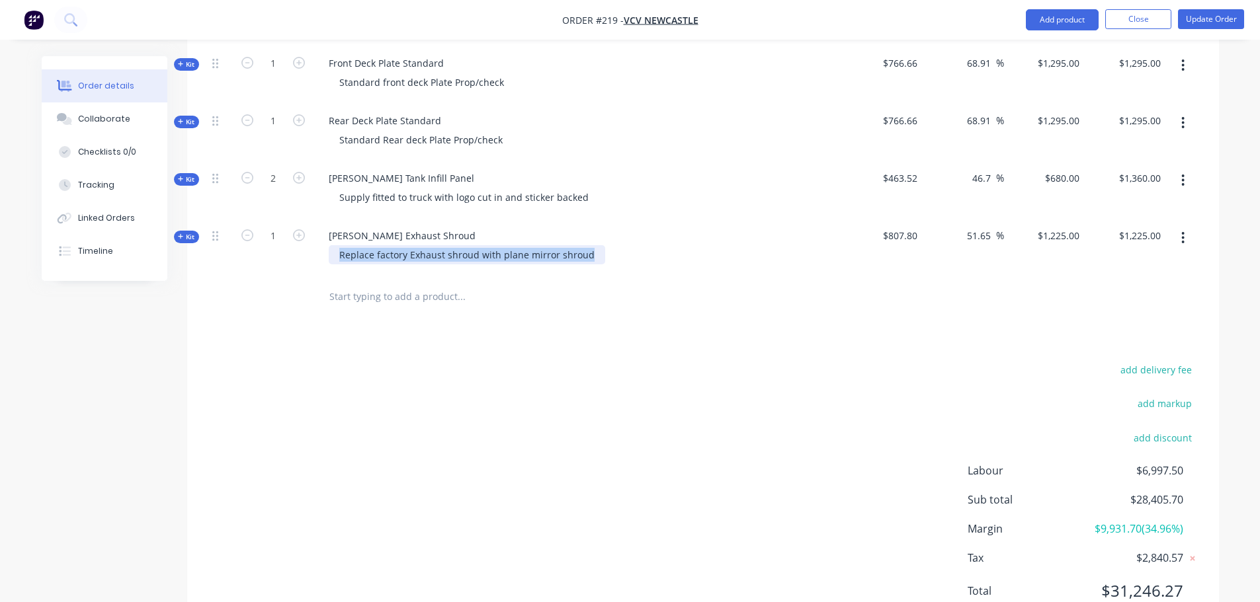
drag, startPoint x: 339, startPoint y: 237, endPoint x: 590, endPoint y: 246, distance: 251.4
click at [591, 246] on div "[PERSON_NAME] Exhaust Shroud Replace factory Exhaust shroud with plane mirror s…" at bounding box center [577, 247] width 529 height 58
paste div
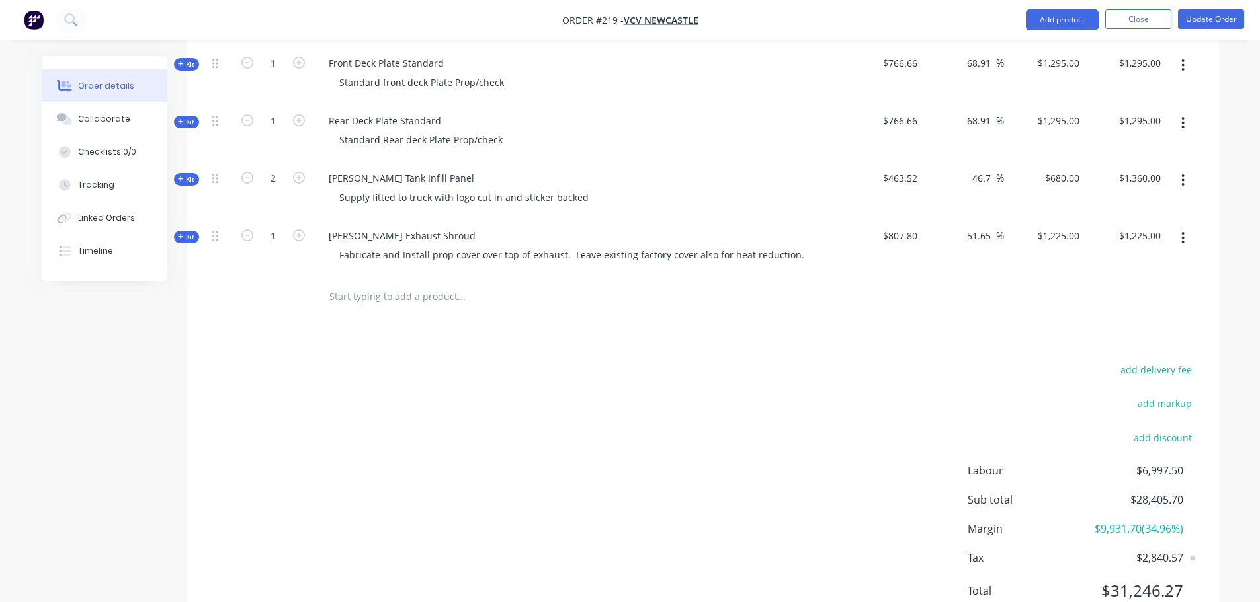
click at [647, 364] on div "add delivery fee add markup add discount Labour $6,997.50 Sub total $28,405.70 …" at bounding box center [703, 488] width 992 height 255
click at [1067, 226] on input "1225" at bounding box center [1060, 235] width 48 height 19
click at [1068, 226] on input "1225" at bounding box center [1060, 235] width 48 height 19
type input "1500"
type input "85.69"
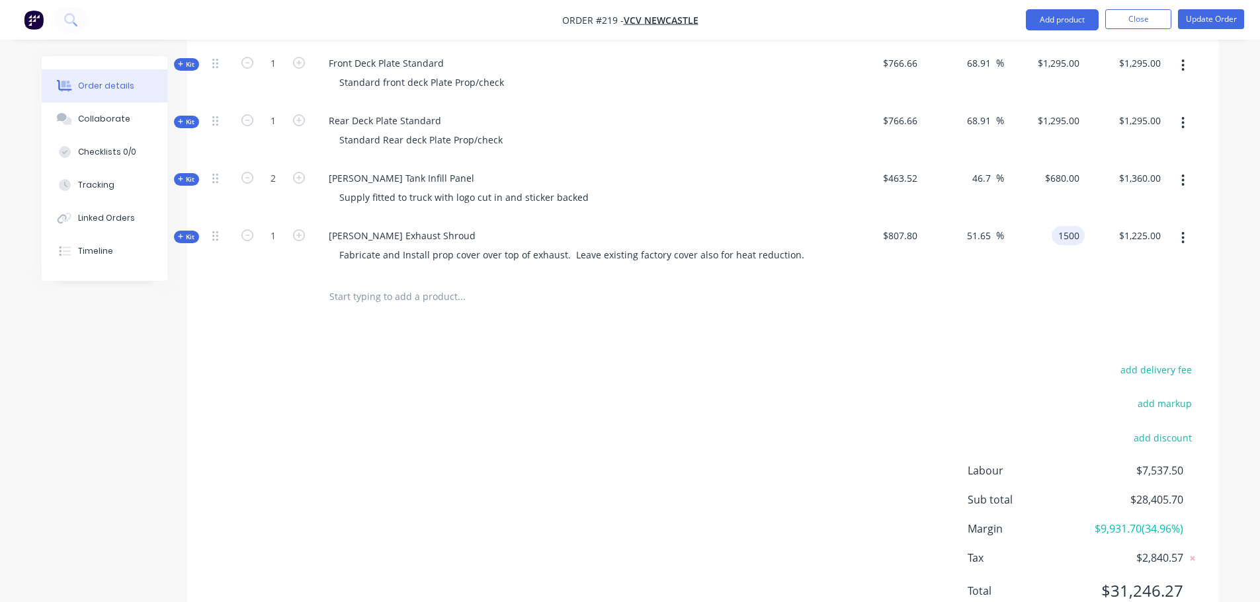
type input "$1,500.00"
click at [1180, 282] on div at bounding box center [703, 297] width 992 height 43
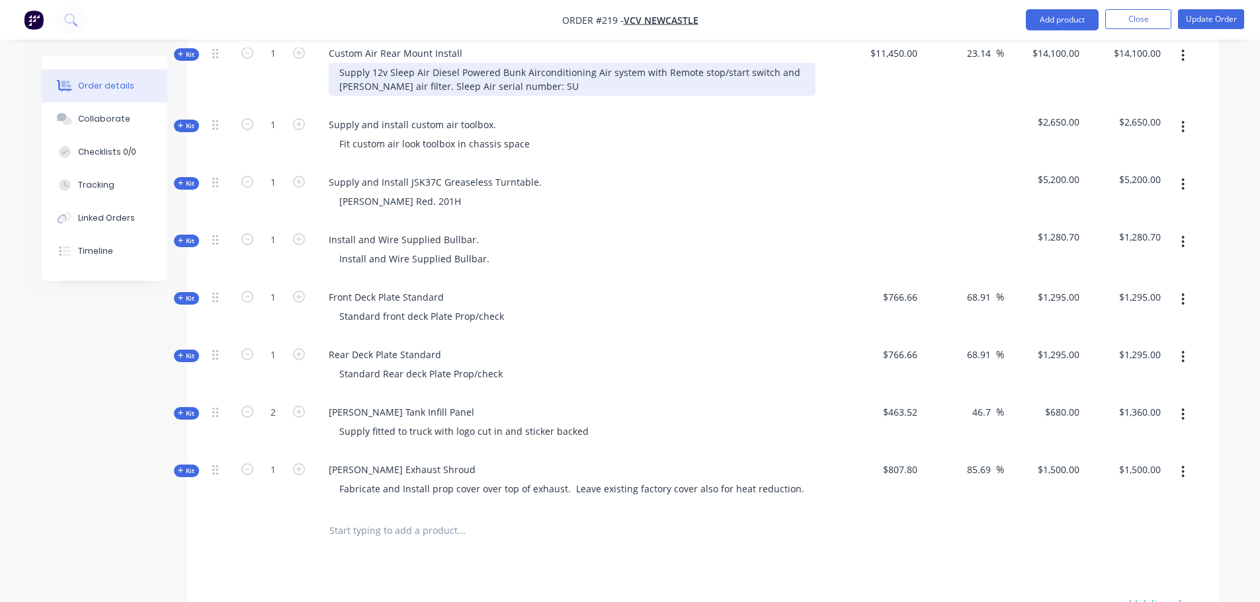
scroll to position [397, 0]
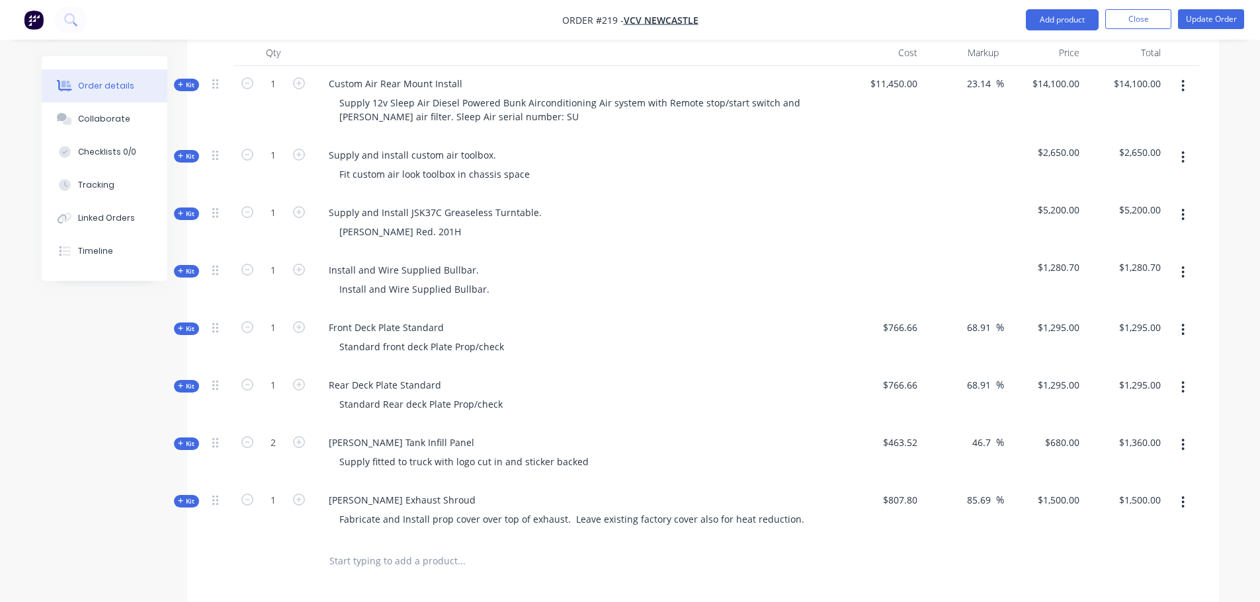
click at [436, 222] on div "[PERSON_NAME] Red. 201H" at bounding box center [577, 231] width 518 height 19
drag, startPoint x: 420, startPoint y: 213, endPoint x: 411, endPoint y: 212, distance: 8.6
click at [419, 222] on div "[PERSON_NAME] Red. 201H" at bounding box center [577, 231] width 518 height 19
click at [406, 222] on div "[PERSON_NAME] Red. 201H" at bounding box center [400, 231] width 143 height 19
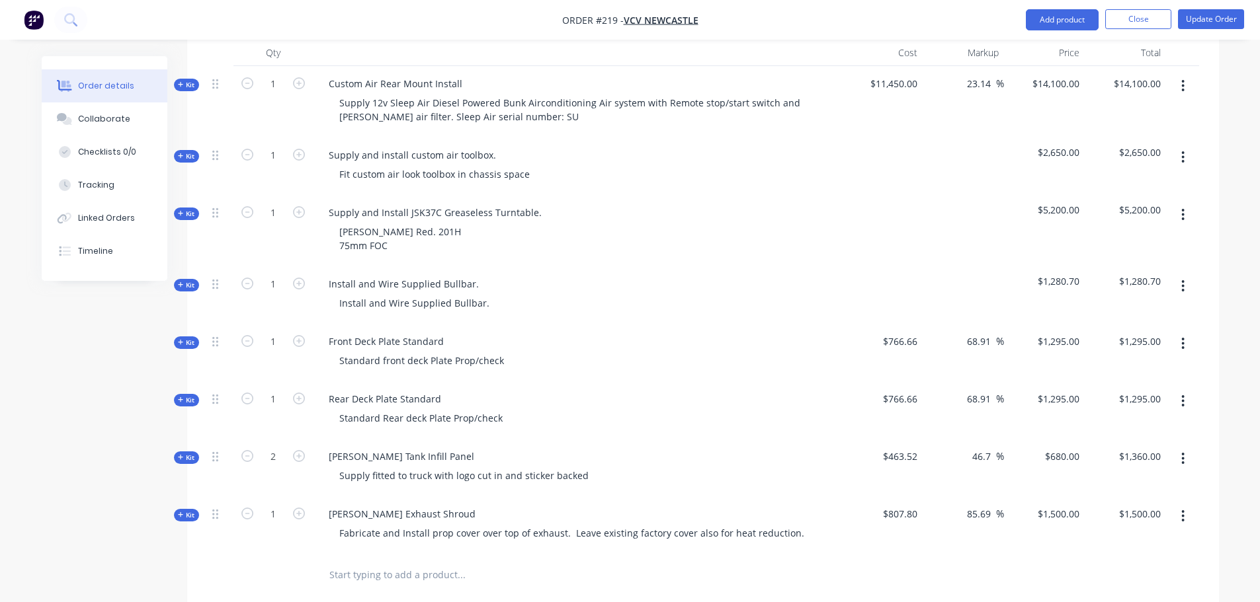
drag, startPoint x: 643, startPoint y: 591, endPoint x: 622, endPoint y: 588, distance: 22.0
click at [643, 592] on div "Products Show / Hide columns Add product Qty Cost Markup Price Total Kit 1 Cust…" at bounding box center [703, 453] width 1032 height 922
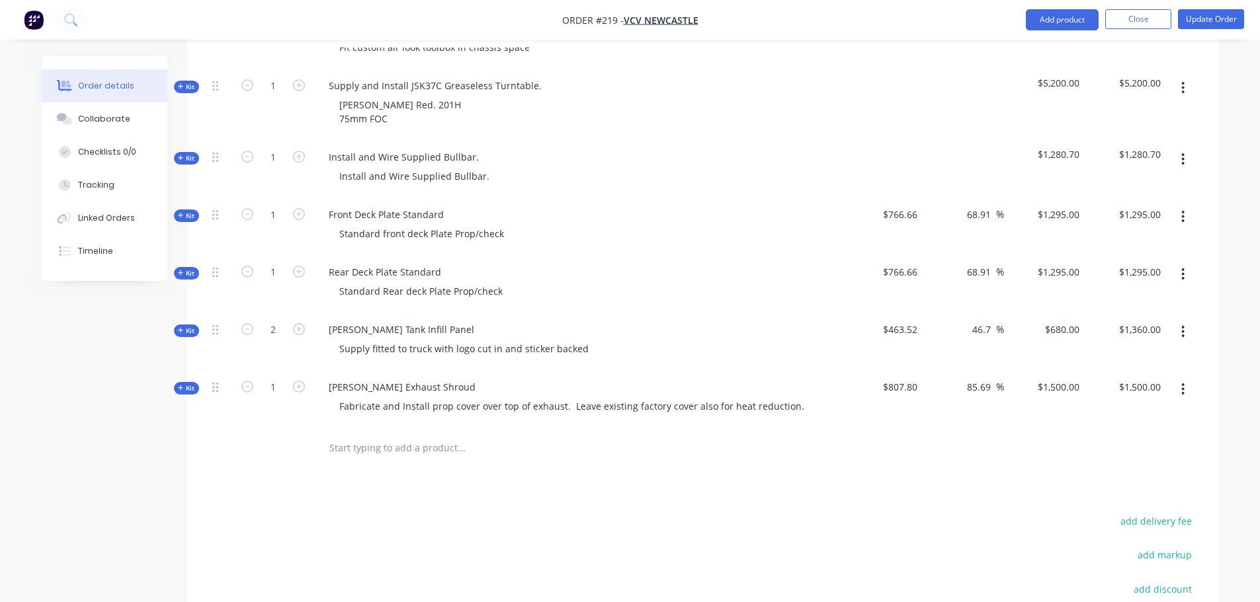
scroll to position [529, 0]
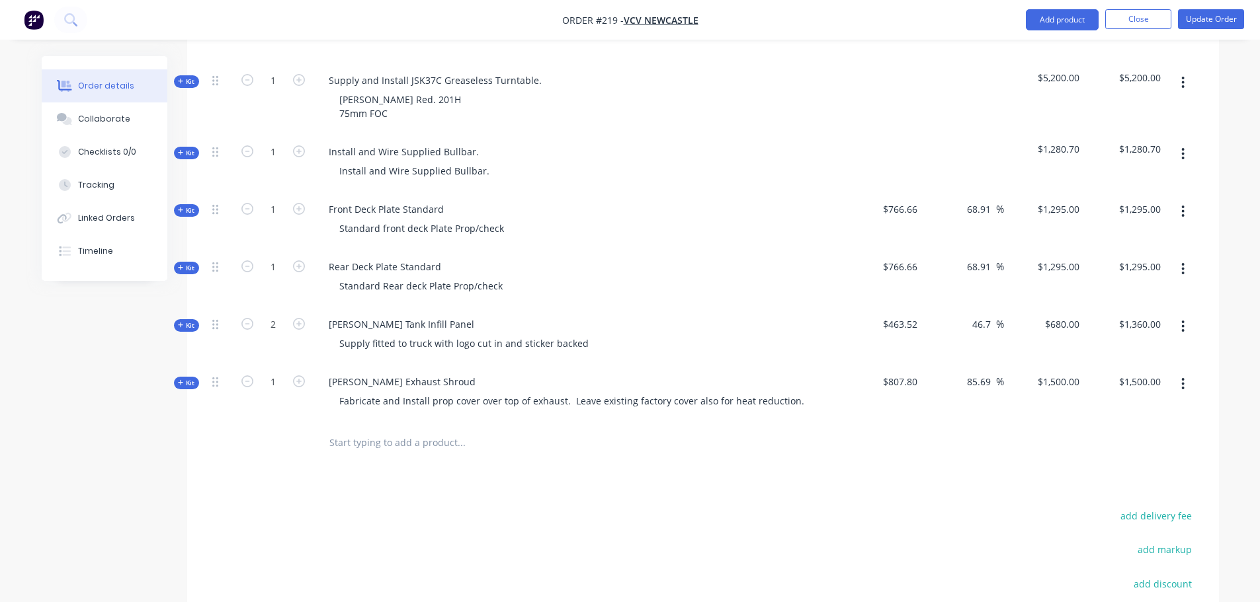
click at [434, 433] on input "text" at bounding box center [461, 443] width 264 height 26
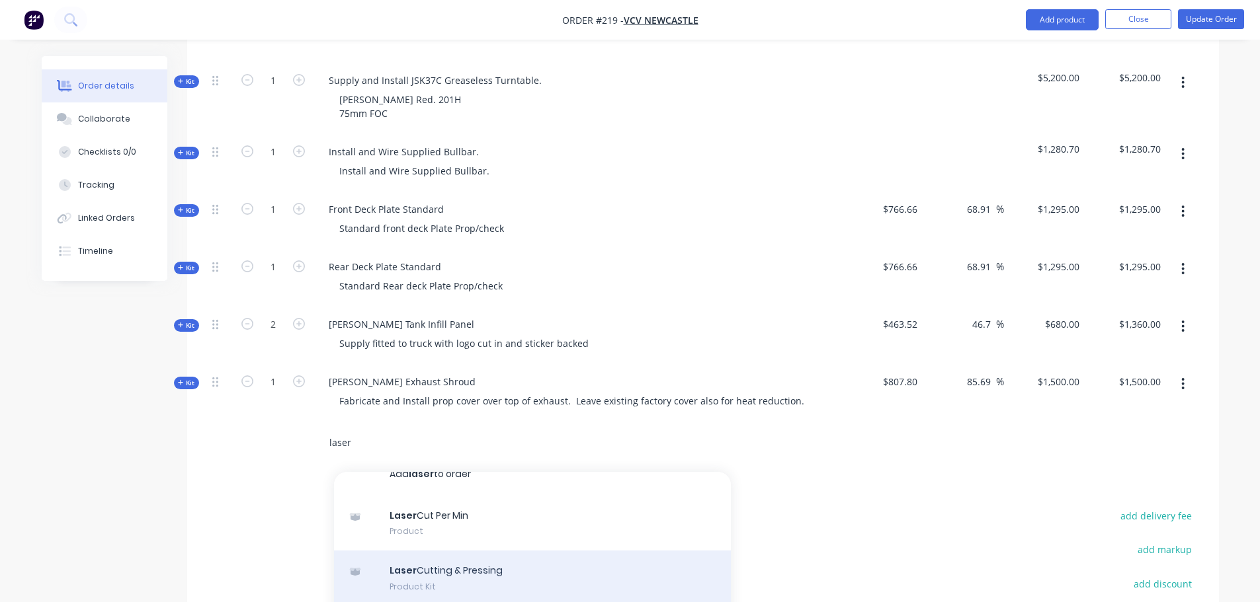
scroll to position [36, 0]
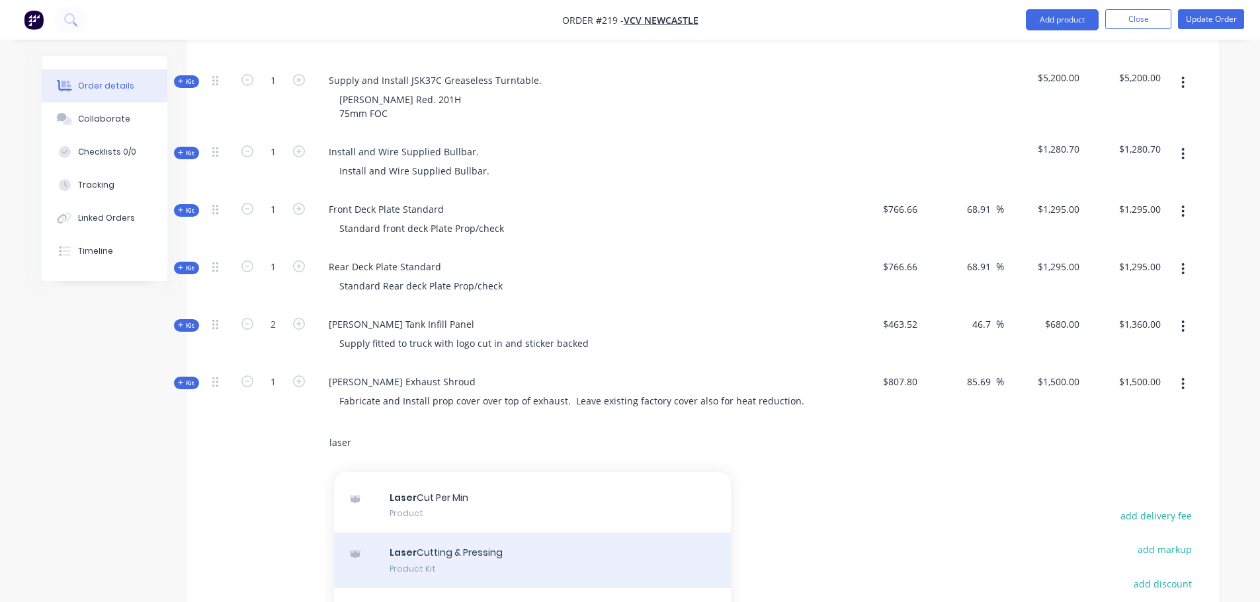
type input "laser"
click at [503, 543] on div "Laser Cutting & Pressing Product Kit" at bounding box center [532, 561] width 397 height 56
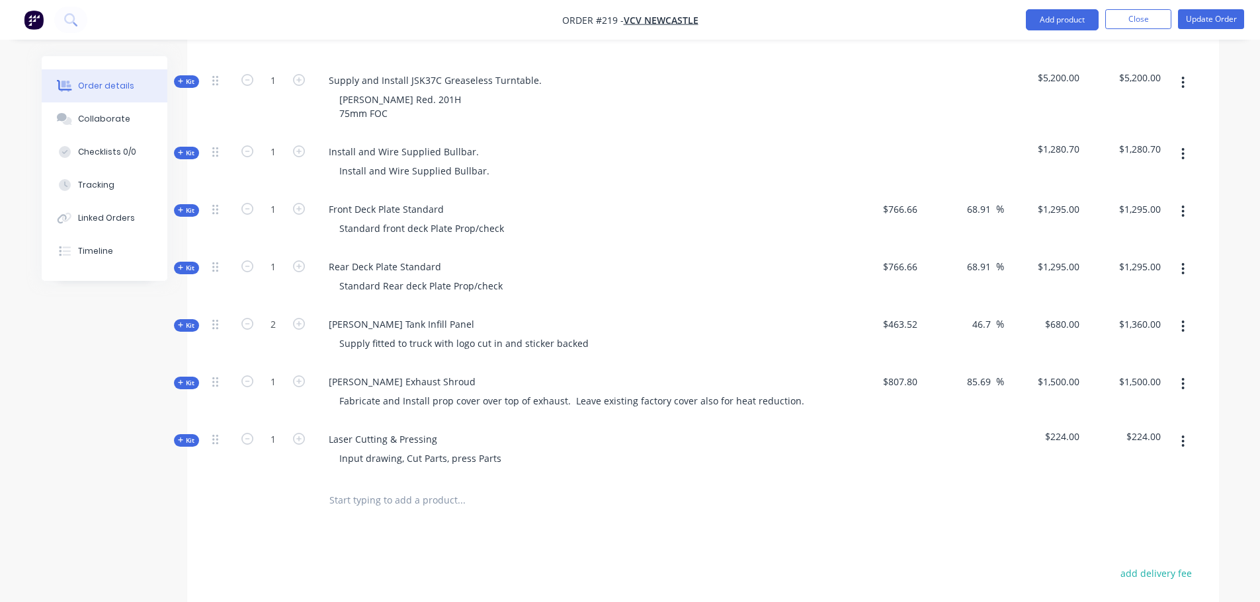
click at [362, 487] on input "text" at bounding box center [461, 500] width 264 height 26
type input "y"
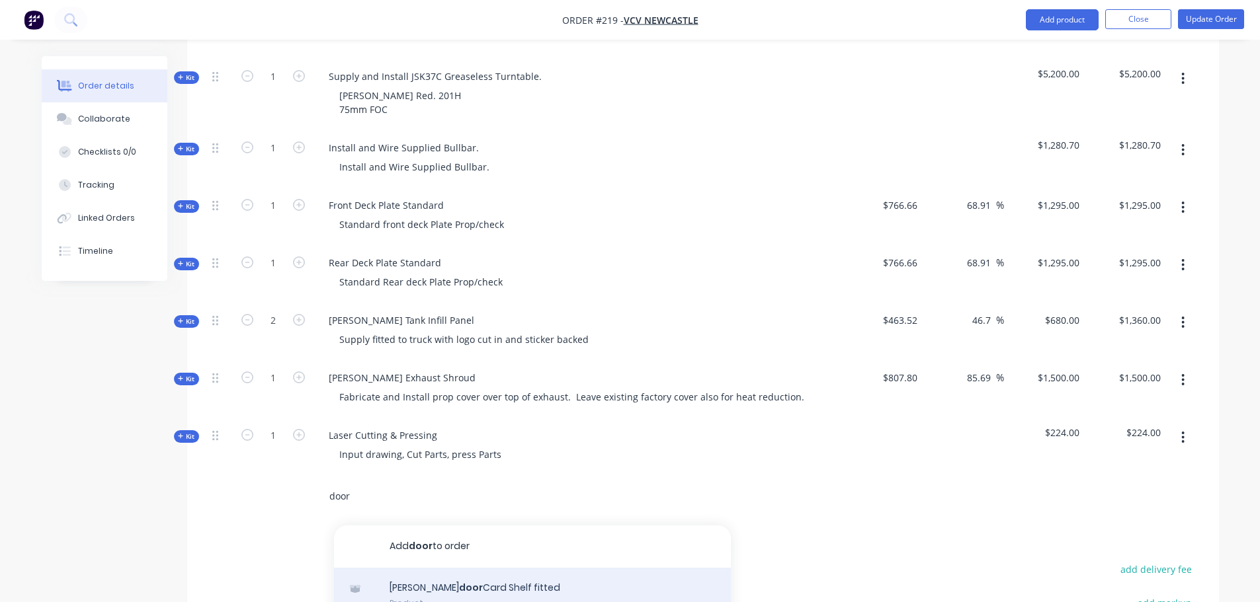
scroll to position [595, 0]
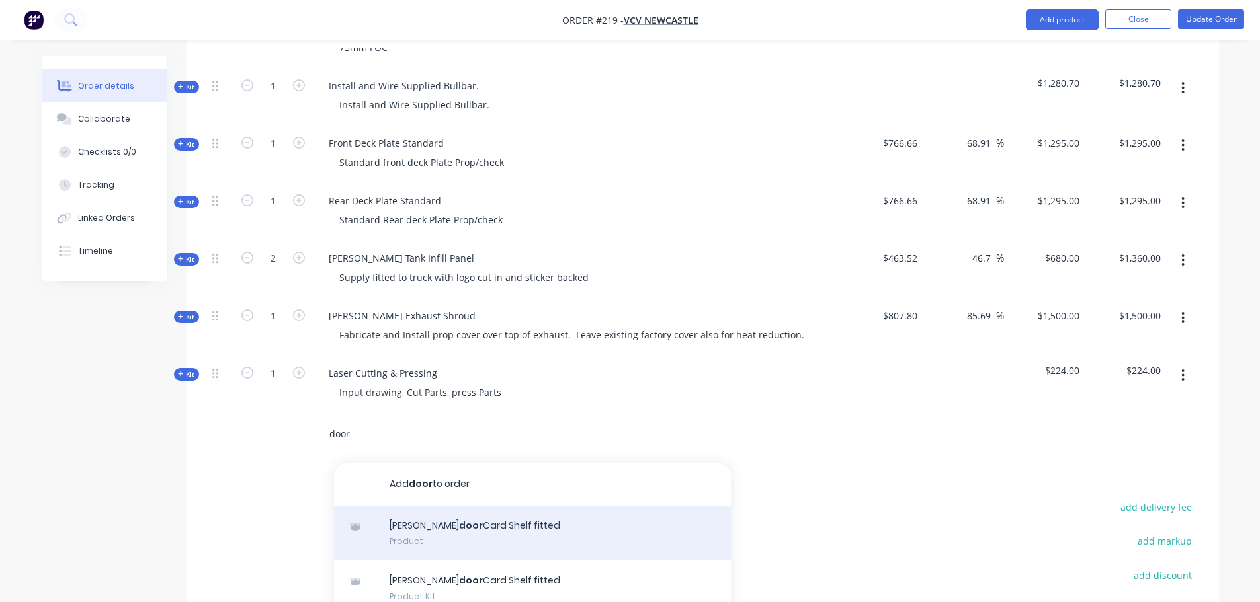
type input "door"
click at [530, 511] on div "[PERSON_NAME] door Card Shelf fitted Product" at bounding box center [532, 534] width 397 height 56
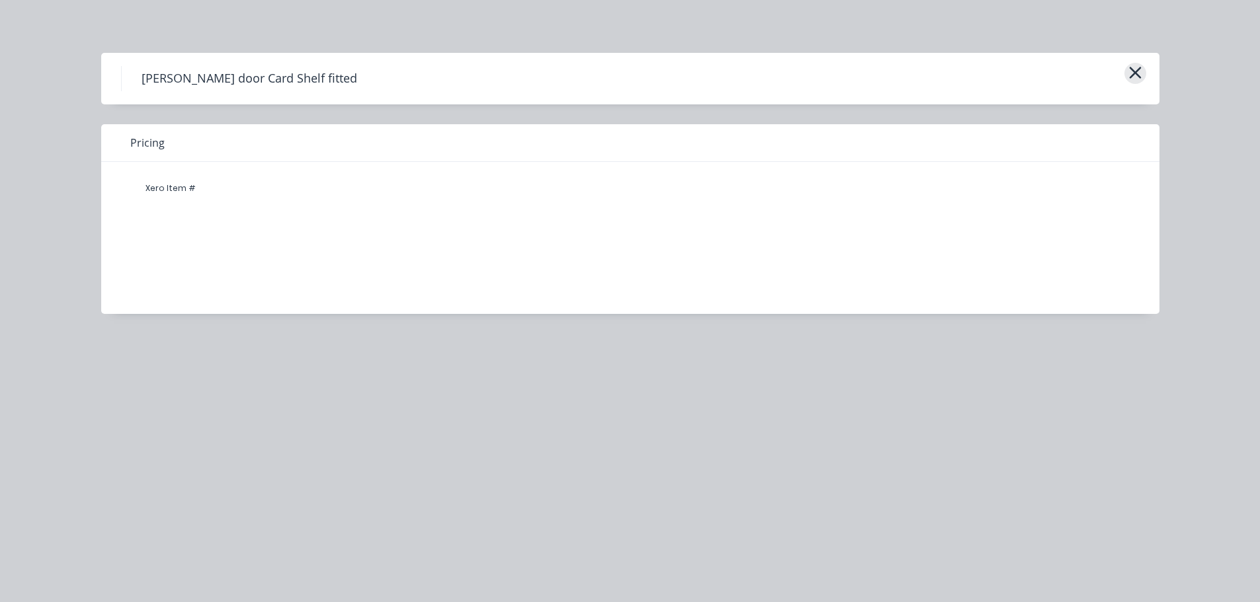
click at [1137, 68] on icon "button" at bounding box center [1135, 72] width 14 height 19
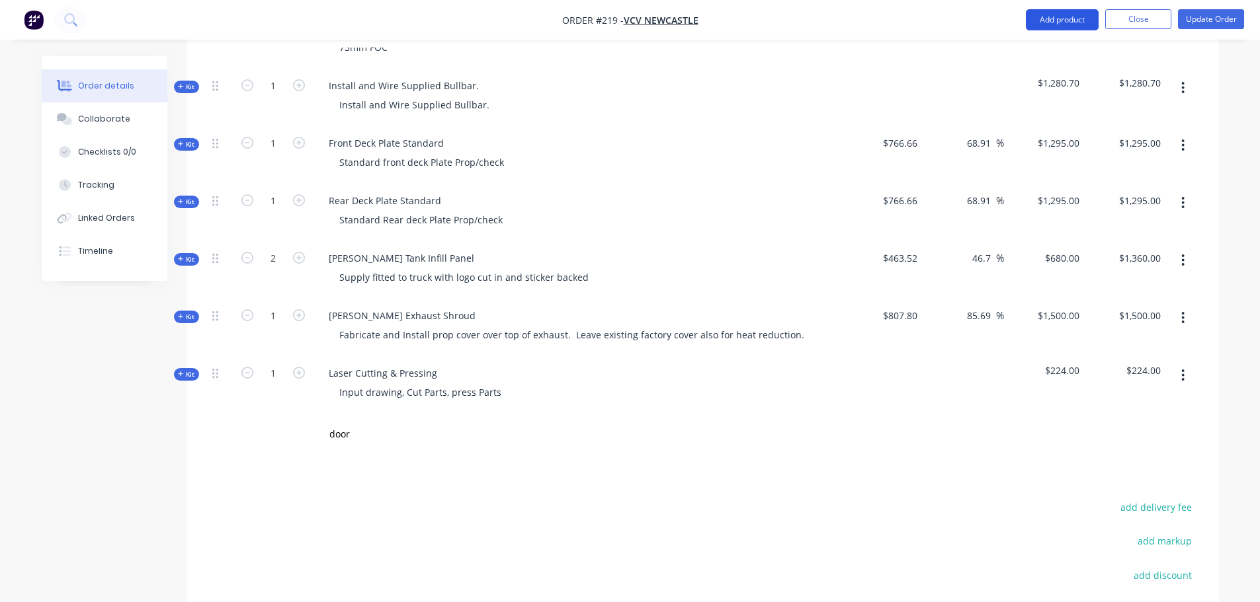
click at [1078, 15] on button "Add product" at bounding box center [1062, 19] width 73 height 21
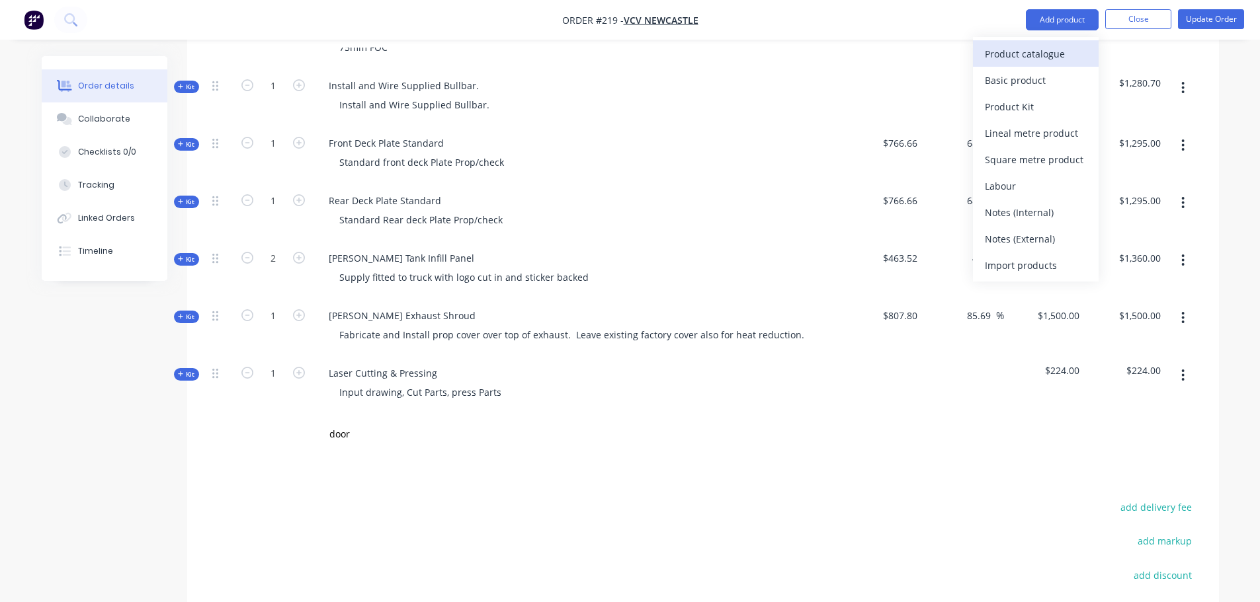
click at [1041, 50] on div "Product catalogue" at bounding box center [1036, 53] width 102 height 19
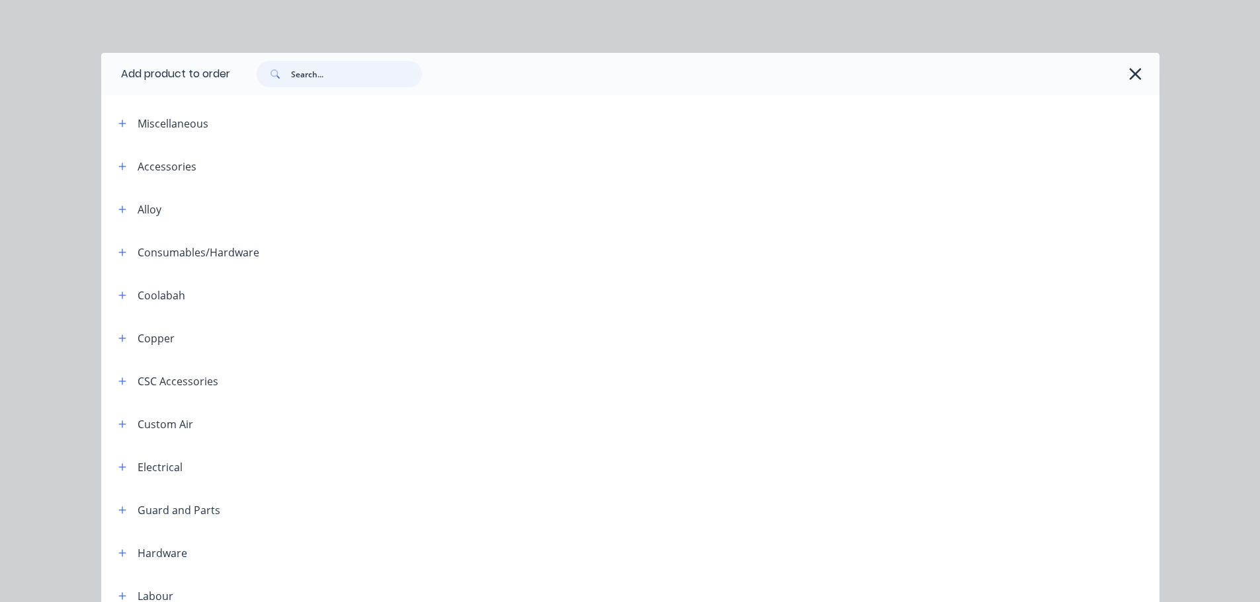
click at [363, 76] on input "text" at bounding box center [356, 74] width 131 height 26
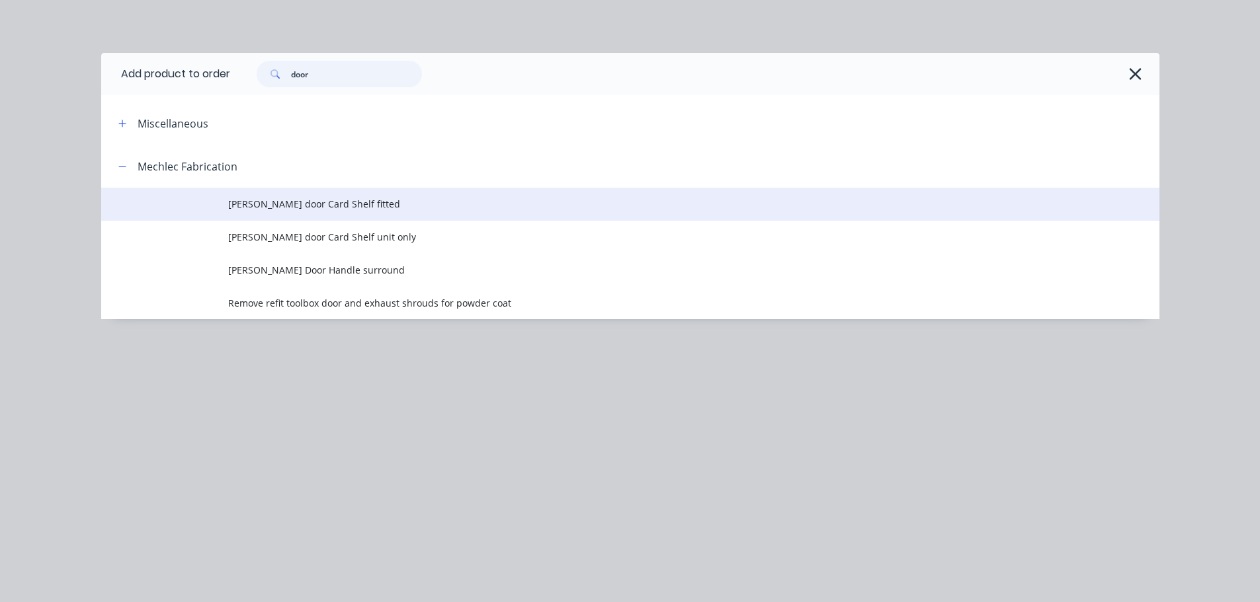
type input "door"
click at [235, 192] on td "[PERSON_NAME] door Card Shelf fitted" at bounding box center [693, 204] width 931 height 33
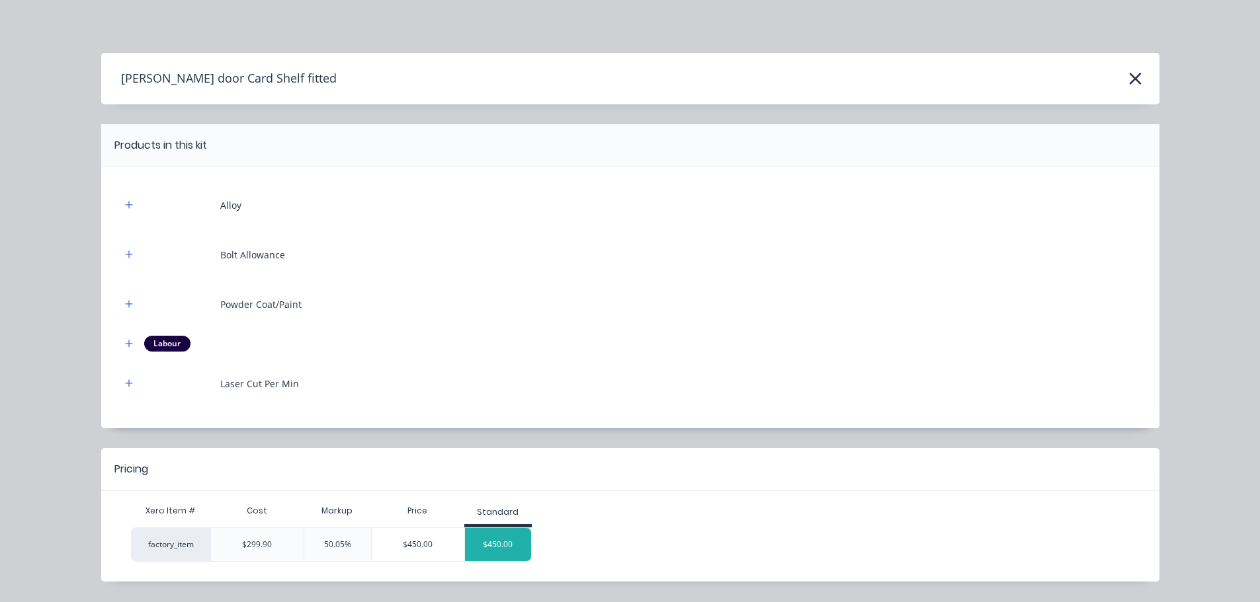
click at [489, 545] on div "$450.00" at bounding box center [498, 544] width 66 height 33
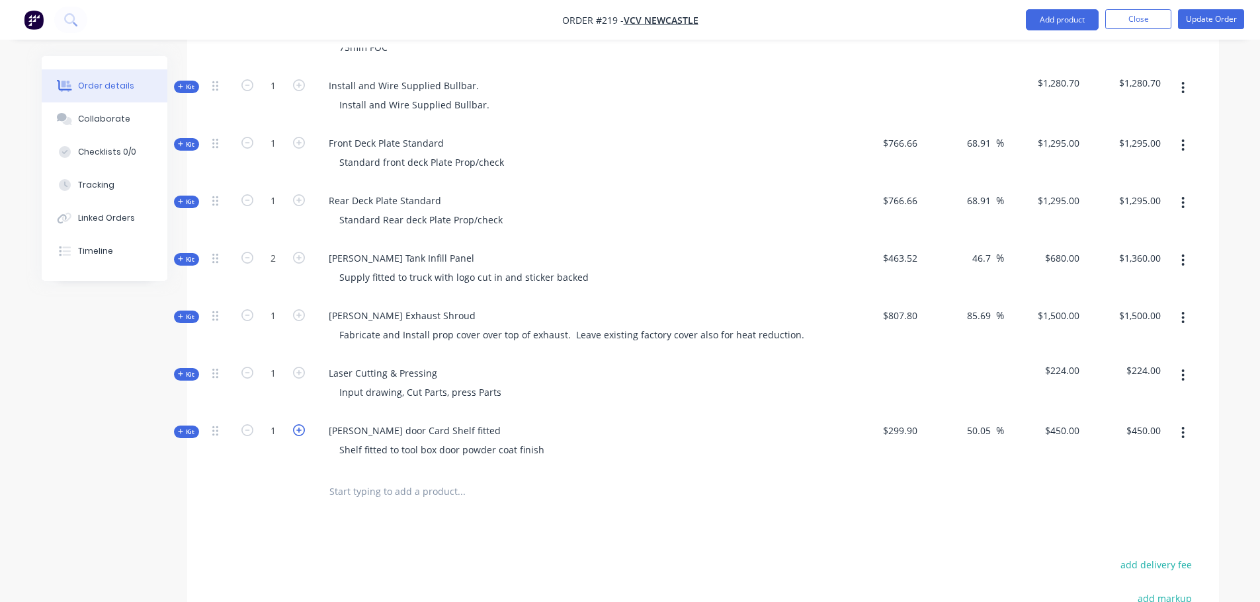
click at [303, 425] on icon "button" at bounding box center [299, 431] width 12 height 12
type input "2"
type input "$900.00"
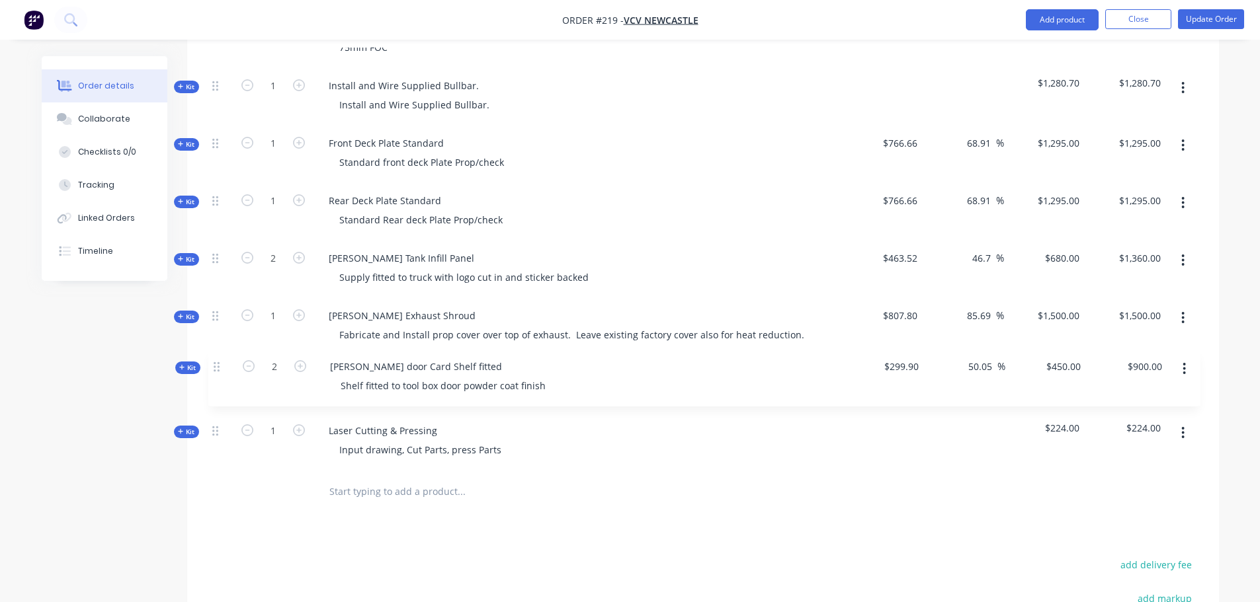
drag, startPoint x: 212, startPoint y: 414, endPoint x: 212, endPoint y: 355, distance: 58.8
click at [212, 355] on div "Kit 1 Custom Air Rear Mount Install Supply 12v Sleep Air Diesel Powered Bunk Ai…" at bounding box center [703, 169] width 992 height 603
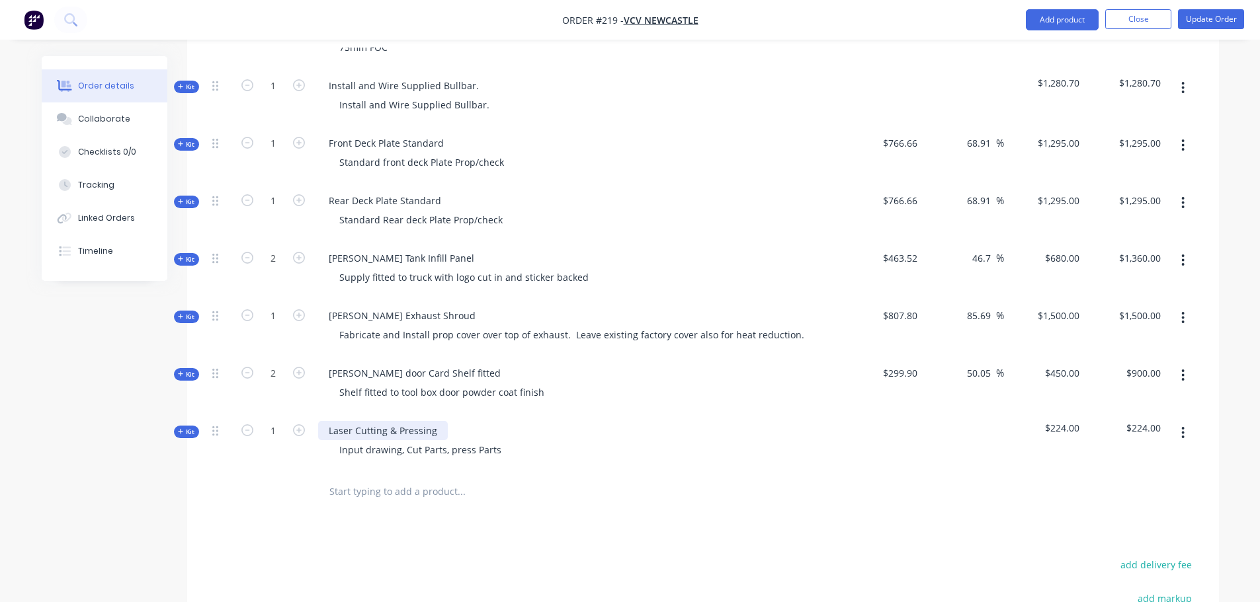
click at [375, 421] on div "Laser Cutting & Pressing" at bounding box center [383, 430] width 130 height 19
drag, startPoint x: 432, startPoint y: 412, endPoint x: 23, endPoint y: 400, distance: 409.5
click at [23, 400] on div "Order details Collaborate Checklists 0/0 Tracking Linked Orders Timeline Order …" at bounding box center [630, 128] width 1260 height 1446
drag, startPoint x: 577, startPoint y: 413, endPoint x: 149, endPoint y: 415, distance: 427.2
click at [149, 415] on div "Created by [PERSON_NAME] Created [DATE] Required [DATE] Assigned to Add team me…" at bounding box center [630, 156] width 1177 height 1390
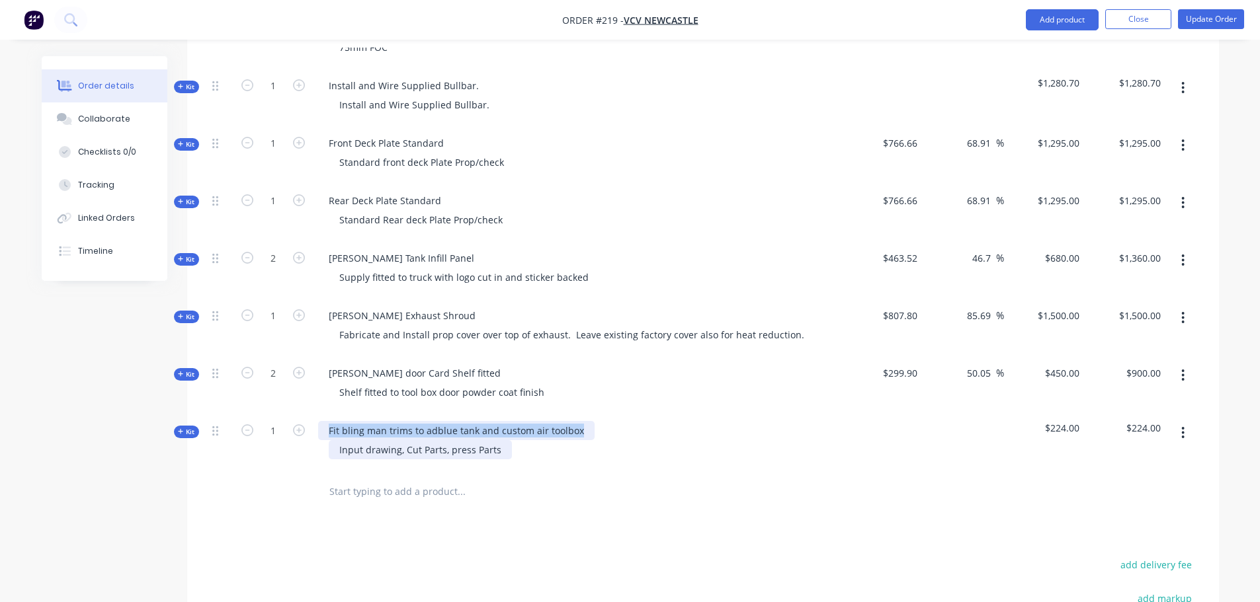
copy div "Fit bling man trims to adblue tank and custom air toolbox"
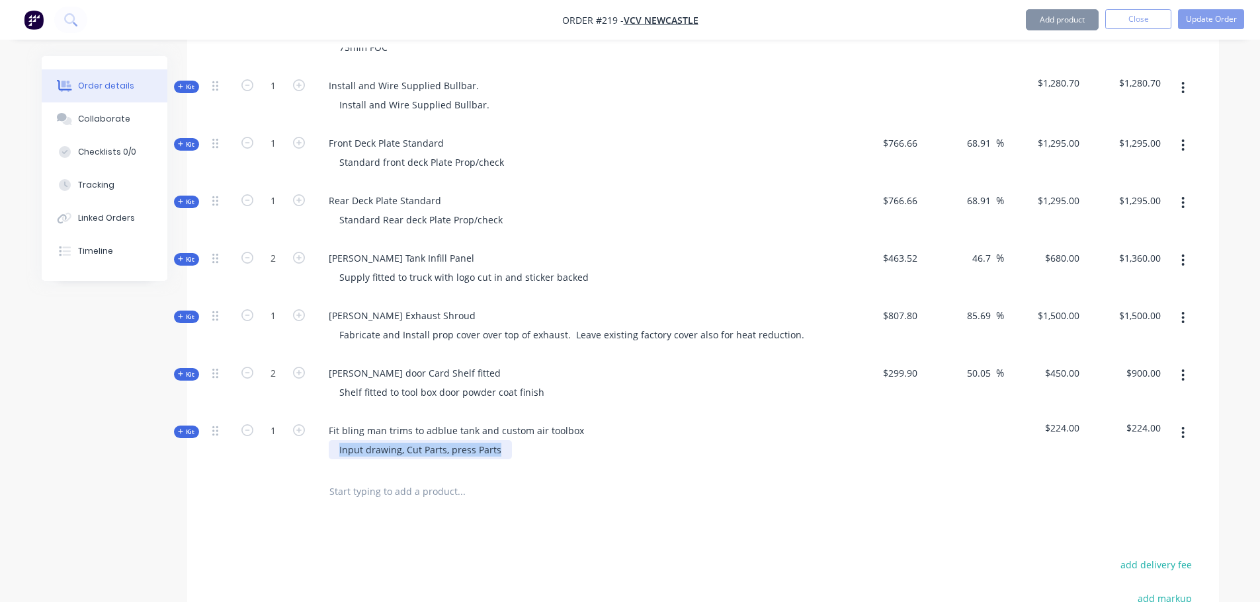
drag, startPoint x: 502, startPoint y: 434, endPoint x: 223, endPoint y: 434, distance: 279.0
click at [223, 434] on div "Kit 1 Fit bling man trims to adblue tank and custom air toolbox Input drawing, …" at bounding box center [703, 442] width 992 height 58
click at [356, 440] on div "- Tris supplied in truck" at bounding box center [390, 449] width 122 height 19
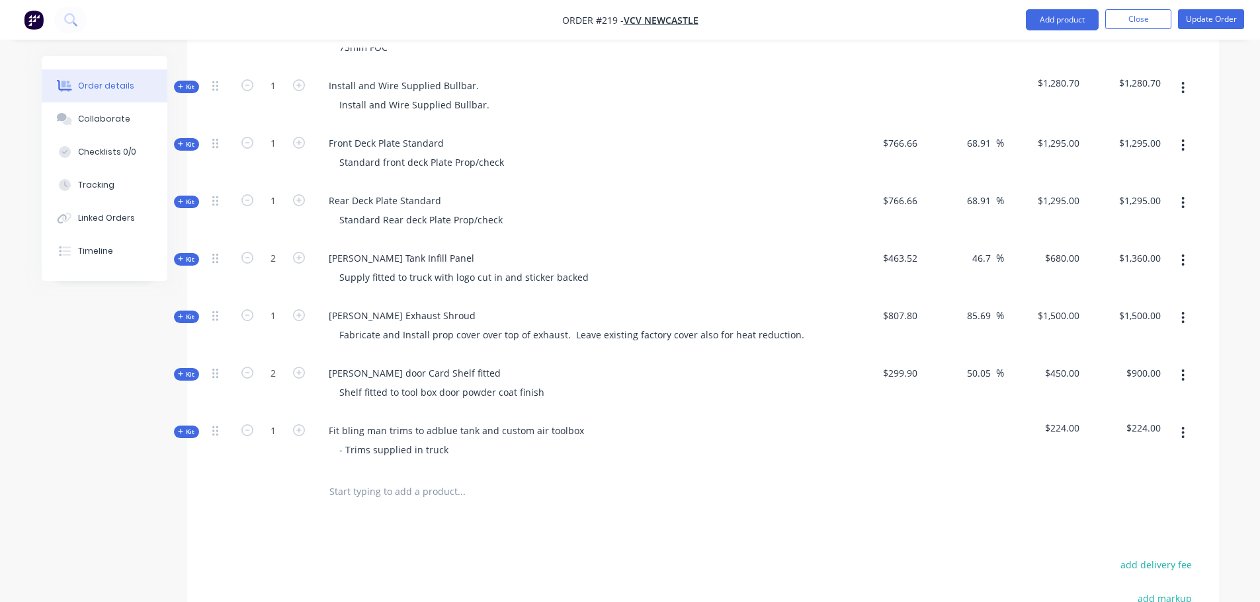
click at [486, 524] on div "Products Show / Hide columns Add product Qty Cost Markup Price Total Kit 1 Cust…" at bounding box center [703, 312] width 1032 height 1037
click at [184, 427] on span "Kit" at bounding box center [186, 432] width 17 height 10
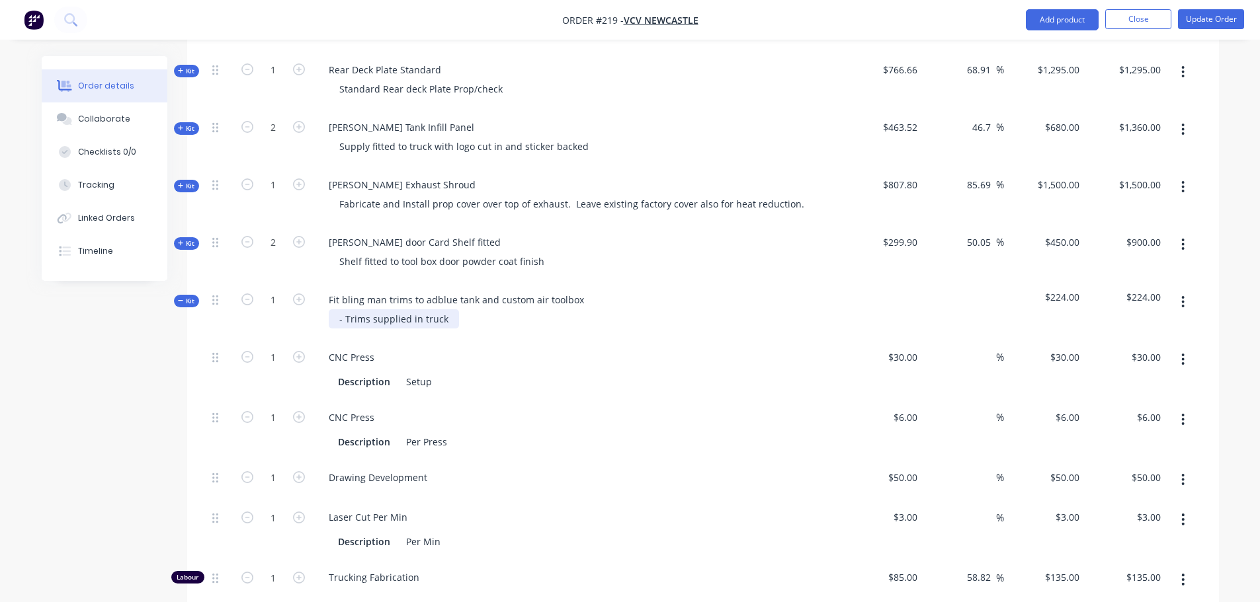
scroll to position [727, 0]
click at [1184, 352] on icon "button" at bounding box center [1183, 358] width 3 height 12
drag, startPoint x: 1127, startPoint y: 421, endPoint x: 1160, endPoint y: 378, distance: 53.7
click at [1127, 436] on div "Delete" at bounding box center [1136, 445] width 102 height 19
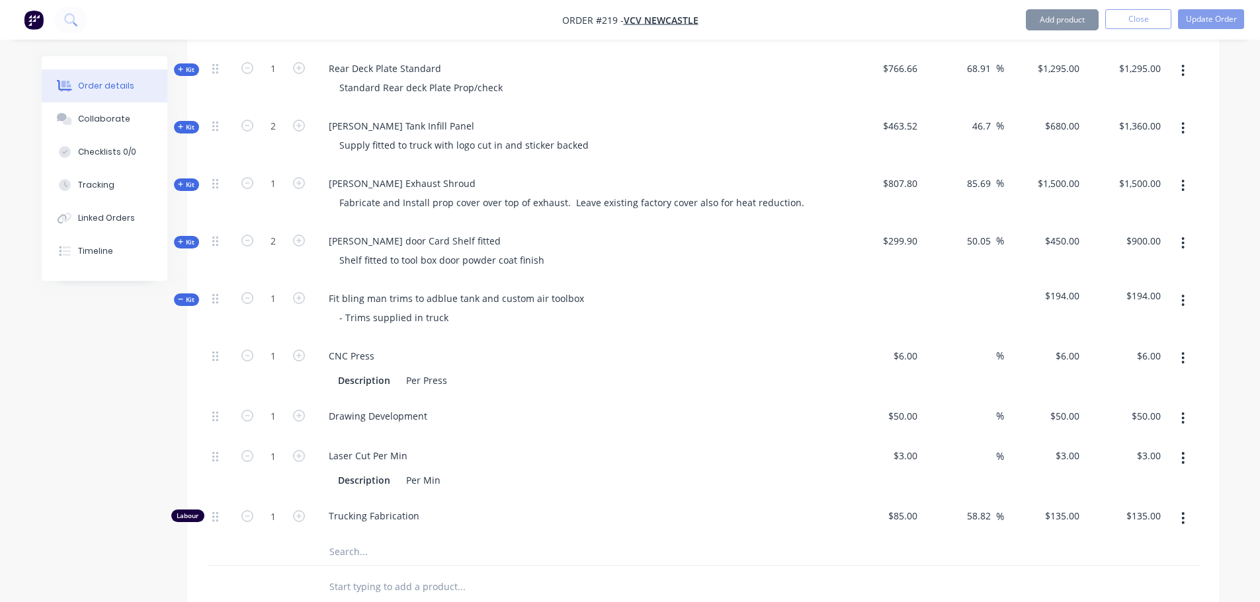
click at [1184, 351] on icon "button" at bounding box center [1182, 358] width 3 height 15
drag, startPoint x: 1158, startPoint y: 424, endPoint x: 1195, endPoint y: 367, distance: 68.2
click at [1158, 436] on div "Delete" at bounding box center [1136, 445] width 102 height 19
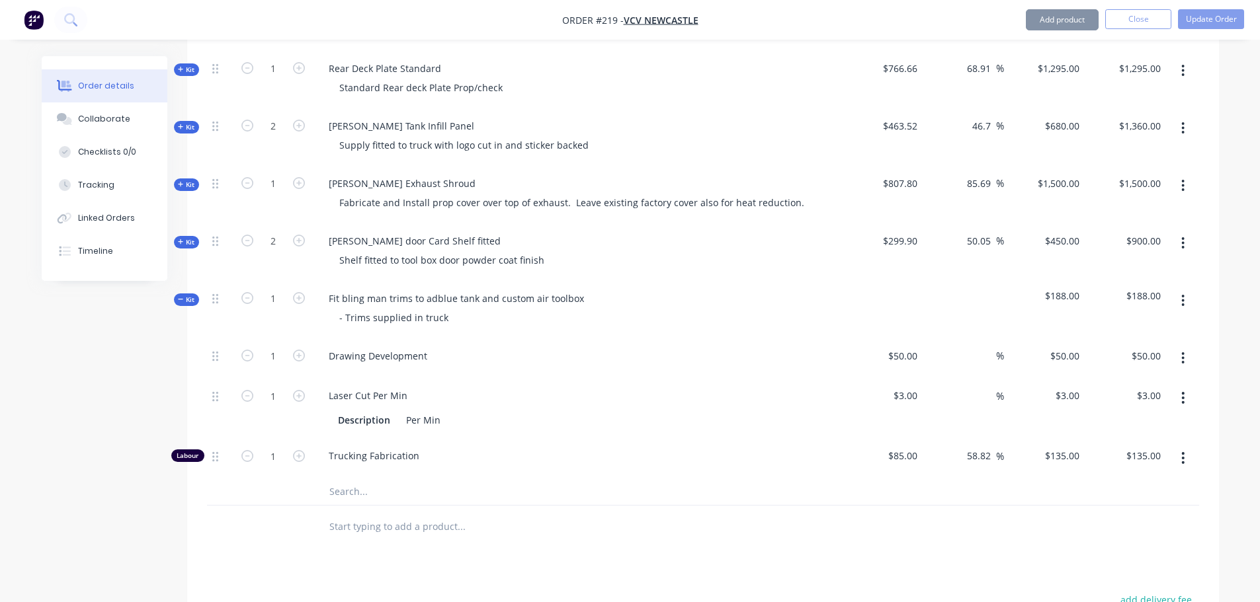
click at [1188, 346] on button "button" at bounding box center [1182, 358] width 31 height 24
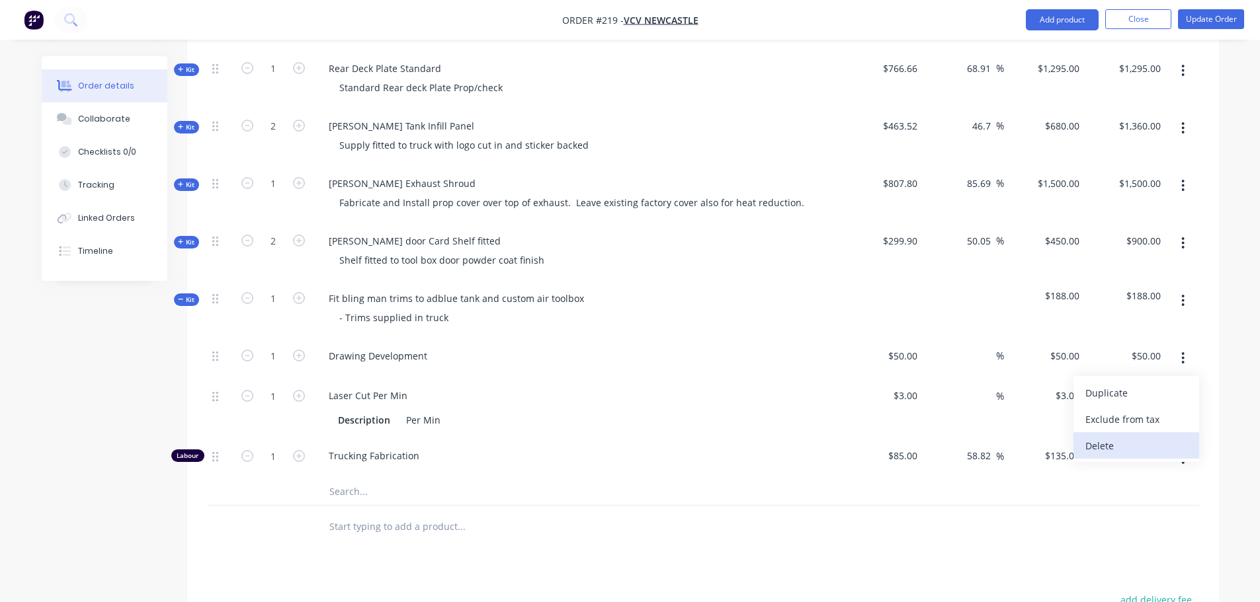
click at [1144, 436] on div "Delete" at bounding box center [1136, 445] width 102 height 19
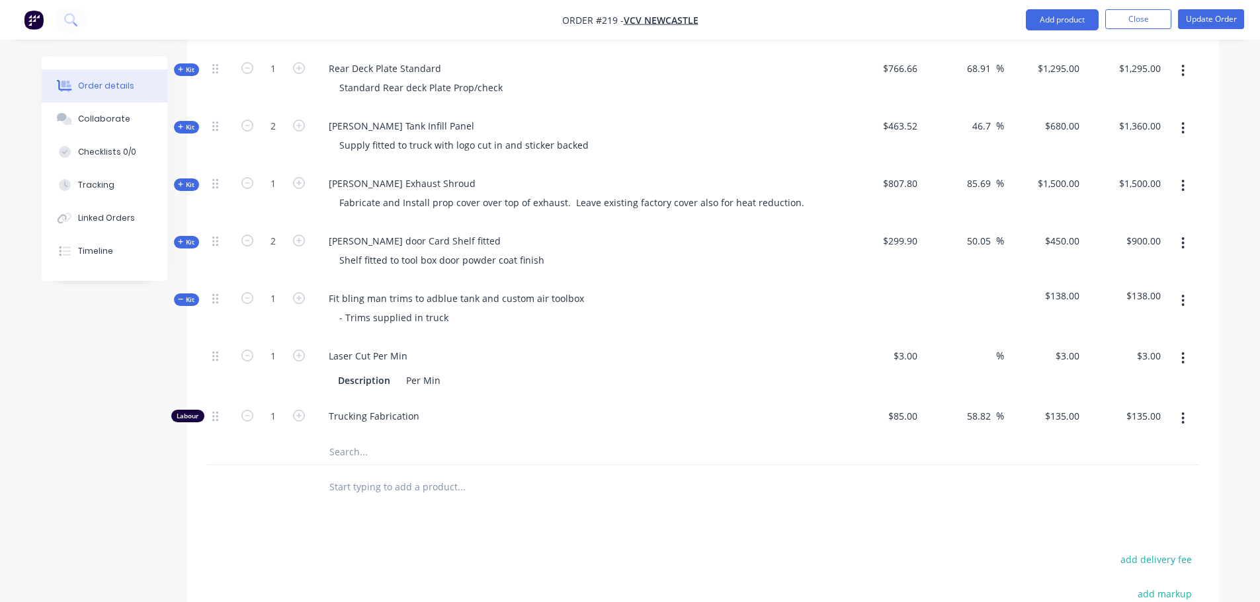
click at [1183, 352] on icon "button" at bounding box center [1183, 358] width 3 height 12
click at [1124, 436] on div "Delete" at bounding box center [1136, 445] width 102 height 19
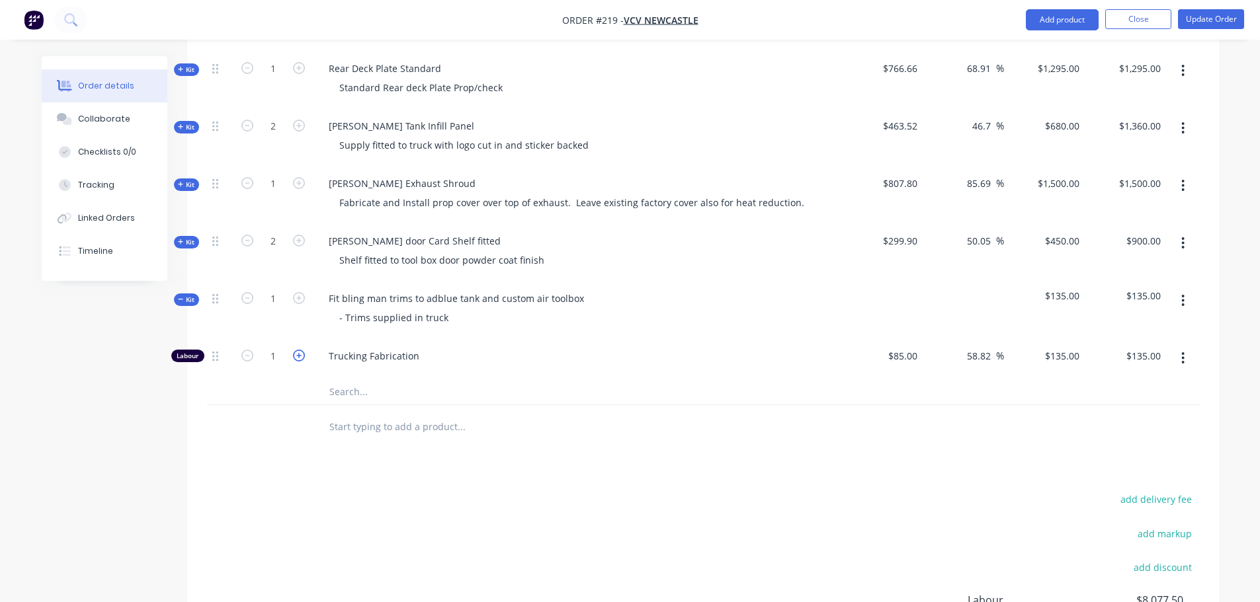
click at [302, 350] on icon "button" at bounding box center [299, 356] width 12 height 12
type input "2"
type input "$270.00"
click at [192, 295] on span "Kit" at bounding box center [186, 300] width 17 height 10
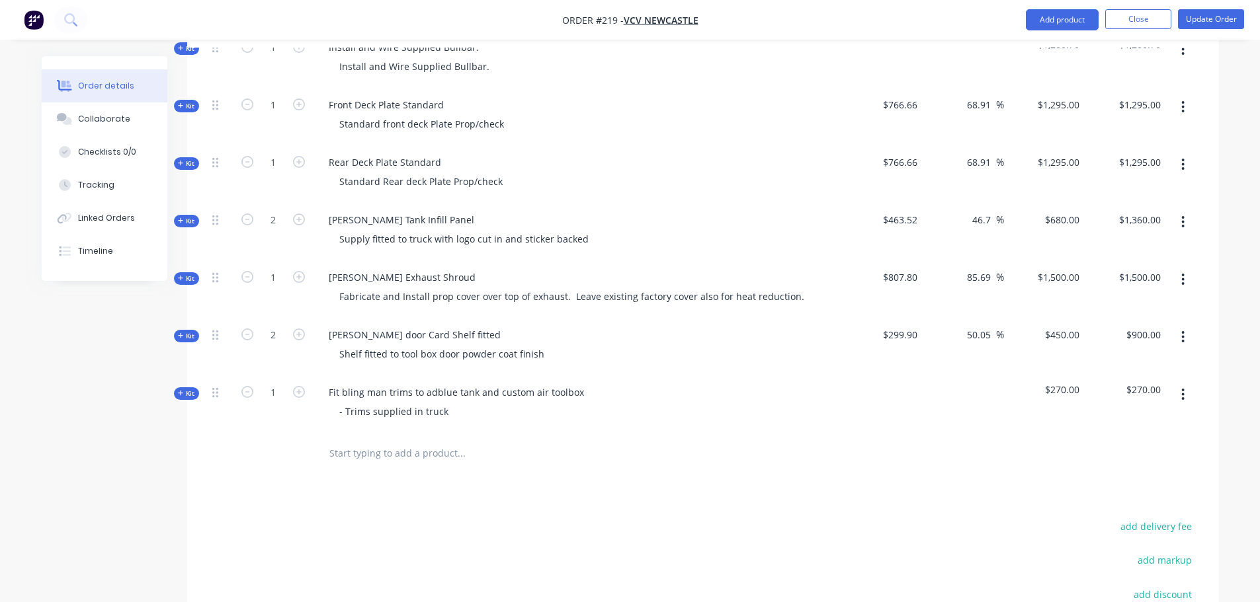
scroll to position [595, 0]
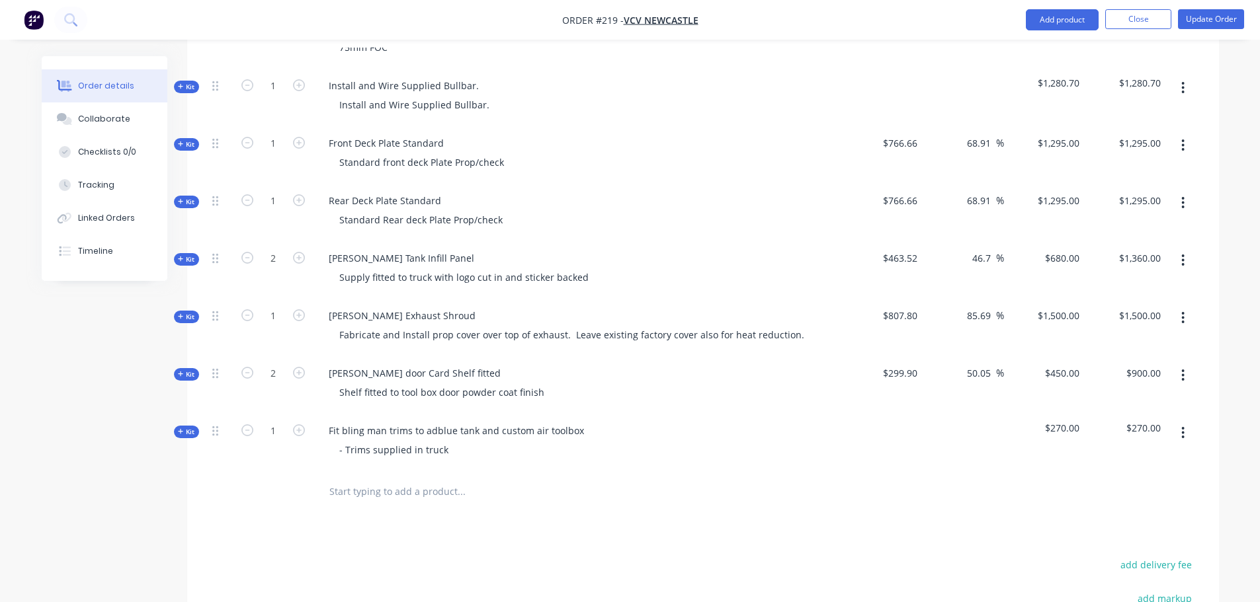
click at [401, 479] on input "text" at bounding box center [461, 492] width 264 height 26
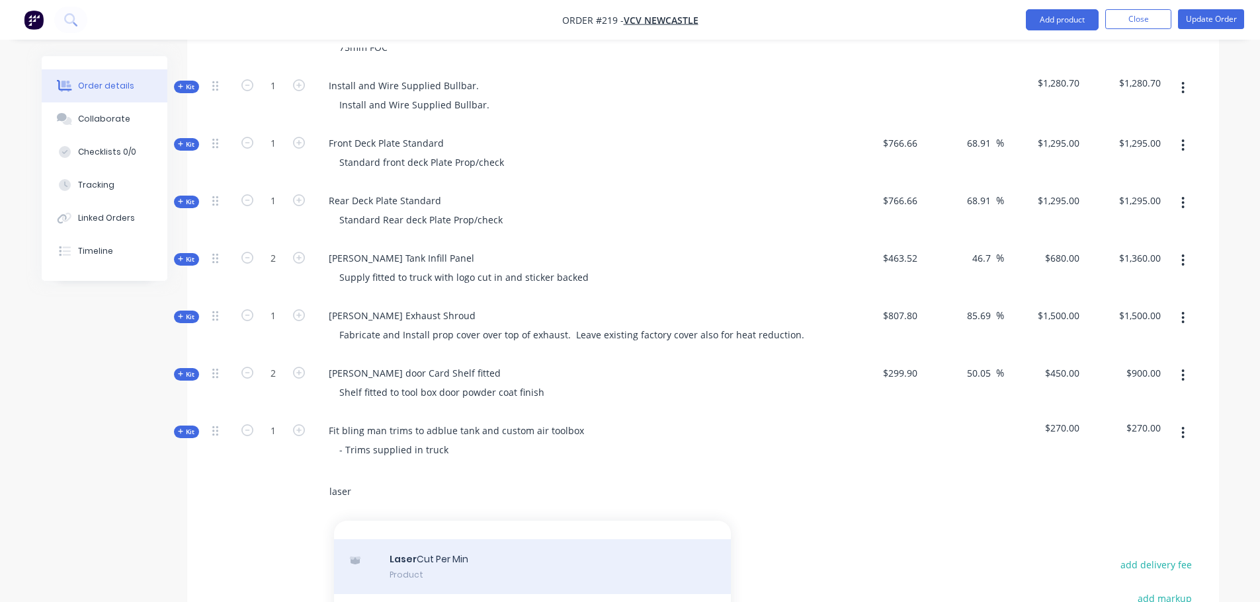
scroll to position [36, 0]
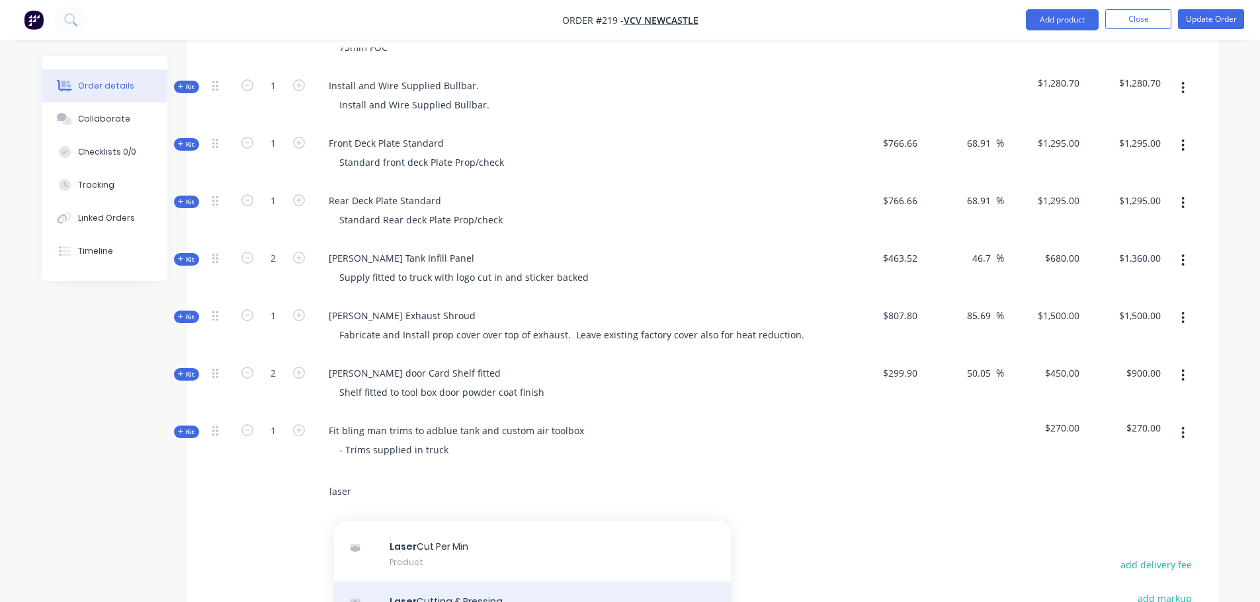
type input "laser"
click at [487, 582] on div "Laser Cutting & Pressing Product Kit" at bounding box center [532, 610] width 397 height 56
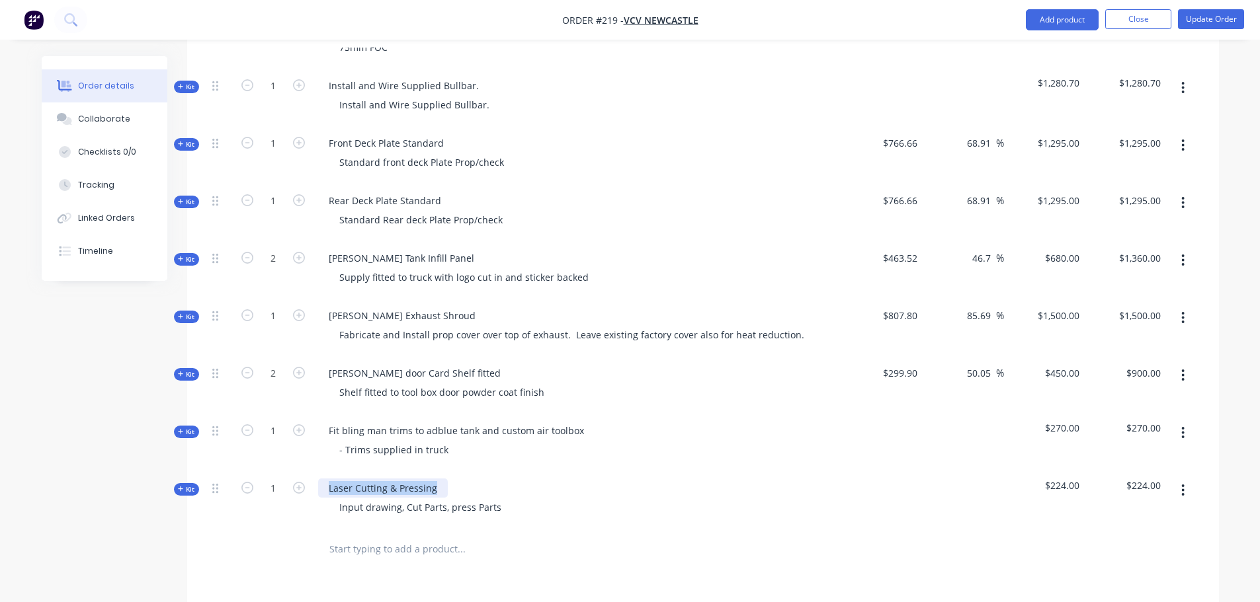
drag, startPoint x: 434, startPoint y: 471, endPoint x: -364, endPoint y: 447, distance: 798.5
click at [0, 447] on html "Order #219 - VCV Newcastle Add product Close Update Order Order details Collabo…" at bounding box center [630, 157] width 1260 height 1504
drag, startPoint x: 327, startPoint y: 466, endPoint x: 536, endPoint y: 477, distance: 209.2
click at [536, 479] on div "Fabricate and install shelving in RHS open box." at bounding box center [432, 488] width 229 height 19
copy div "Fabricate and install shelving in RHS open box."
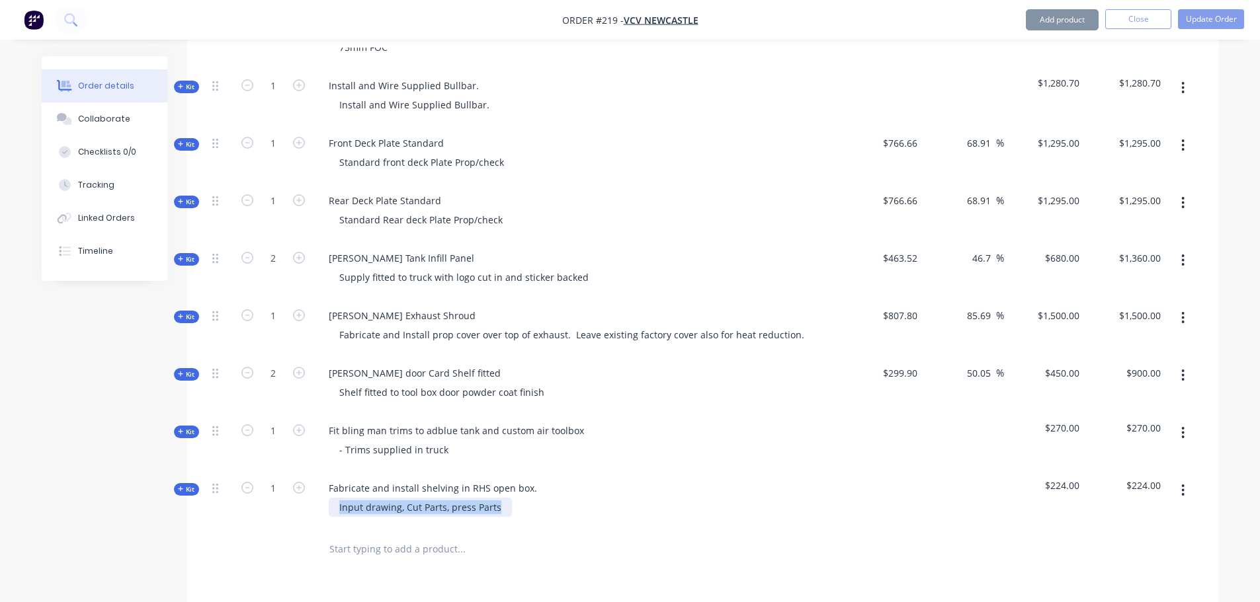
drag, startPoint x: 337, startPoint y: 485, endPoint x: 696, endPoint y: 526, distance: 361.3
click at [696, 526] on div "Qty Cost Markup Price Total Kit 1 Custom Air Rear Mount Install Supply 12v Slee…" at bounding box center [703, 206] width 1032 height 730
paste div
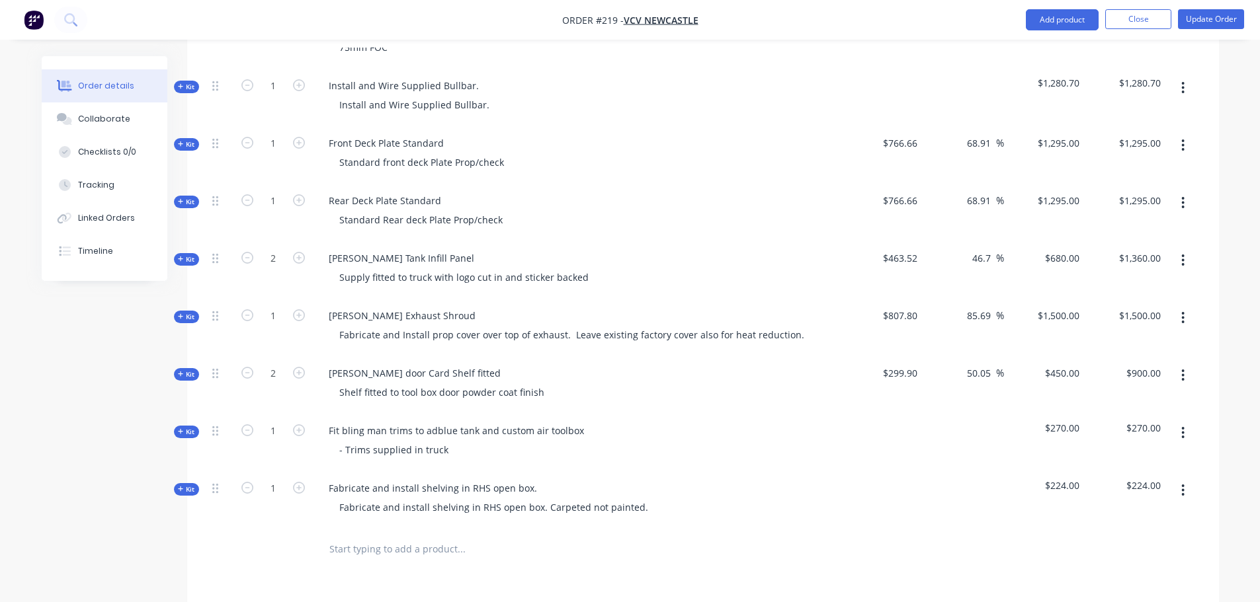
click at [196, 483] on div "Kit" at bounding box center [186, 489] width 25 height 13
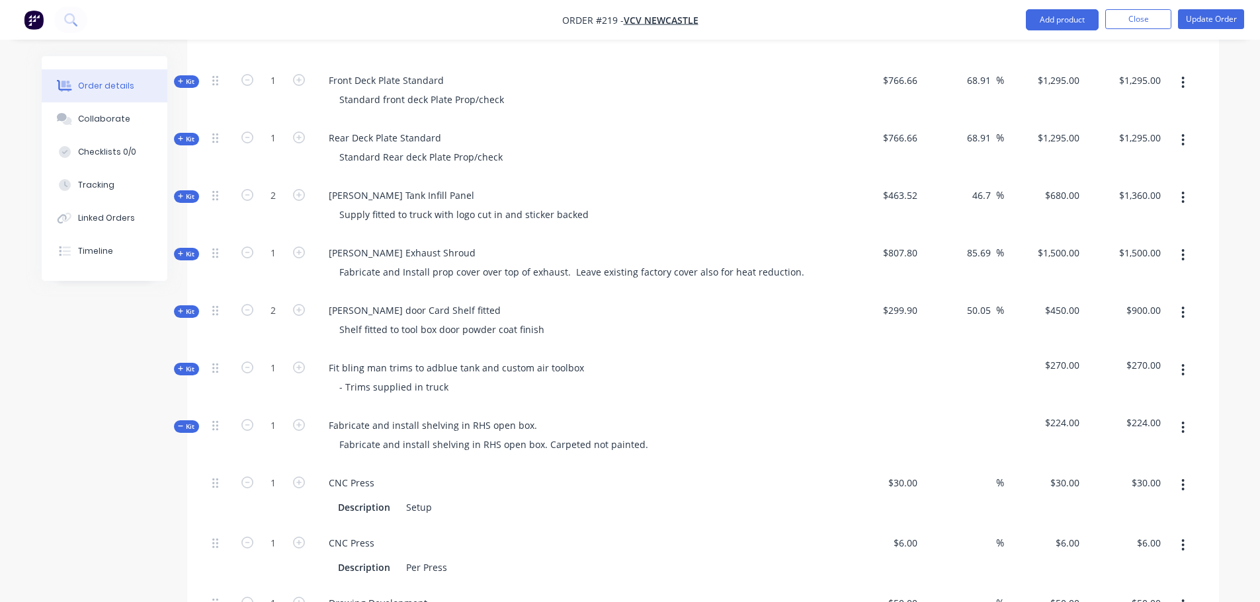
scroll to position [860, 0]
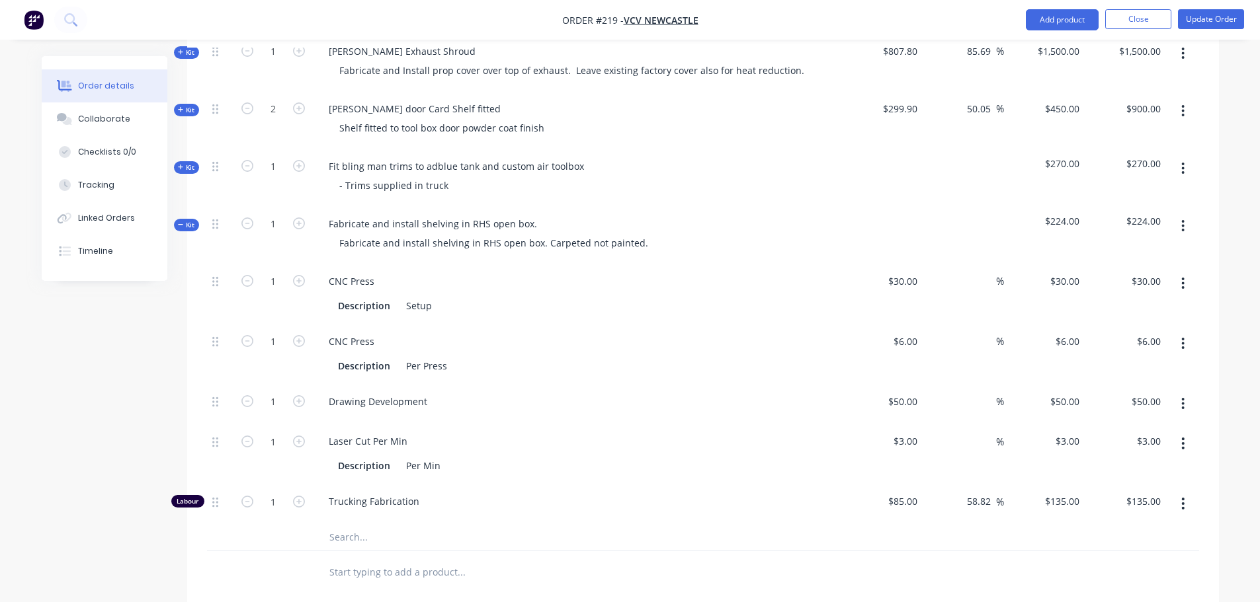
click at [1180, 272] on button "button" at bounding box center [1182, 284] width 31 height 24
click at [1149, 362] on div "Delete" at bounding box center [1136, 371] width 102 height 19
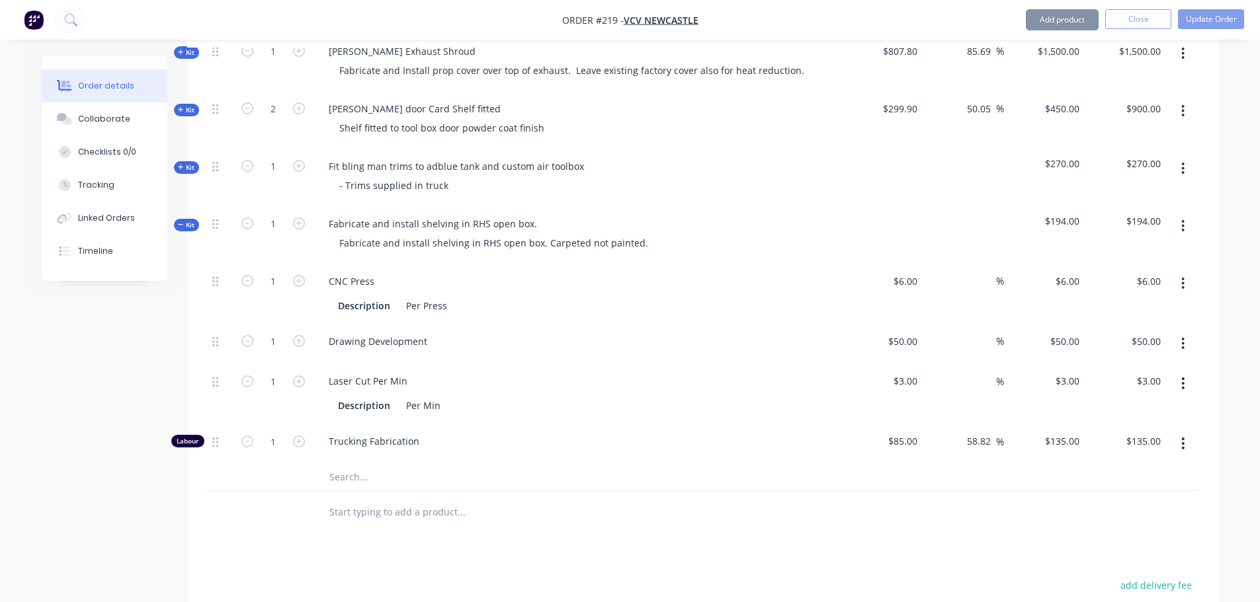
click at [1181, 276] on icon "button" at bounding box center [1182, 283] width 3 height 15
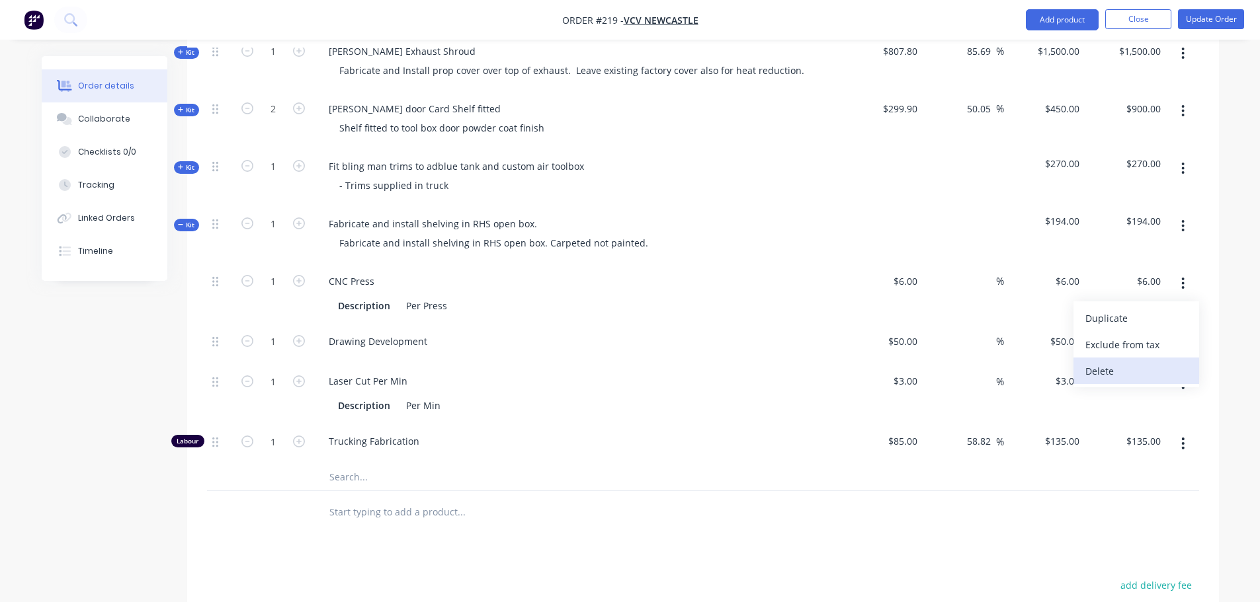
click at [1156, 362] on div "Delete" at bounding box center [1136, 371] width 102 height 19
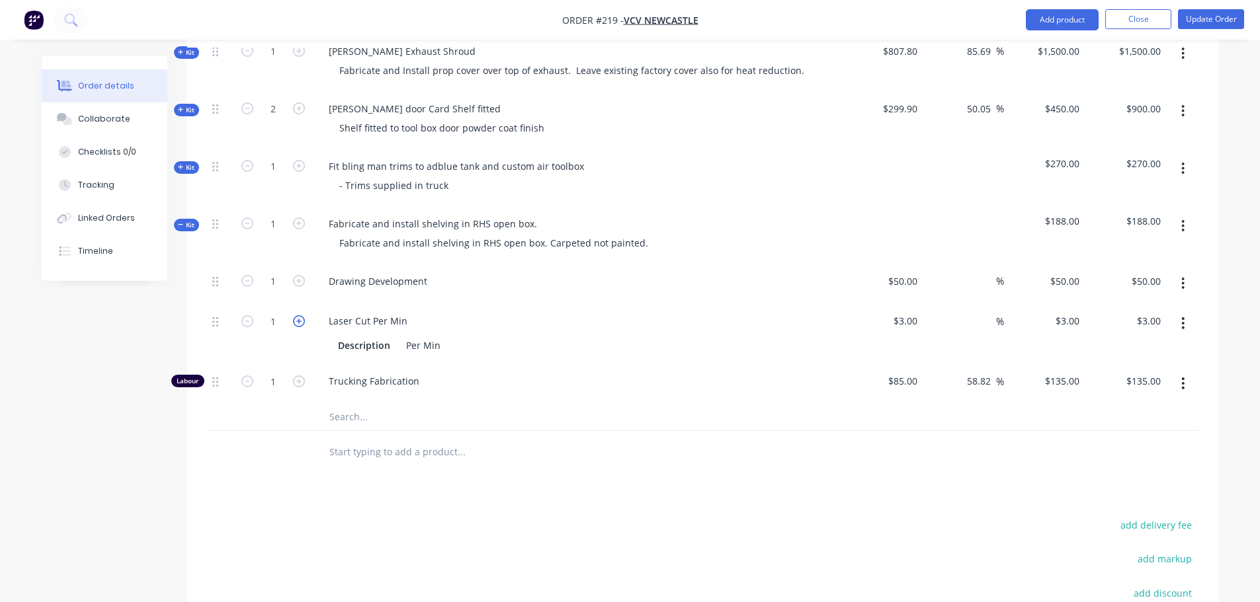
click at [300, 315] on icon "button" at bounding box center [299, 321] width 12 height 12
type input "2"
type input "$6.00"
click at [300, 315] on icon "button" at bounding box center [299, 321] width 12 height 12
type input "3"
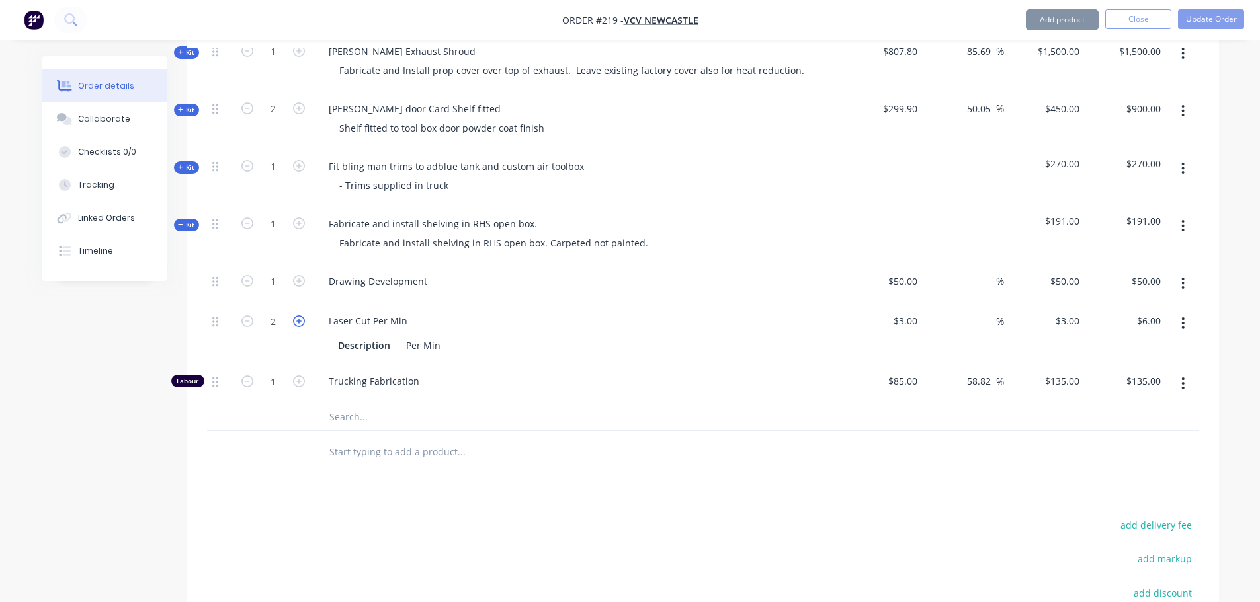
type input "$9.00"
click at [300, 315] on icon "button" at bounding box center [299, 321] width 12 height 12
type input "4"
type input "$12.00"
click at [300, 315] on icon "button" at bounding box center [299, 321] width 12 height 12
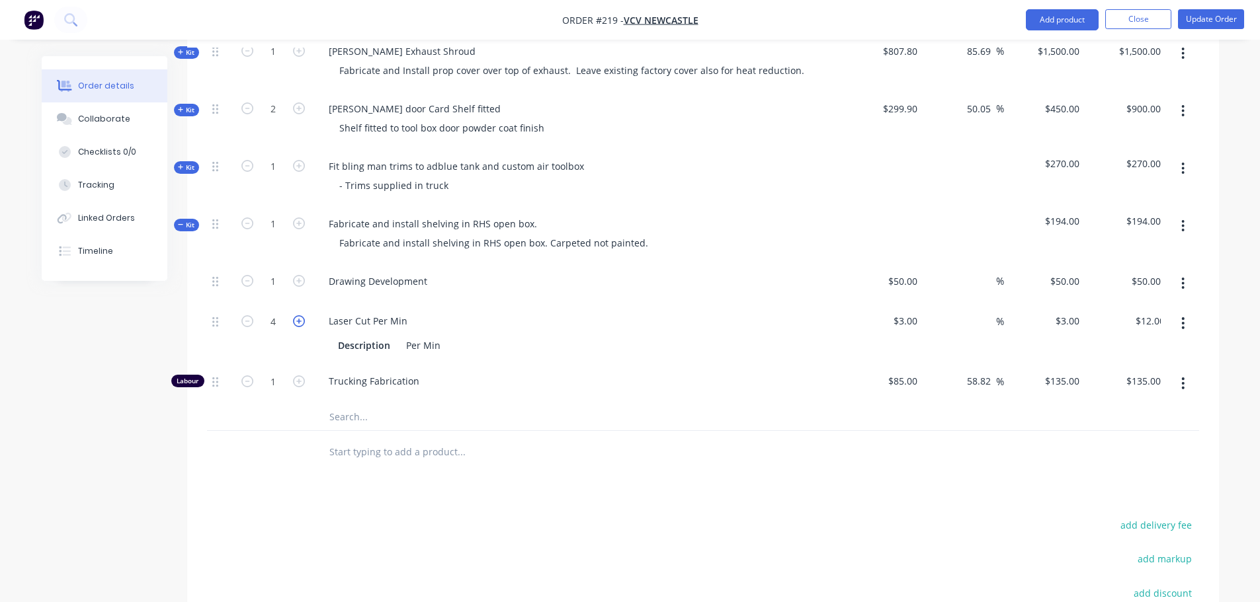
type input "5"
type input "$15.00"
click at [300, 315] on icon "button" at bounding box center [299, 321] width 12 height 12
type input "6"
type input "$18.00"
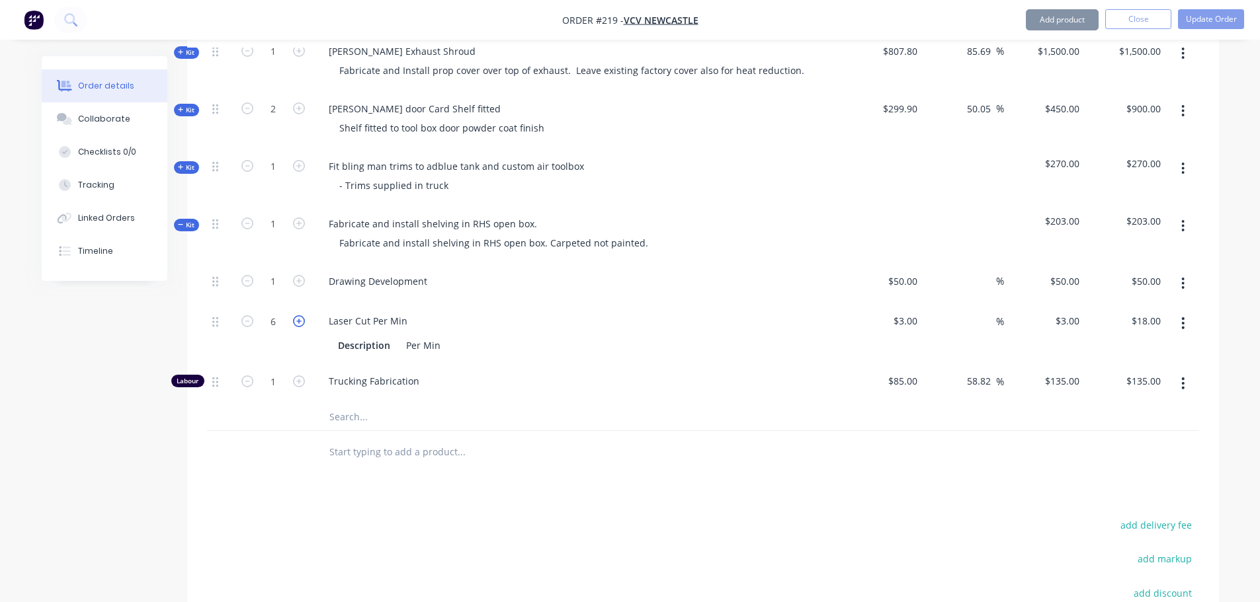
click at [300, 315] on icon "button" at bounding box center [299, 321] width 12 height 12
type input "7"
type input "$21.00"
click at [300, 315] on icon "button" at bounding box center [299, 321] width 12 height 12
type input "8"
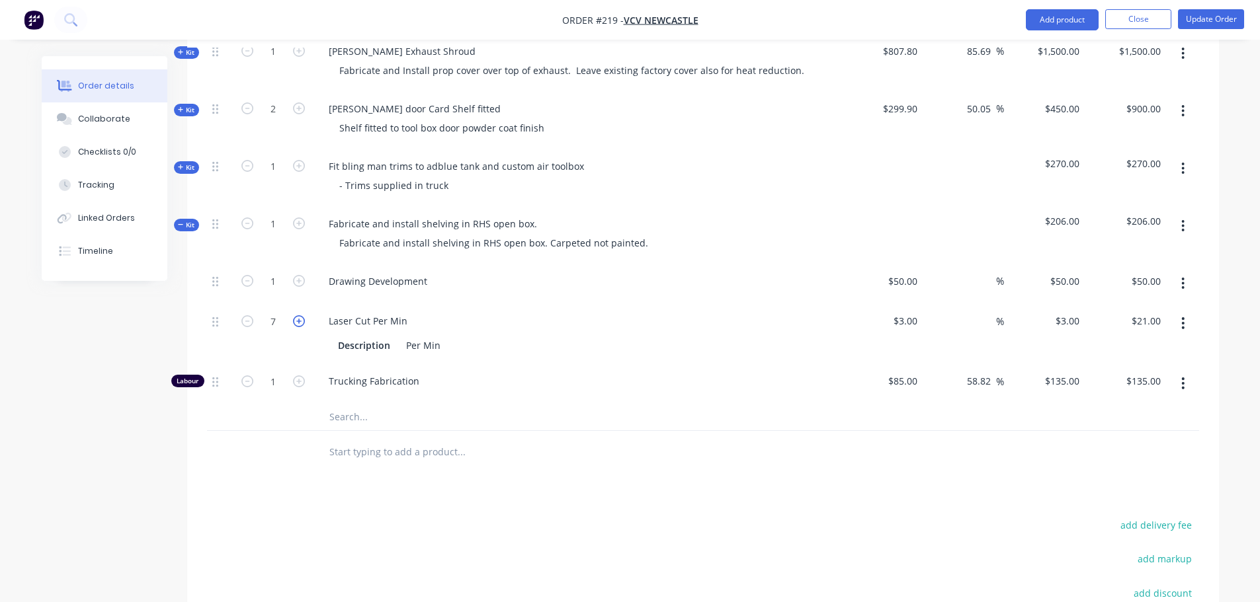
type input "$24.00"
click at [300, 315] on icon "button" at bounding box center [299, 321] width 12 height 12
type input "9"
type input "$27.00"
click at [300, 315] on icon "button" at bounding box center [299, 321] width 12 height 12
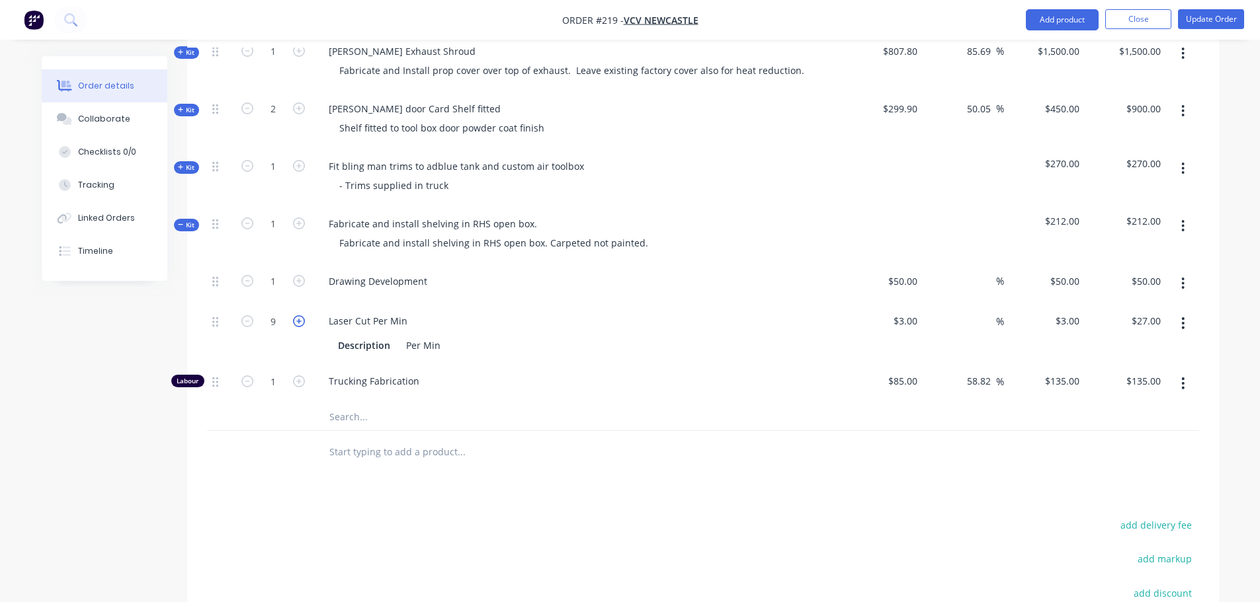
type input "10"
type input "$30.00"
click at [300, 315] on icon "button" at bounding box center [299, 321] width 12 height 12
type input "11"
type input "$33.00"
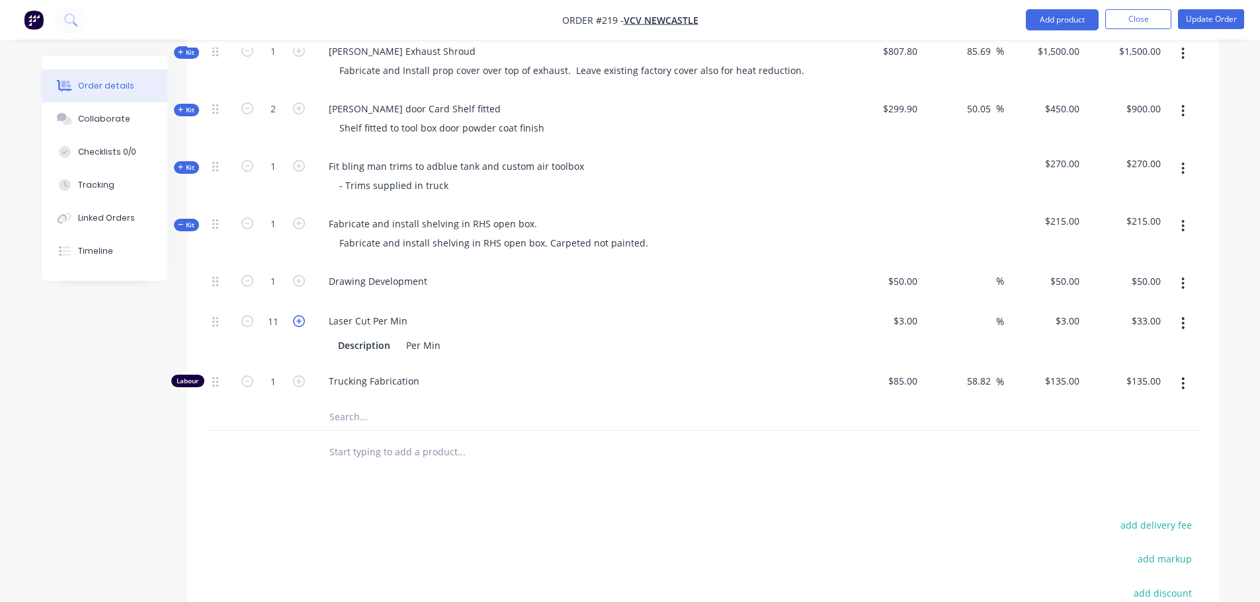
click at [300, 315] on icon "button" at bounding box center [299, 321] width 12 height 12
type input "12"
type input "$36.00"
click at [300, 315] on icon "button" at bounding box center [299, 321] width 12 height 12
type input "13"
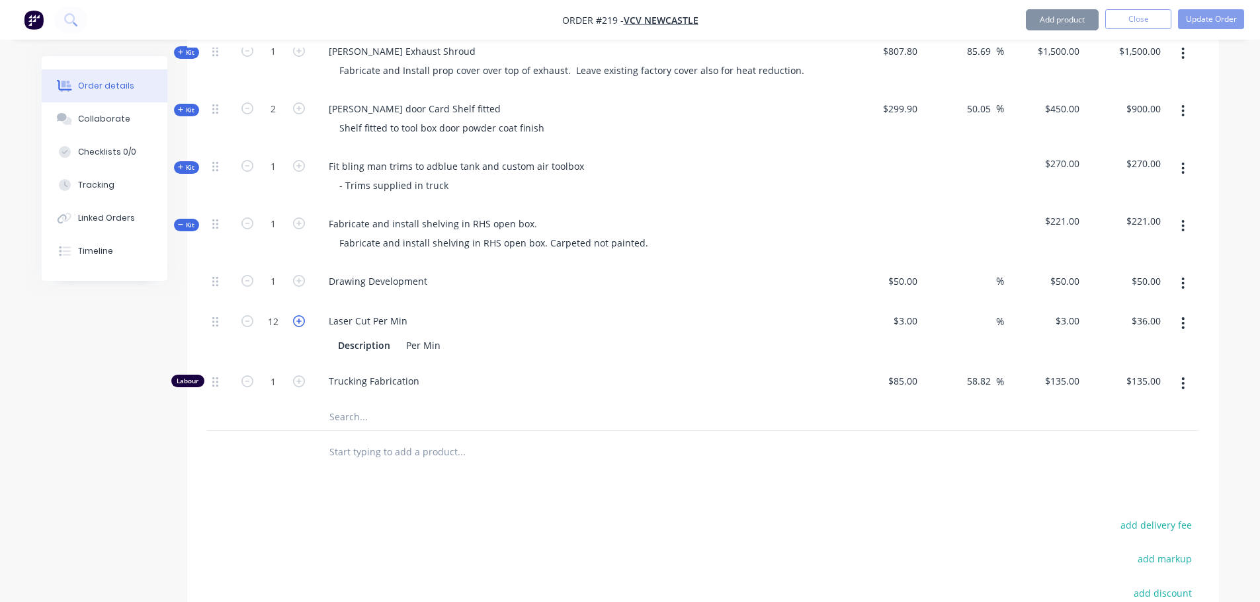
type input "$39.00"
click at [300, 315] on icon "button" at bounding box center [299, 321] width 12 height 12
type input "14"
type input "$42.00"
click at [300, 315] on icon "button" at bounding box center [299, 321] width 12 height 12
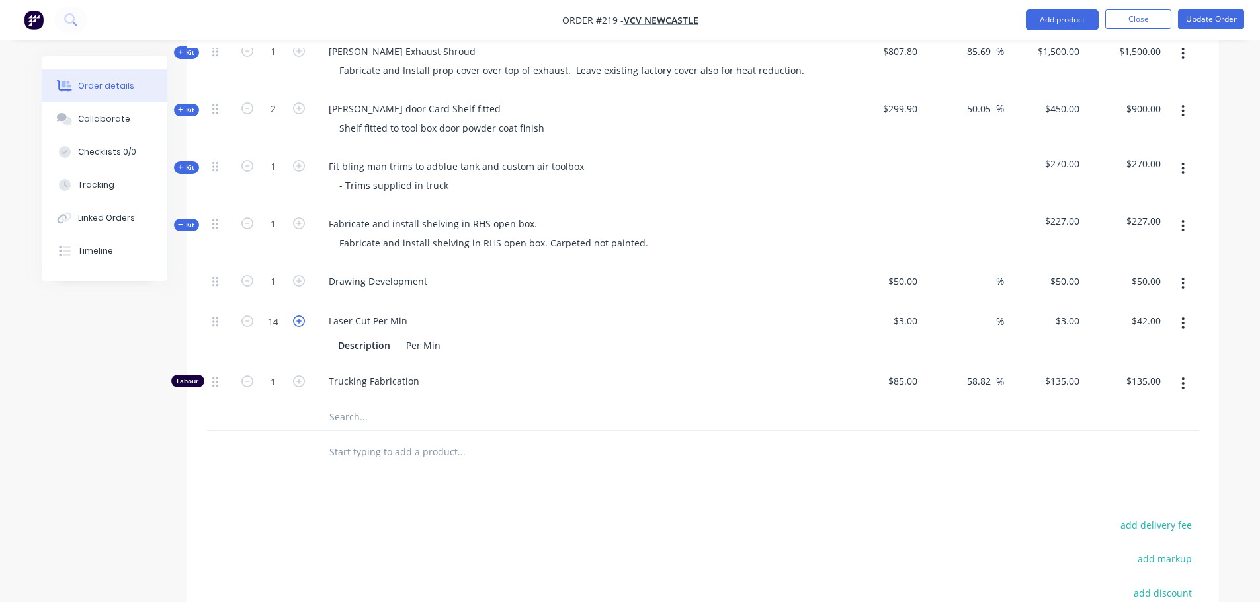
type input "15"
type input "$45.00"
click at [300, 315] on icon "button" at bounding box center [299, 321] width 12 height 12
type input "16"
type input "$48.00"
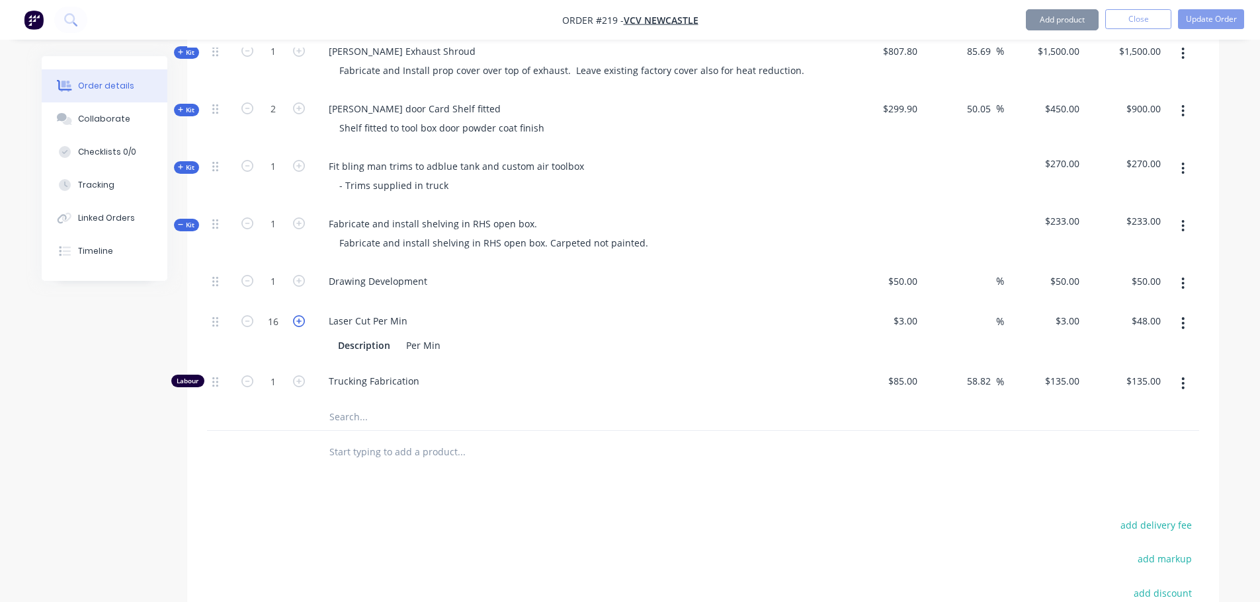
click at [300, 315] on icon "button" at bounding box center [299, 321] width 12 height 12
type input "17"
type input "$51.00"
click at [300, 315] on icon "button" at bounding box center [299, 321] width 12 height 12
type input "18"
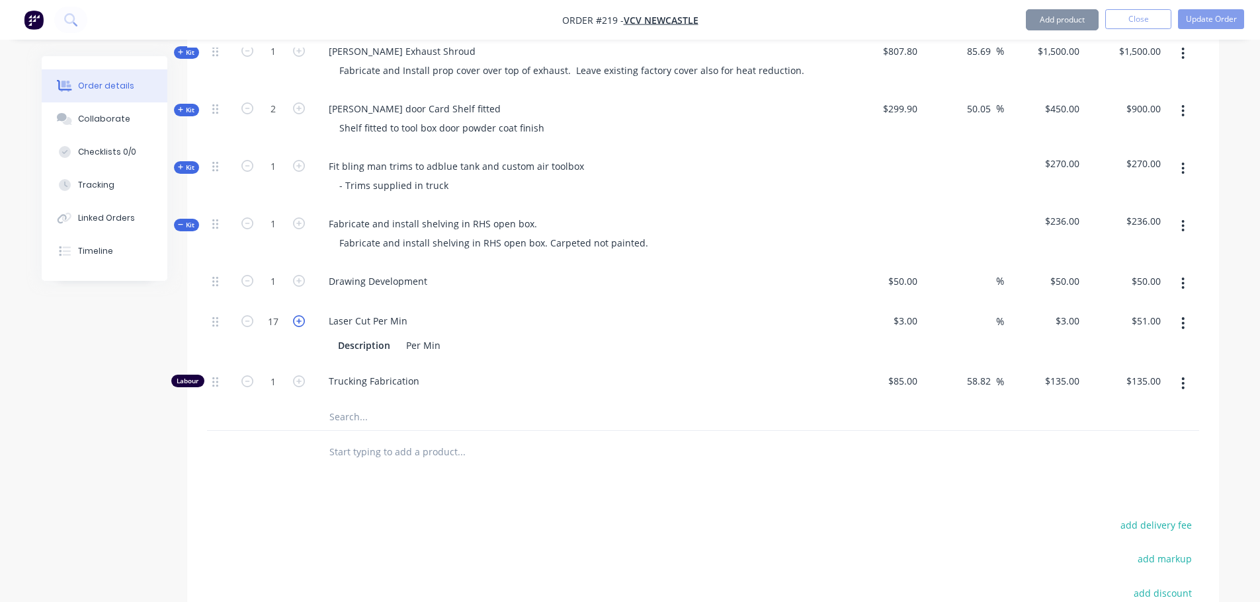
type input "$54.00"
click at [300, 315] on icon "button" at bounding box center [299, 321] width 12 height 12
type input "19"
type input "$57.00"
click at [300, 315] on icon "button" at bounding box center [299, 321] width 12 height 12
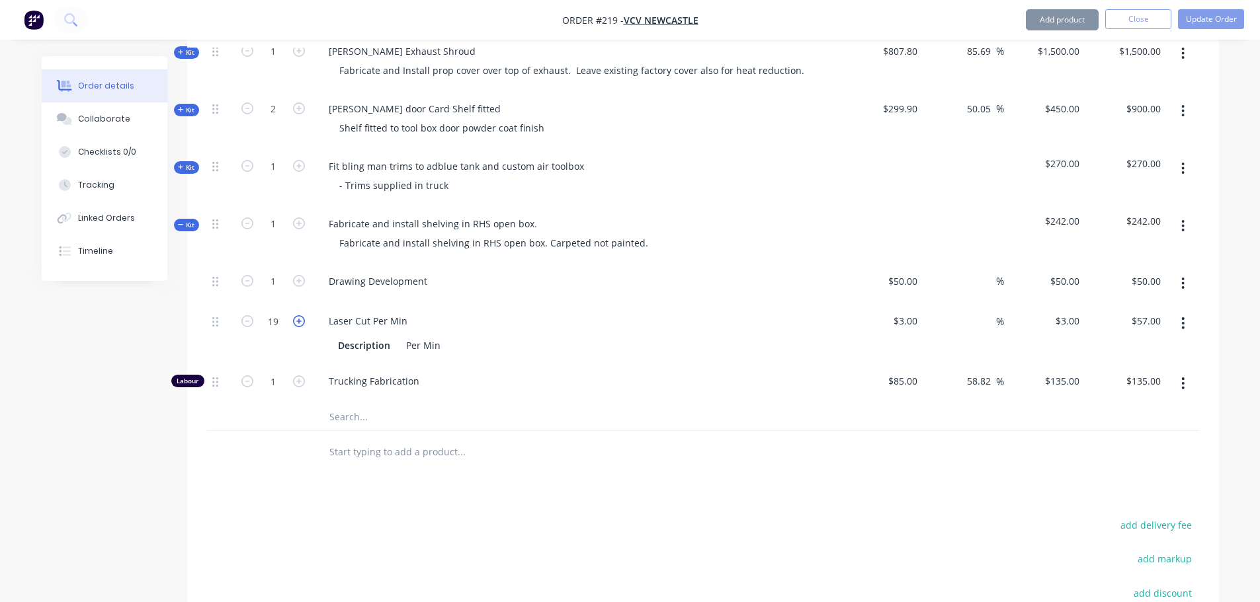
type input "20"
type input "$60.00"
click at [302, 376] on icon "button" at bounding box center [299, 382] width 12 height 12
type input "2"
type input "$270.00"
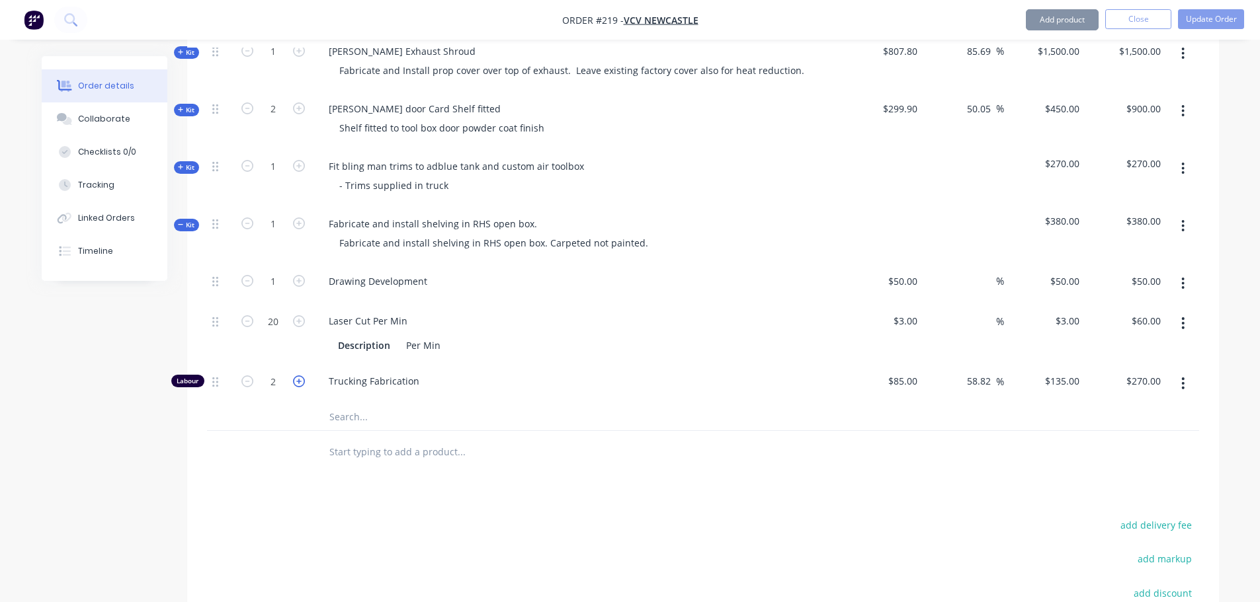
click at [302, 376] on icon "button" at bounding box center [299, 382] width 12 height 12
type input "3"
type input "$405.00"
click at [302, 376] on icon "button" at bounding box center [299, 382] width 12 height 12
type input "4"
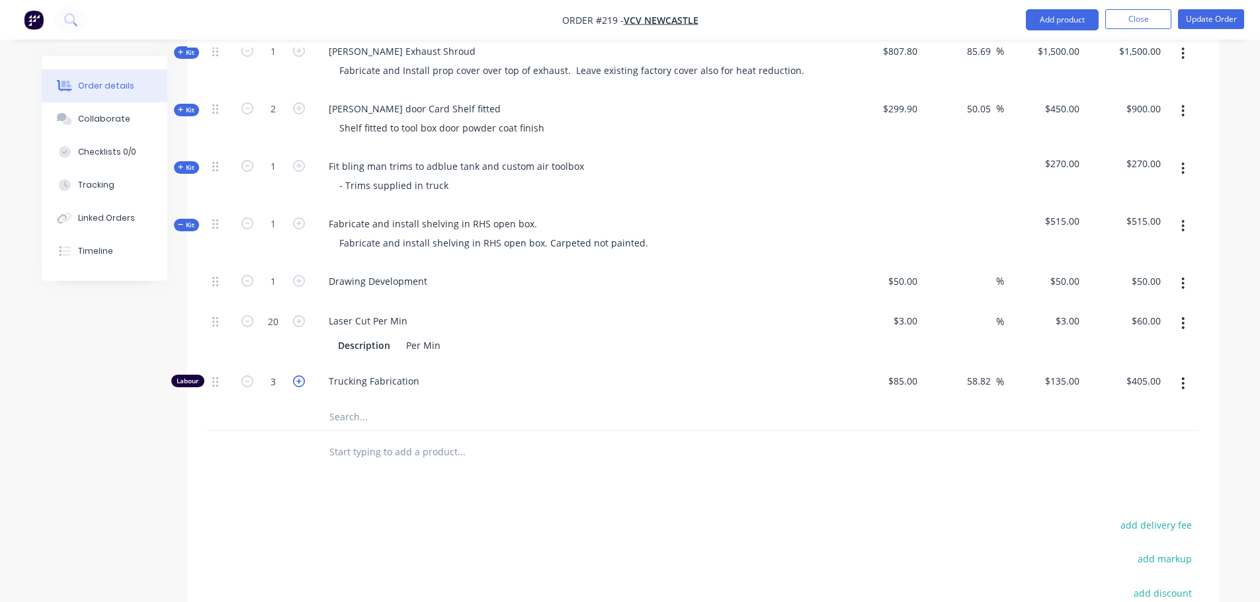
type input "$540.00"
click at [302, 376] on icon "button" at bounding box center [299, 382] width 12 height 12
type input "5"
type input "$675.00"
click at [302, 376] on icon "button" at bounding box center [299, 382] width 12 height 12
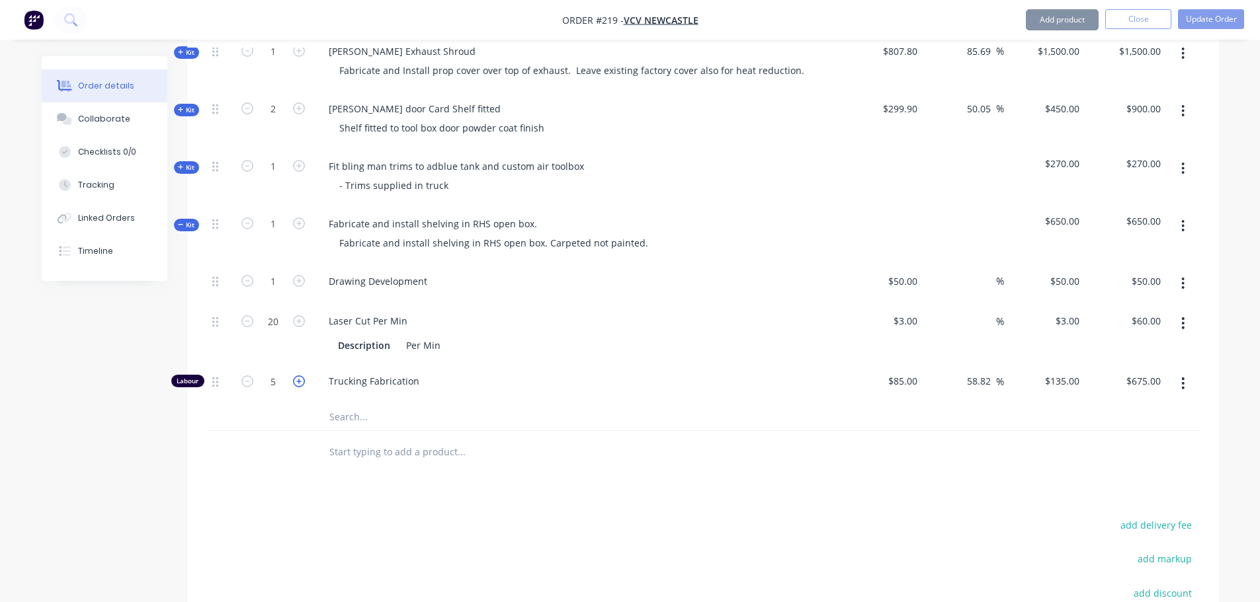
type input "6"
type input "$810.00"
click at [302, 376] on icon "button" at bounding box center [299, 382] width 12 height 12
type input "7"
type input "$945.00"
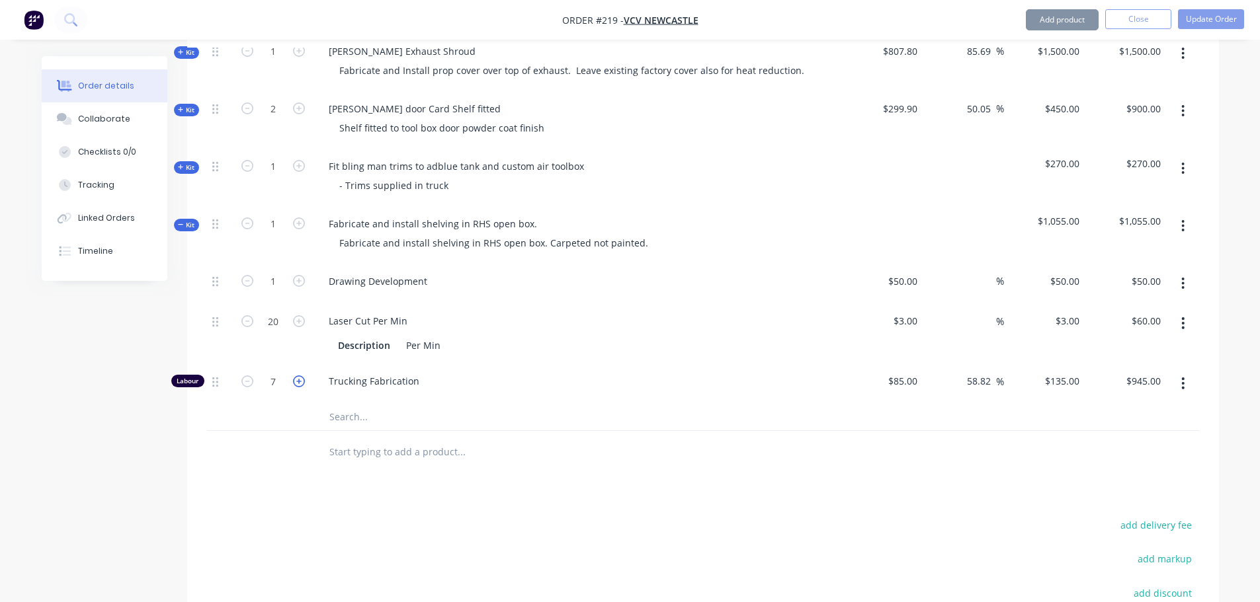
click at [302, 376] on icon "button" at bounding box center [299, 382] width 12 height 12
type input "8"
type input "$1,080.00"
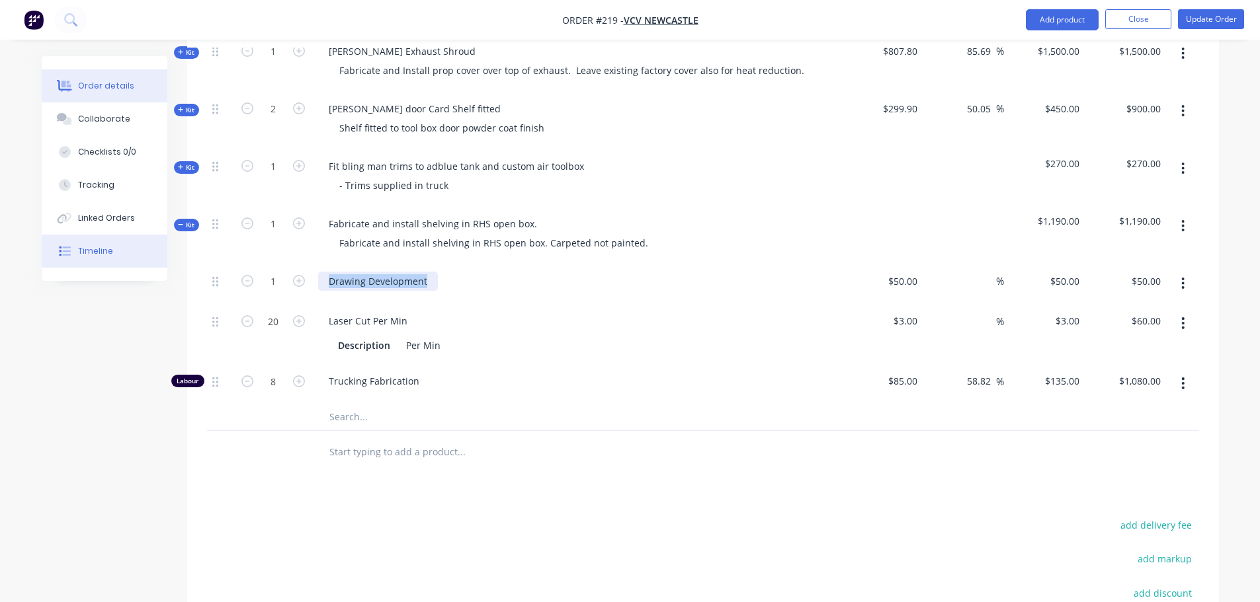
drag, startPoint x: 426, startPoint y: 263, endPoint x: 56, endPoint y: 259, distance: 370.3
click at [56, 259] on div "Order details Collaborate Checklists 0/0 Tracking Linked Orders Timeline Order …" at bounding box center [629, 4] width 1203 height 1615
click at [190, 220] on span "Kit" at bounding box center [186, 225] width 17 height 10
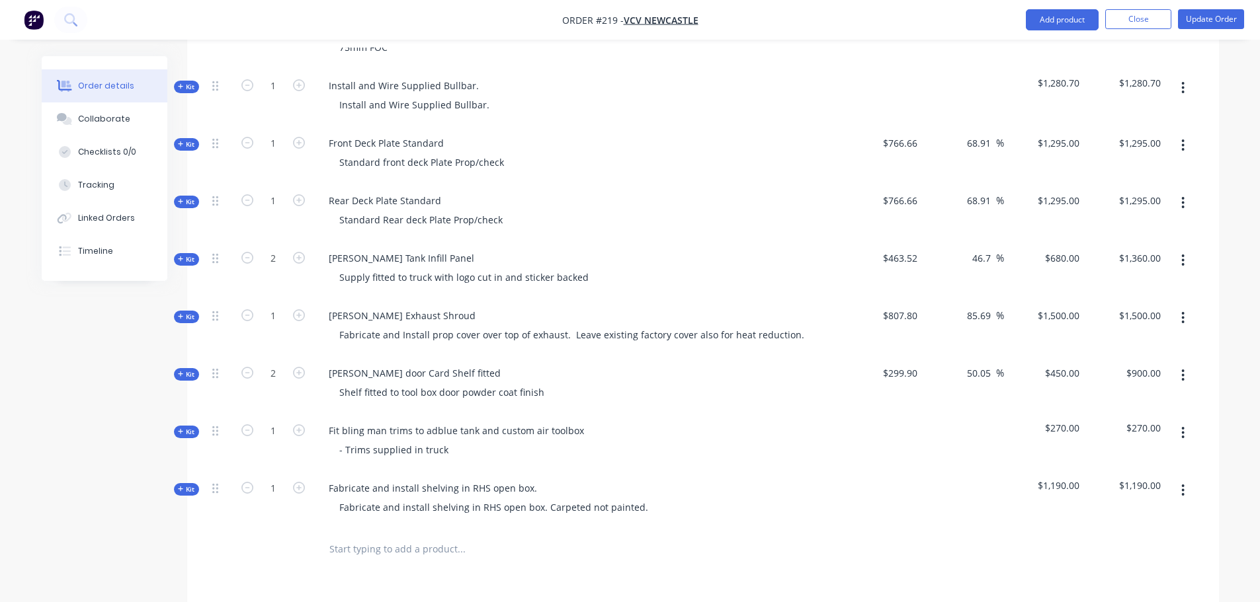
scroll to position [661, 0]
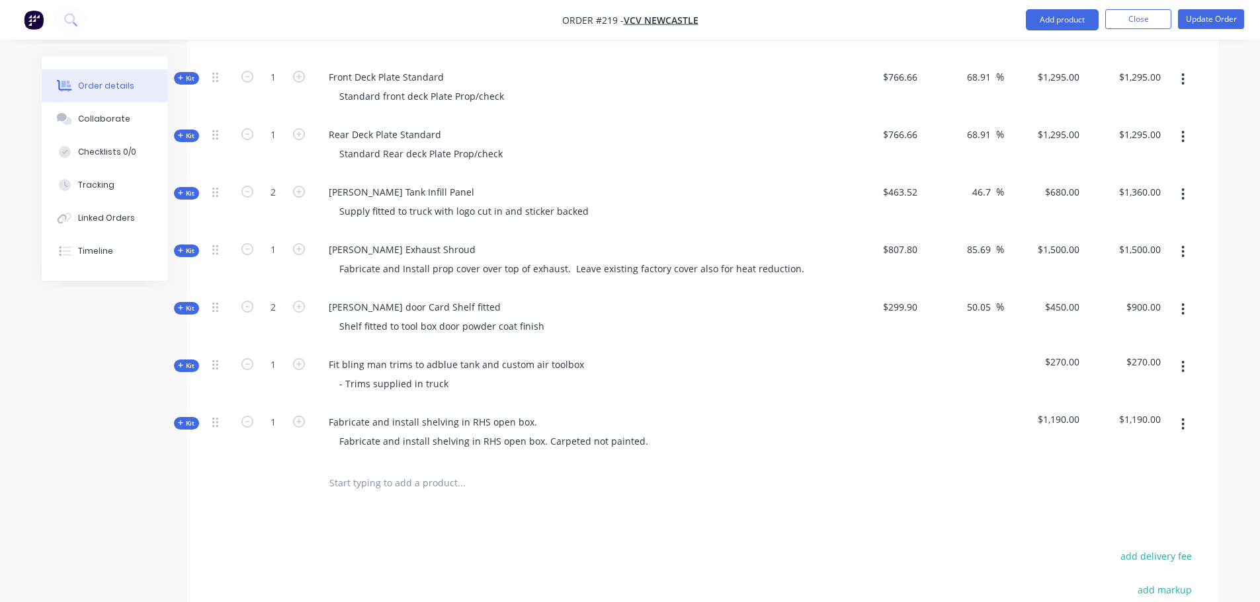
click at [379, 470] on input "text" at bounding box center [461, 483] width 264 height 26
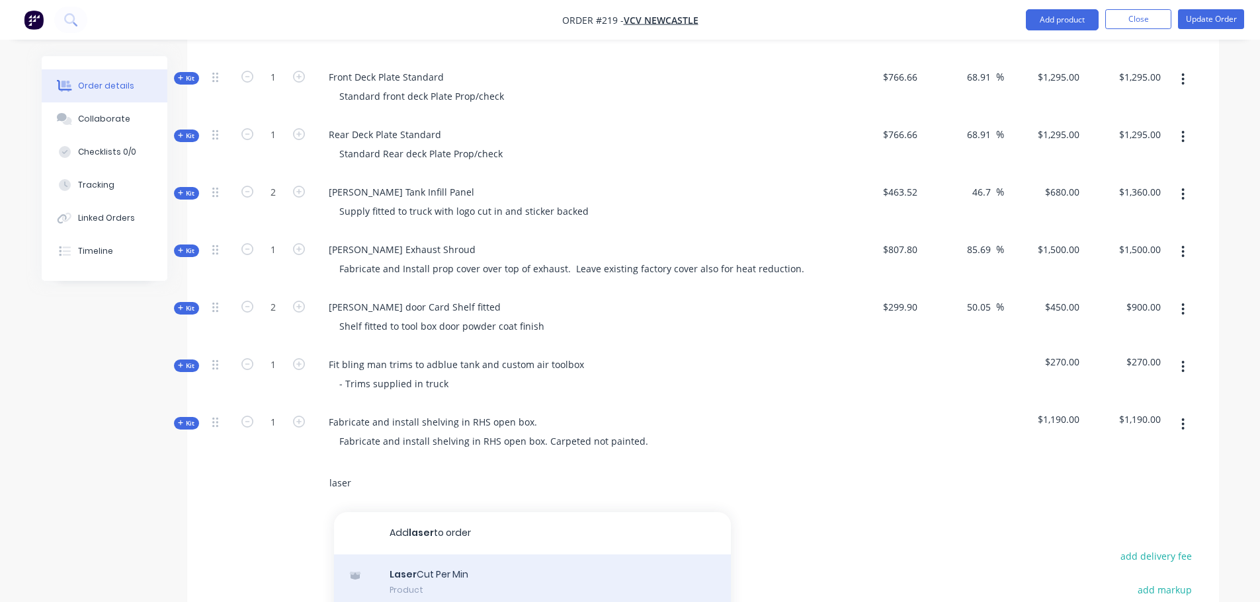
scroll to position [36, 0]
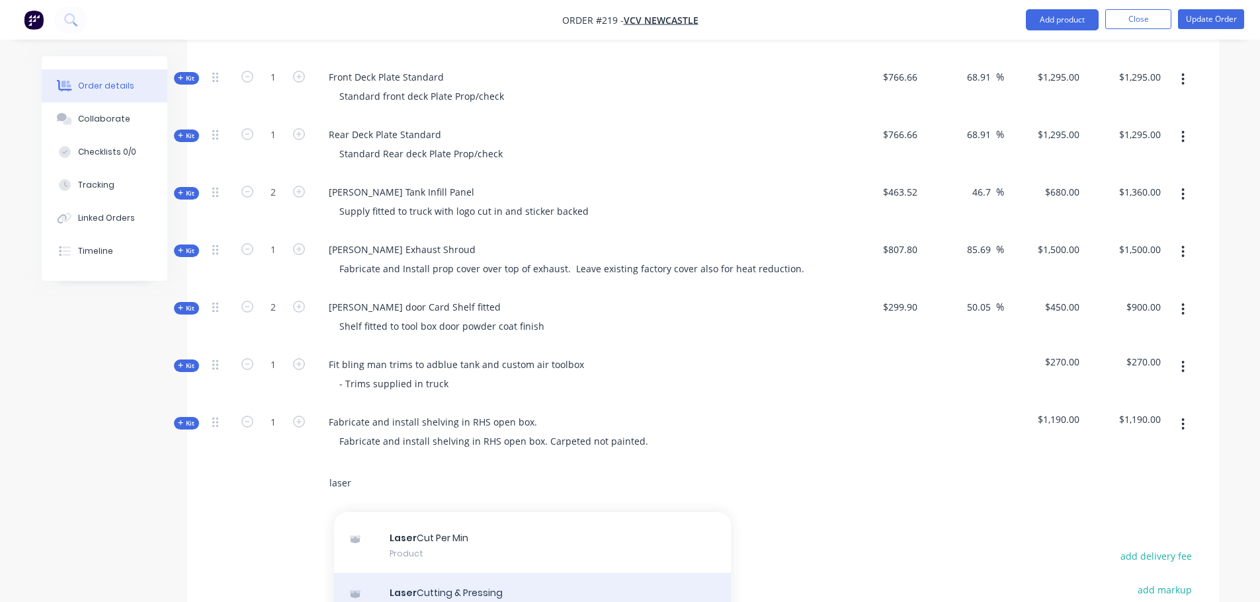
type input "laser"
click at [506, 581] on div "Laser Cutting & Pressing Product Kit" at bounding box center [532, 601] width 397 height 56
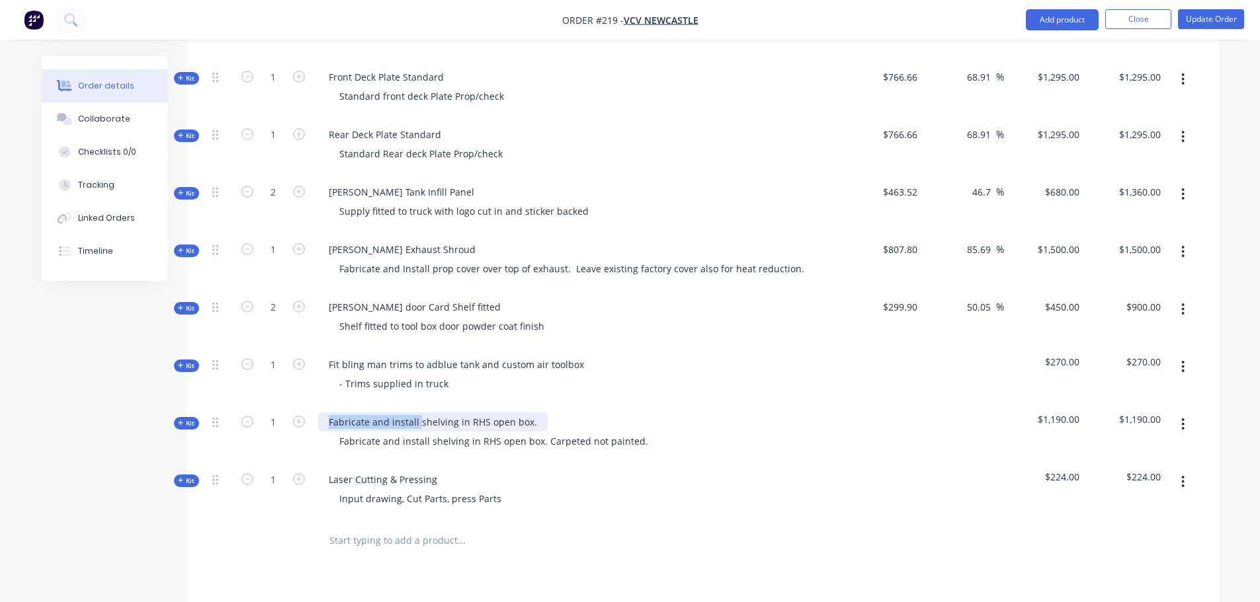
drag, startPoint x: 328, startPoint y: 399, endPoint x: 412, endPoint y: 404, distance: 84.1
click at [417, 413] on div "Fabricate and install shelving in RHS open box." at bounding box center [432, 422] width 229 height 19
copy div "Fabricate and install"
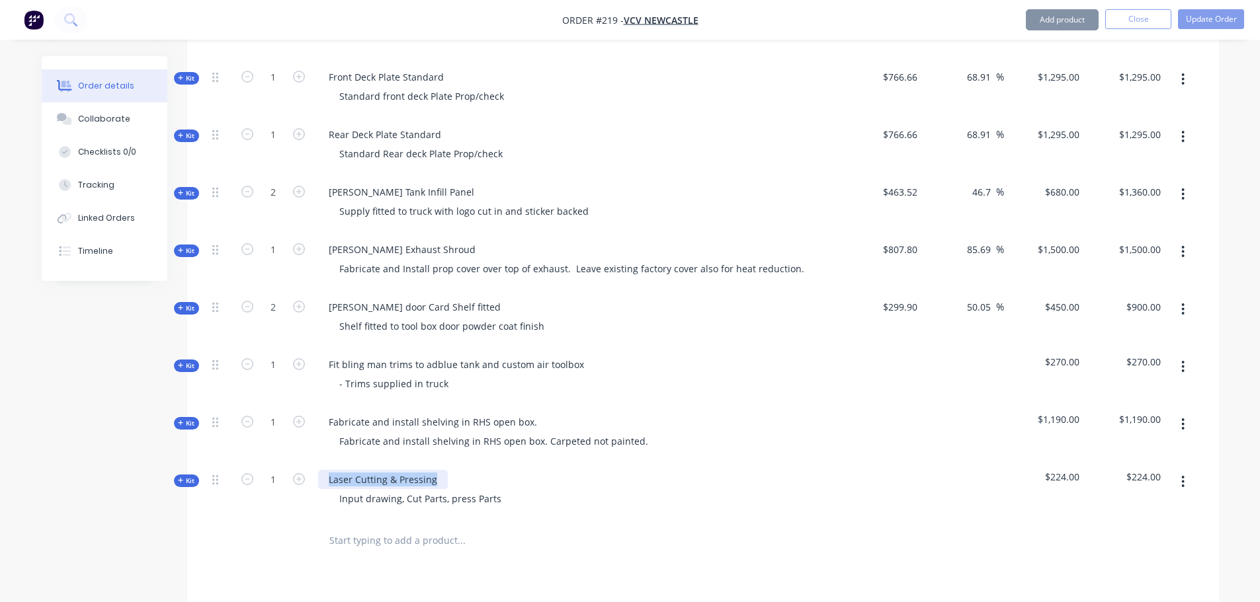
drag, startPoint x: 327, startPoint y: 458, endPoint x: 603, endPoint y: 465, distance: 275.8
click at [603, 465] on div "Laser Cutting & Pressing Input drawing, Cut Parts, press Parts" at bounding box center [577, 491] width 529 height 58
paste div
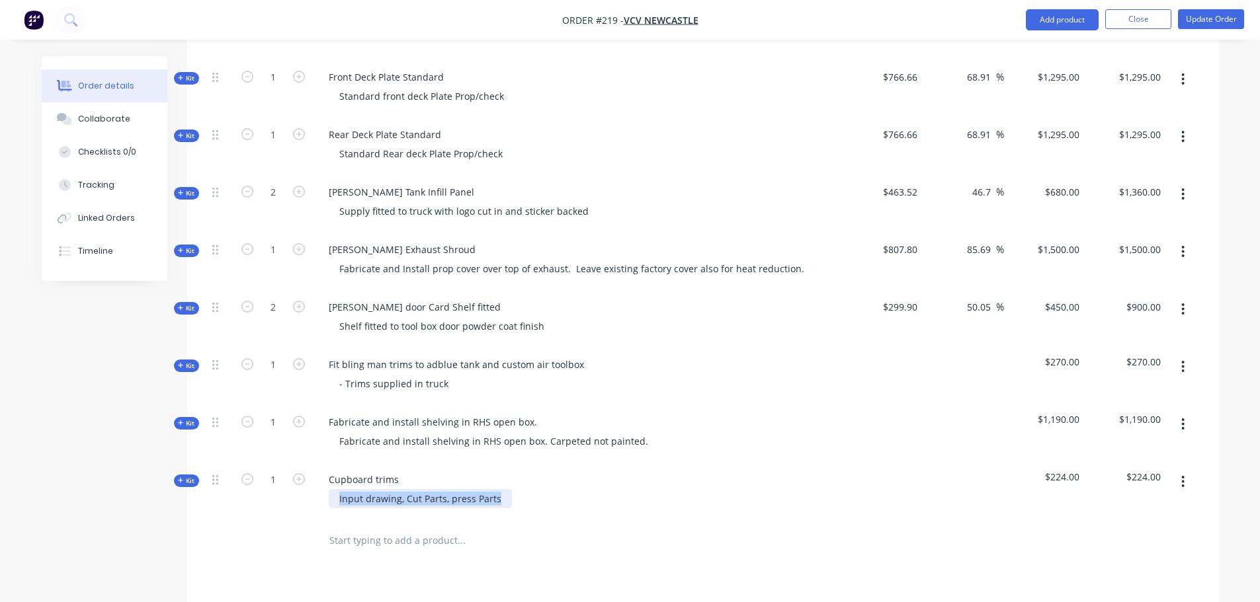
drag, startPoint x: 504, startPoint y: 478, endPoint x: 189, endPoint y: 481, distance: 314.8
click at [189, 481] on div "Qty Cost Markup Price Total Kit 1 Custom Air Rear Mount Install Supply 12v Slee…" at bounding box center [703, 169] width 1032 height 788
paste div
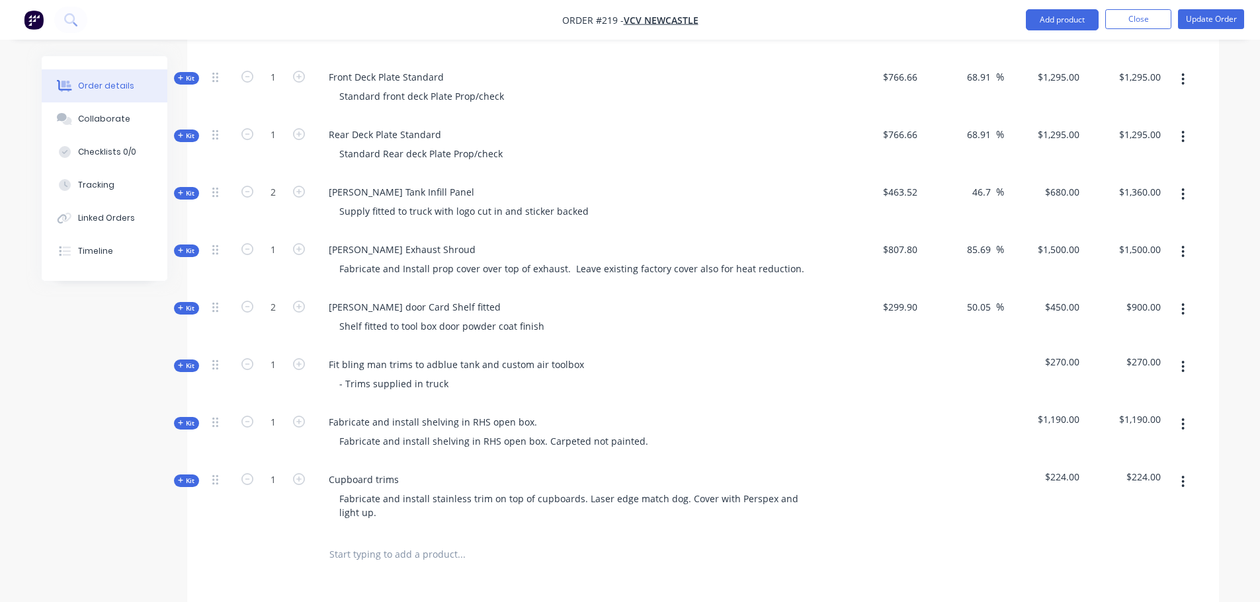
click at [185, 476] on span "Kit" at bounding box center [186, 481] width 17 height 10
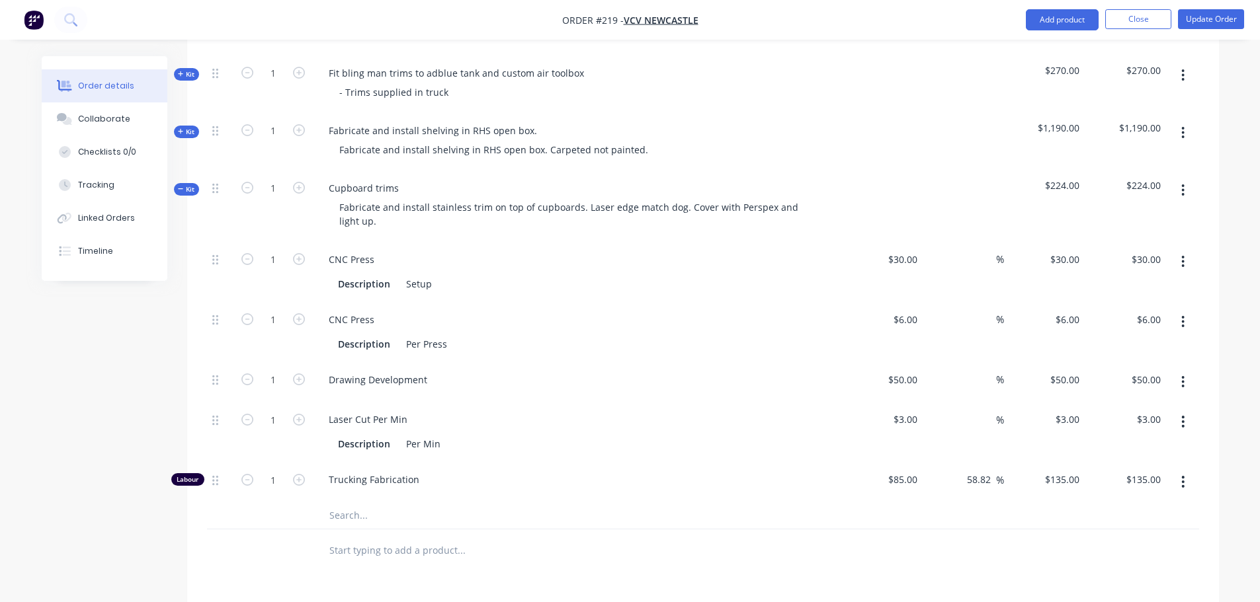
scroll to position [992, 0]
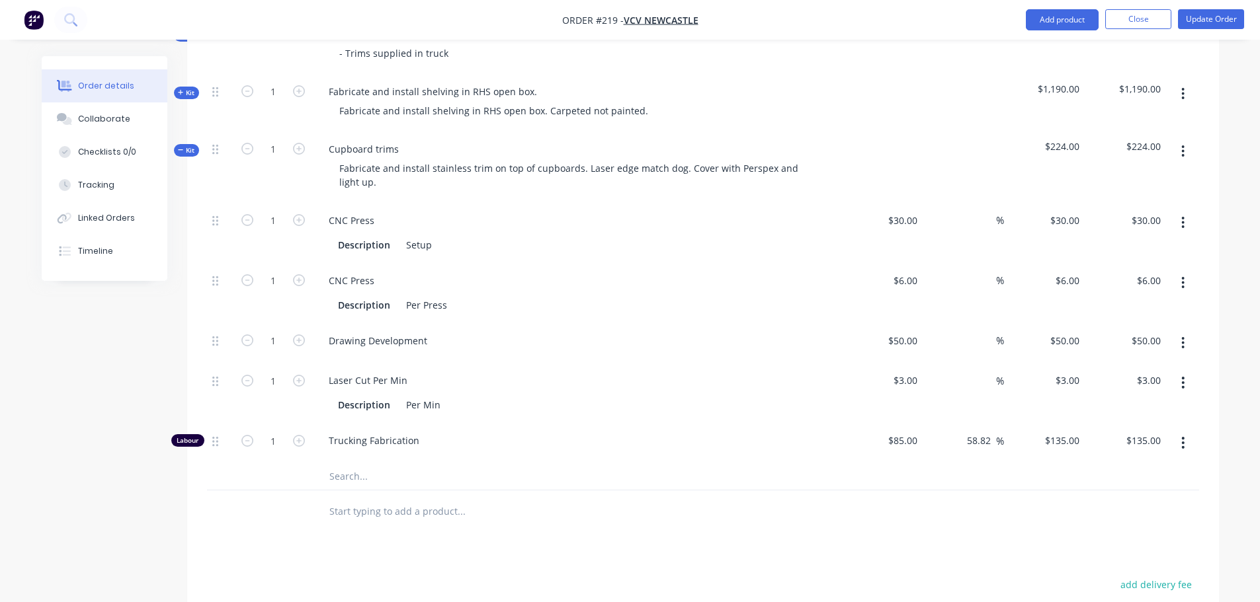
click at [1184, 216] on icon "button" at bounding box center [1182, 223] width 3 height 15
click at [1135, 301] on div "Delete" at bounding box center [1136, 310] width 102 height 19
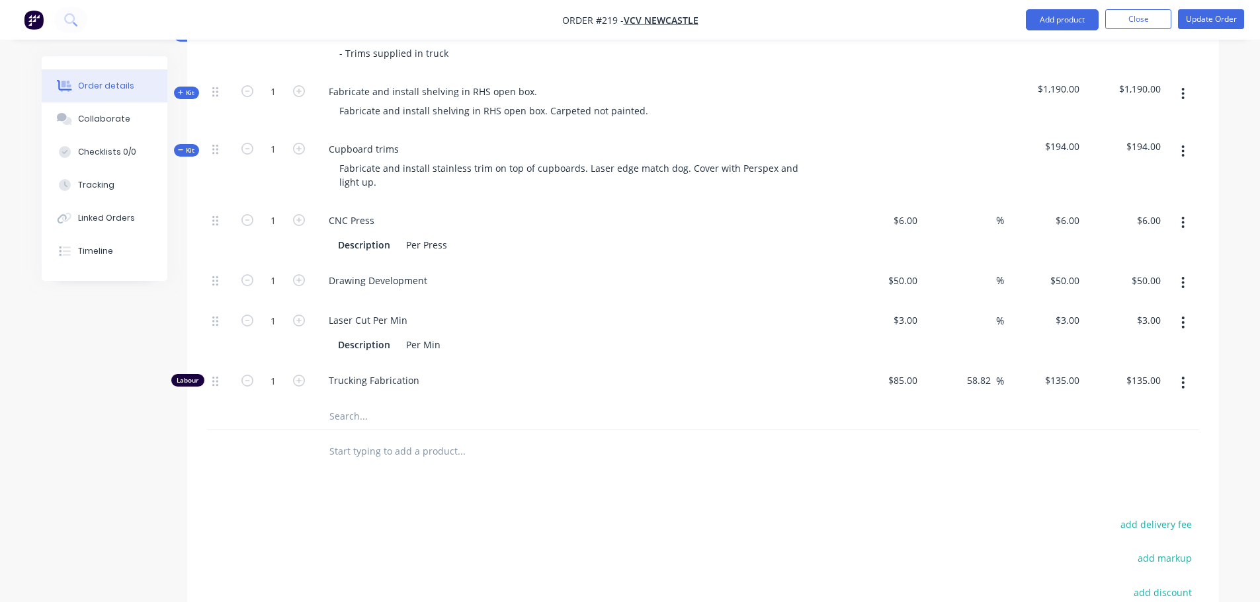
click at [1182, 216] on icon "button" at bounding box center [1182, 223] width 3 height 15
click at [1123, 301] on div "Delete" at bounding box center [1136, 310] width 102 height 19
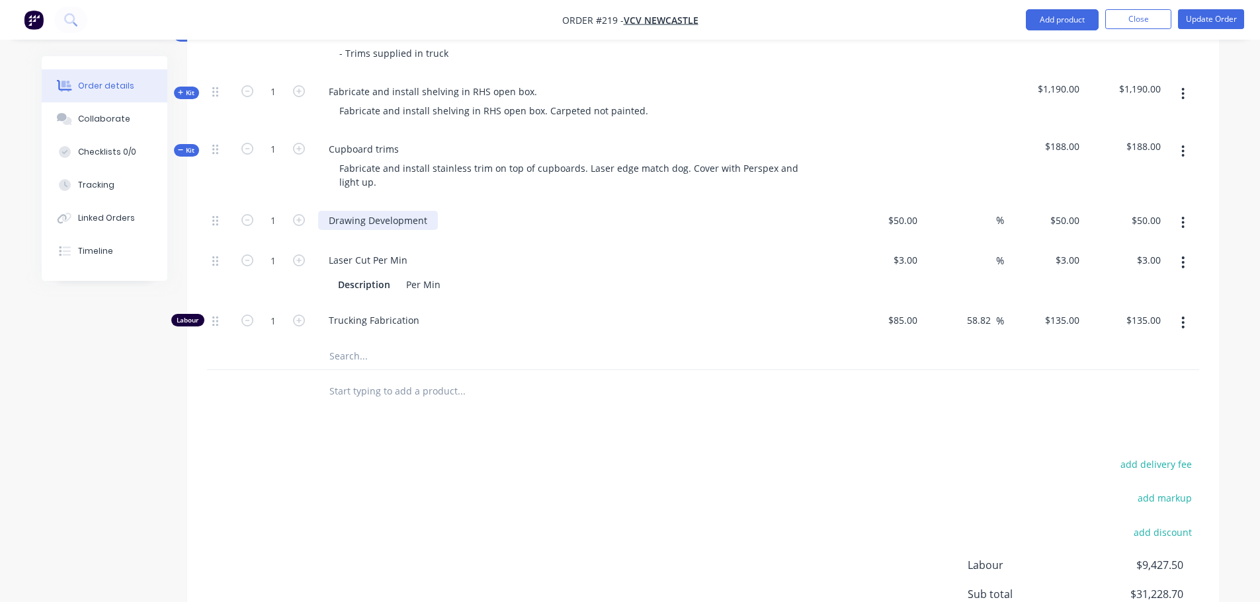
click at [421, 211] on div "Drawing Development" at bounding box center [378, 220] width 120 height 19
drag, startPoint x: 426, startPoint y: 201, endPoint x: 113, endPoint y: 203, distance: 313.4
click at [906, 211] on input "50" at bounding box center [913, 220] width 17 height 19
type input "$400.00"
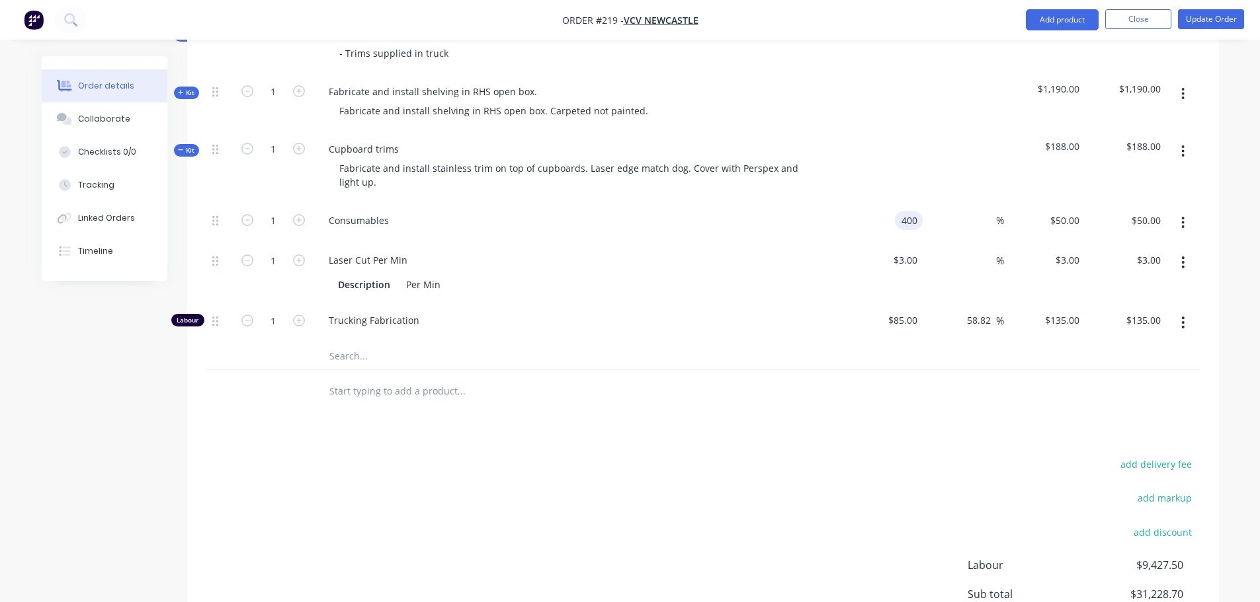
type input "$400.00"
drag, startPoint x: 1096, startPoint y: 204, endPoint x: 1078, endPoint y: 204, distance: 18.5
click at [1090, 204] on div "$400.00 $50.00" at bounding box center [1124, 223] width 81 height 40
click at [1076, 211] on input "400" at bounding box center [1063, 220] width 41 height 19
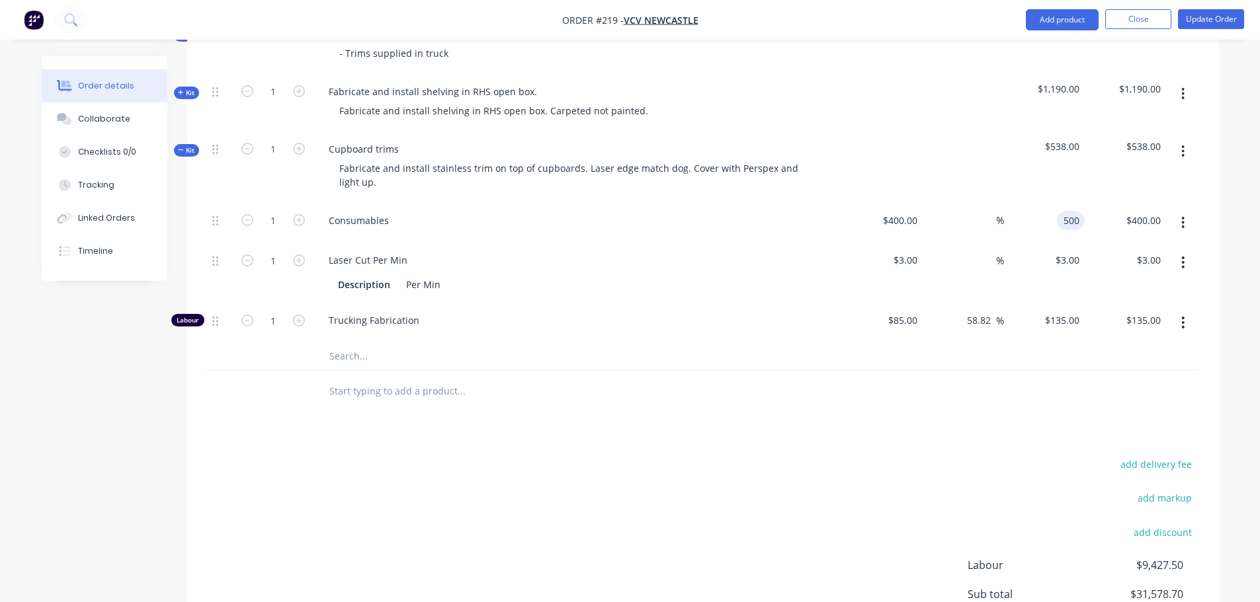
type input "500"
type input "25"
type input "$500.00"
click at [928, 432] on div "Products Show / Hide columns Add product Qty Cost Markup Price Total Kit 1 Cust…" at bounding box center [703, 64] width 1032 height 1334
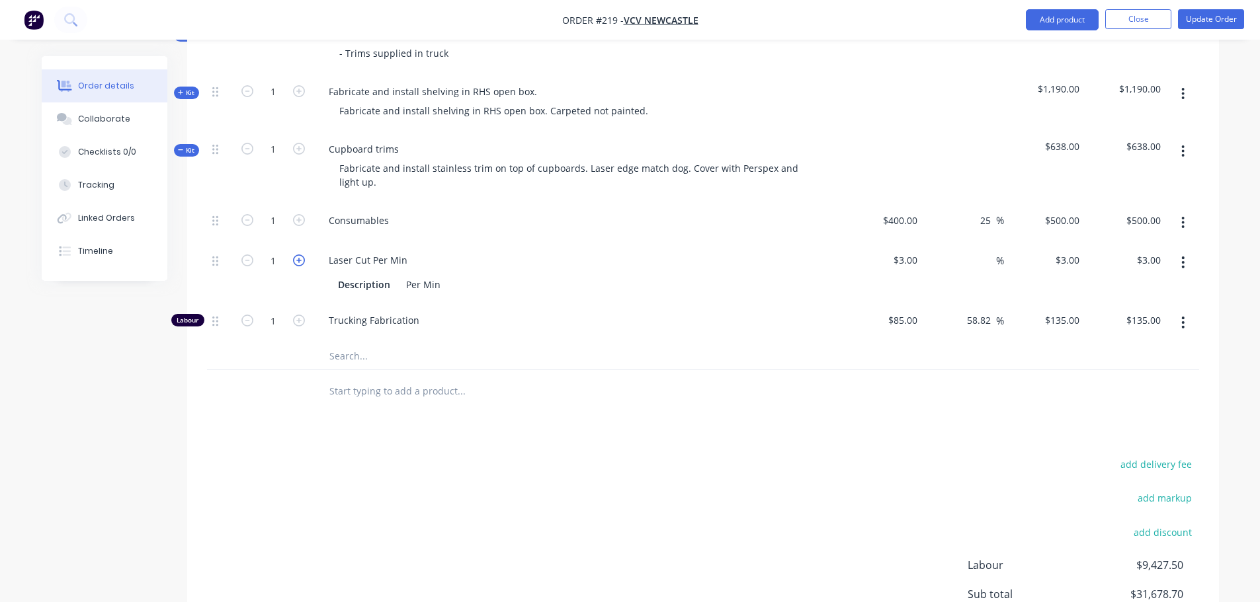
click at [302, 255] on icon "button" at bounding box center [299, 261] width 12 height 12
type input "2"
type input "$6.00"
click at [301, 255] on icon "button" at bounding box center [299, 261] width 12 height 12
type input "3"
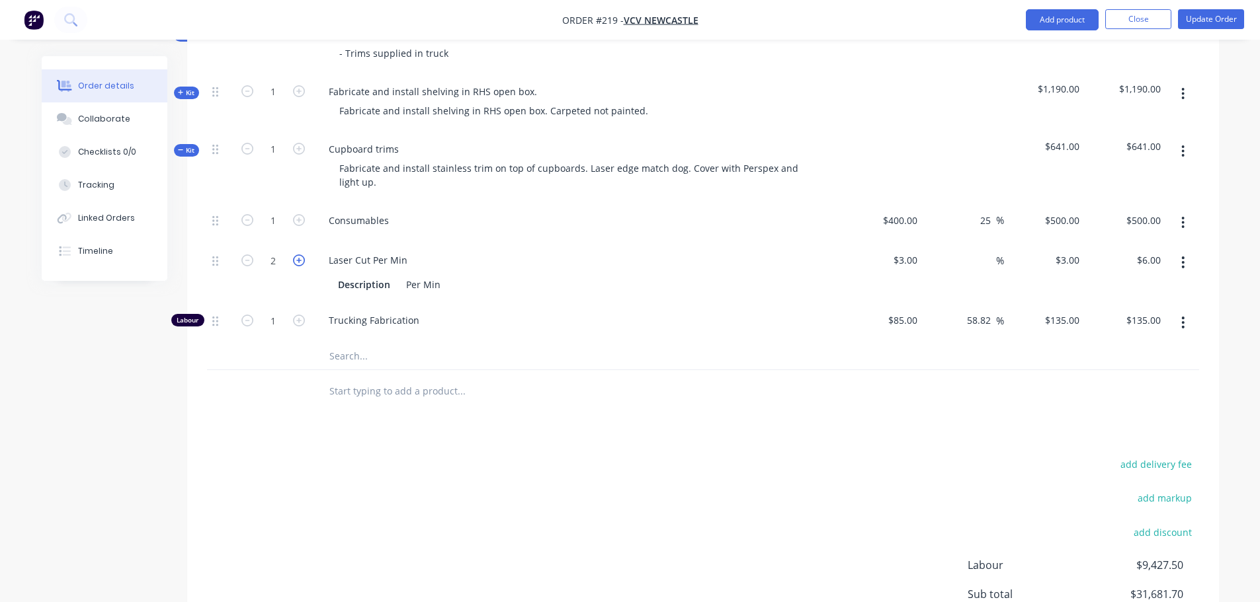
type input "$9.00"
click at [300, 255] on icon "button" at bounding box center [299, 261] width 12 height 12
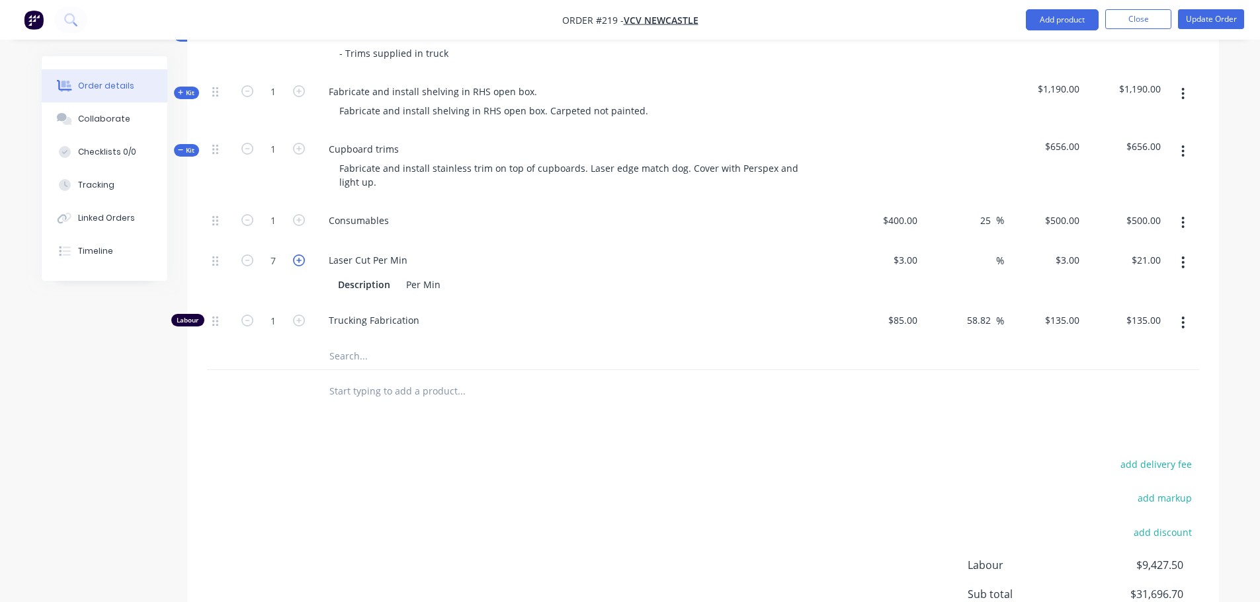
click at [300, 255] on icon "button" at bounding box center [299, 261] width 12 height 12
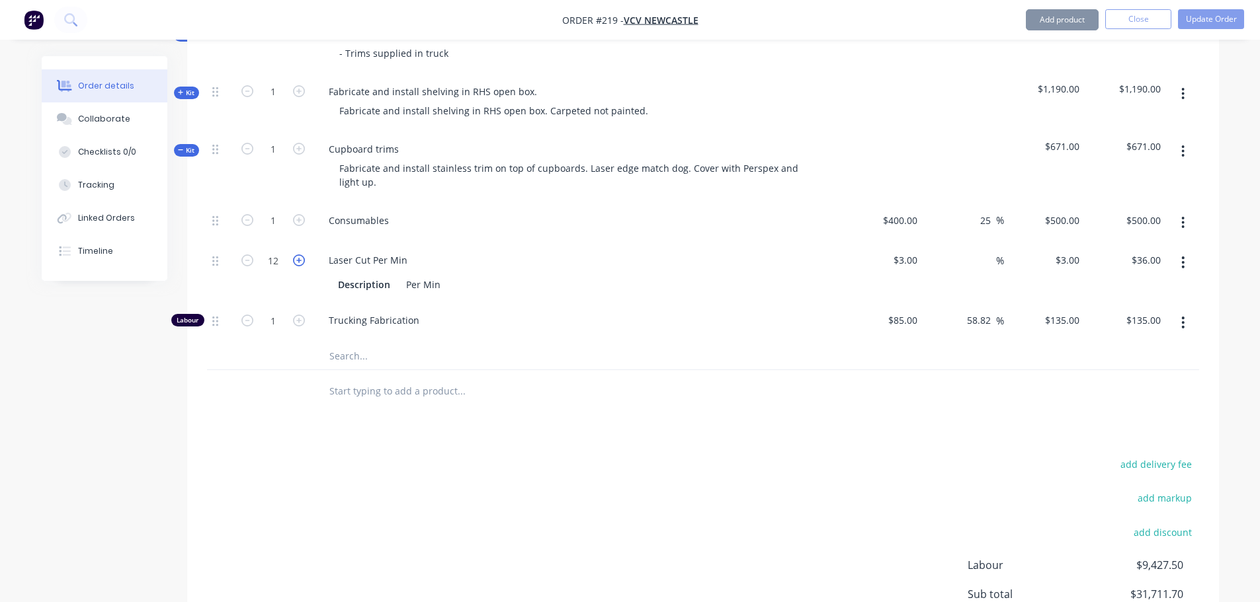
click at [300, 255] on icon "button" at bounding box center [299, 261] width 12 height 12
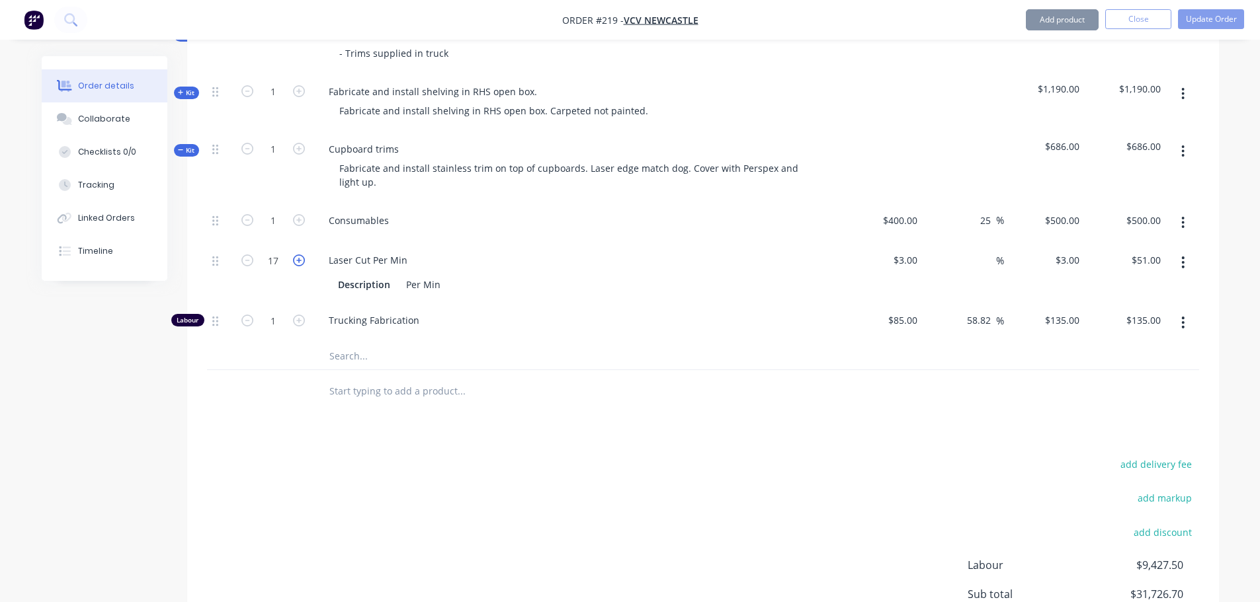
click at [300, 255] on icon "button" at bounding box center [299, 261] width 12 height 12
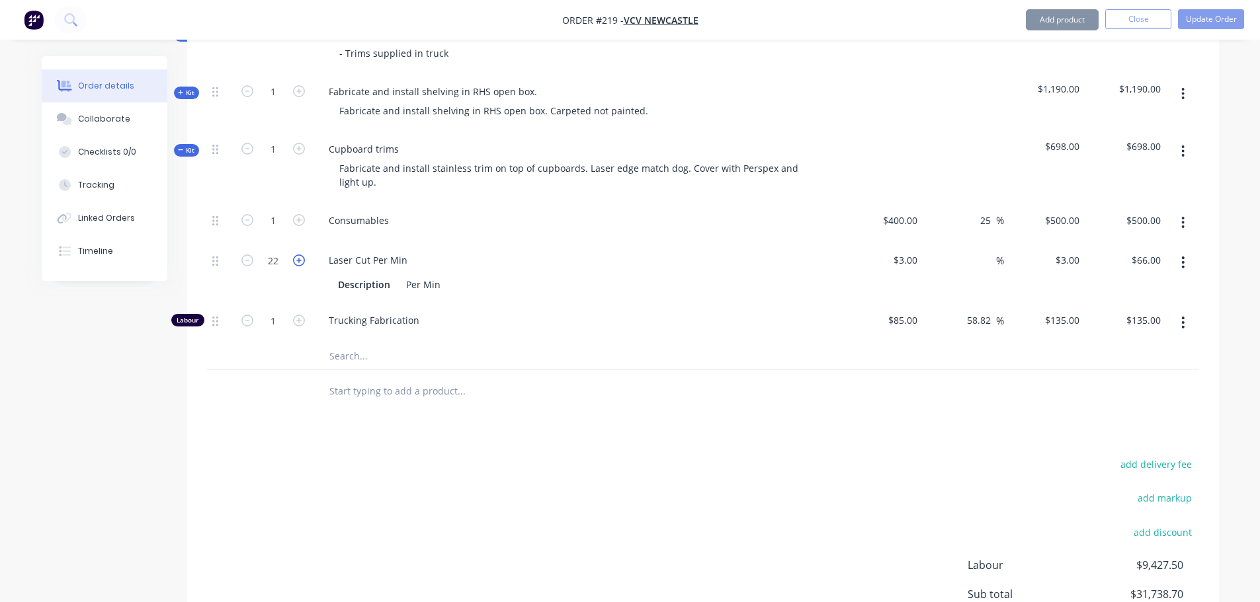
click at [300, 255] on icon "button" at bounding box center [299, 261] width 12 height 12
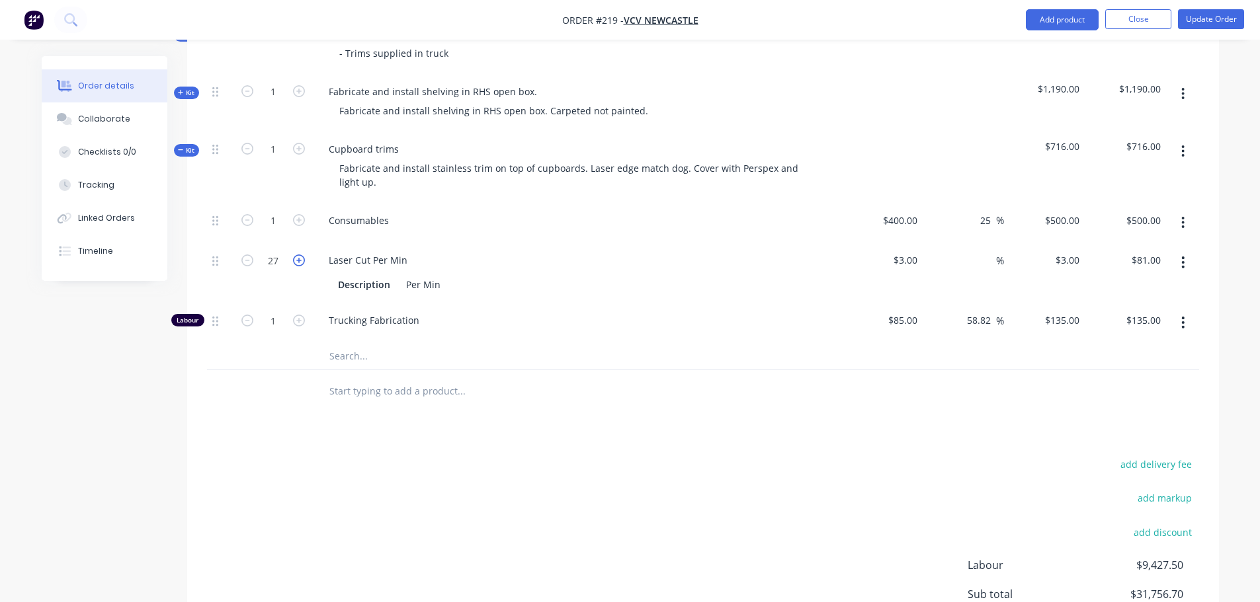
click at [300, 255] on icon "button" at bounding box center [299, 261] width 12 height 12
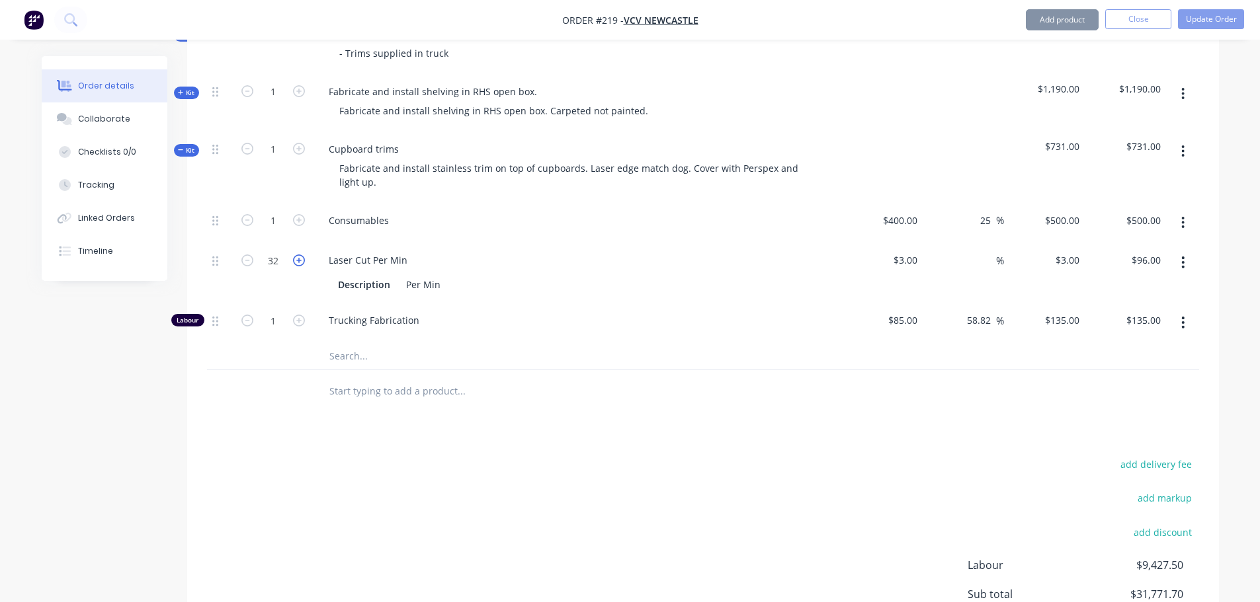
click at [300, 255] on icon "button" at bounding box center [299, 261] width 12 height 12
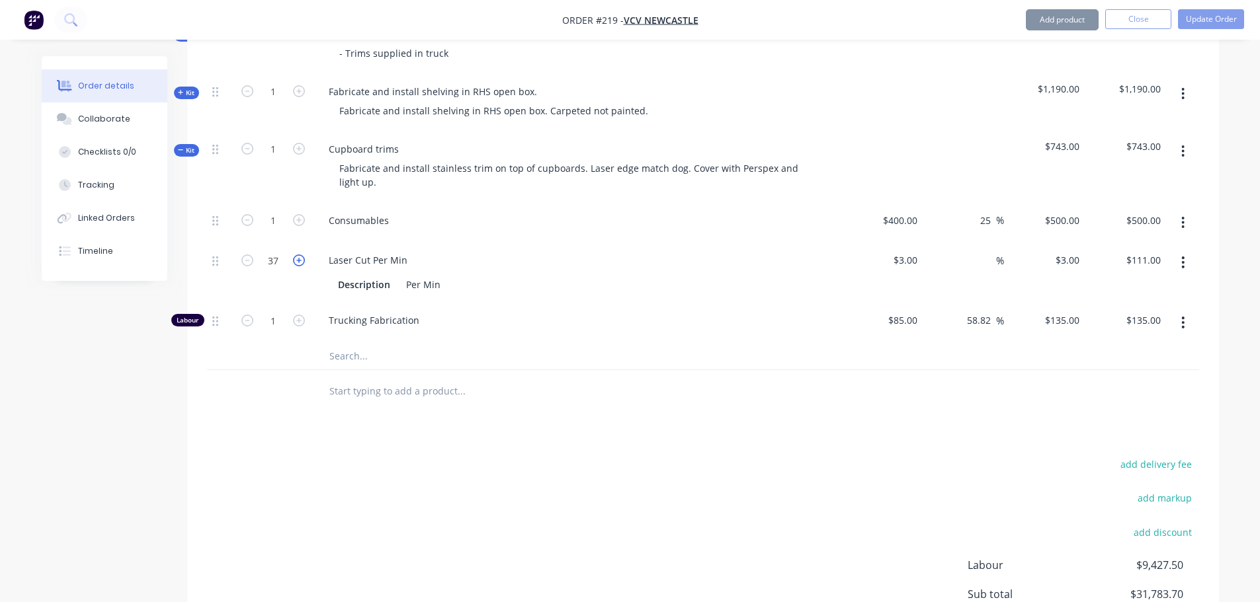
click at [300, 255] on icon "button" at bounding box center [299, 261] width 12 height 12
click at [299, 315] on icon "button" at bounding box center [299, 321] width 12 height 12
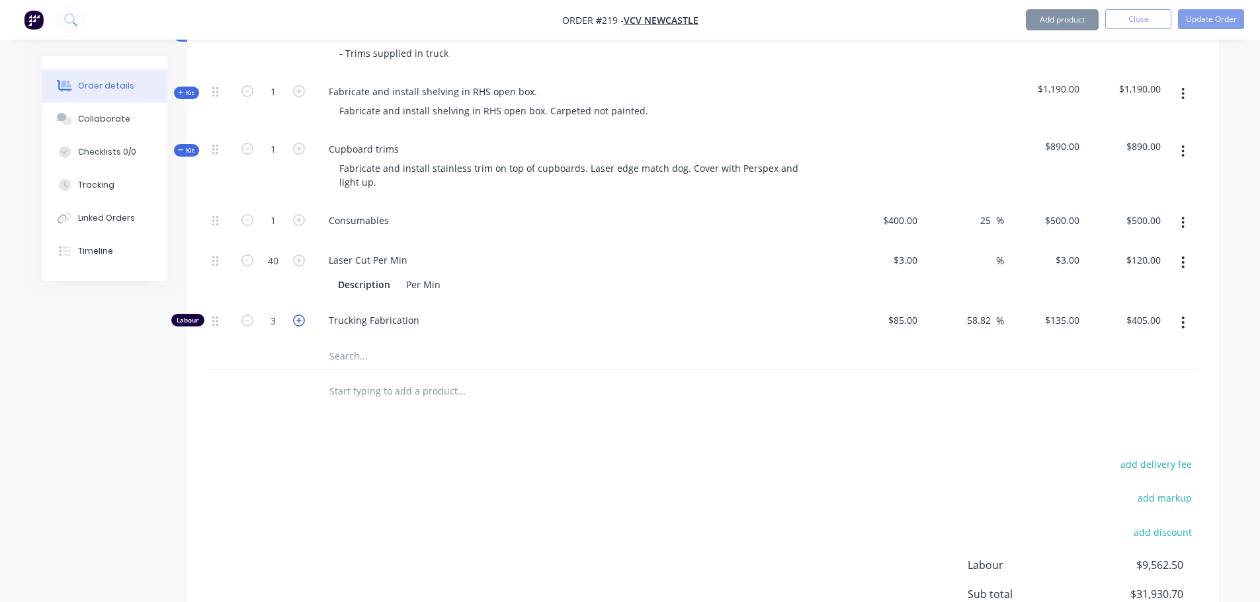
click at [299, 315] on icon "button" at bounding box center [299, 321] width 12 height 12
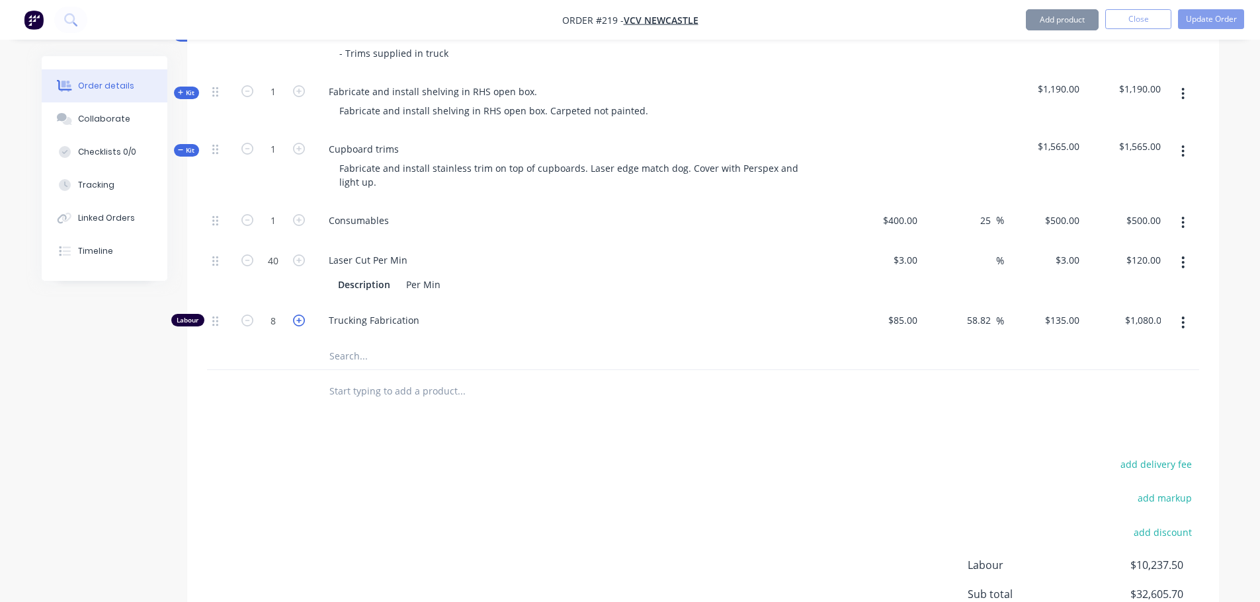
click at [299, 315] on icon "button" at bounding box center [299, 321] width 12 height 12
drag, startPoint x: 328, startPoint y: 403, endPoint x: 399, endPoint y: 412, distance: 71.9
click at [330, 403] on div "Products Show / Hide columns Add product Qty Cost Markup Price Total Kit 1 Cust…" at bounding box center [703, 64] width 1032 height 1334
click at [191, 145] on span "Kit" at bounding box center [186, 150] width 17 height 10
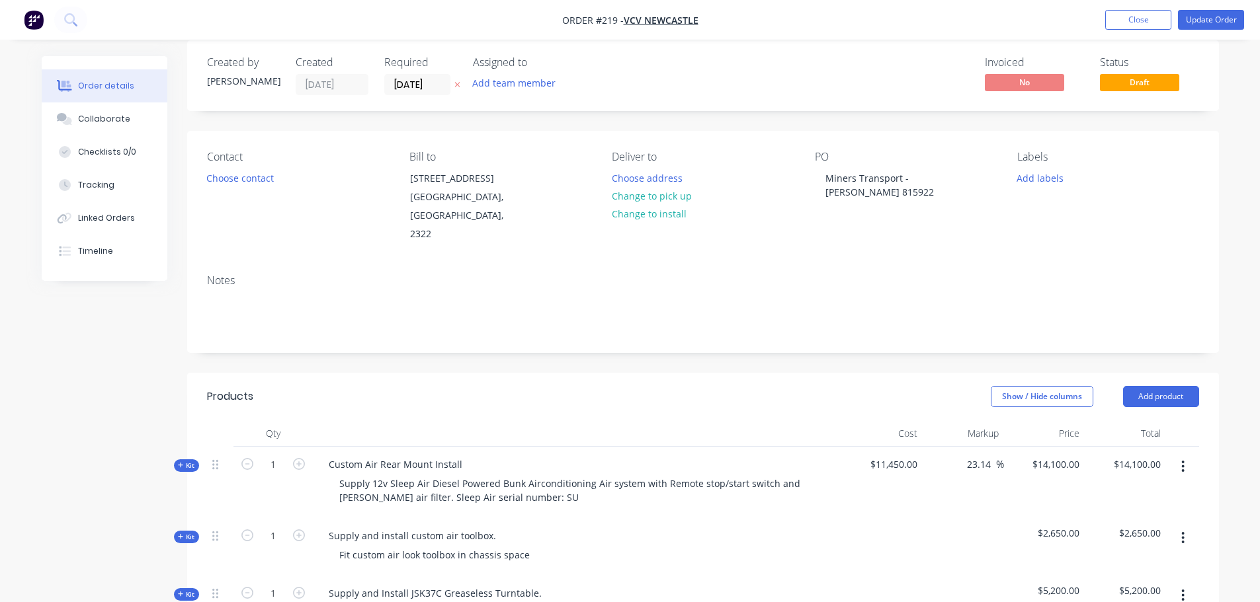
scroll to position [0, 0]
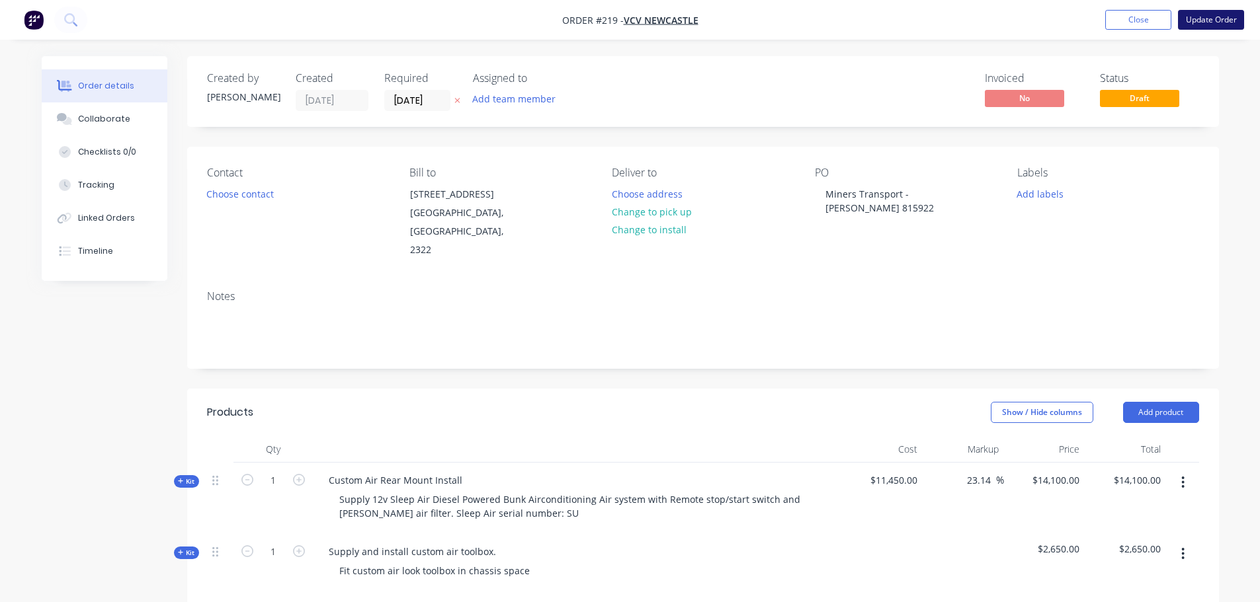
click at [1225, 20] on button "Update Order" at bounding box center [1211, 20] width 66 height 20
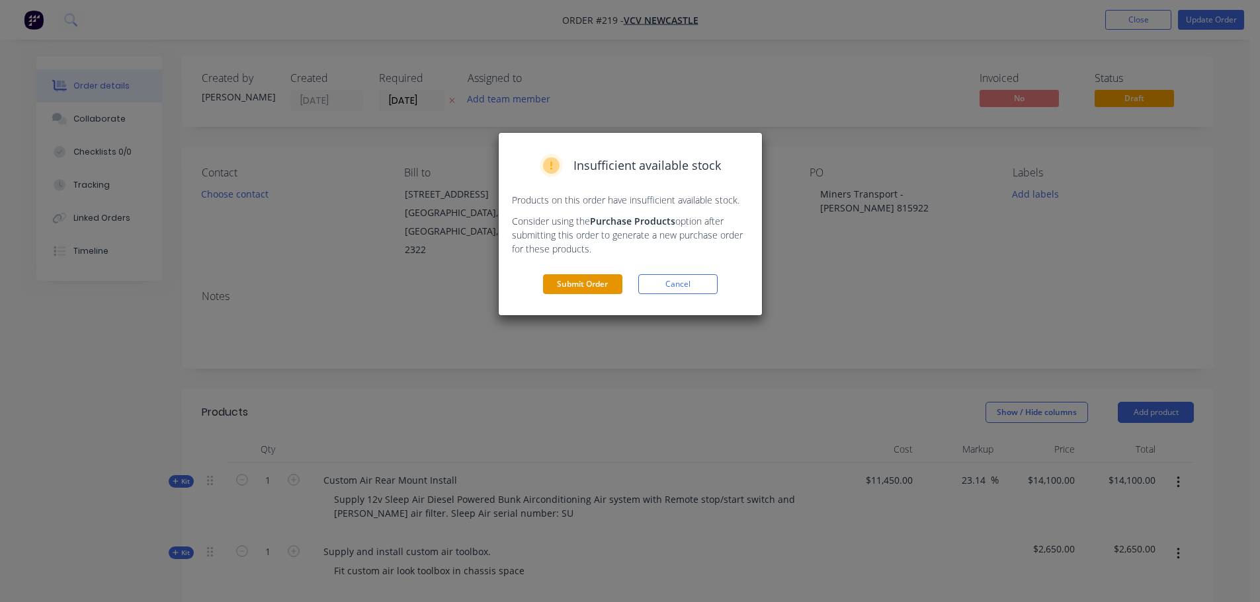
click at [582, 291] on button "Submit Order" at bounding box center [582, 284] width 79 height 20
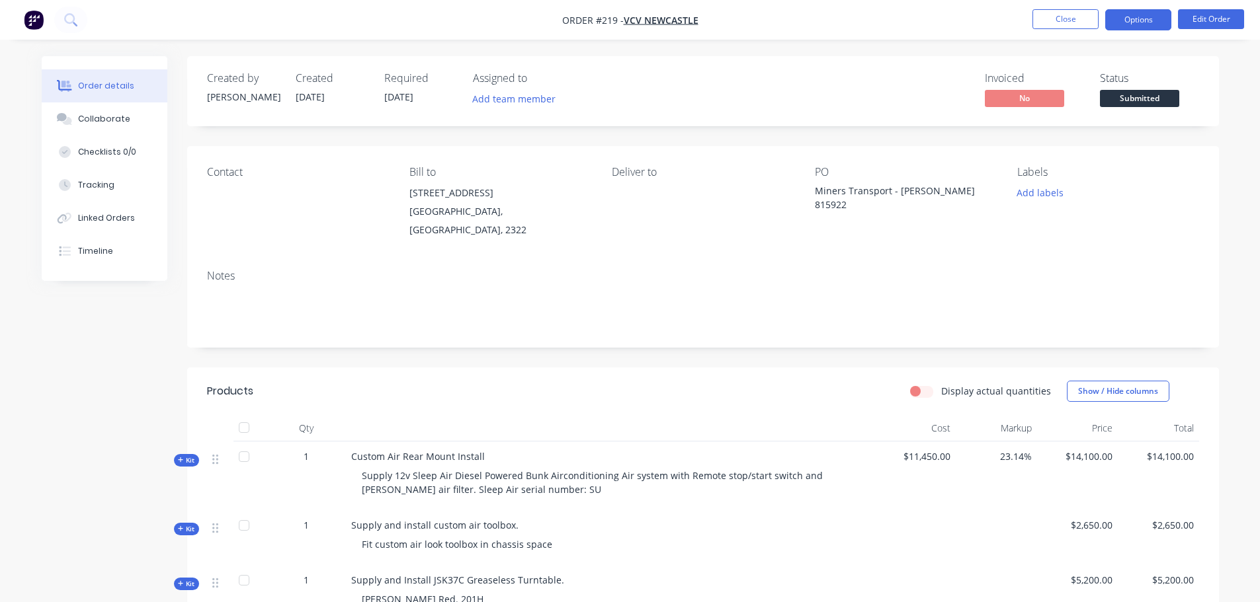
click at [1143, 17] on button "Options" at bounding box center [1138, 19] width 66 height 21
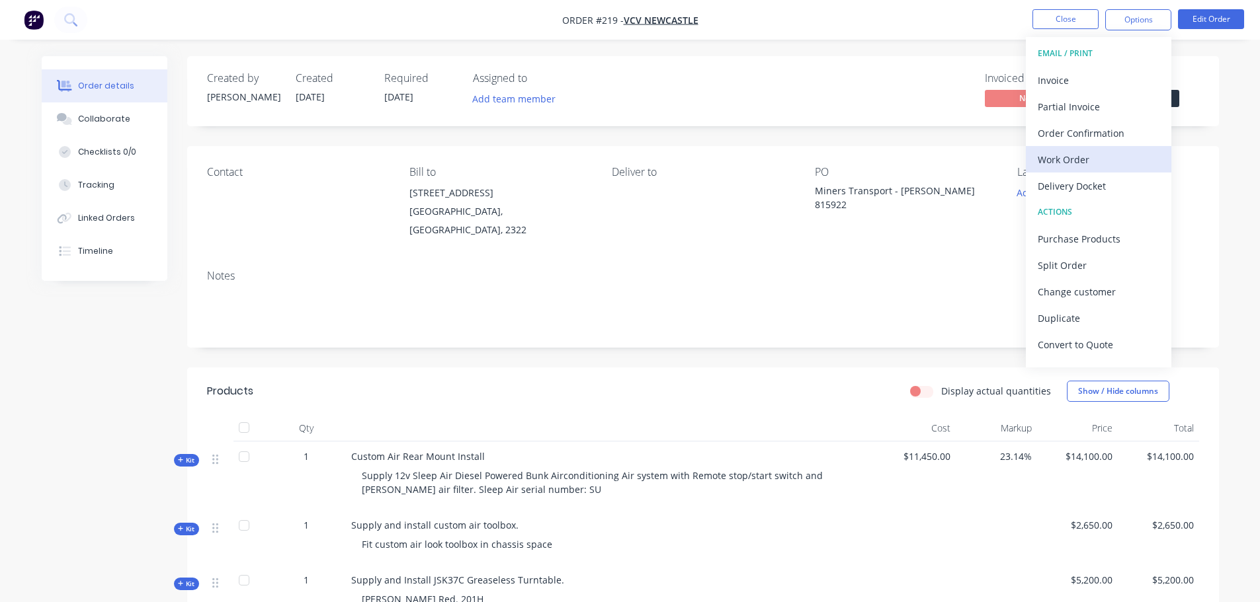
click at [1068, 162] on div "Work Order" at bounding box center [1098, 159] width 122 height 19
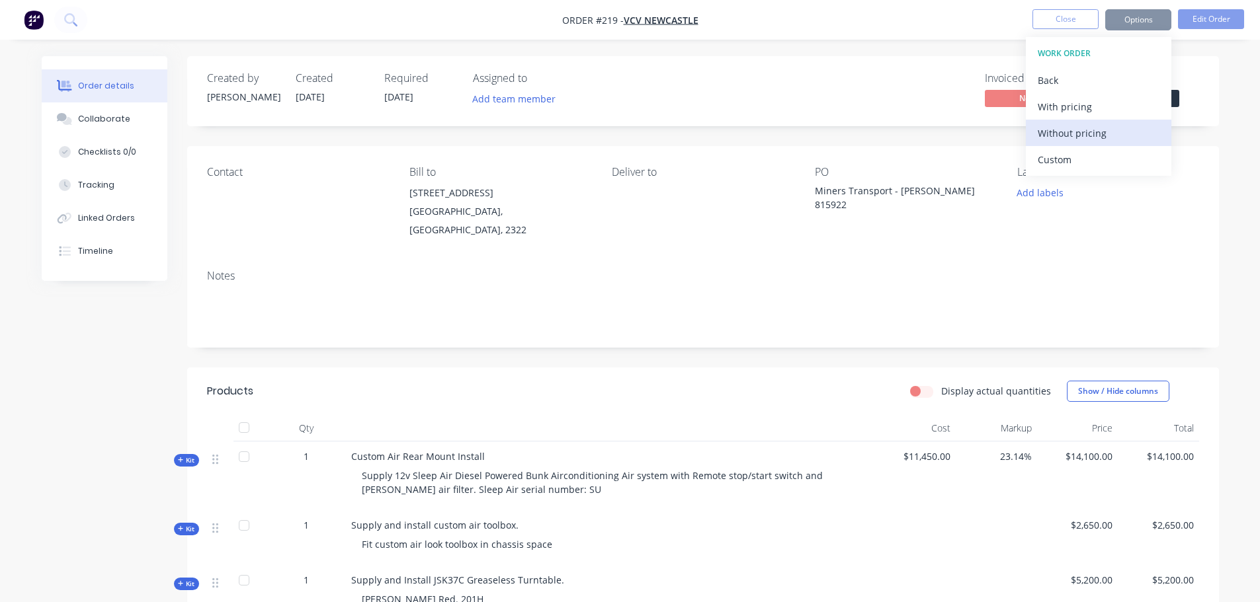
click at [1082, 130] on div "Without pricing" at bounding box center [1098, 133] width 122 height 19
